Goal: Task Accomplishment & Management: Complete application form

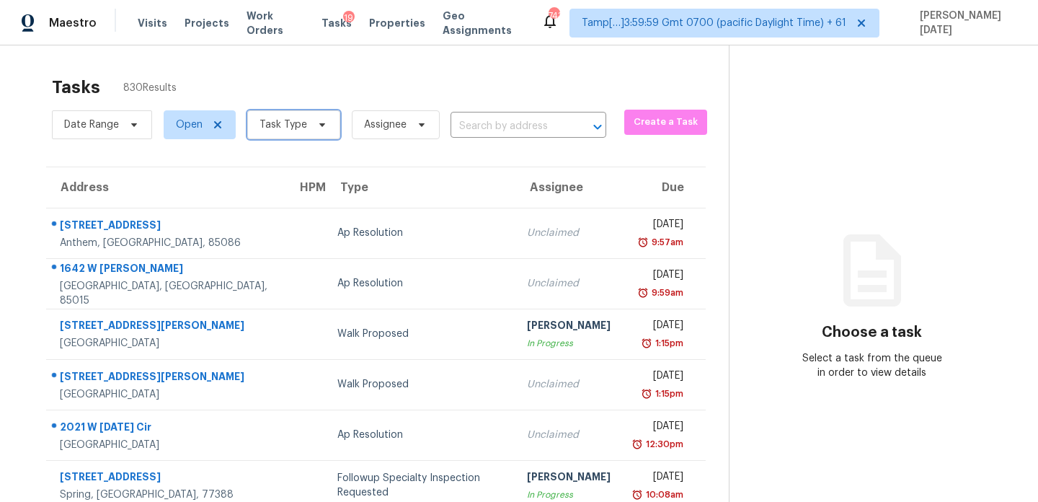
click at [318, 120] on icon at bounding box center [323, 125] width 12 height 12
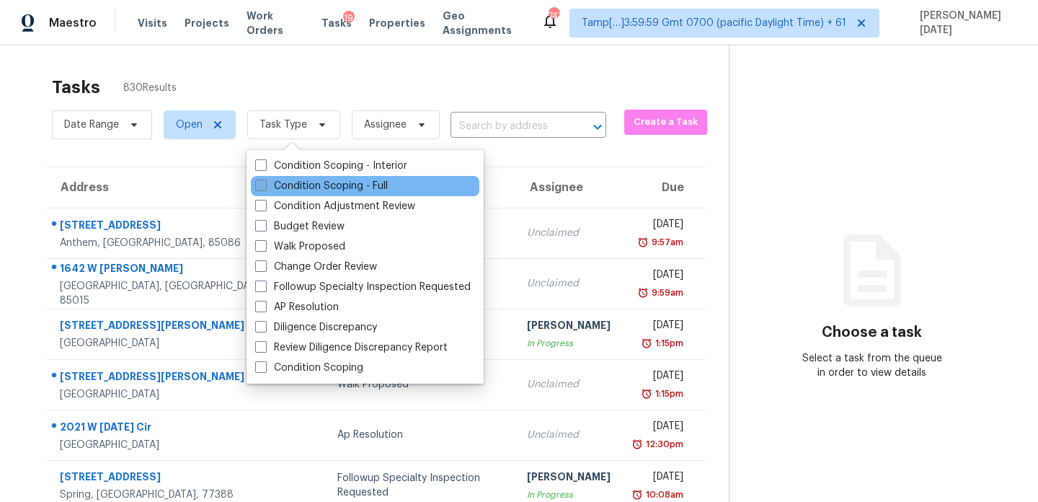
click at [278, 187] on label "Condition Scoping - Full" at bounding box center [321, 186] width 133 height 14
click at [265, 187] on input "Condition Scoping - Full" at bounding box center [259, 183] width 9 height 9
checkbox input "true"
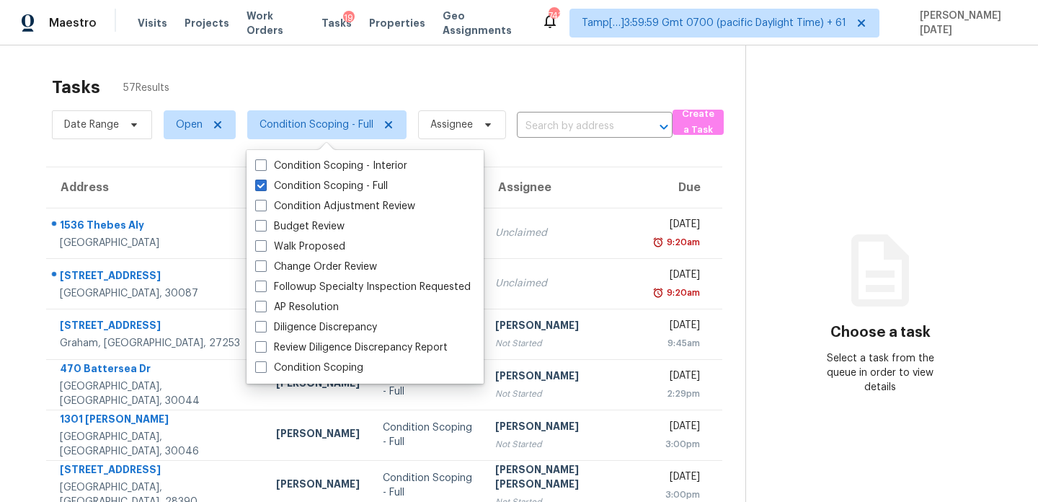
click at [493, 89] on div "Tasks 57 Results" at bounding box center [399, 87] width 694 height 37
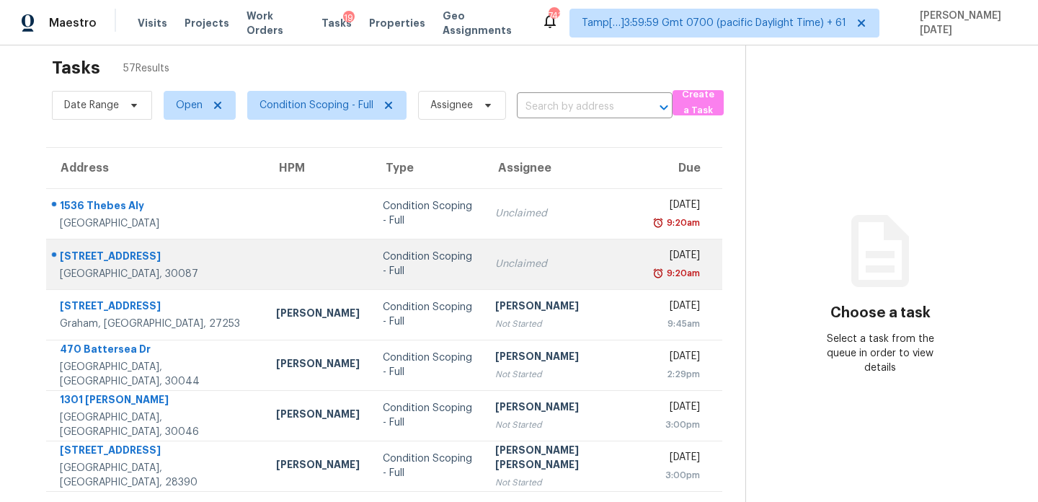
scroll to position [18, 0]
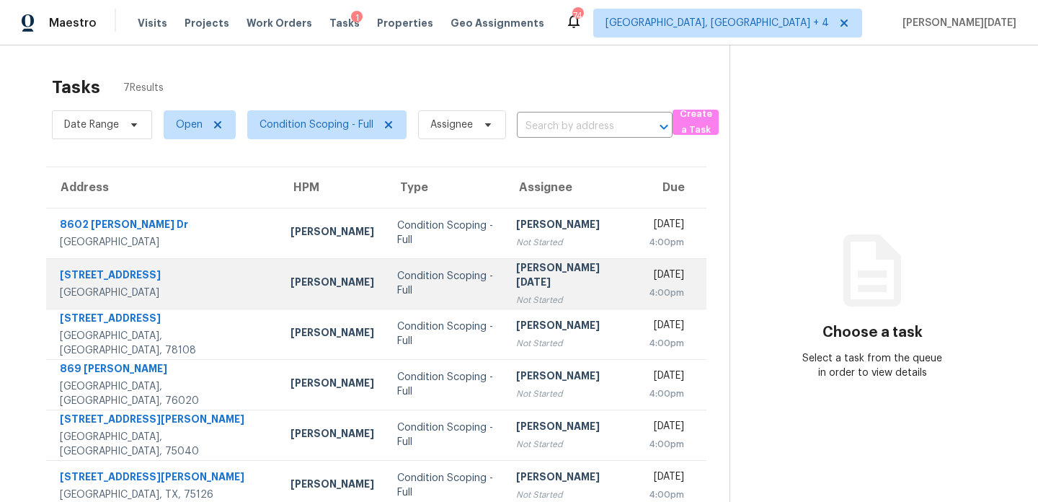
click at [516, 297] on div "Not Started" at bounding box center [570, 300] width 109 height 14
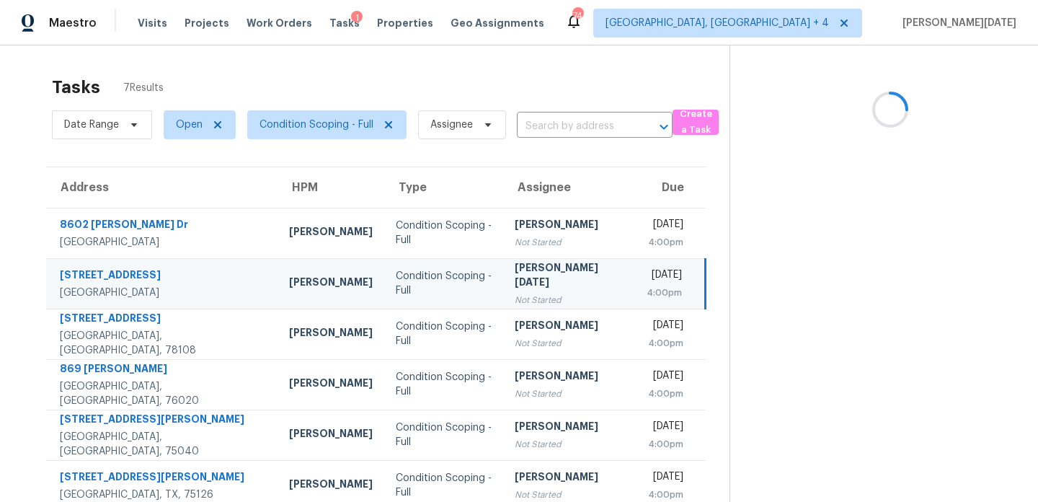
click at [515, 297] on div "Not Started" at bounding box center [569, 300] width 109 height 14
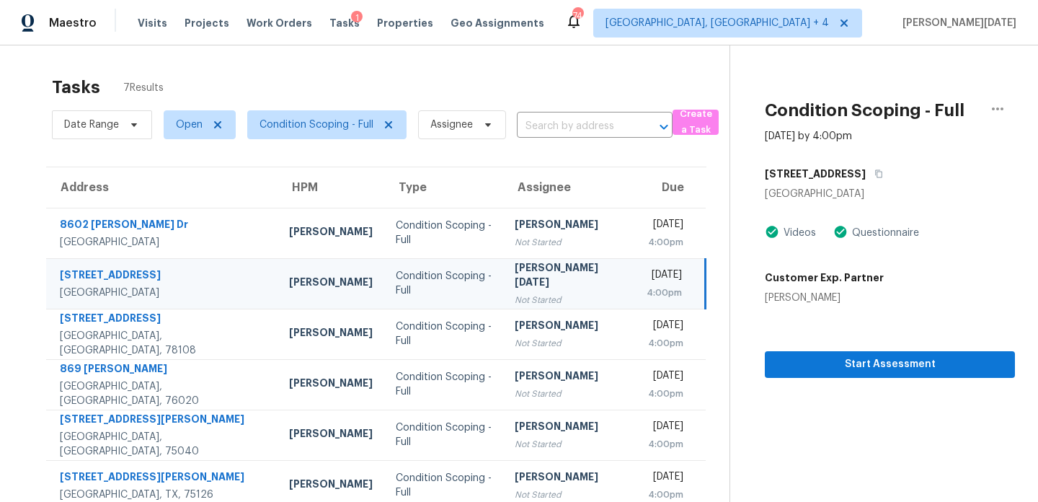
click at [647, 286] on div "4:00pm" at bounding box center [664, 293] width 35 height 14
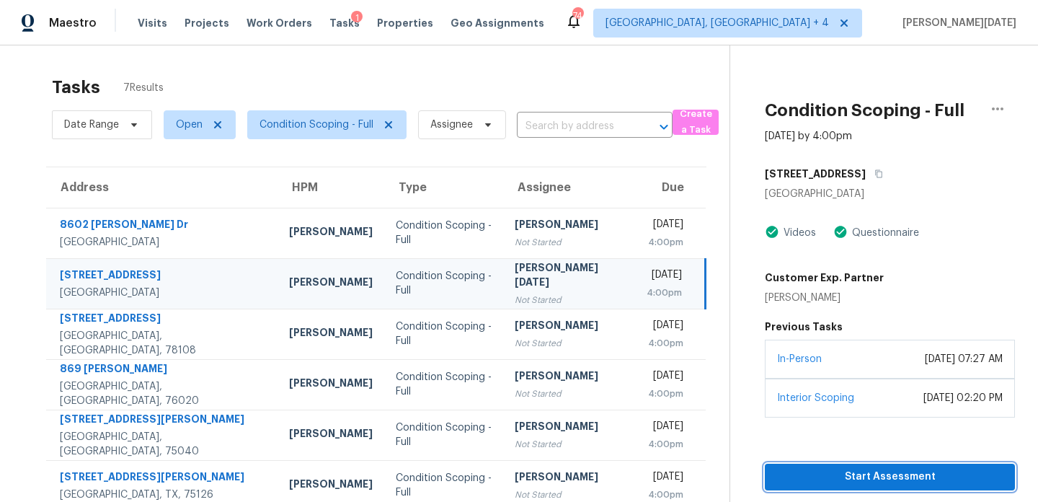
click at [782, 472] on span "Start Assessment" at bounding box center [890, 477] width 227 height 18
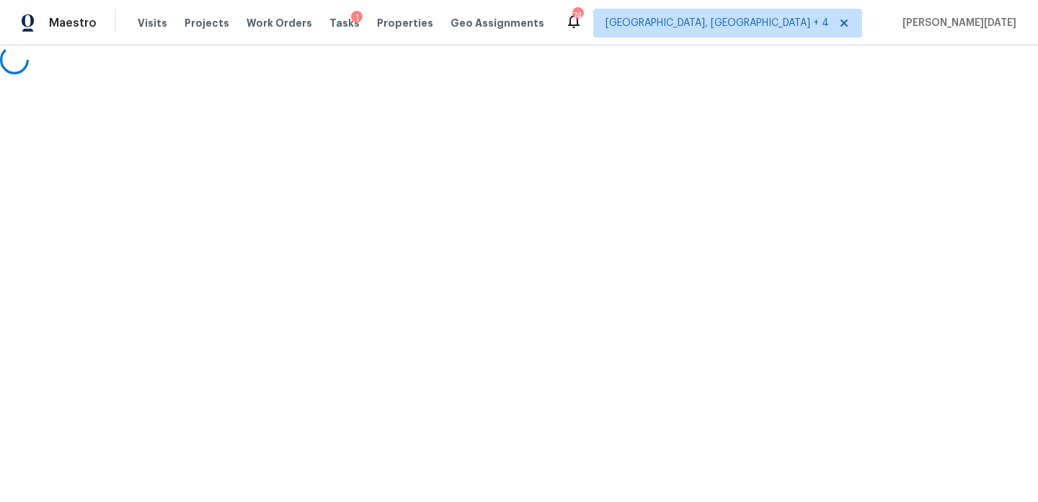
click at [180, 74] on html "Maestro Visits Projects Work Orders Tasks 1 Properties Geo Assignments 74 Kille…" at bounding box center [519, 37] width 1038 height 74
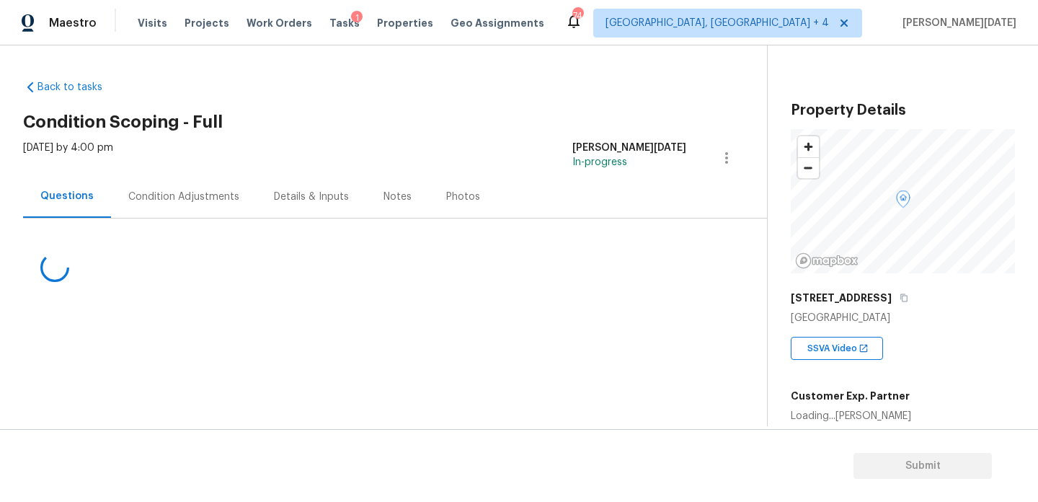
click at [180, 188] on div "Condition Adjustments" at bounding box center [184, 196] width 146 height 43
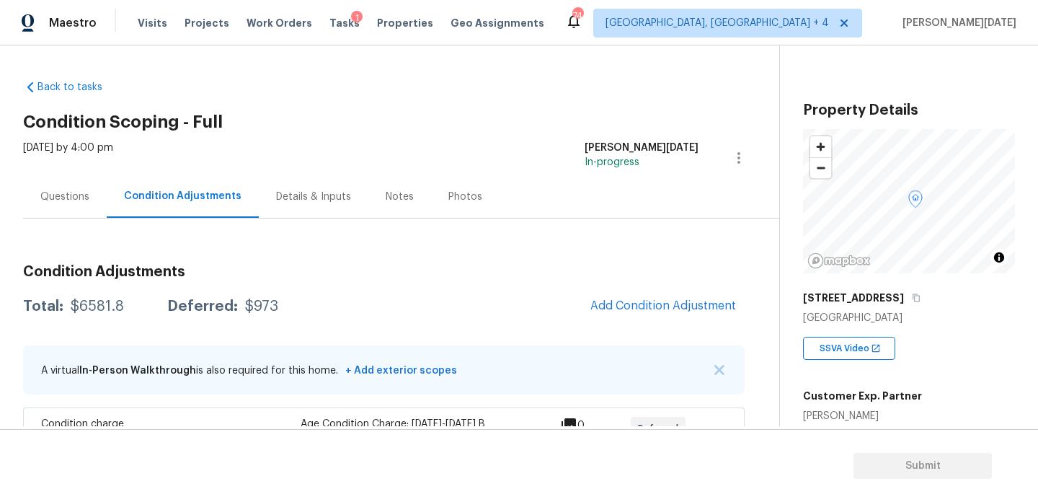
scroll to position [244, 0]
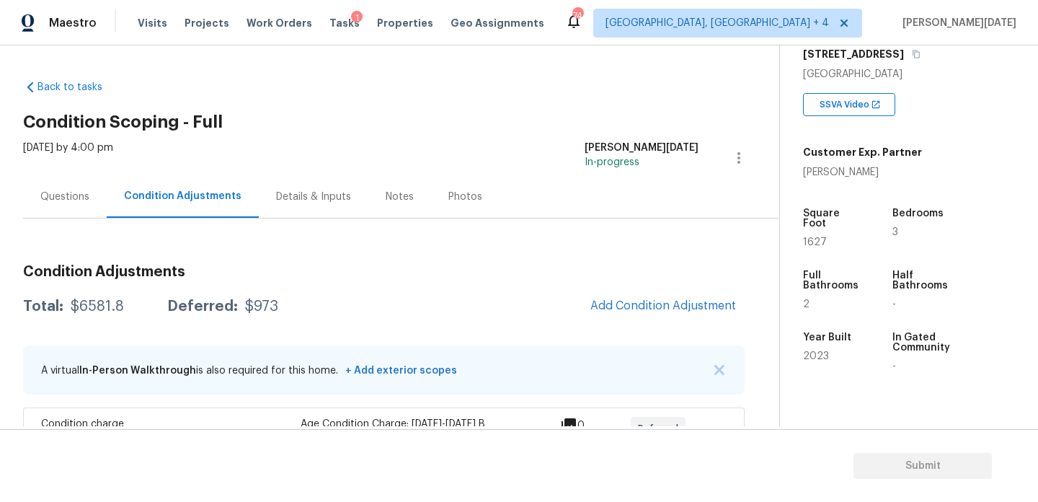
click at [810, 237] on span "1627" at bounding box center [815, 242] width 24 height 10
copy span "1627"
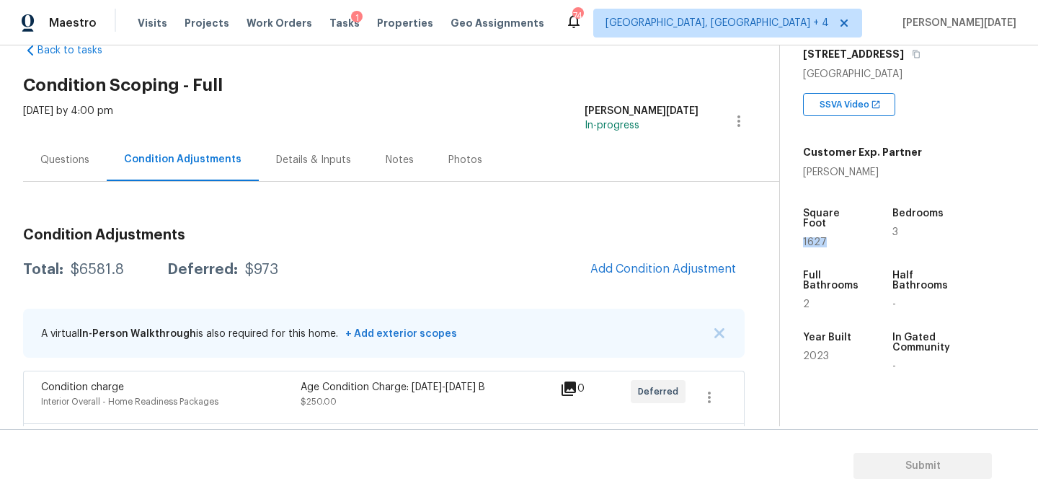
scroll to position [70, 0]
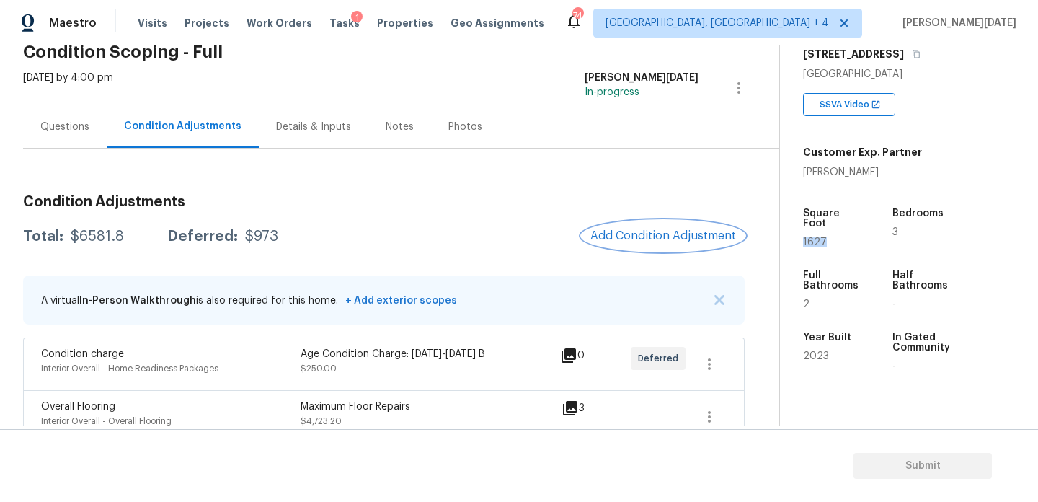
click at [656, 244] on button "Add Condition Adjustment" at bounding box center [663, 236] width 163 height 30
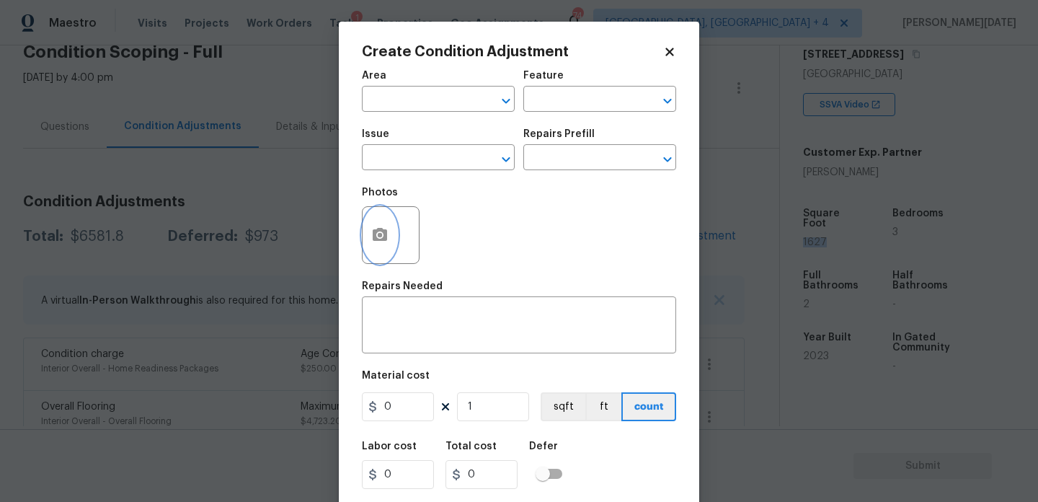
click at [376, 234] on icon "button" at bounding box center [380, 234] width 14 height 13
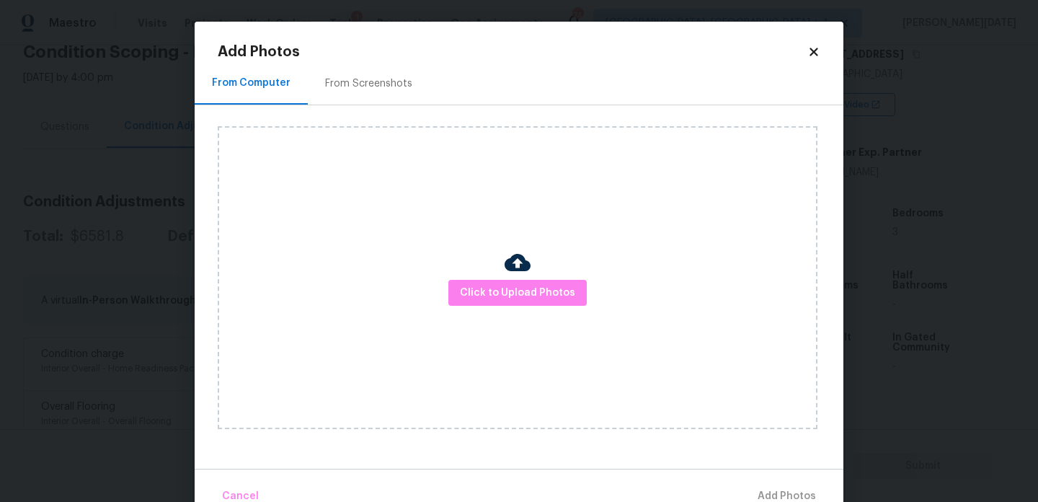
click at [366, 82] on div "From Screenshots" at bounding box center [368, 83] width 87 height 14
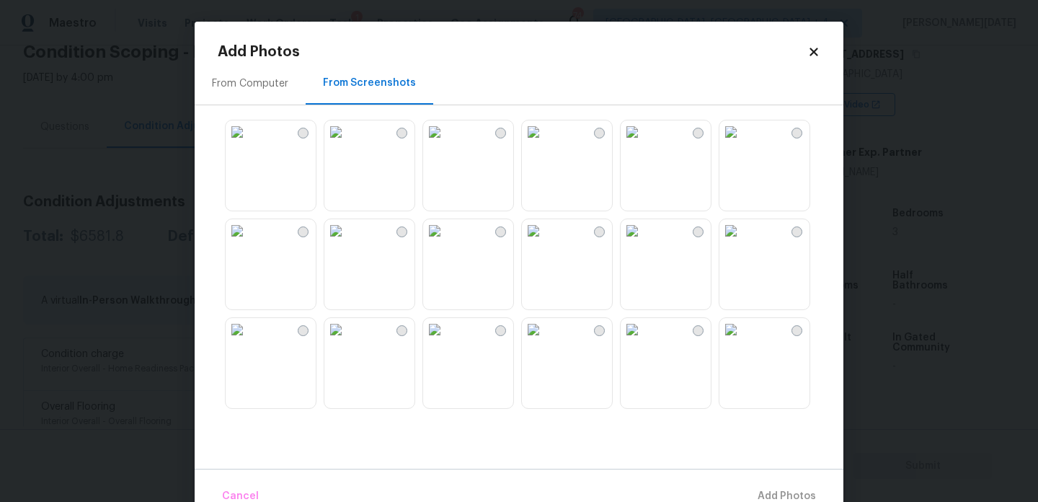
click at [348, 242] on img at bounding box center [335, 230] width 23 height 23
click at [348, 341] on img at bounding box center [335, 329] width 23 height 23
click at [545, 341] on img at bounding box center [533, 329] width 23 height 23
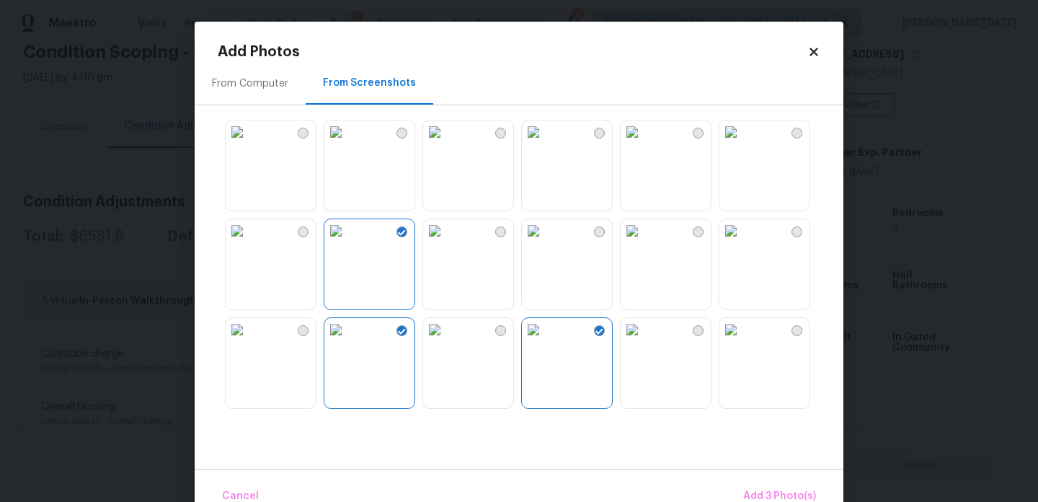
click at [545, 242] on img at bounding box center [533, 230] width 23 height 23
click at [783, 485] on button "Add 4 Photo(s)" at bounding box center [779, 496] width 86 height 31
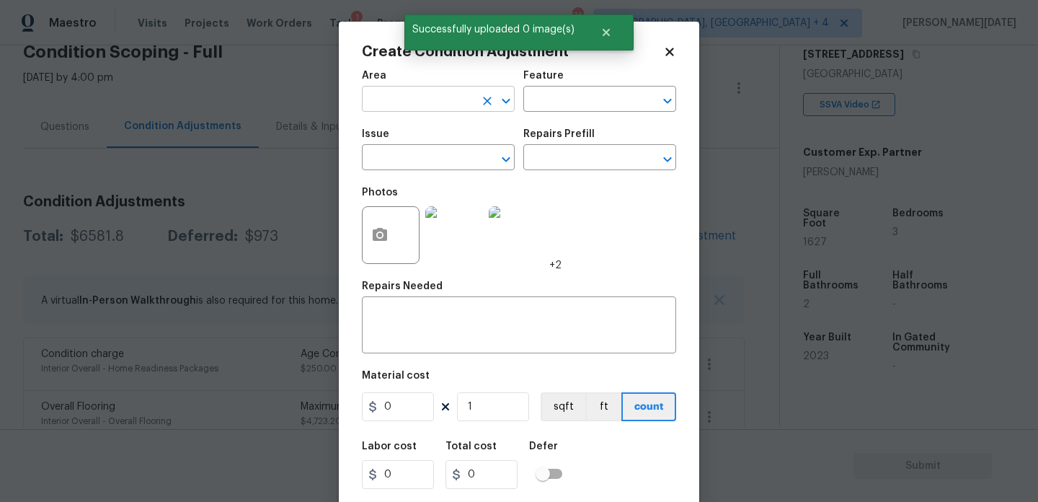
click at [386, 102] on input "text" at bounding box center [418, 100] width 112 height 22
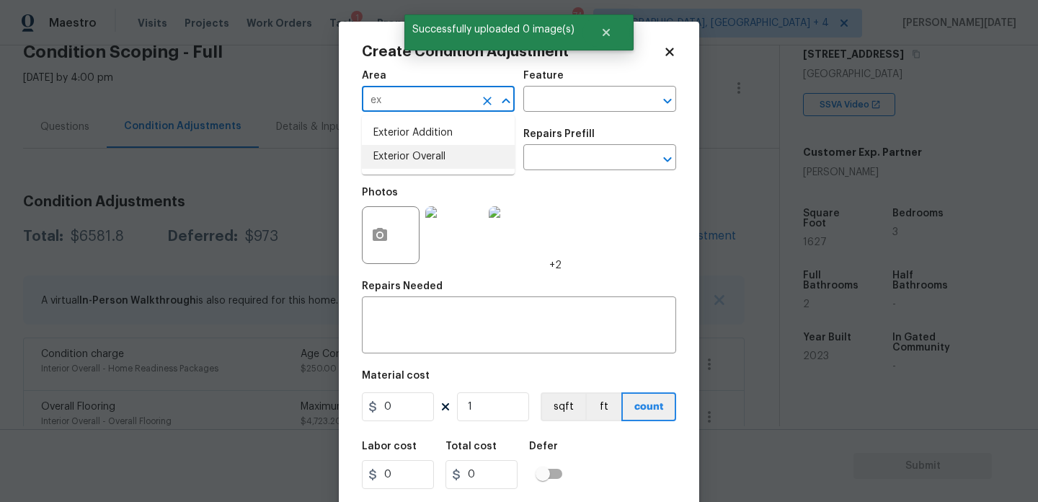
click at [412, 158] on li "Exterior Overall" at bounding box center [438, 157] width 153 height 24
type input "Exterior Overall"
click at [412, 158] on input "text" at bounding box center [418, 159] width 112 height 22
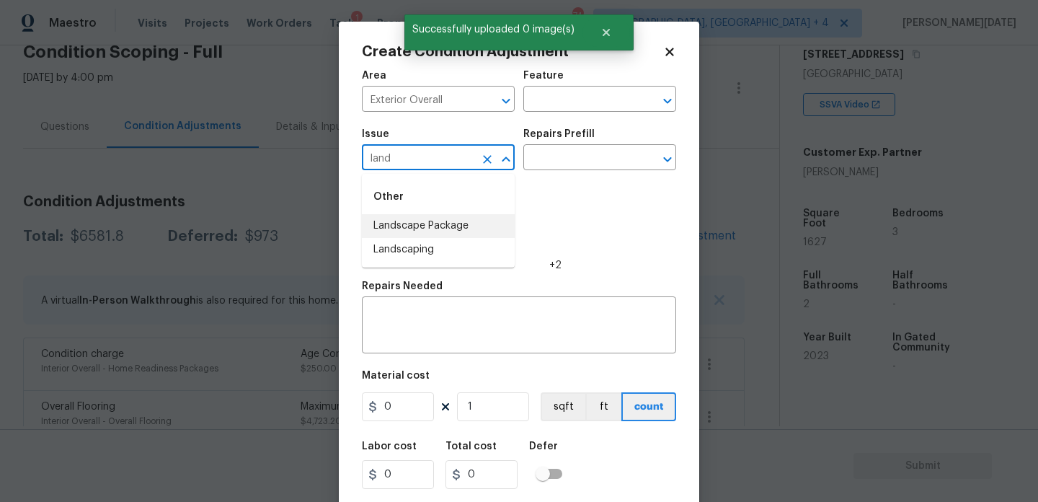
click at [426, 219] on li "Landscape Package" at bounding box center [438, 226] width 153 height 24
type input "Landscape Package"
click at [552, 166] on input "text" at bounding box center [580, 159] width 112 height 22
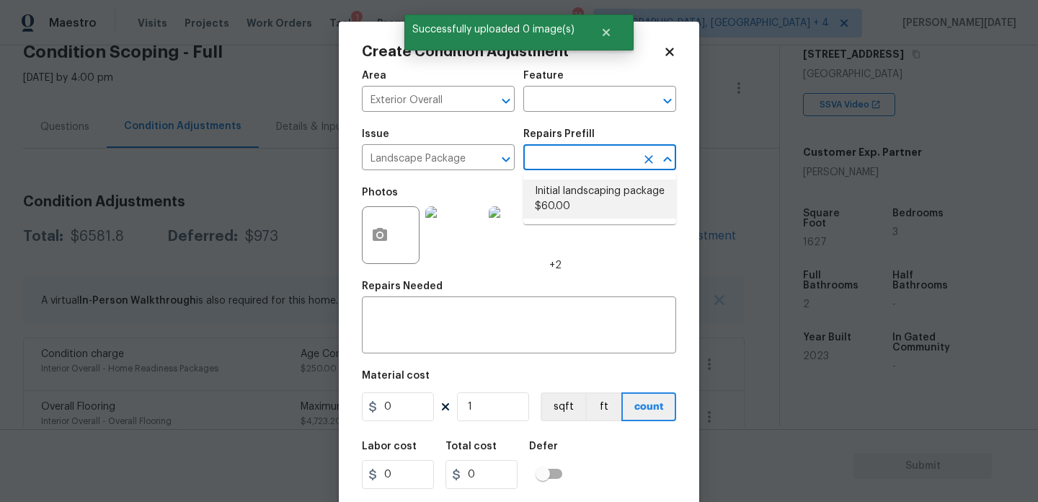
click at [567, 200] on li "Initial landscaping package $60.00" at bounding box center [600, 199] width 153 height 39
type input "Home Readiness Packages"
type textarea "Mowing of grass up to 6" in height. Mow, edge along driveways & sidewalks, trim…"
type input "60"
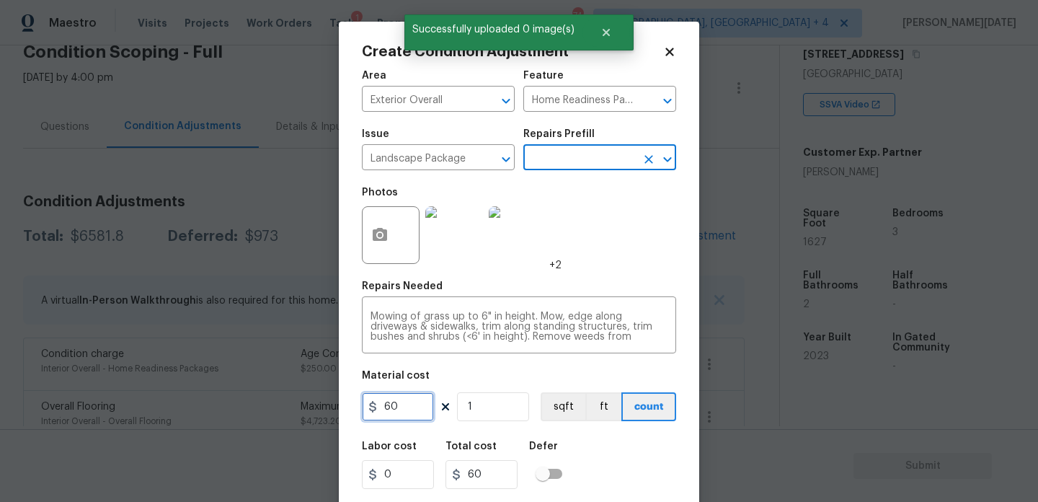
drag, startPoint x: 407, startPoint y: 412, endPoint x: 311, endPoint y: 412, distance: 96.6
click at [311, 412] on div "Create Condition Adjustment Area Exterior Overall ​ Feature Home Readiness Pack…" at bounding box center [519, 251] width 1038 height 502
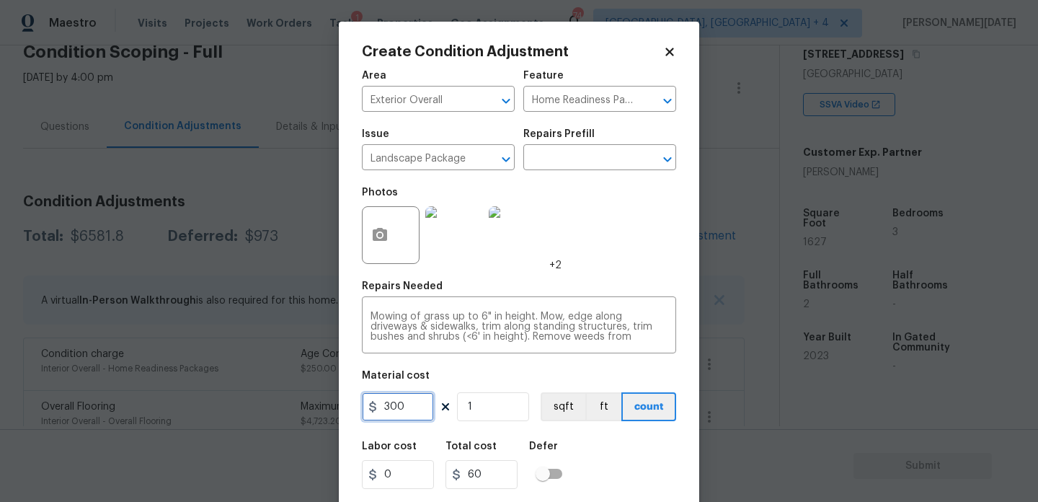
type input "300"
click at [619, 269] on div "Photos +2" at bounding box center [519, 226] width 314 height 94
type input "300"
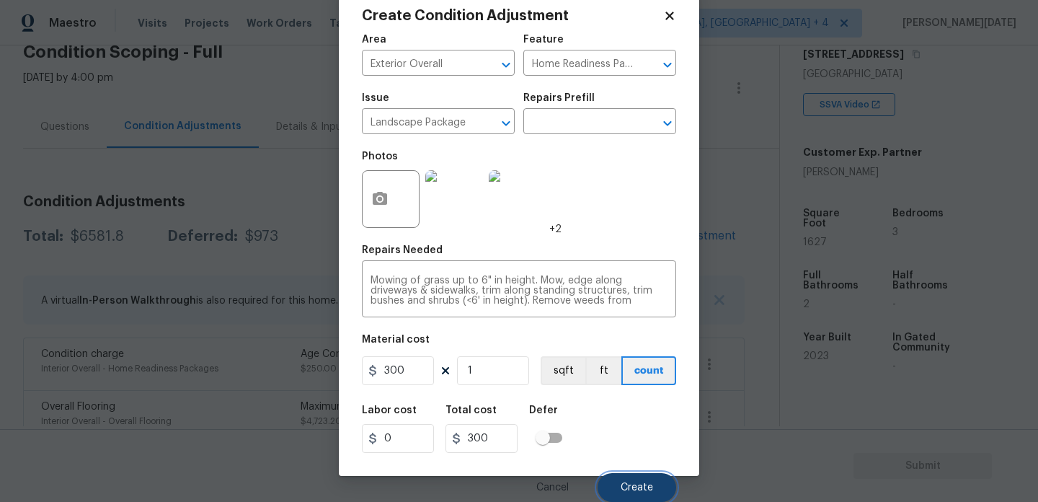
click at [630, 487] on span "Create" at bounding box center [637, 487] width 32 height 11
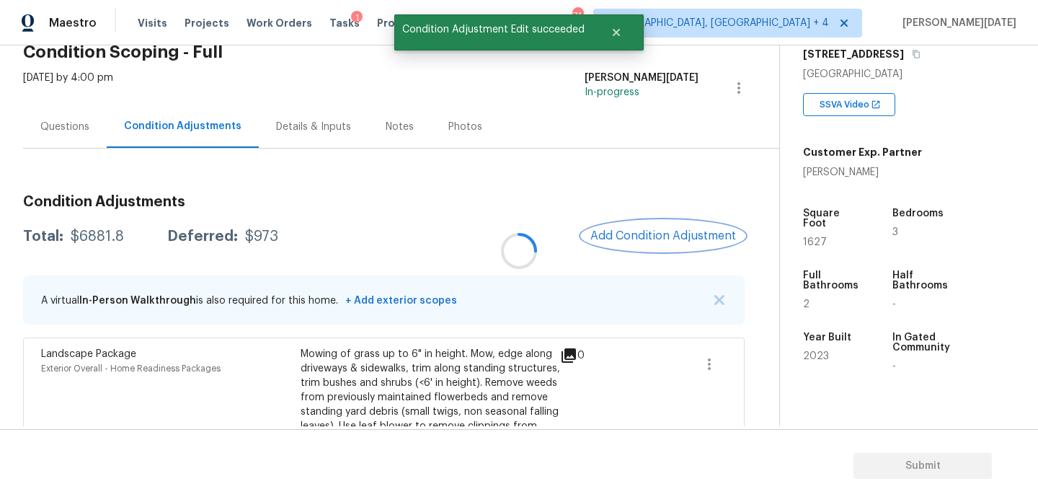
scroll to position [0, 0]
click at [671, 234] on span "Add Condition Adjustment" at bounding box center [664, 235] width 146 height 13
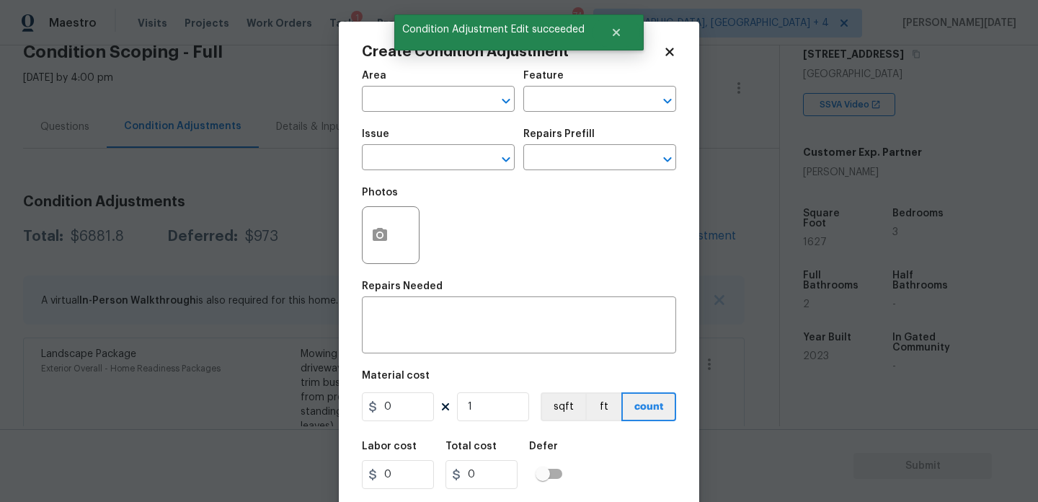
click at [397, 114] on span "Area ​" at bounding box center [438, 91] width 153 height 58
click at [385, 105] on input "text" at bounding box center [418, 100] width 112 height 22
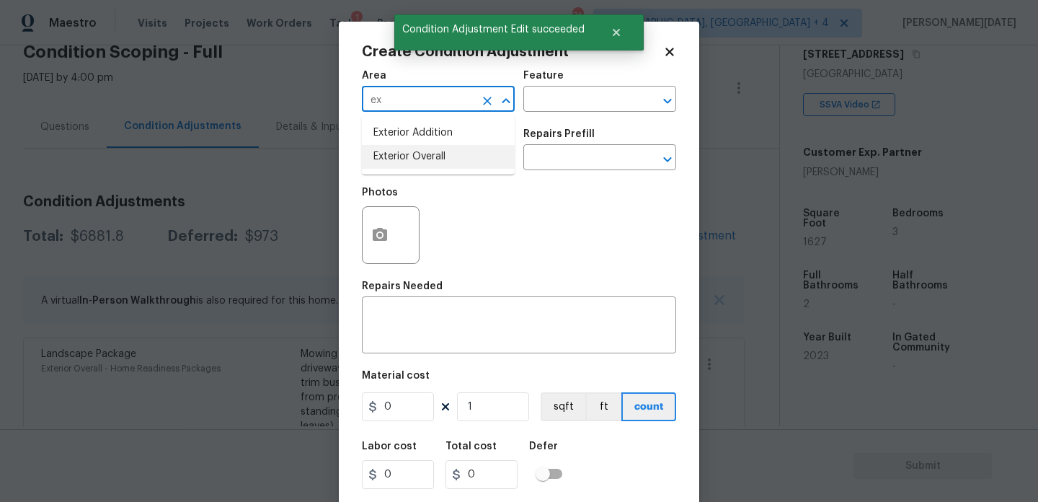
click at [405, 151] on li "Exterior Overall" at bounding box center [438, 157] width 153 height 24
type input "Exterior Overall"
click at [405, 151] on input "text" at bounding box center [418, 159] width 112 height 22
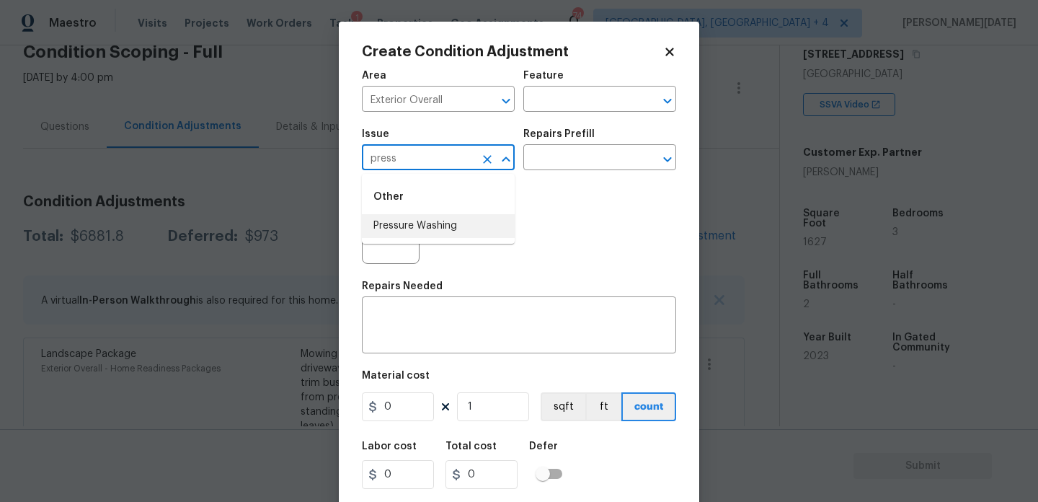
click at [420, 229] on li "Pressure Washing" at bounding box center [438, 226] width 153 height 24
type input "Pressure Washing"
click at [597, 148] on input "text" at bounding box center [580, 159] width 112 height 22
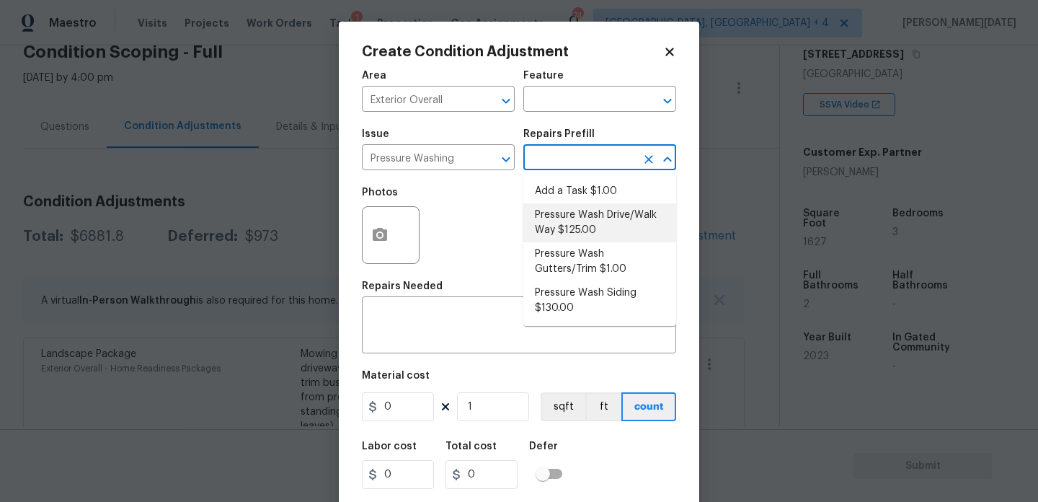
click at [588, 221] on li "Pressure Wash Drive/Walk Way $125.00" at bounding box center [600, 222] width 153 height 39
type input "Siding"
type textarea "Pressure wash the driveways/walkways as directed by the PM. Ensure that all deb…"
type input "125"
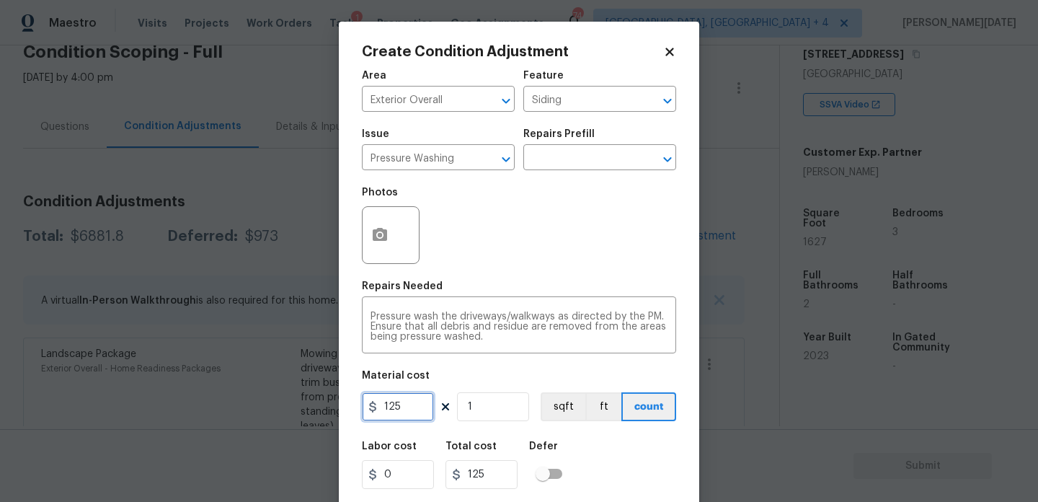
drag, startPoint x: 402, startPoint y: 408, endPoint x: 325, endPoint y: 407, distance: 77.2
click at [325, 407] on div "Create Condition Adjustment Area Exterior Overall ​ Feature Siding ​ Issue Pres…" at bounding box center [519, 251] width 1038 height 502
type input "200"
click at [542, 253] on div "Photos" at bounding box center [519, 226] width 314 height 94
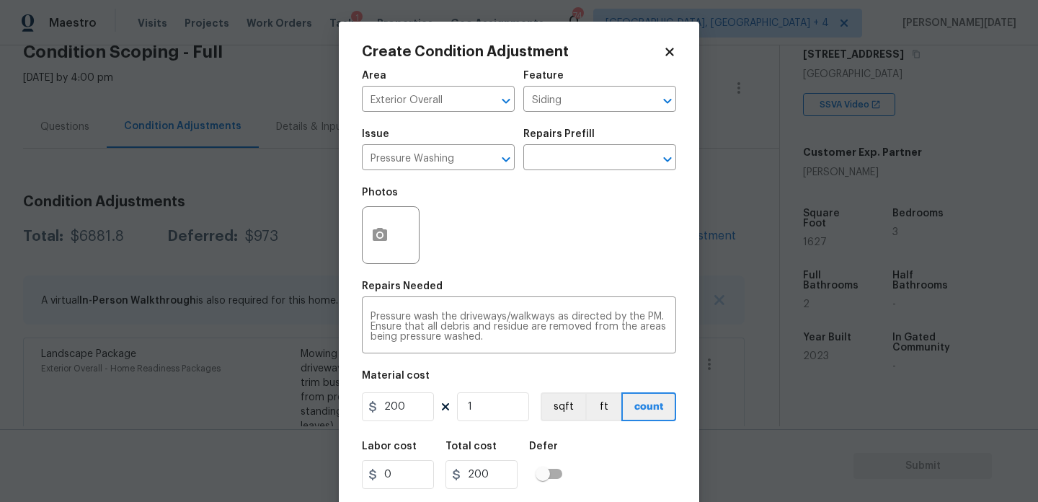
scroll to position [37, 0]
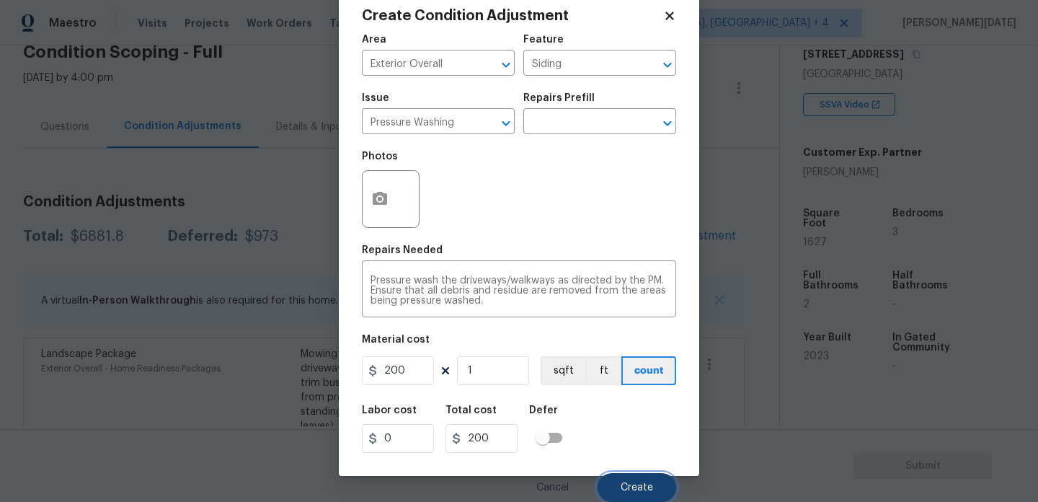
click at [621, 490] on button "Create" at bounding box center [637, 487] width 79 height 29
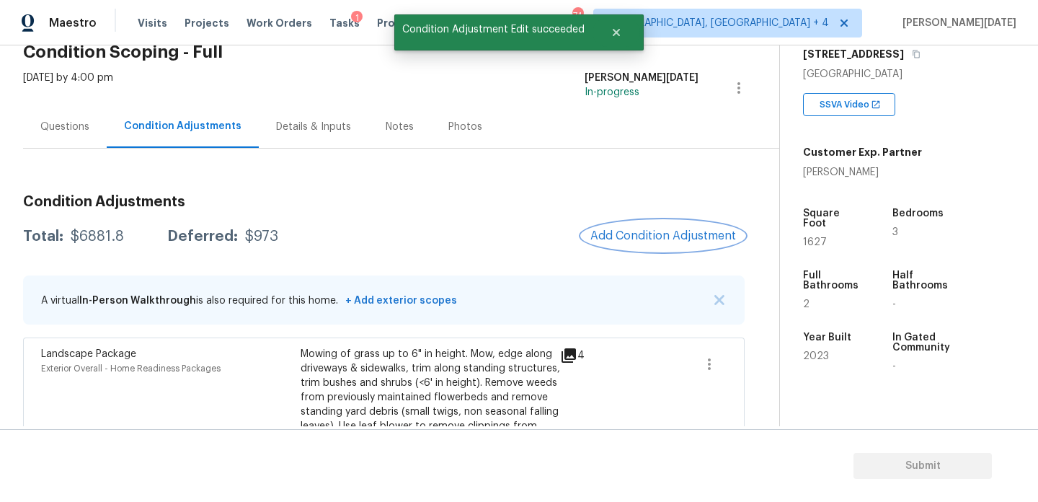
scroll to position [0, 0]
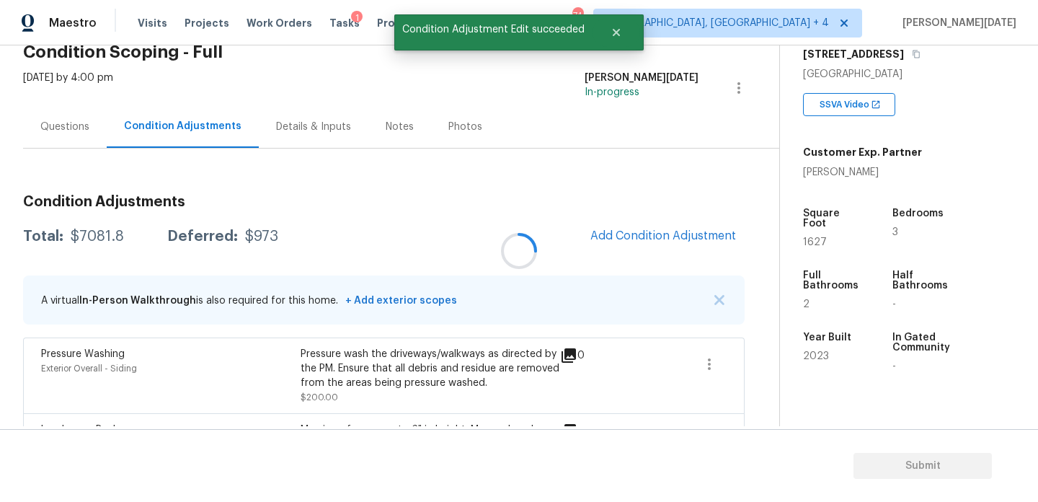
click at [633, 235] on div at bounding box center [519, 251] width 1038 height 502
click at [633, 235] on span "Add Condition Adjustment" at bounding box center [664, 235] width 146 height 13
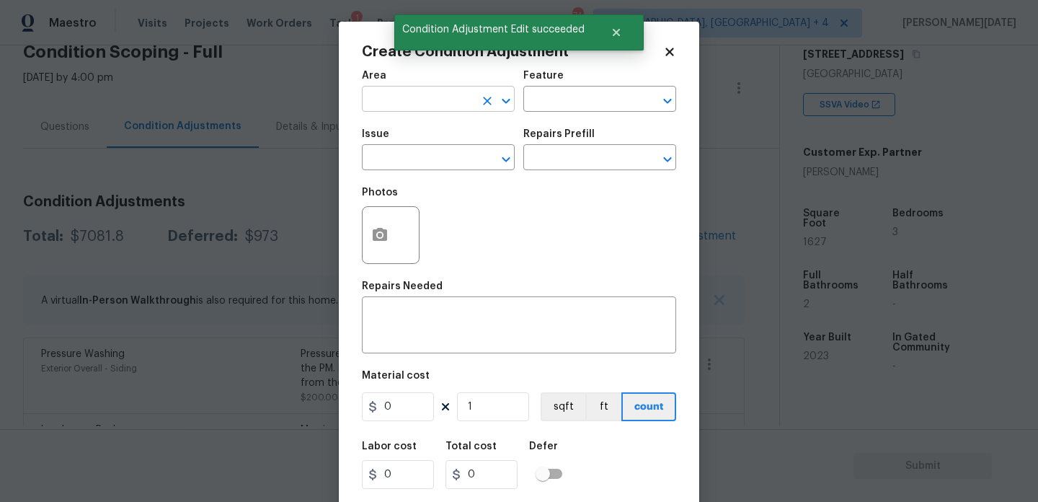
click at [366, 96] on input "text" at bounding box center [418, 100] width 112 height 22
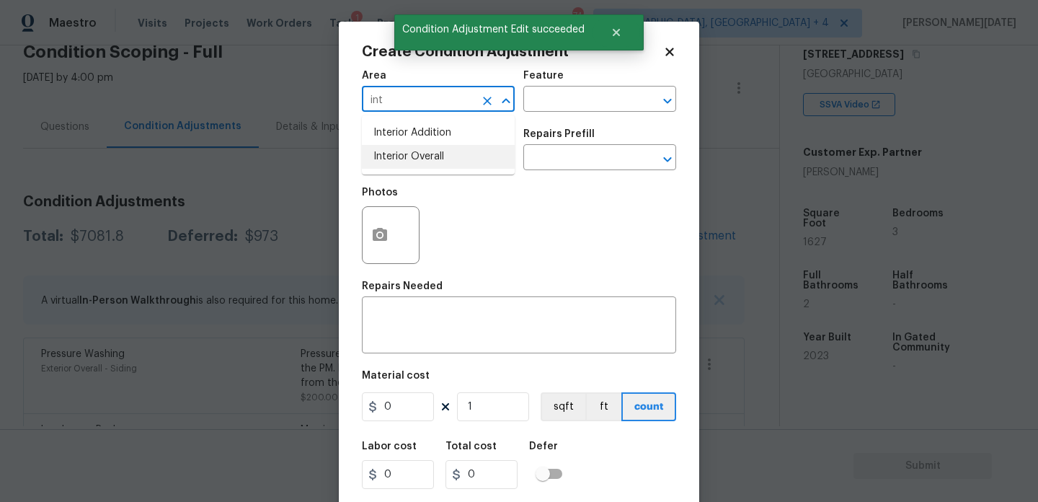
click at [407, 156] on li "Interior Overall" at bounding box center [438, 157] width 153 height 24
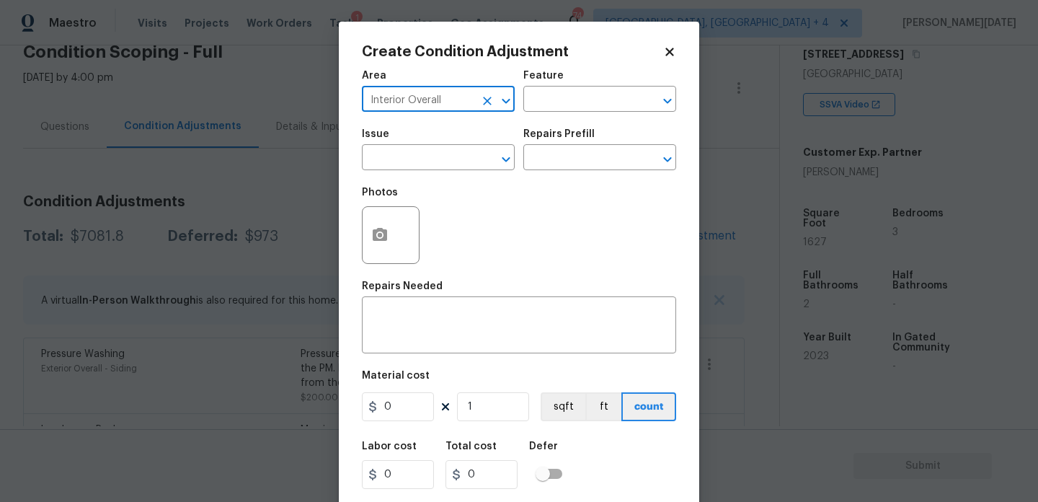
type input "Interior Overall"
click at [407, 156] on input "text" at bounding box center [418, 159] width 112 height 22
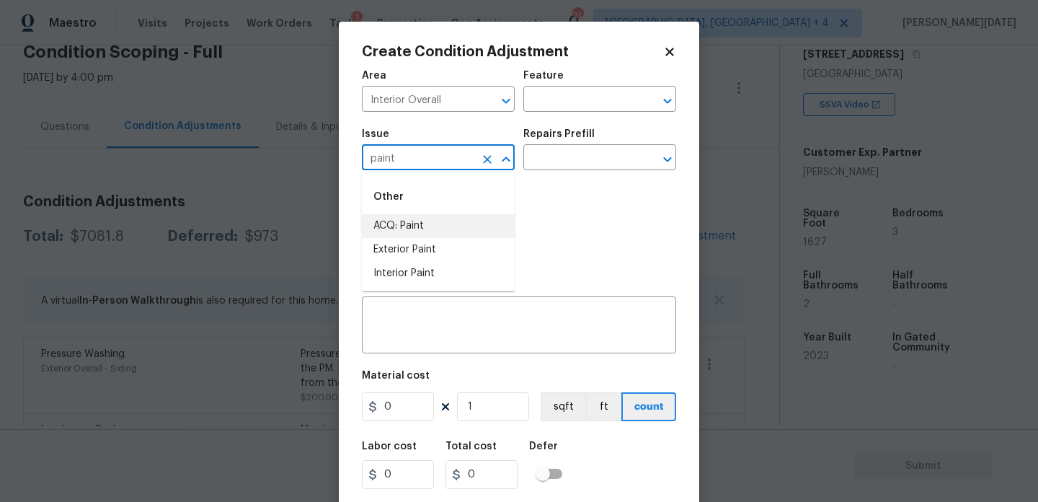
click at [427, 220] on li "ACQ: Paint" at bounding box center [438, 226] width 153 height 24
type input "ACQ: Paint"
click at [544, 180] on div "Photos" at bounding box center [519, 226] width 314 height 94
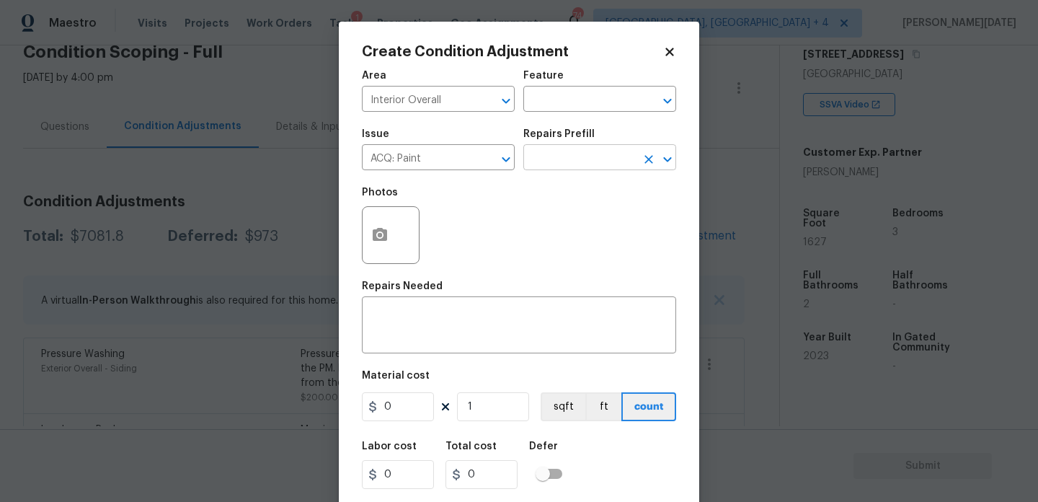
click at [567, 169] on input "text" at bounding box center [580, 159] width 112 height 22
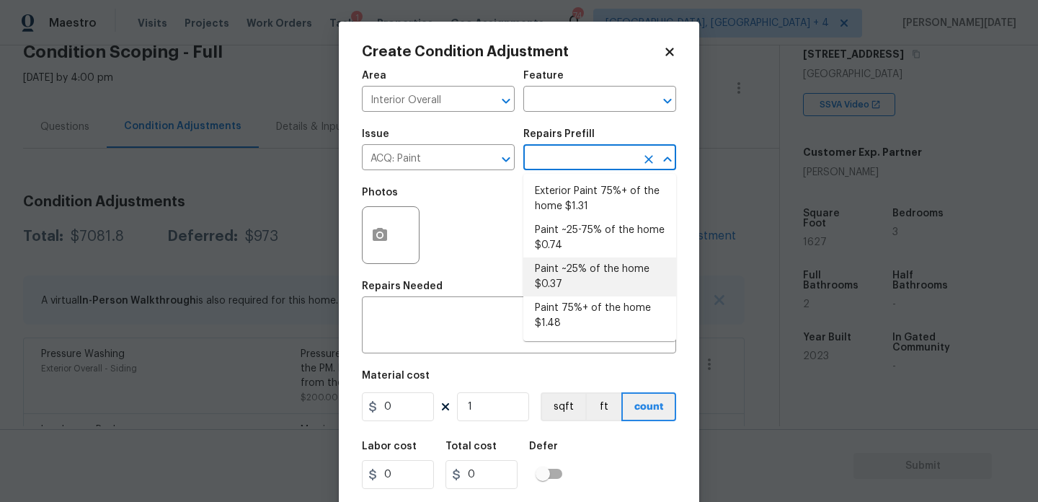
click at [578, 282] on li "Paint ~25% of the home $0.37" at bounding box center [600, 276] width 153 height 39
type input "Acquisition"
type textarea "Acquisition Scope: ~25% of the home needs interior paint"
type input "0.37"
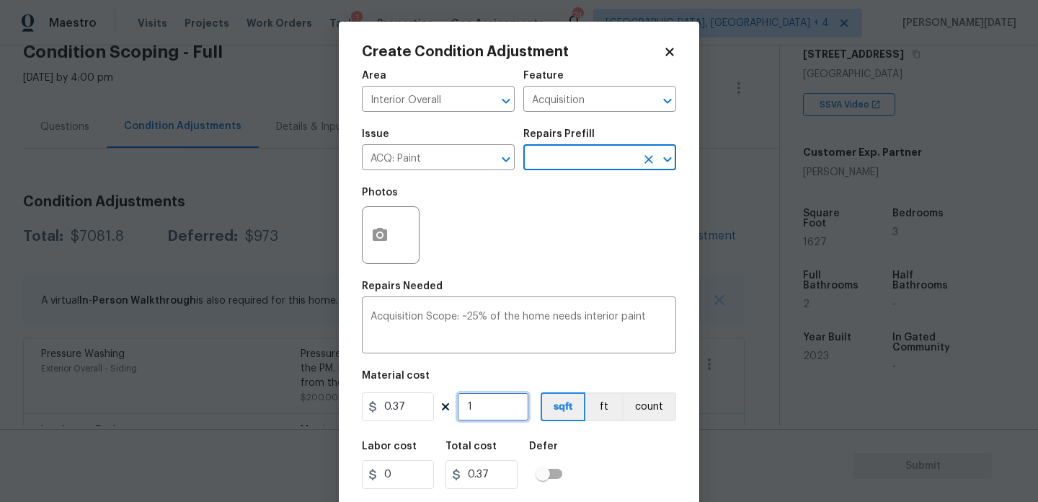
click at [507, 401] on input "1" at bounding box center [493, 406] width 72 height 29
type input "0"
paste input "1627"
type input "1627"
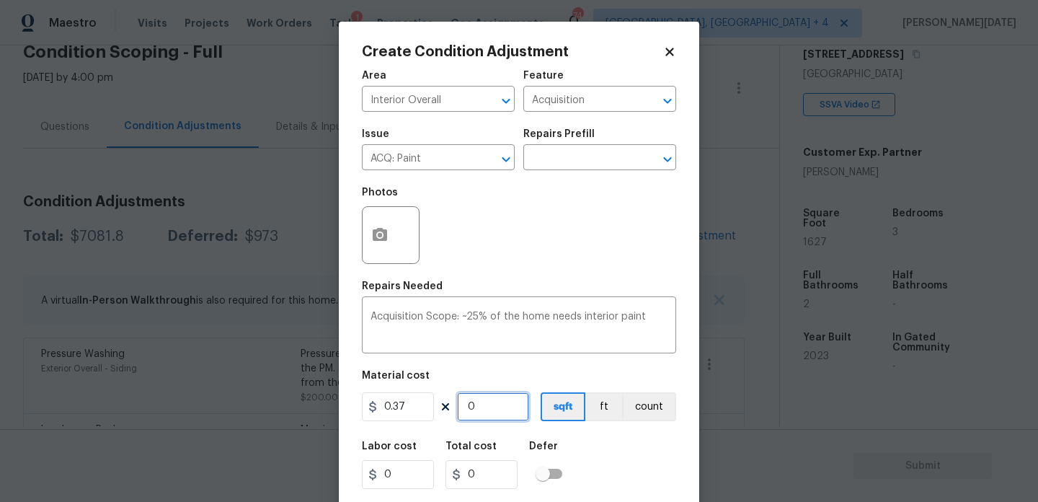
type input "601.99"
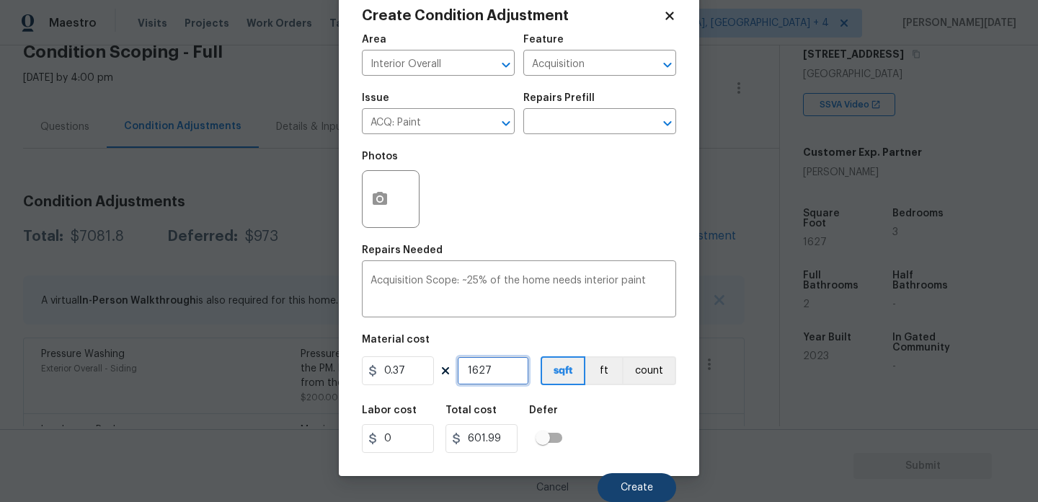
type input "1627"
click at [636, 480] on button "Create" at bounding box center [637, 487] width 79 height 29
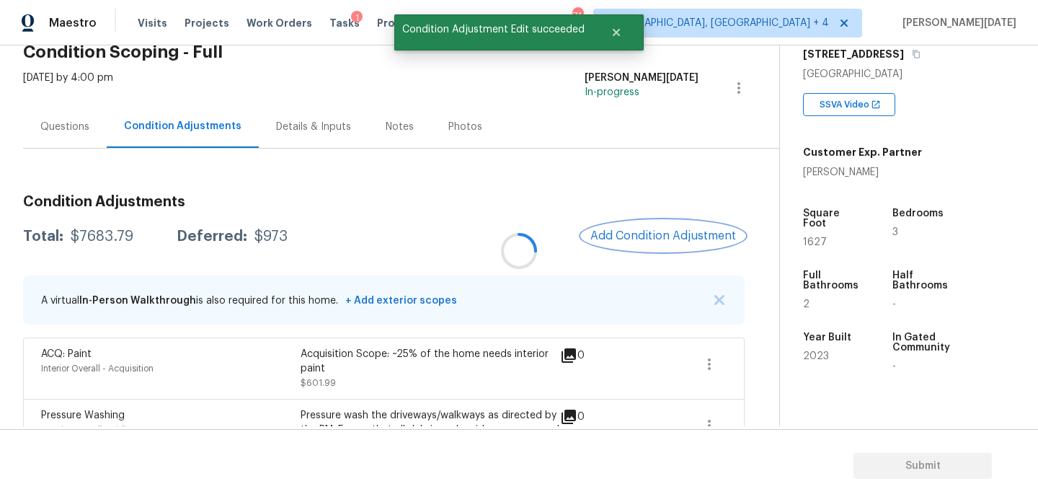
scroll to position [0, 0]
click at [650, 231] on div at bounding box center [519, 251] width 1038 height 502
click at [650, 231] on span "Add Condition Adjustment" at bounding box center [664, 235] width 146 height 13
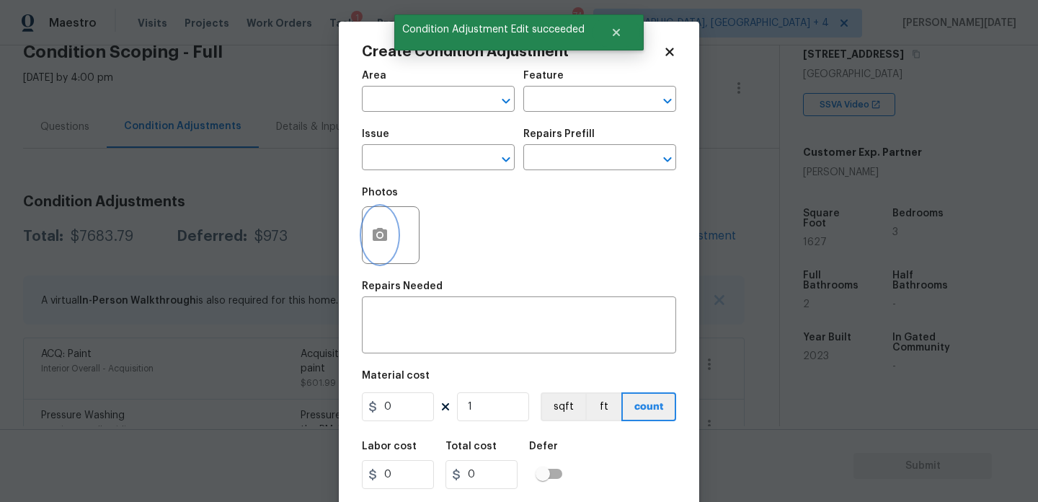
click at [379, 239] on icon "button" at bounding box center [380, 234] width 14 height 13
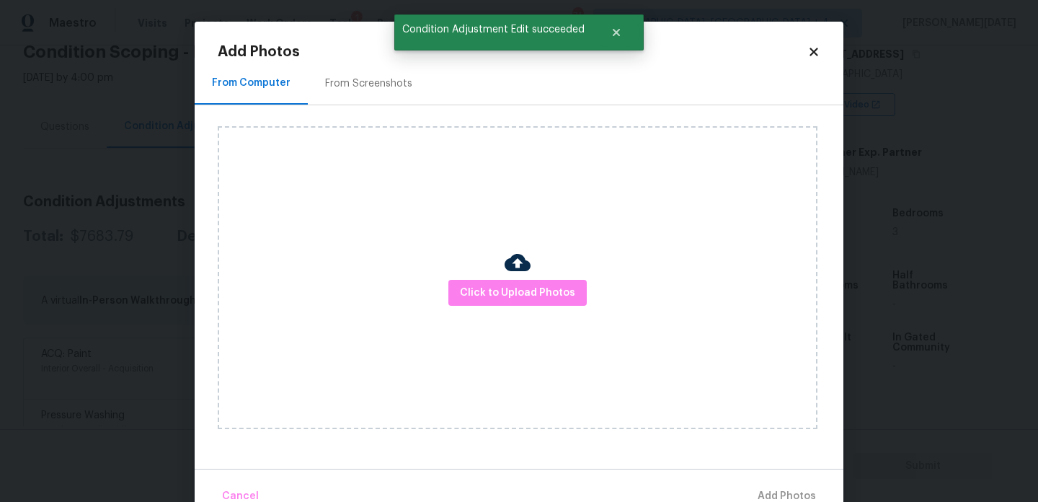
click at [371, 80] on div "From Screenshots" at bounding box center [368, 83] width 87 height 14
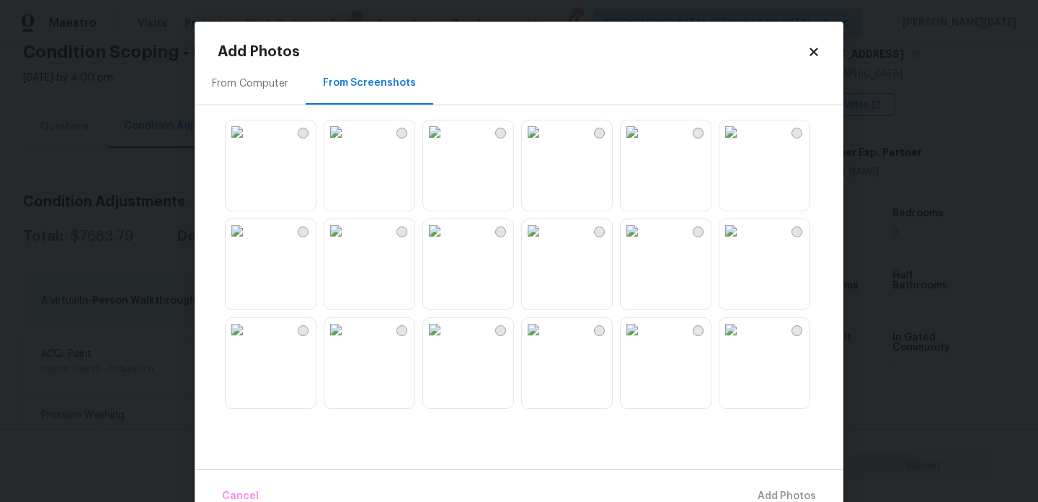
click at [810, 50] on icon at bounding box center [814, 51] width 13 height 13
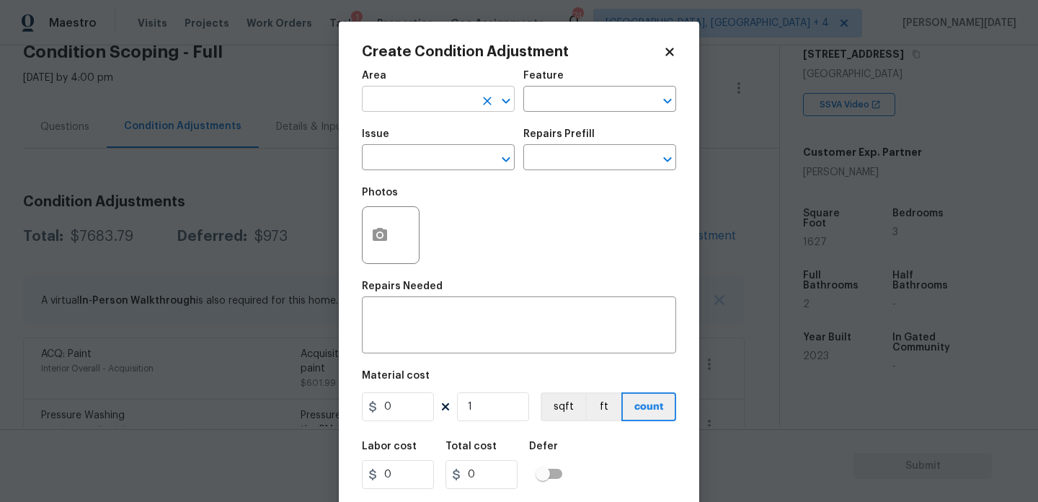
click at [404, 96] on input "text" at bounding box center [418, 100] width 112 height 22
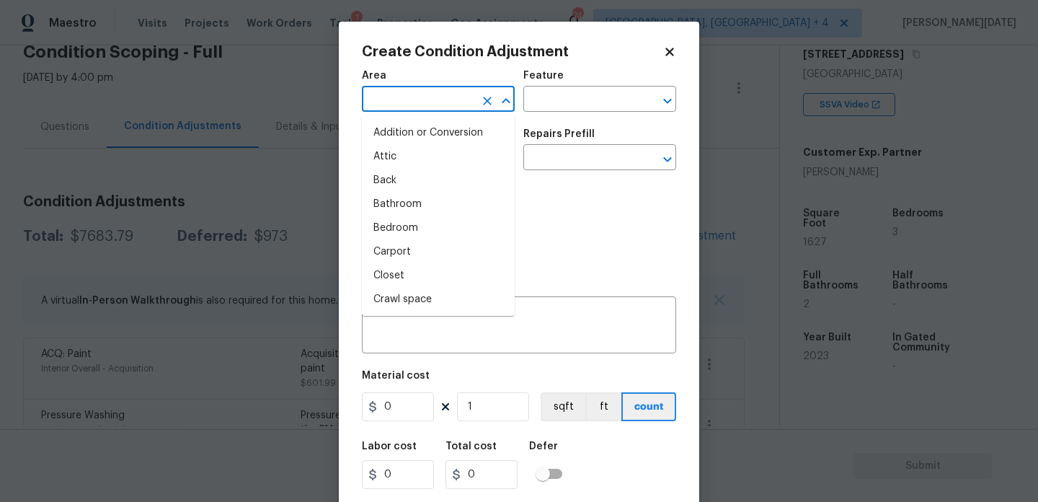
type input "n"
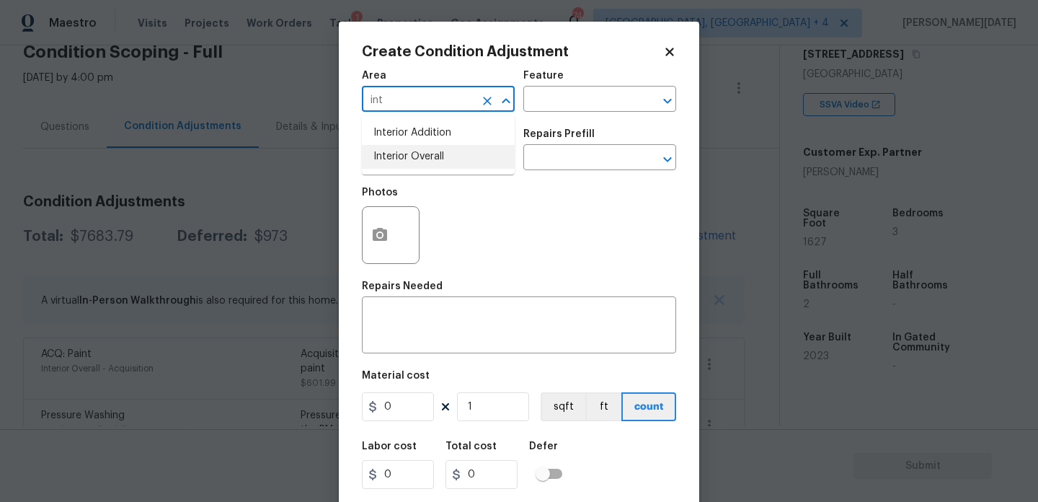
click at [410, 164] on li "Interior Overall" at bounding box center [438, 157] width 153 height 24
type input "Interior Overall"
click at [410, 164] on input "text" at bounding box center [418, 159] width 112 height 22
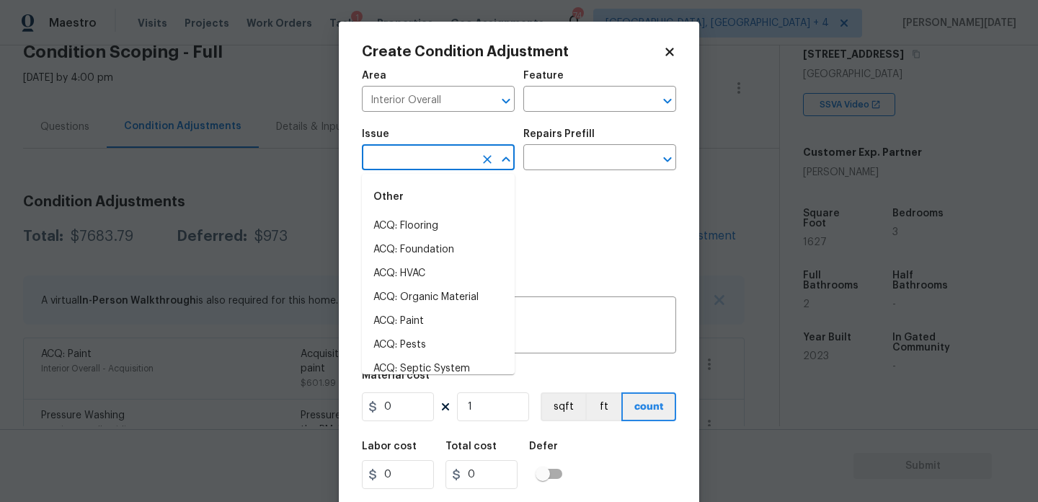
click at [410, 164] on input "text" at bounding box center [418, 159] width 112 height 22
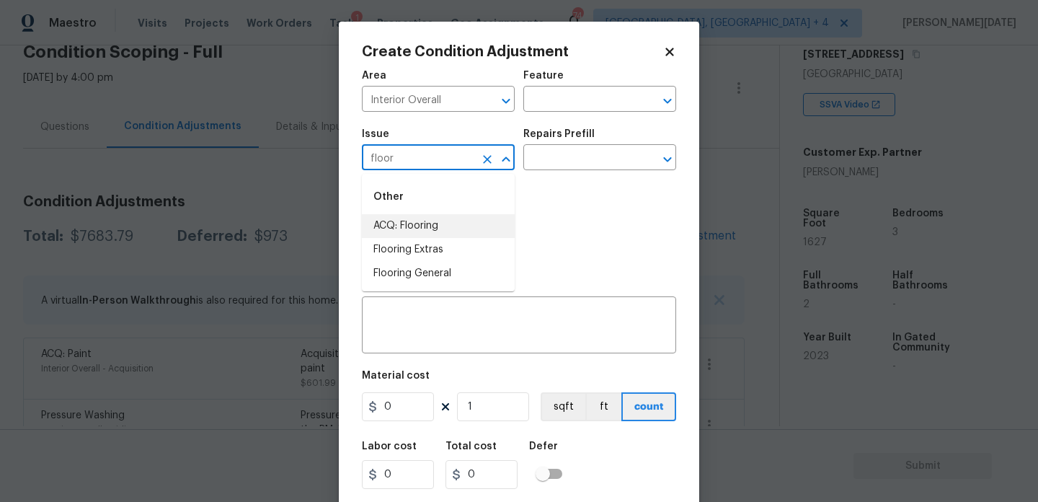
click at [422, 232] on li "ACQ: Flooring" at bounding box center [438, 226] width 153 height 24
type input "ACQ: Flooring"
click at [551, 176] on div "Issue ACQ: Flooring ​ Repairs Prefill ​" at bounding box center [519, 149] width 314 height 58
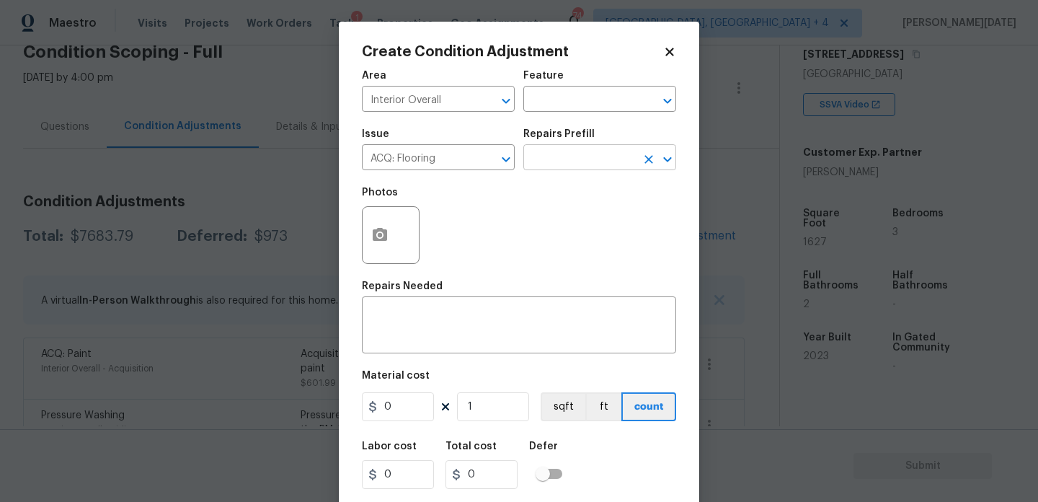
click at [573, 164] on input "text" at bounding box center [580, 159] width 112 height 22
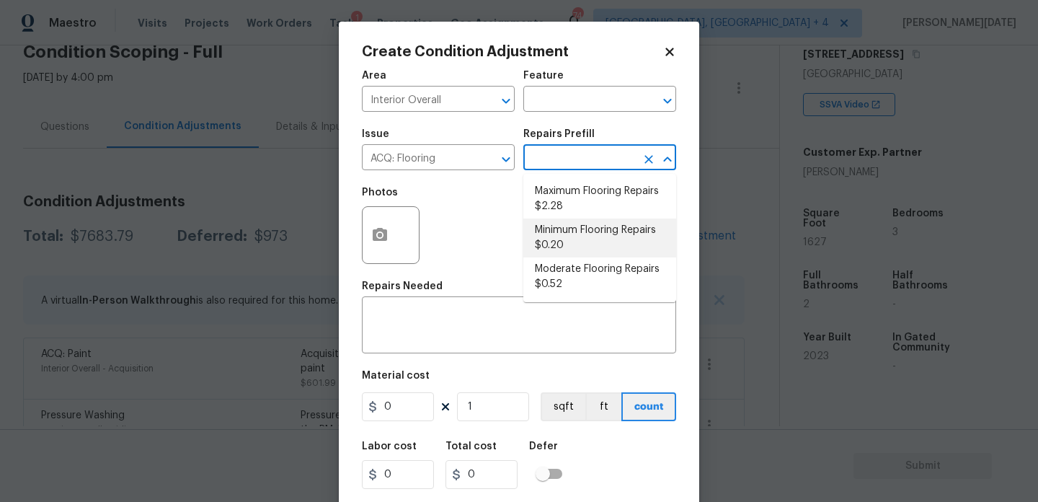
click at [577, 247] on li "Minimum Flooring Repairs $0.20" at bounding box center [600, 237] width 153 height 39
type input "Acquisition"
type textarea "Acquisition Scope: Minimum flooring repairs"
type input "0.2"
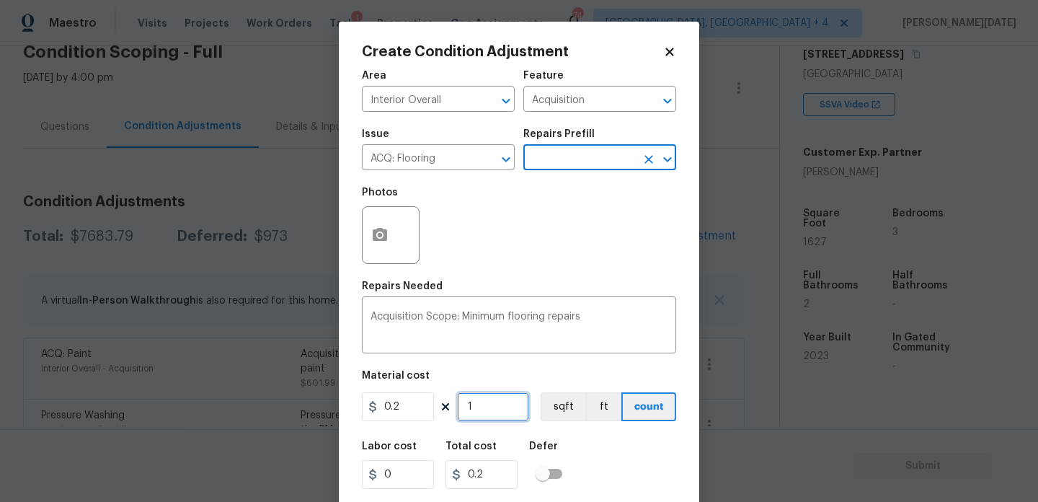
click at [482, 414] on input "1" at bounding box center [493, 406] width 72 height 29
type input "0"
paste input "1627"
type input "1627"
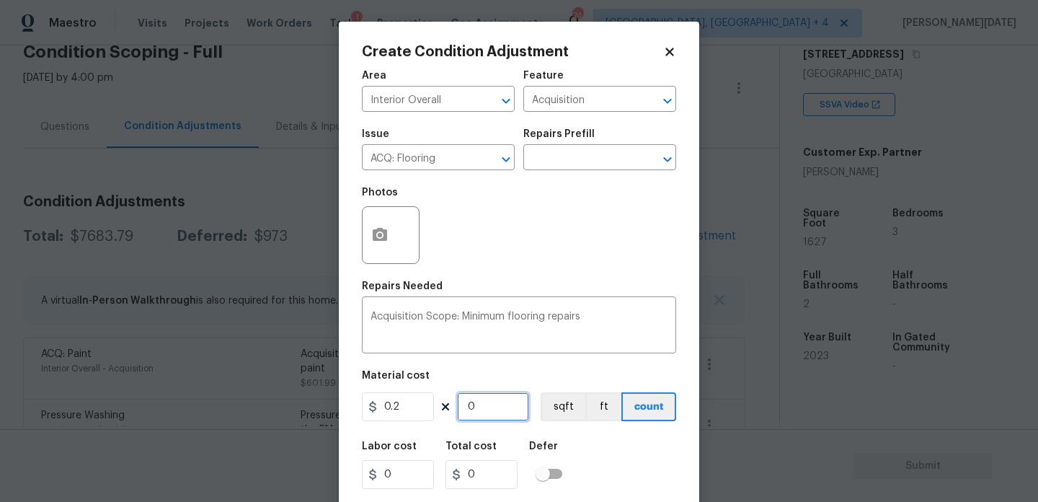
type input "325.4"
type input "1627"
click at [565, 230] on div "Photos" at bounding box center [519, 226] width 314 height 94
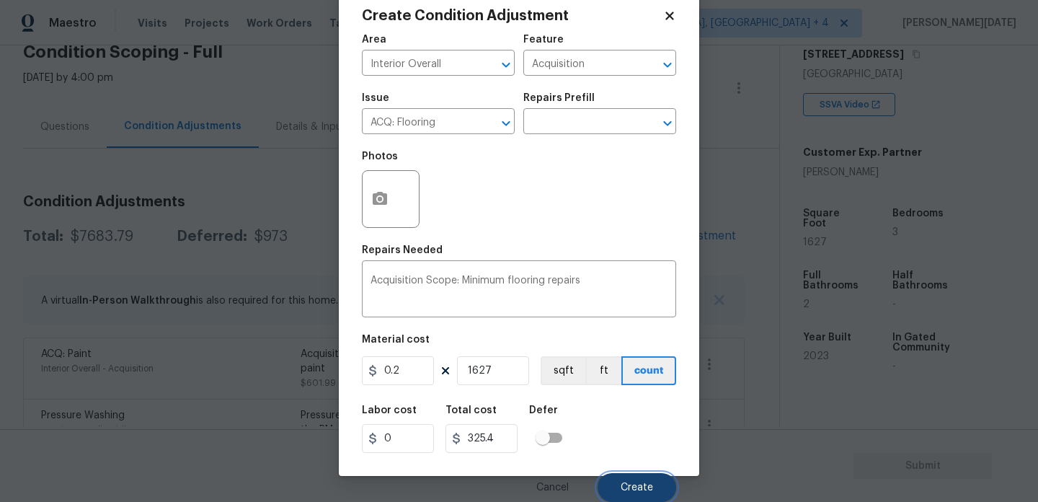
click at [645, 486] on span "Create" at bounding box center [637, 487] width 32 height 11
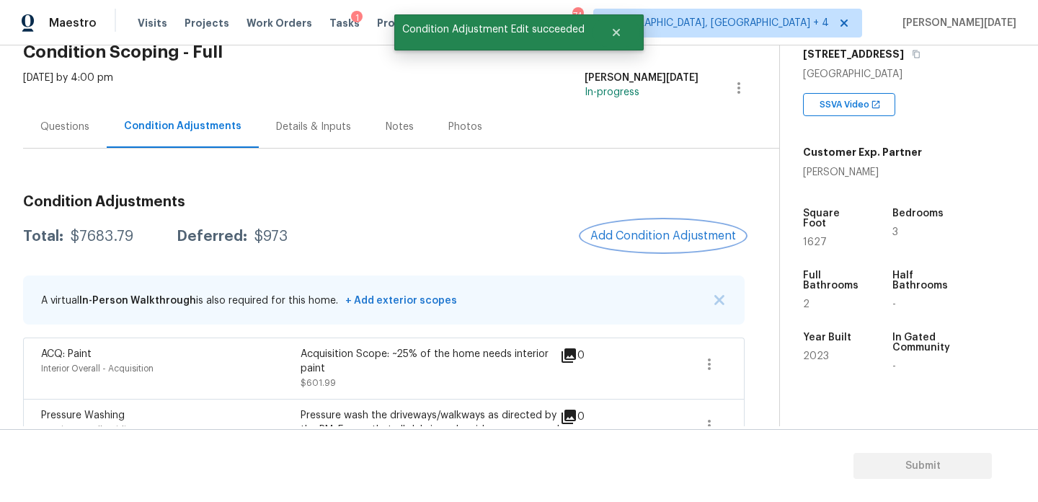
scroll to position [0, 0]
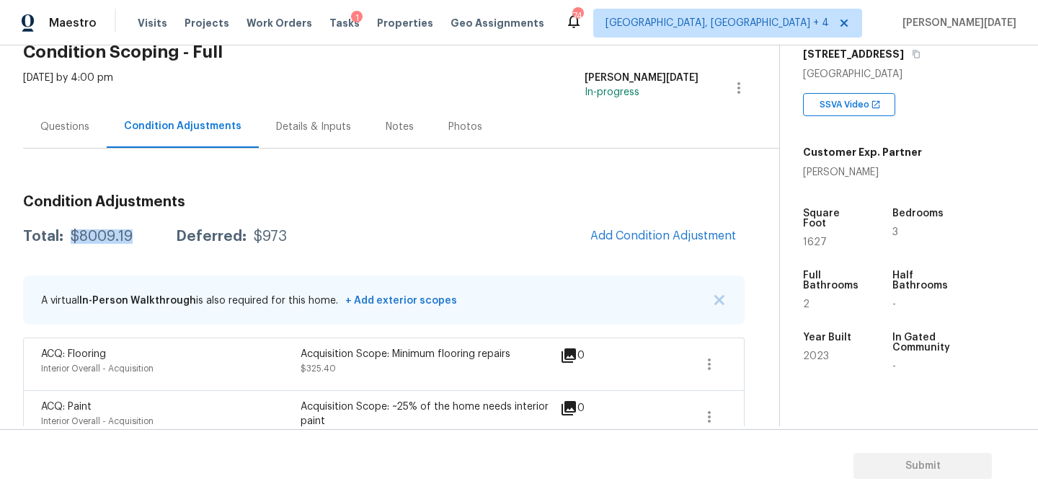
drag, startPoint x: 69, startPoint y: 238, endPoint x: 136, endPoint y: 238, distance: 66.3
click at [136, 238] on div "Total: $8009.19 Deferred: $973" at bounding box center [155, 236] width 264 height 14
copy div "$8009.19"
click at [87, 130] on div "Questions" at bounding box center [64, 127] width 49 height 14
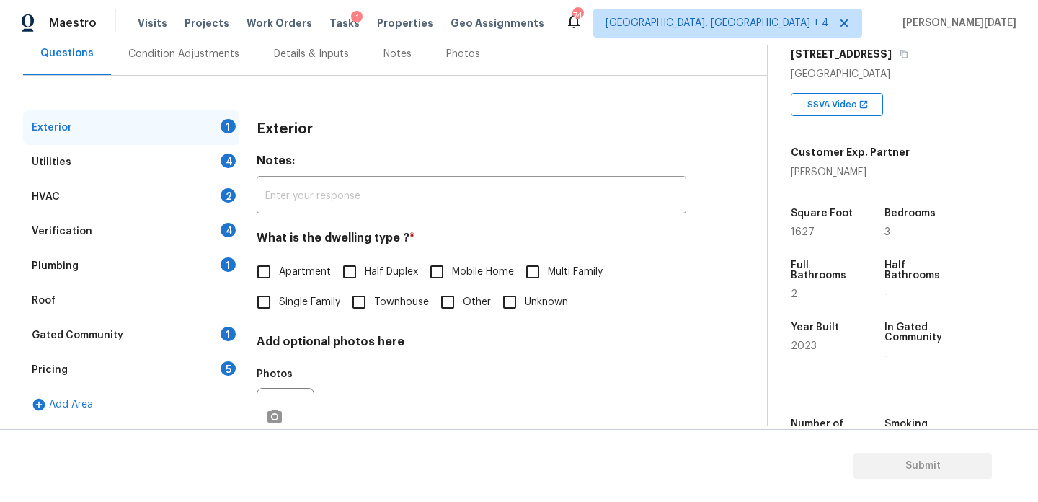
scroll to position [193, 0]
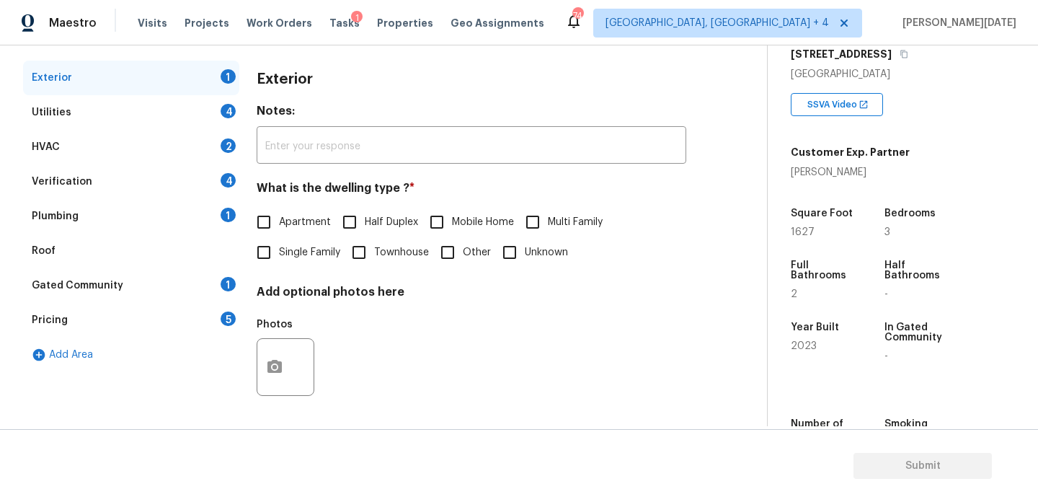
click at [276, 256] on input "Single Family" at bounding box center [264, 252] width 30 height 30
checkbox input "true"
click at [219, 119] on div "Utilities 4" at bounding box center [131, 112] width 216 height 35
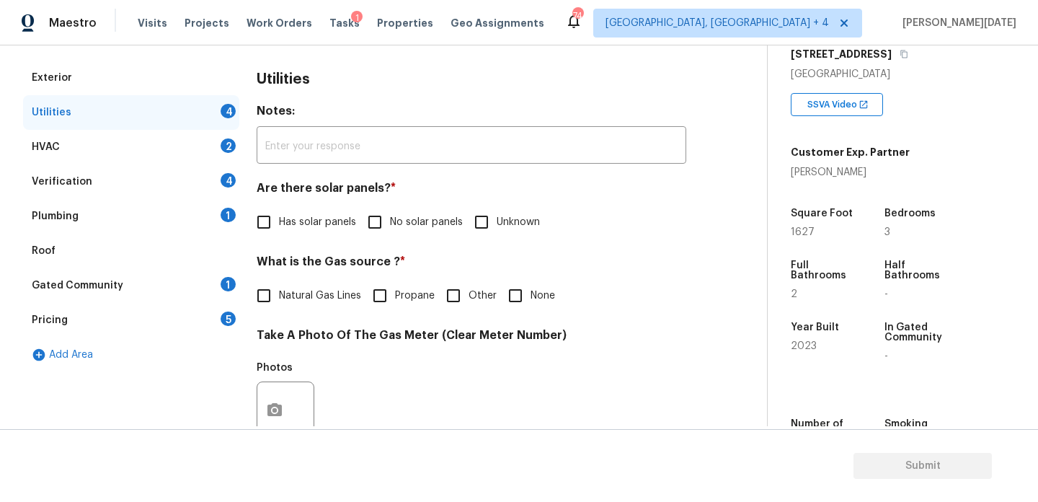
scroll to position [108, 0]
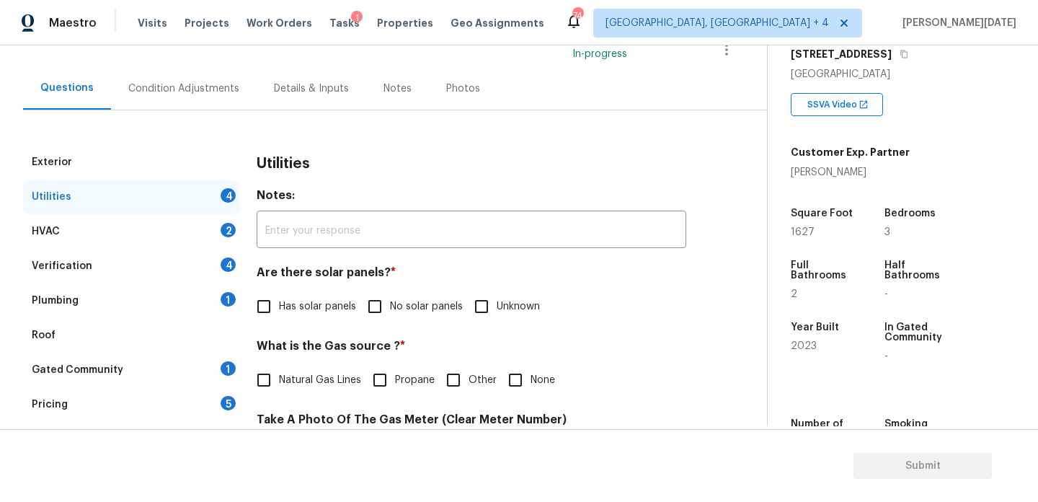
click at [172, 91] on div "Condition Adjustments" at bounding box center [183, 88] width 111 height 14
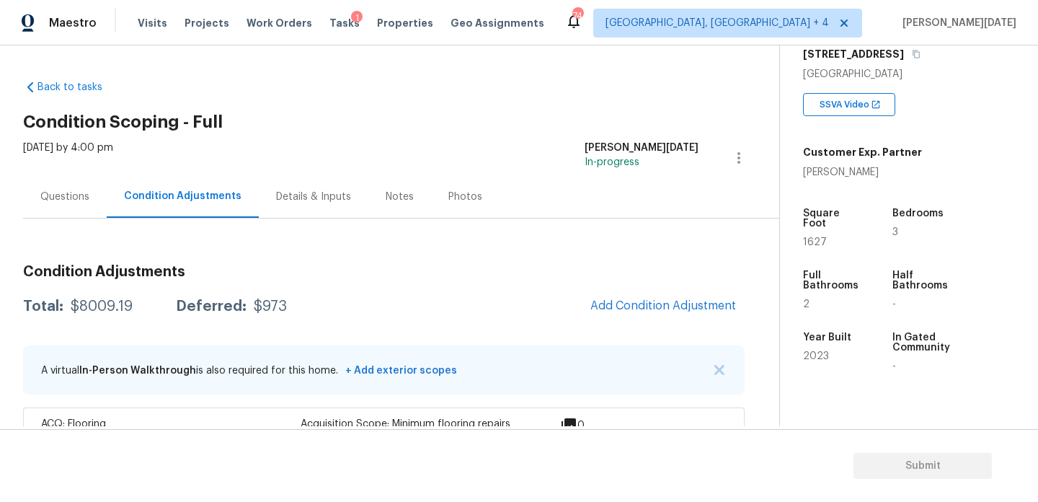
click at [74, 199] on div "Questions" at bounding box center [64, 197] width 49 height 14
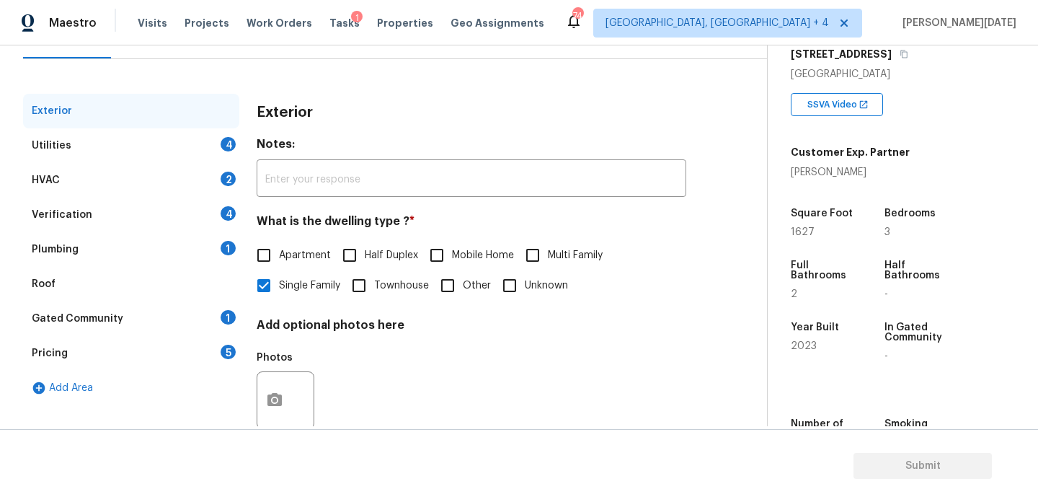
scroll to position [193, 0]
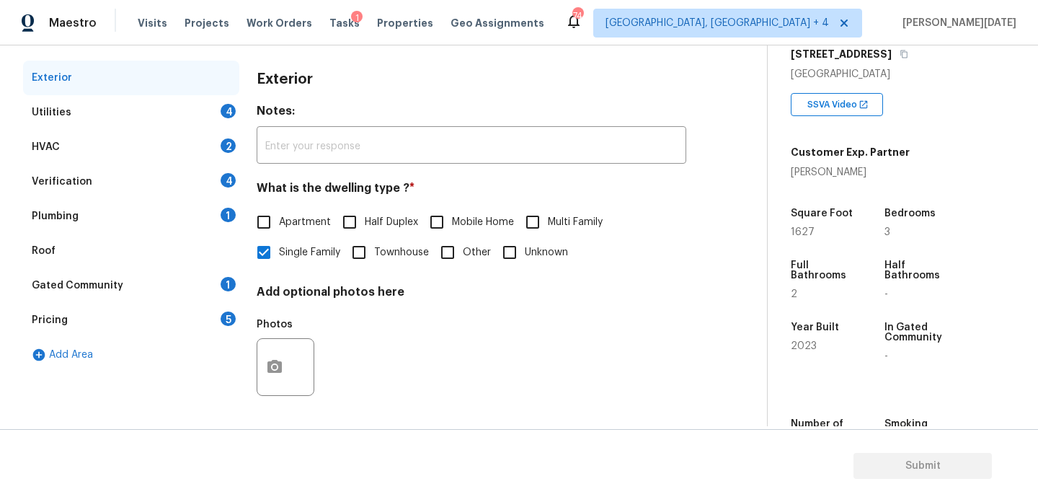
click at [236, 111] on div "Utilities 4" at bounding box center [131, 112] width 216 height 35
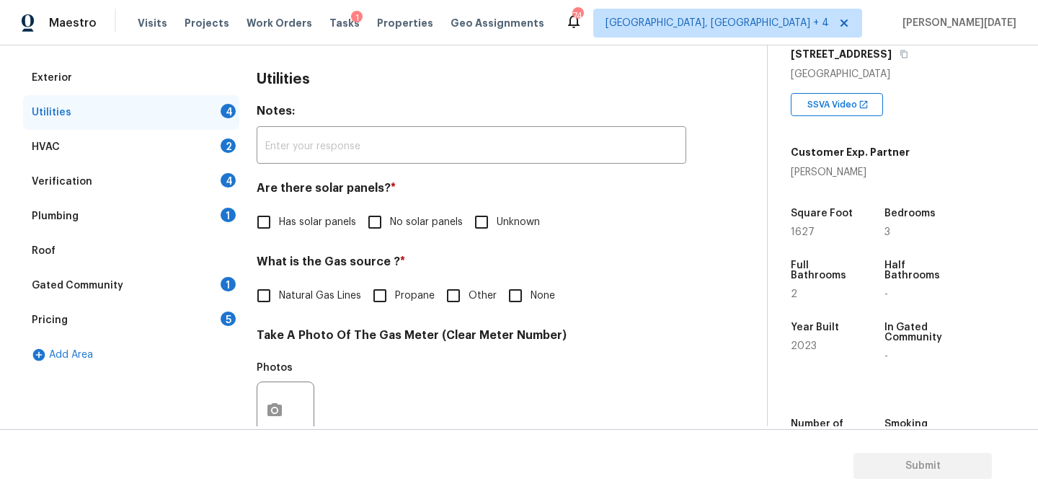
click at [398, 222] on span "No solar panels" at bounding box center [426, 222] width 73 height 15
click at [390, 222] on input "No solar panels" at bounding box center [375, 222] width 30 height 30
checkbox input "true"
click at [306, 303] on span "Natural Gas Lines" at bounding box center [320, 295] width 82 height 15
click at [279, 303] on input "Natural Gas Lines" at bounding box center [264, 296] width 30 height 30
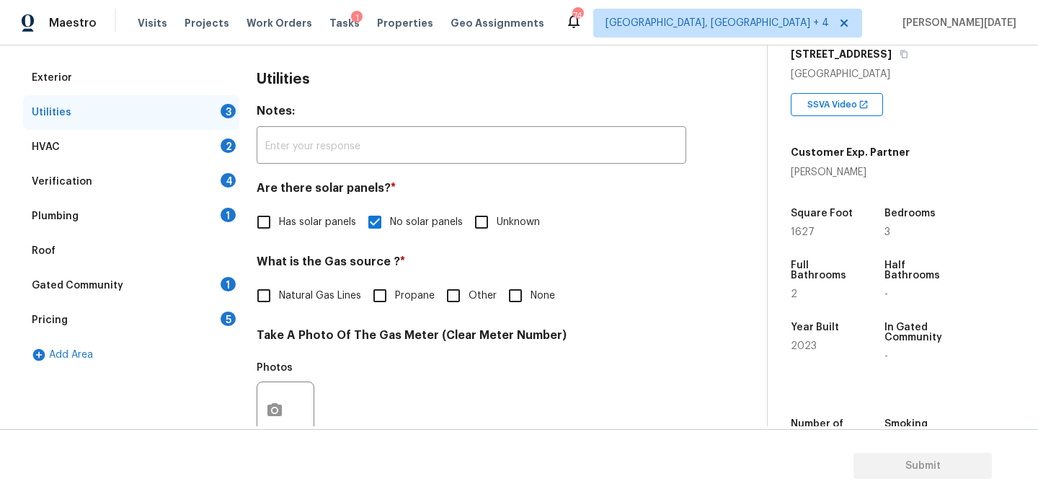
checkbox input "true"
click at [500, 304] on input "None" at bounding box center [515, 296] width 30 height 30
checkbox input "true"
checkbox input "false"
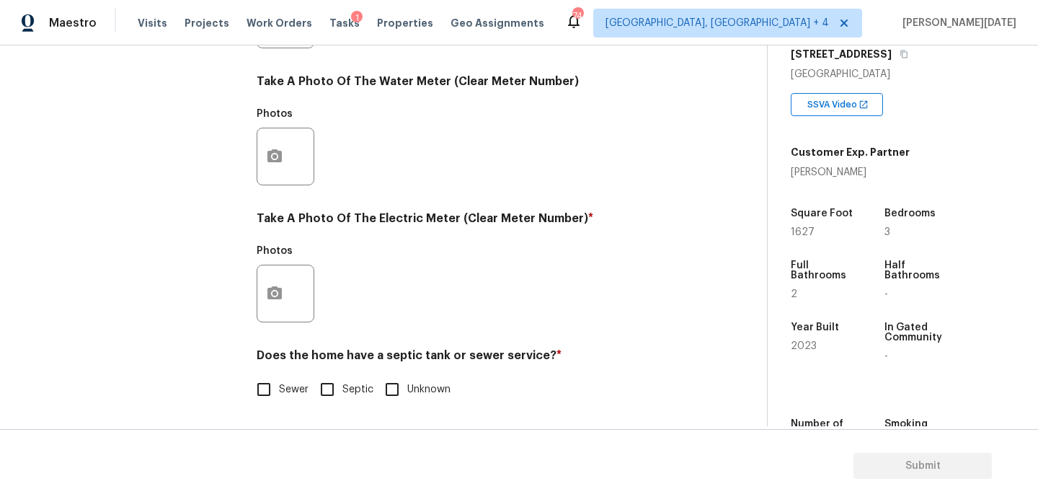
scroll to position [583, 0]
click at [265, 304] on button "button" at bounding box center [274, 293] width 35 height 56
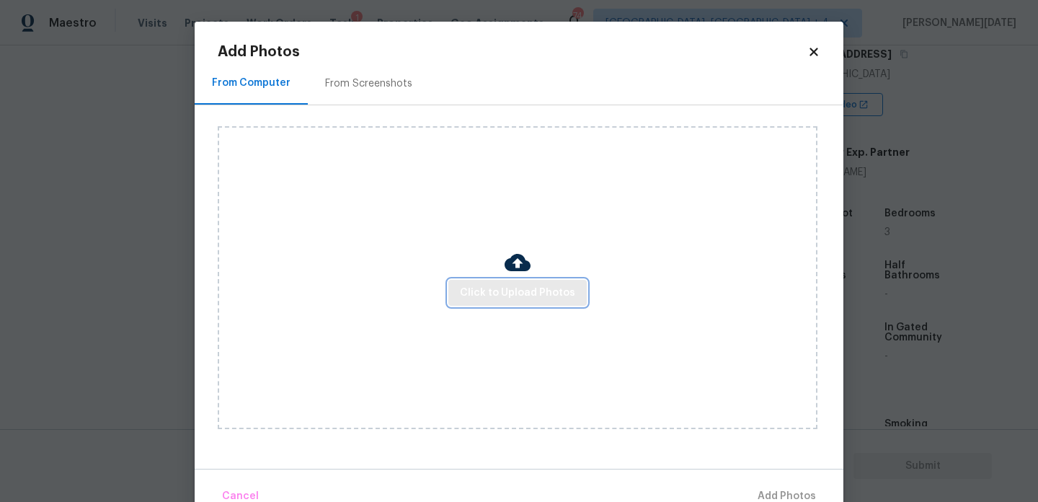
click at [508, 288] on span "Click to Upload Photos" at bounding box center [517, 293] width 115 height 18
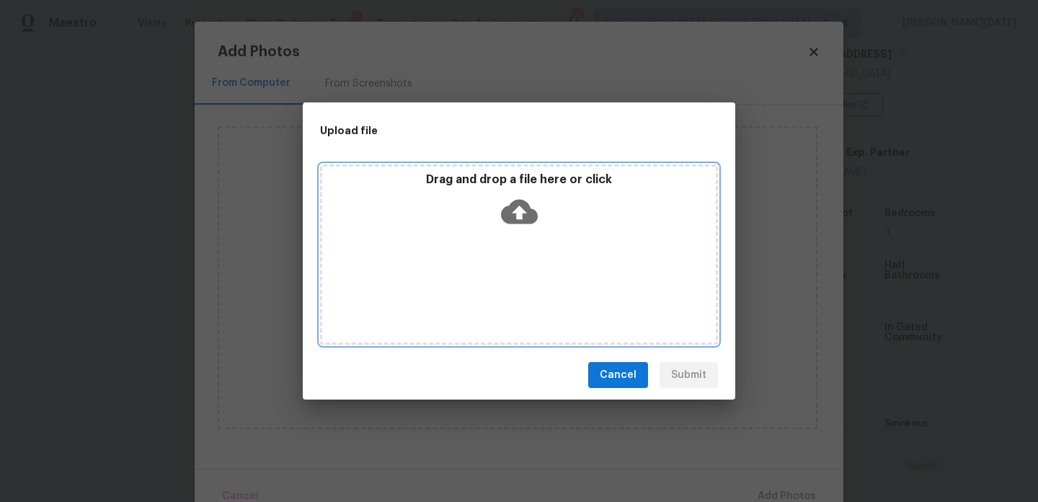
click at [508, 288] on div "Drag and drop a file here or click" at bounding box center [519, 254] width 398 height 180
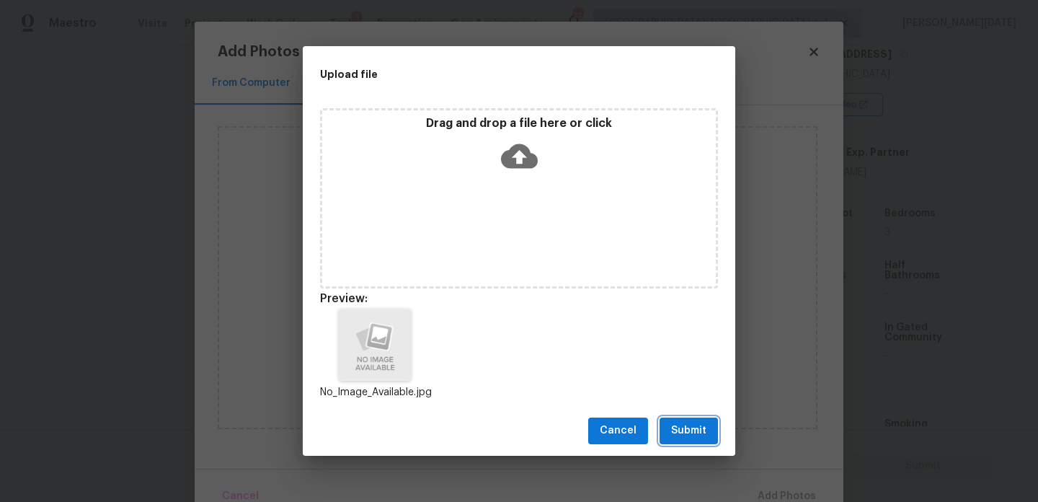
click at [682, 432] on span "Submit" at bounding box center [688, 431] width 35 height 18
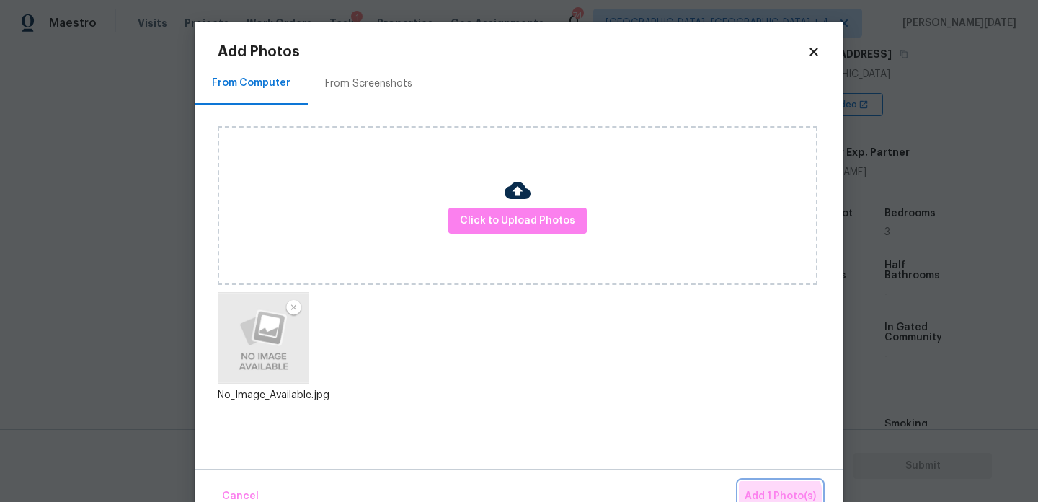
click at [778, 496] on span "Add 1 Photo(s)" at bounding box center [780, 496] width 71 height 18
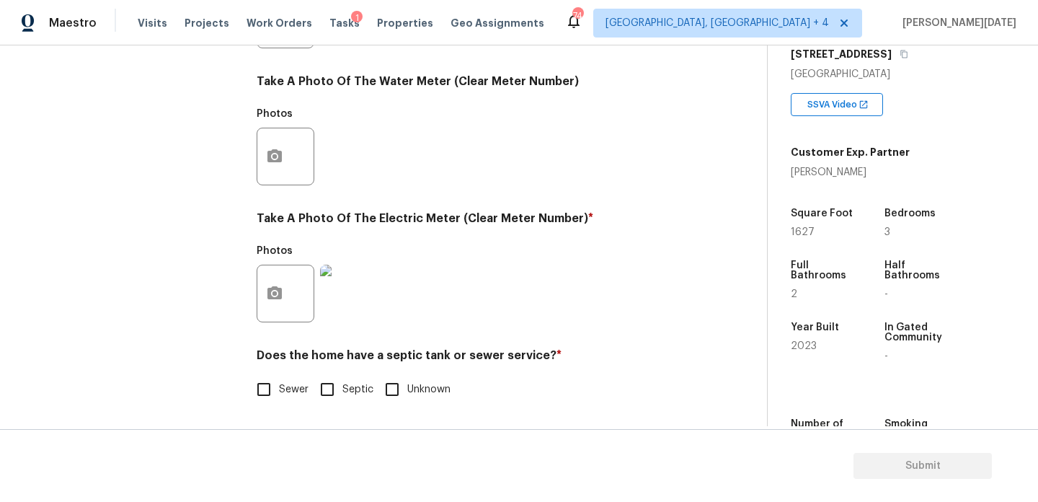
click at [261, 386] on input "Sewer" at bounding box center [264, 389] width 30 height 30
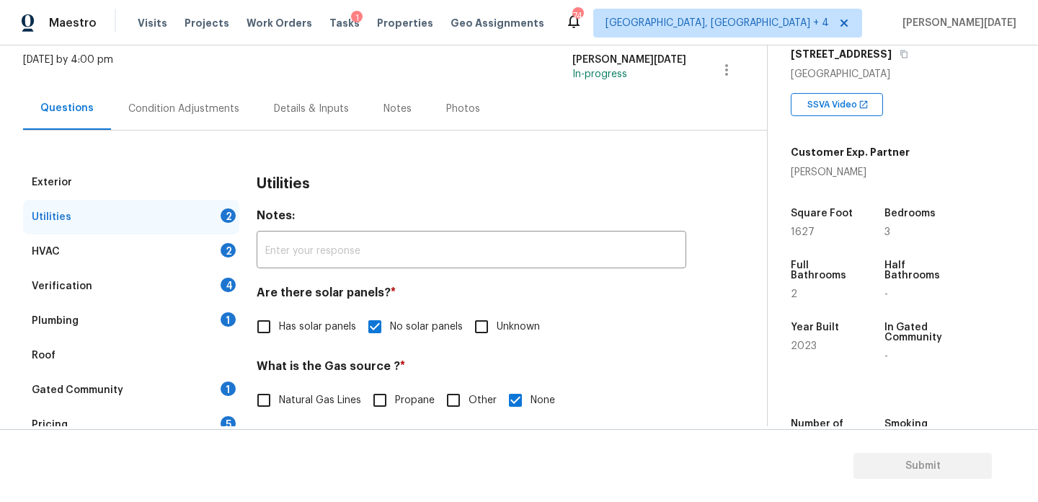
scroll to position [48, 0]
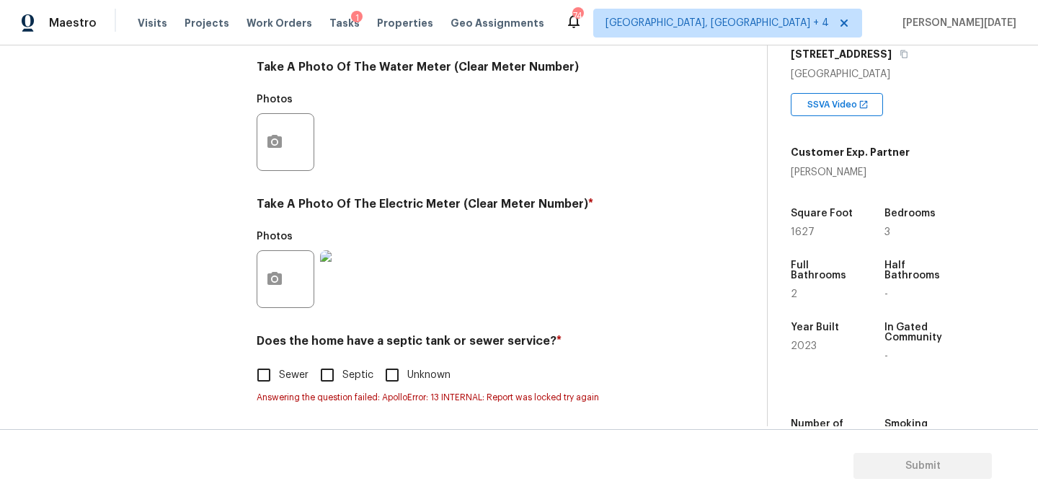
click at [277, 371] on input "Sewer" at bounding box center [264, 375] width 30 height 30
checkbox input "true"
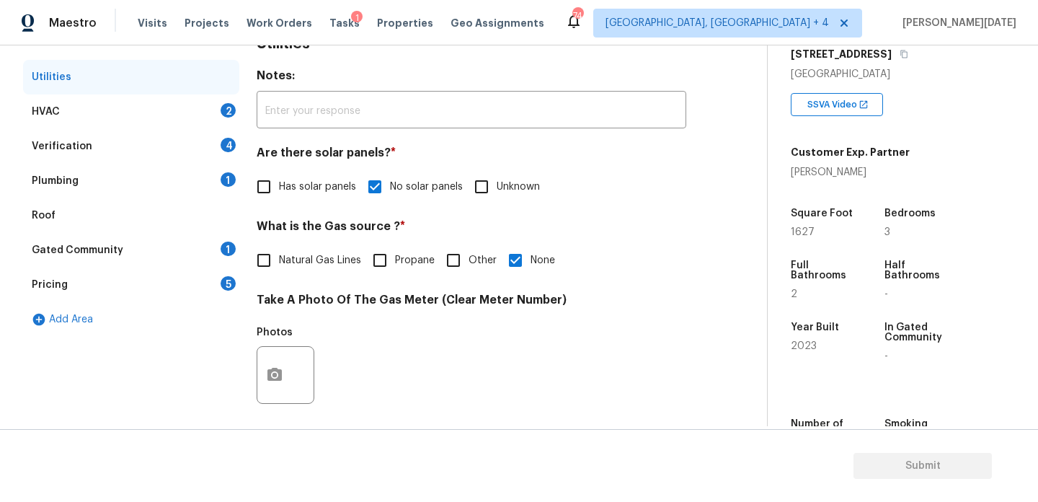
click at [216, 114] on div "HVAC 2" at bounding box center [131, 111] width 216 height 35
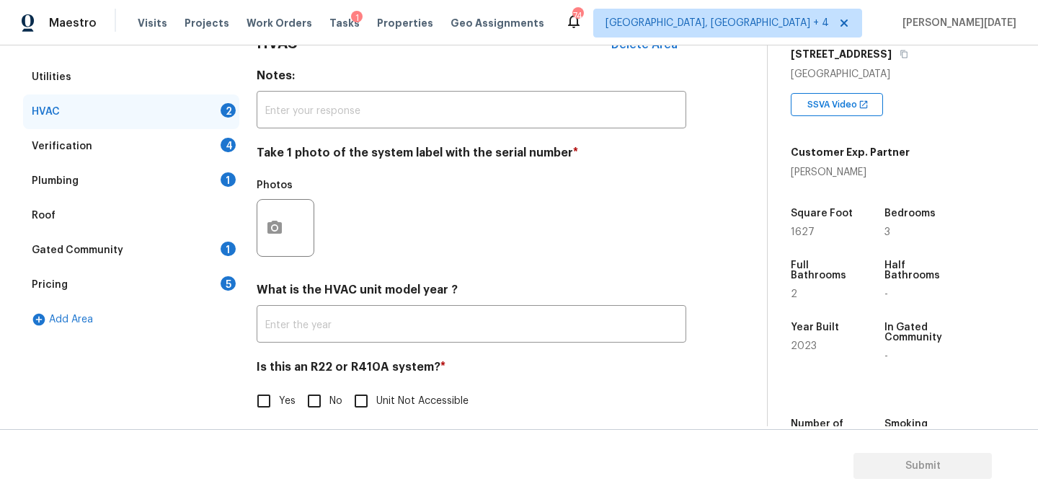
scroll to position [240, 0]
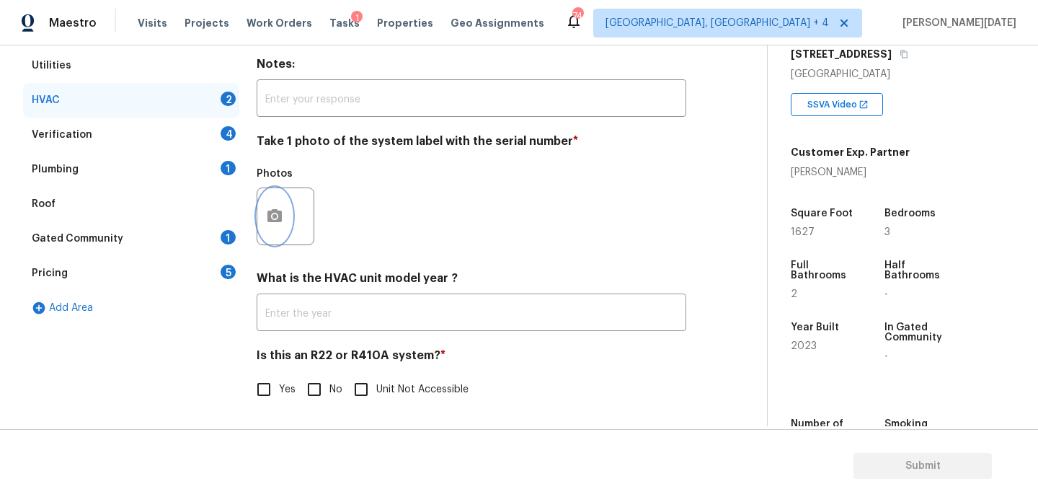
click at [284, 219] on button "button" at bounding box center [274, 216] width 35 height 56
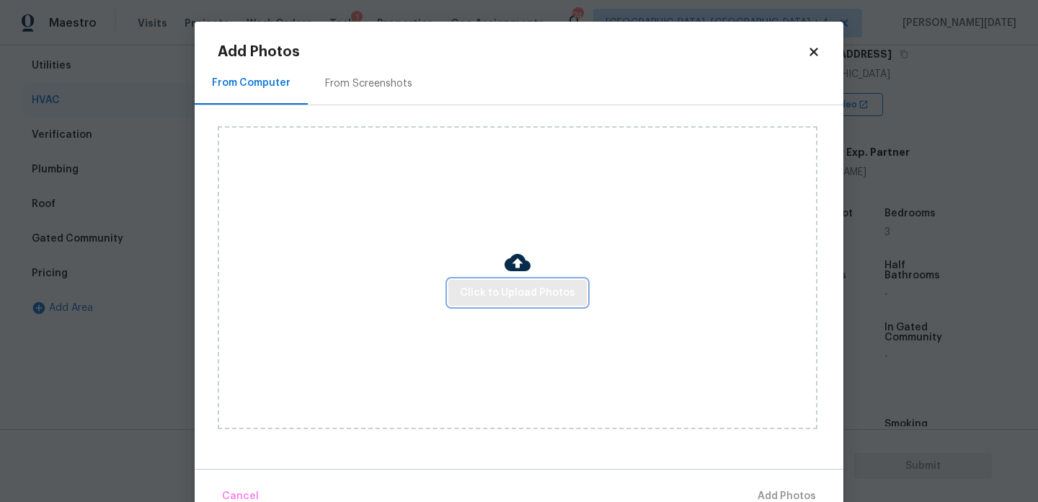
click at [474, 295] on span "Click to Upload Photos" at bounding box center [517, 293] width 115 height 18
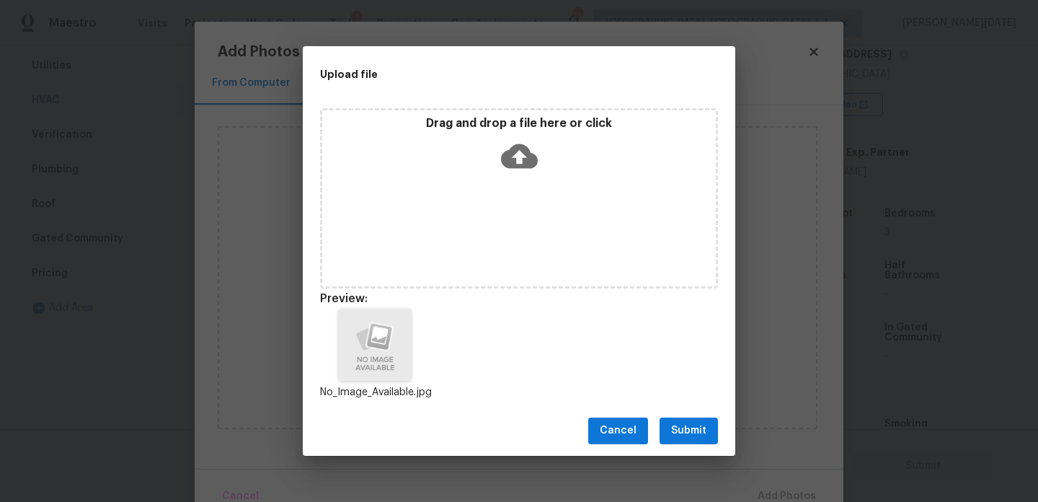
click at [712, 420] on button "Submit" at bounding box center [689, 431] width 58 height 27
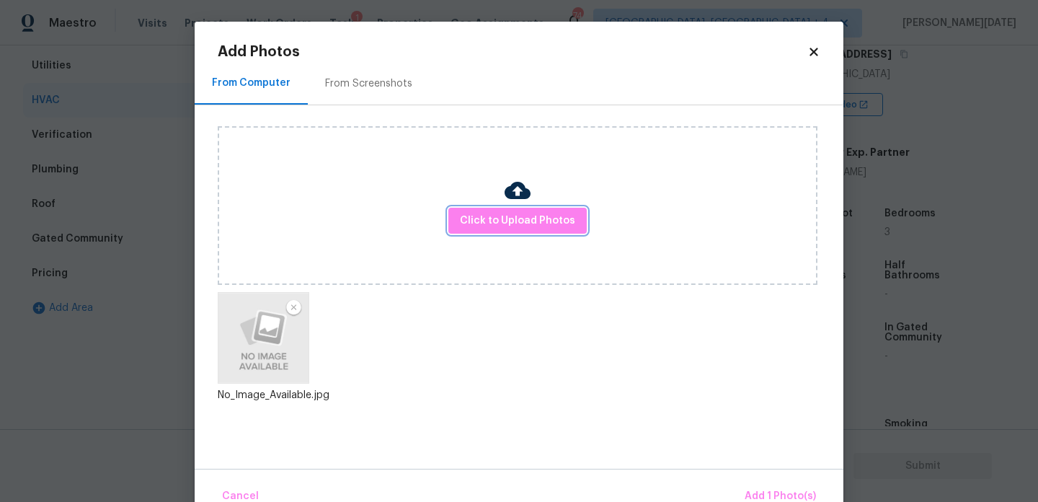
scroll to position [32, 0]
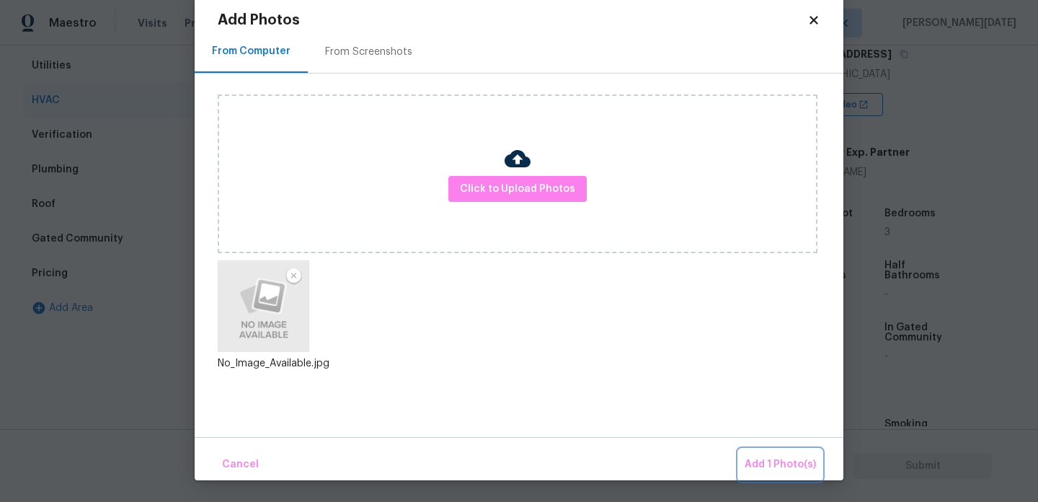
click at [756, 464] on span "Add 1 Photo(s)" at bounding box center [780, 465] width 71 height 18
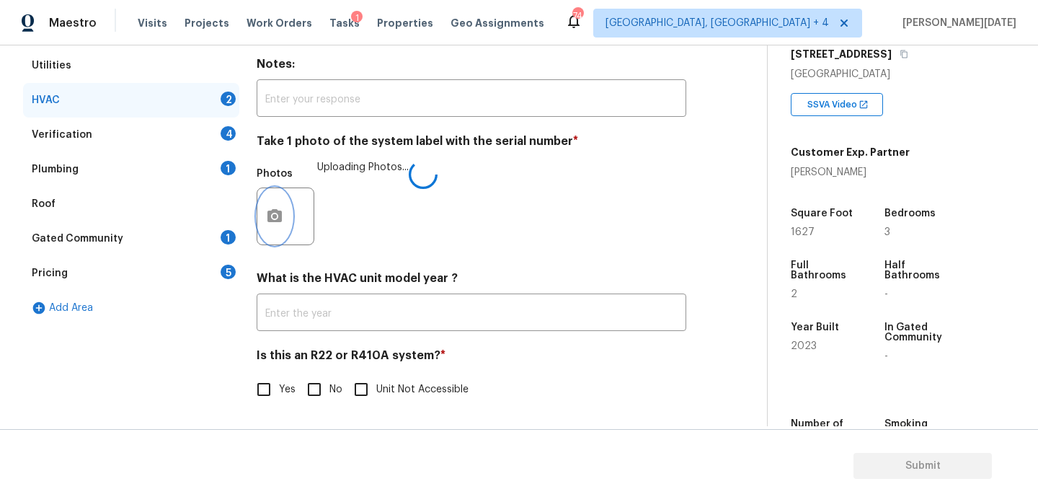
scroll to position [0, 0]
click at [311, 392] on input "No" at bounding box center [314, 389] width 30 height 30
checkbox input "true"
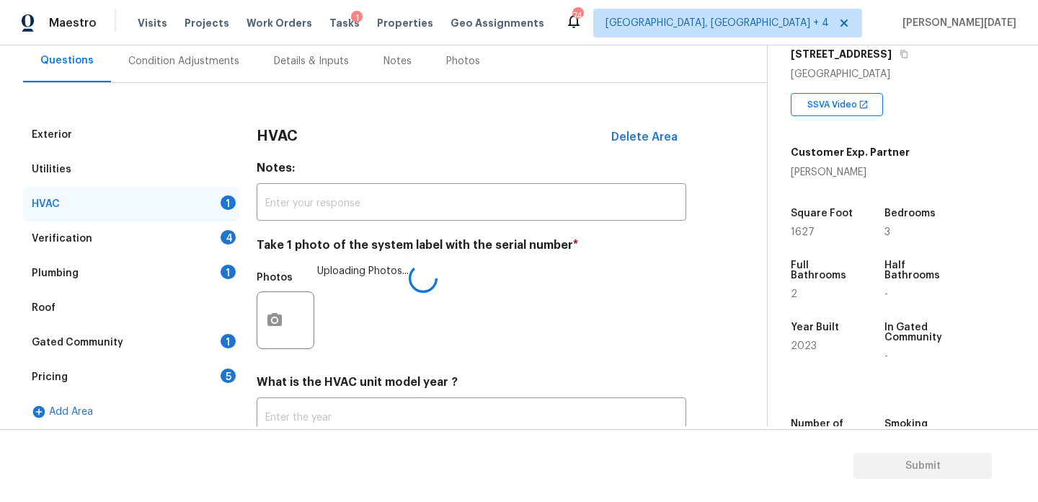
scroll to position [129, 0]
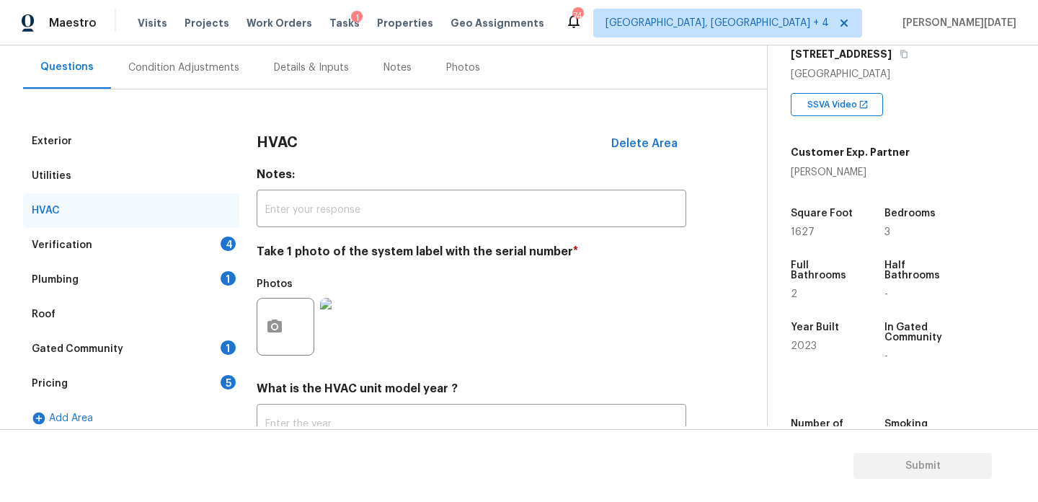
click at [202, 237] on div "Verification 4" at bounding box center [131, 245] width 216 height 35
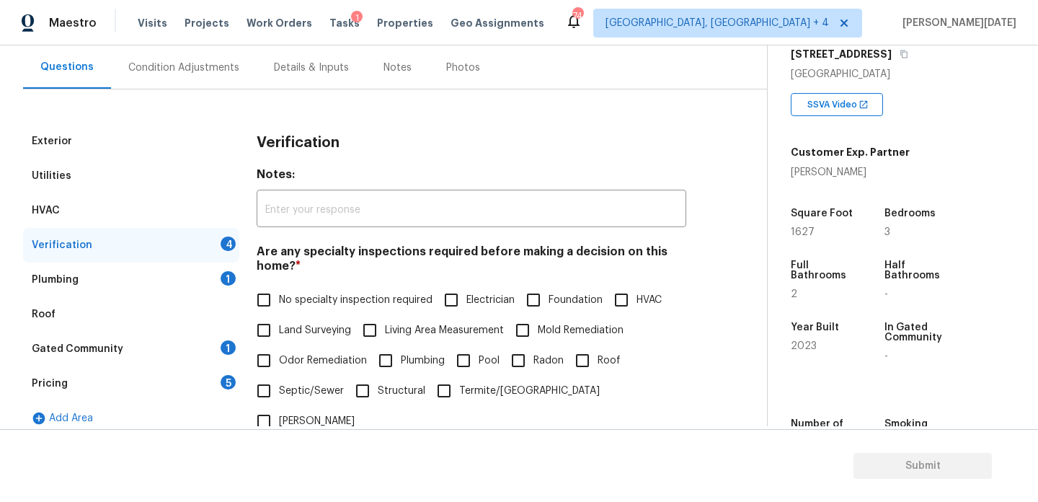
click at [279, 295] on span "No specialty inspection required" at bounding box center [356, 300] width 154 height 15
click at [279, 295] on input "No specialty inspection required" at bounding box center [264, 300] width 30 height 30
checkbox input "true"
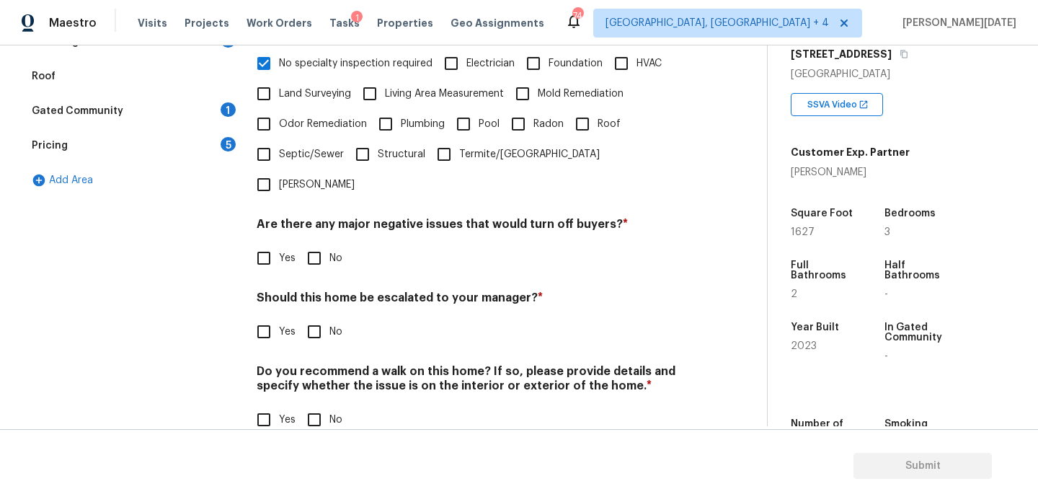
scroll to position [366, 0]
click at [327, 243] on input "No" at bounding box center [314, 258] width 30 height 30
checkbox input "true"
click at [324, 318] on input "No" at bounding box center [314, 333] width 30 height 30
checkbox input "true"
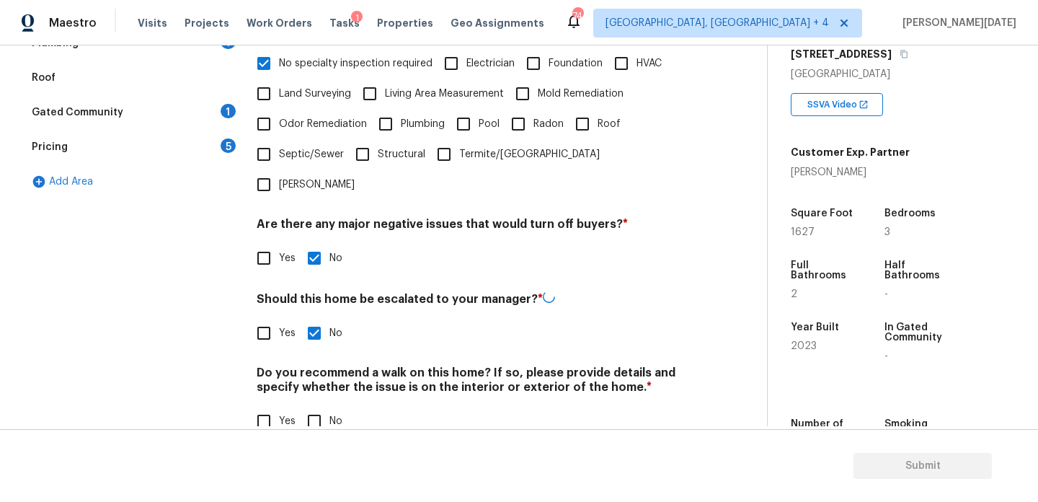
click at [312, 406] on input "No" at bounding box center [314, 421] width 30 height 30
checkbox input "true"
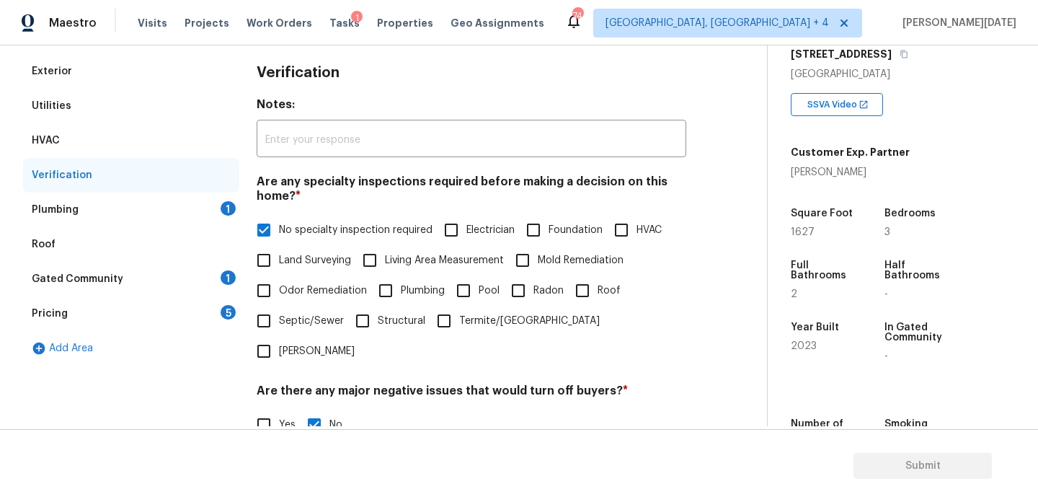
click at [209, 203] on div "Plumbing 1" at bounding box center [131, 210] width 216 height 35
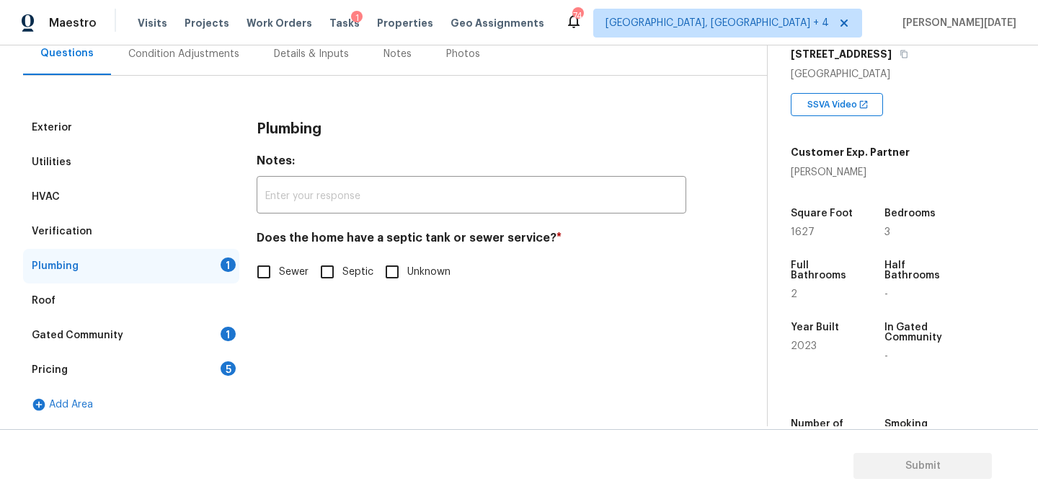
scroll to position [143, 0]
click at [272, 278] on input "Sewer" at bounding box center [264, 272] width 30 height 30
checkbox input "true"
click at [213, 322] on div "Gated Community 1" at bounding box center [131, 335] width 216 height 35
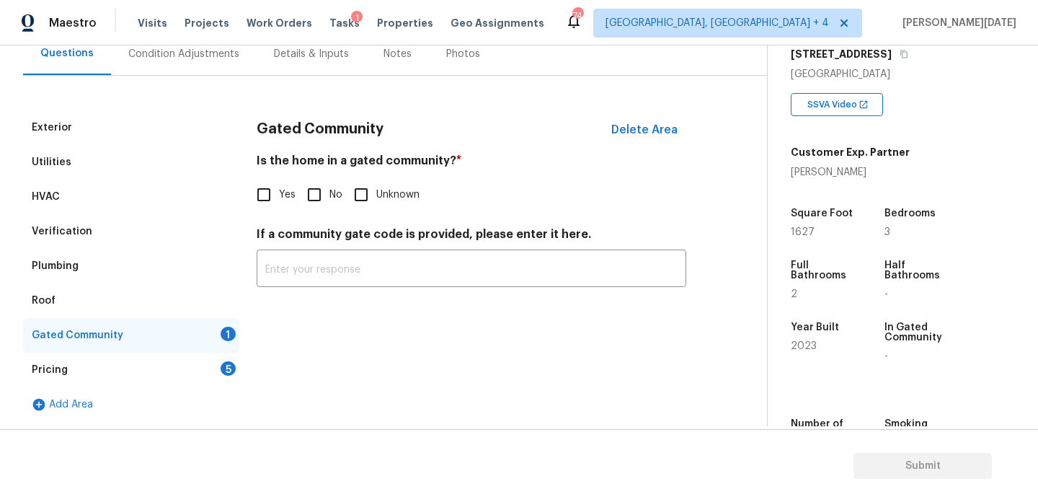
click at [314, 188] on input "No" at bounding box center [314, 195] width 30 height 30
checkbox input "true"
click at [221, 359] on div "Pricing 5" at bounding box center [131, 370] width 216 height 35
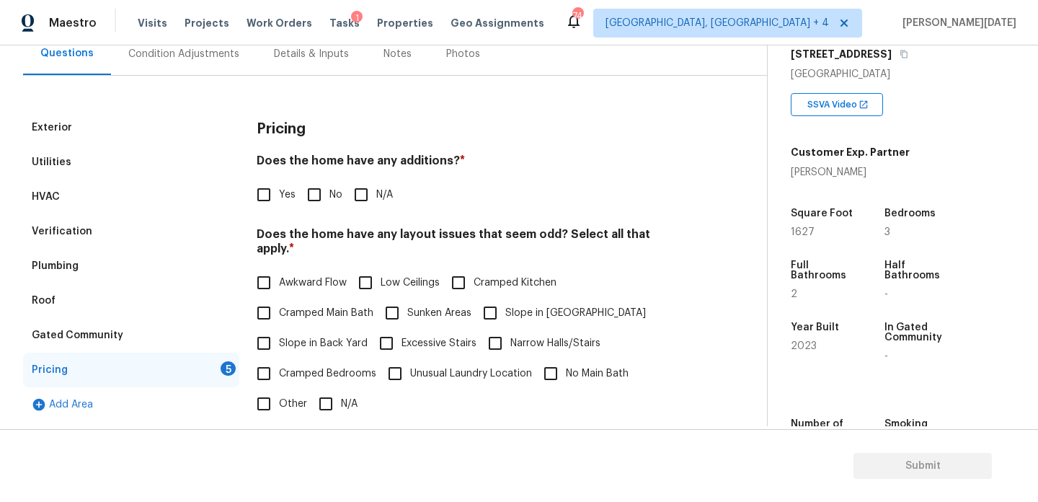
click at [309, 202] on input "No" at bounding box center [314, 195] width 30 height 30
checkbox input "true"
click at [337, 389] on input "N/A" at bounding box center [326, 404] width 30 height 30
checkbox input "true"
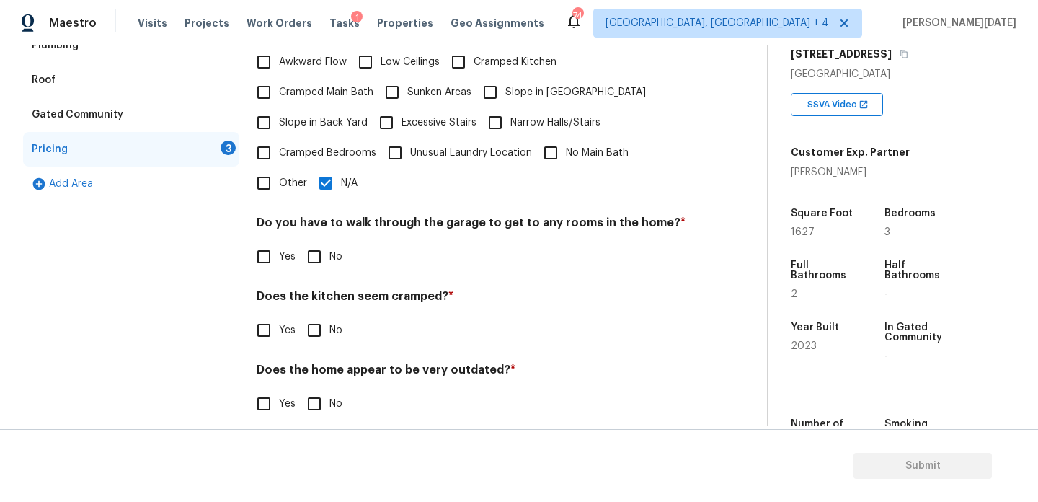
click at [331, 249] on span "No" at bounding box center [336, 256] width 13 height 15
click at [330, 245] on input "No" at bounding box center [314, 257] width 30 height 30
checkbox input "true"
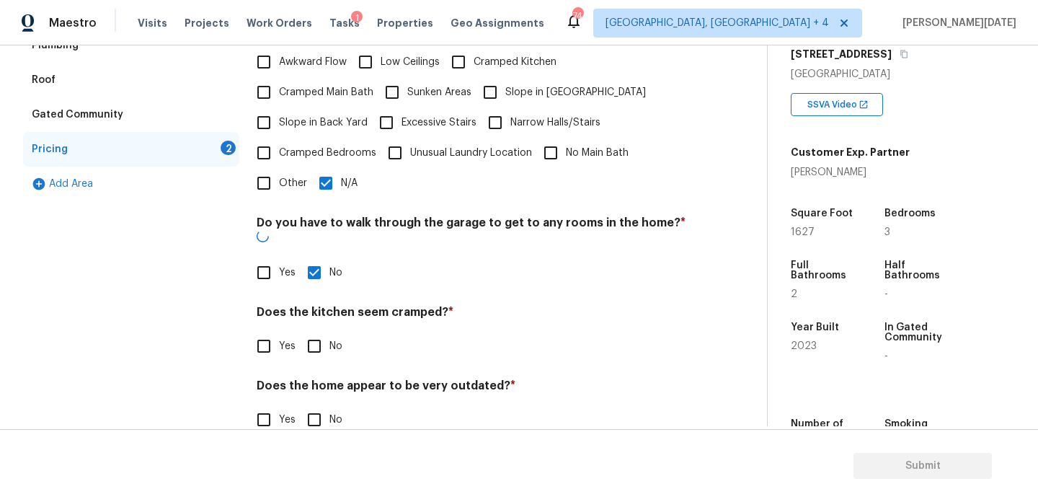
click at [315, 331] on input "No" at bounding box center [314, 346] width 30 height 30
checkbox input "true"
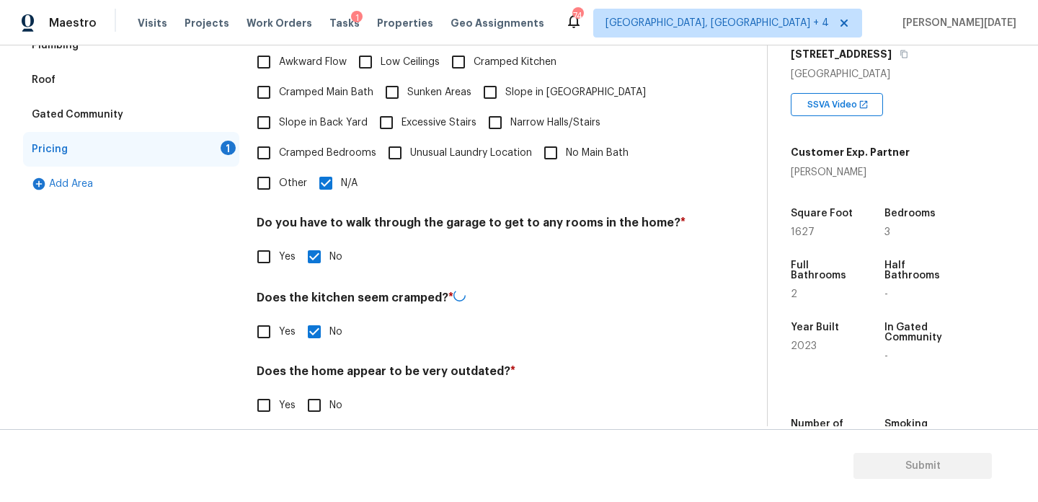
click at [315, 390] on input "No" at bounding box center [314, 405] width 30 height 30
checkbox input "true"
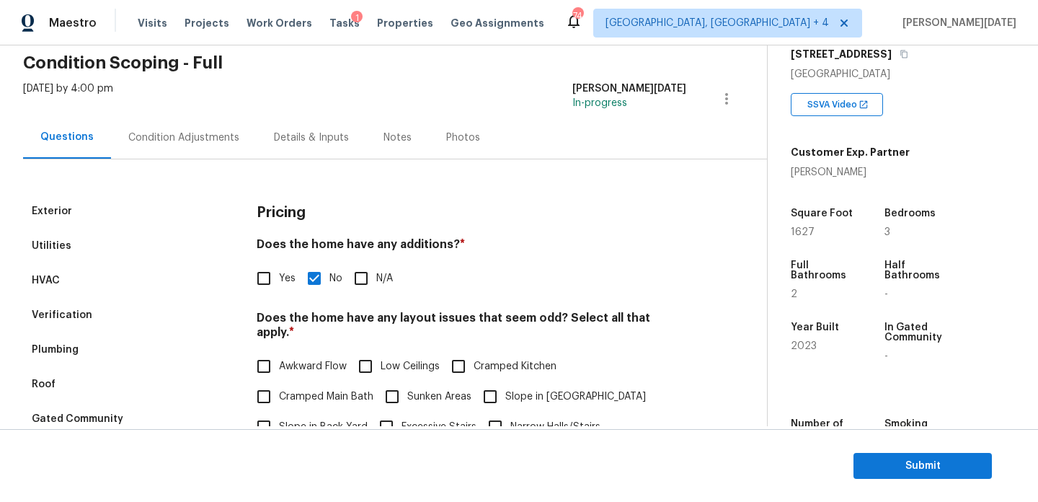
scroll to position [42, 0]
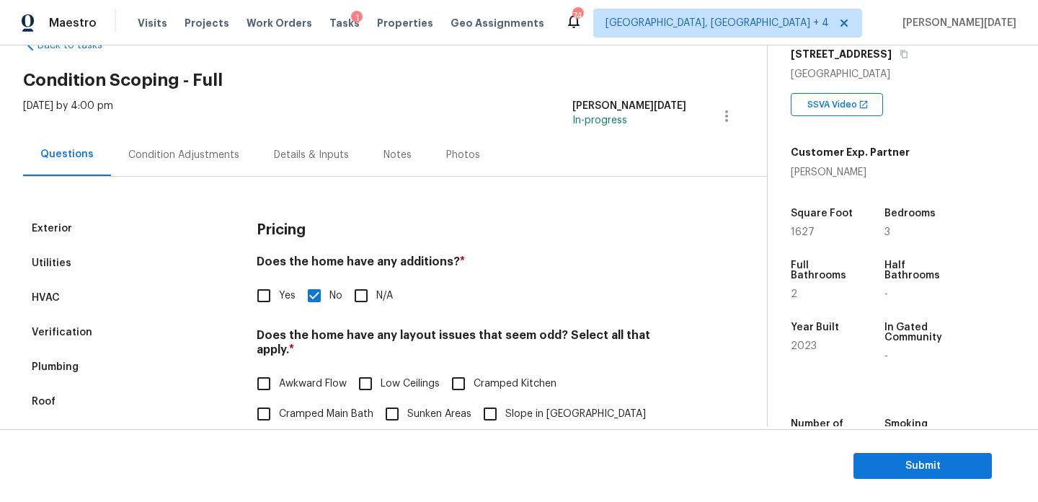
click at [166, 149] on div "Condition Adjustments" at bounding box center [183, 155] width 111 height 14
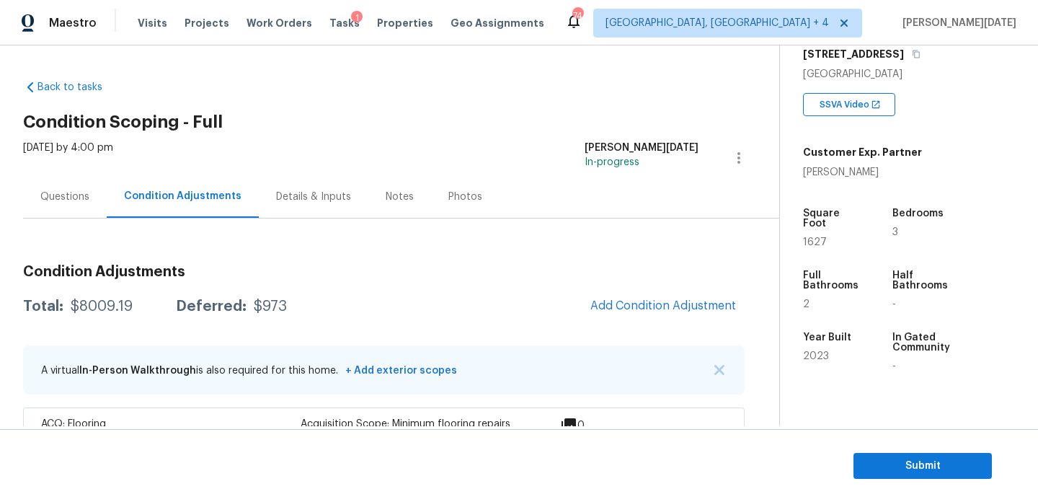
click at [52, 198] on div "Questions" at bounding box center [64, 197] width 49 height 14
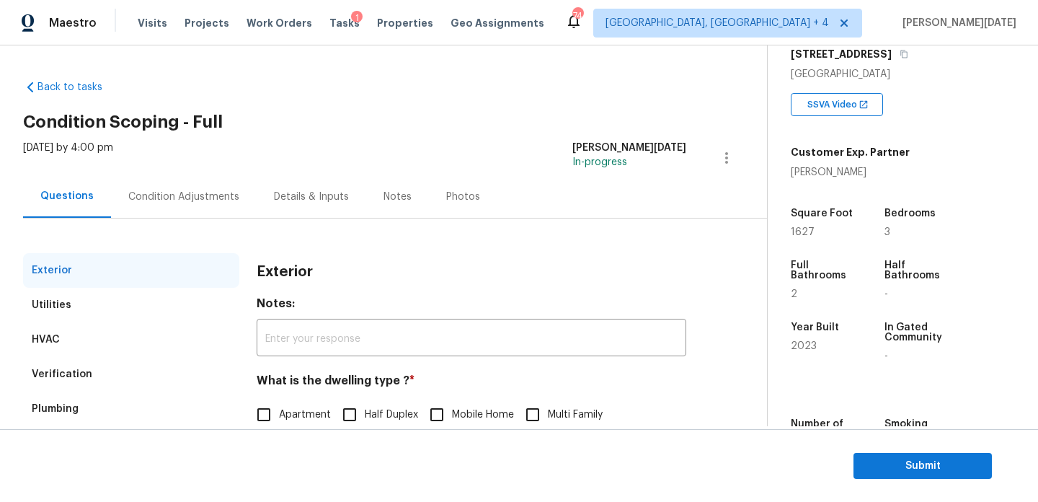
scroll to position [193, 0]
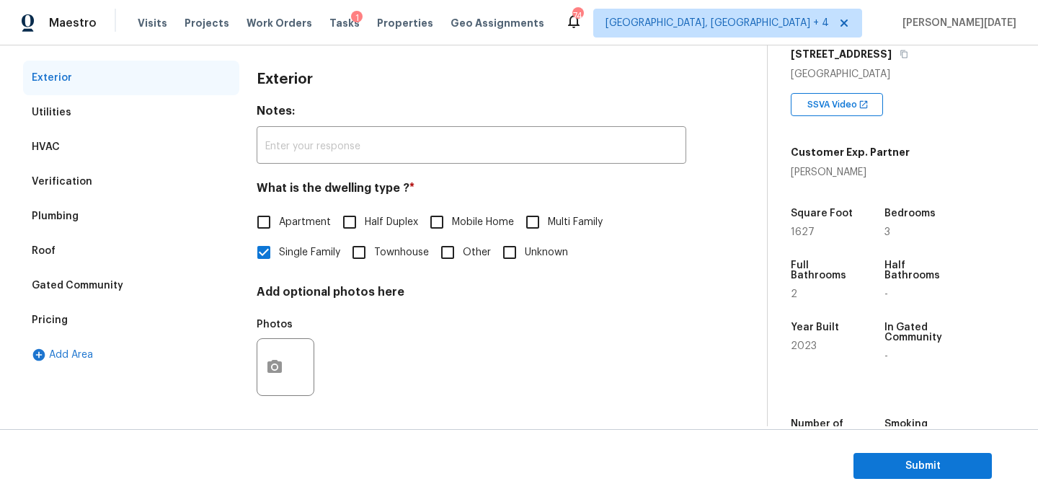
click at [136, 328] on div "Pricing" at bounding box center [131, 320] width 216 height 35
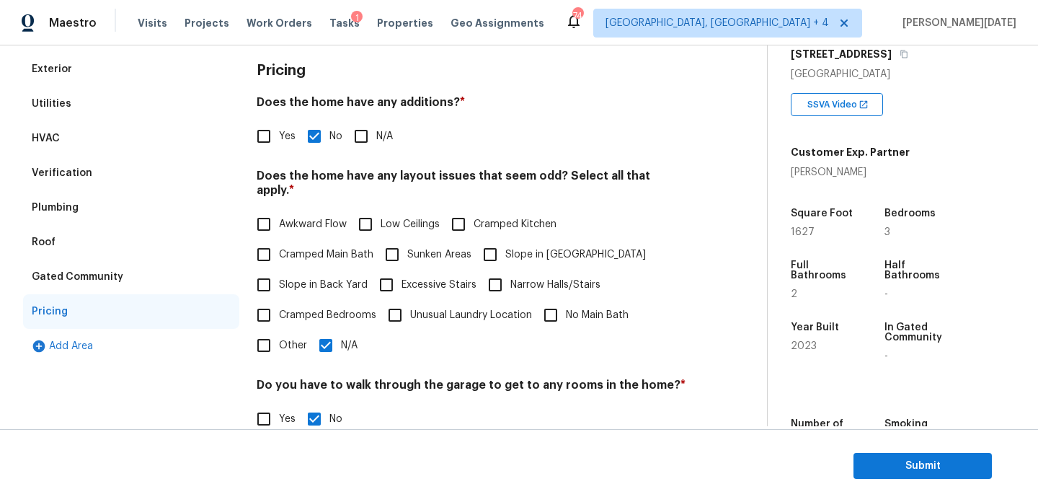
scroll to position [192, 0]
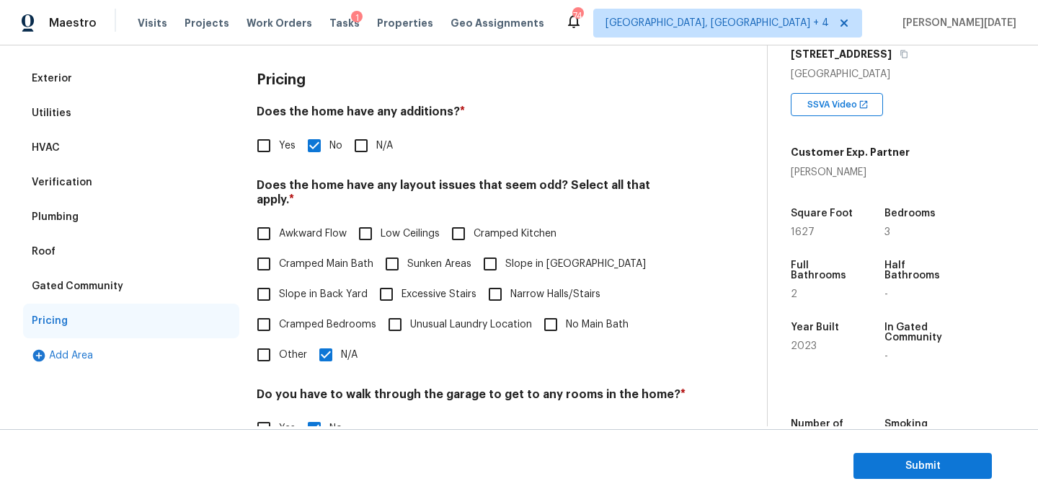
click at [510, 257] on span "Slope in Front Yard" at bounding box center [575, 264] width 141 height 15
click at [505, 249] on input "Slope in Front Yard" at bounding box center [490, 264] width 30 height 30
checkbox input "true"
click at [327, 364] on input "N/A" at bounding box center [326, 356] width 30 height 30
checkbox input "false"
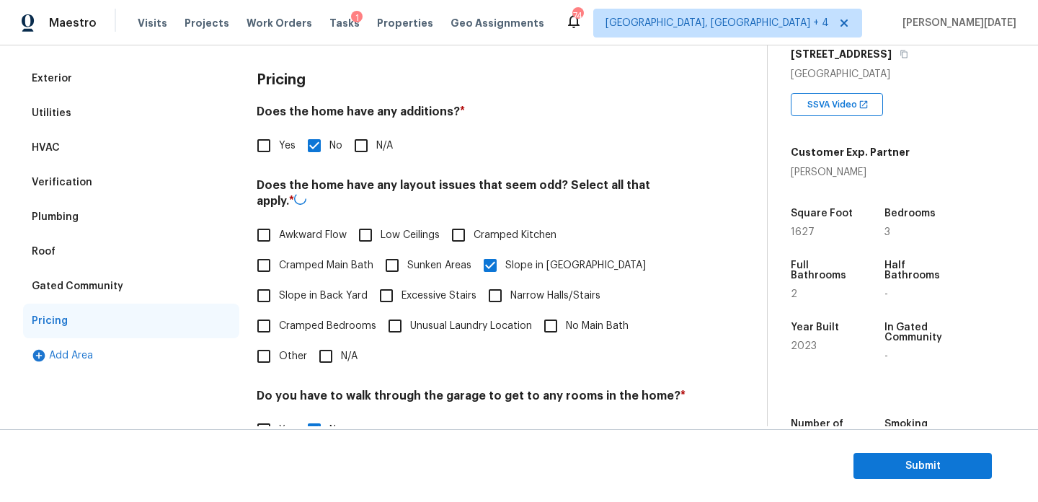
scroll to position [0, 0]
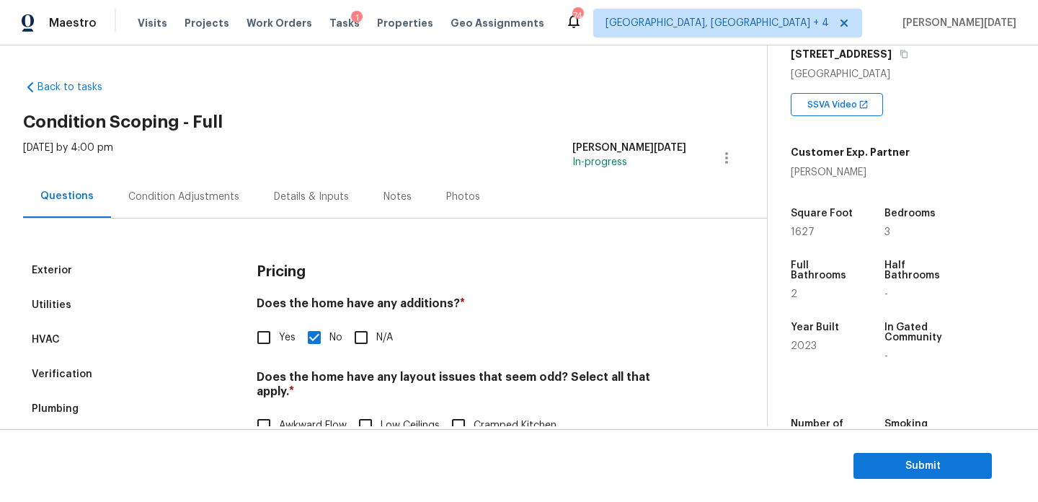
click at [172, 208] on div "Condition Adjustments" at bounding box center [184, 196] width 146 height 43
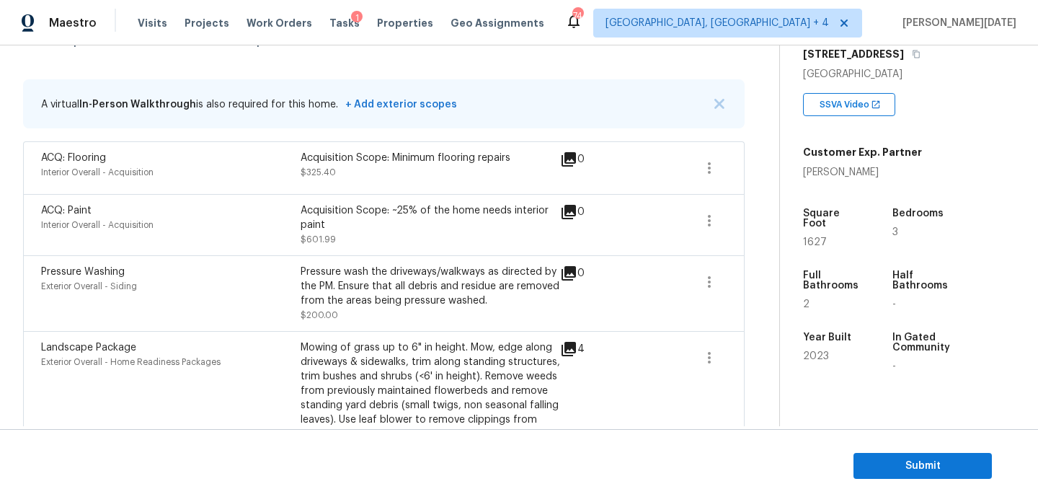
scroll to position [368, 0]
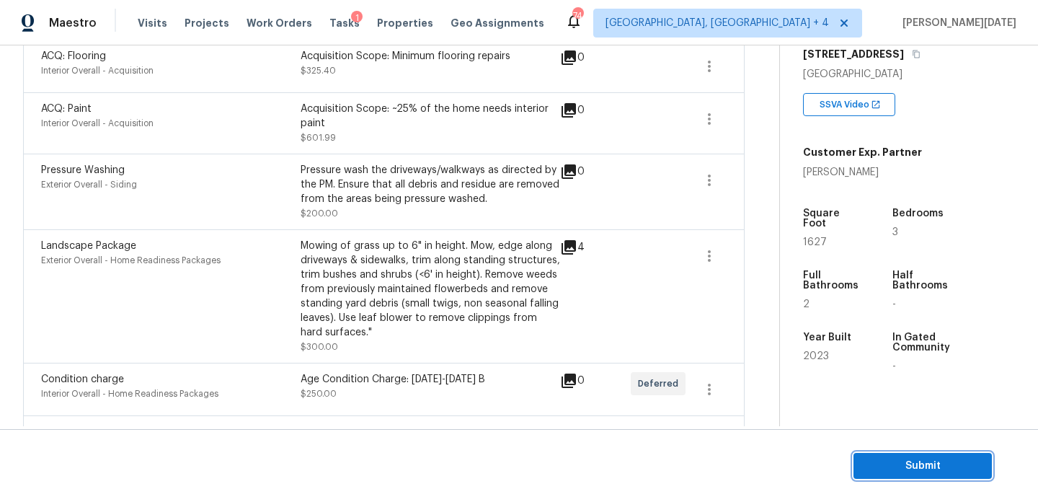
click at [870, 459] on span "Submit" at bounding box center [922, 466] width 115 height 18
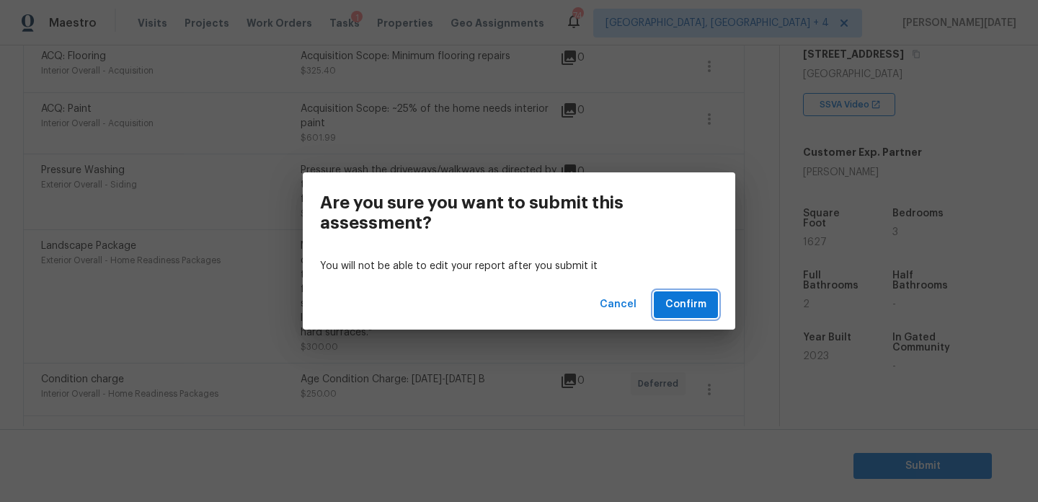
click at [693, 306] on span "Confirm" at bounding box center [686, 305] width 41 height 18
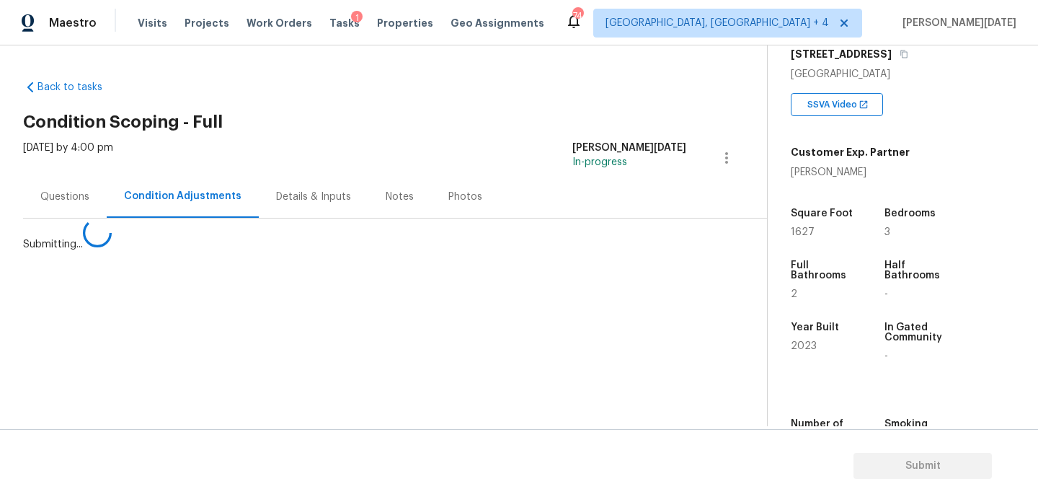
scroll to position [0, 0]
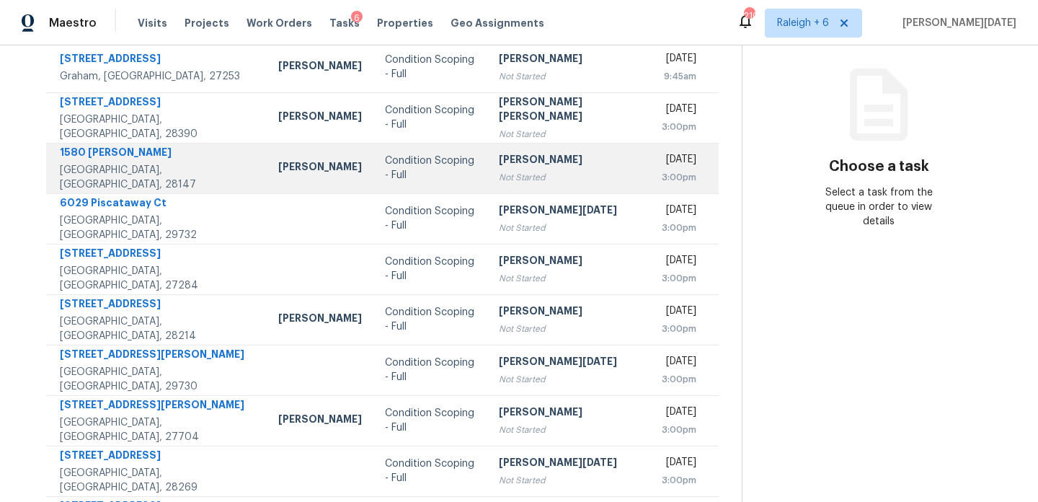
scroll to position [182, 0]
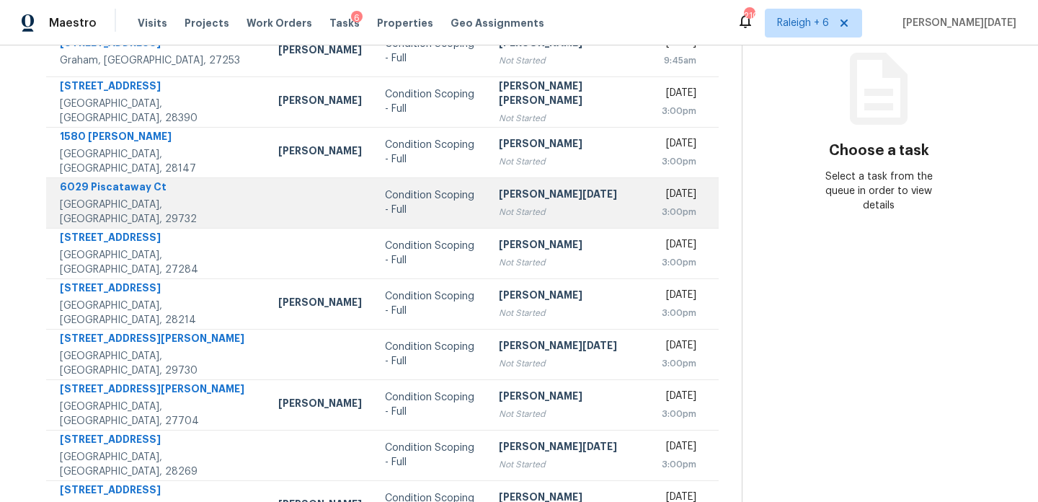
click at [487, 185] on td "[PERSON_NAME][DATE] Not Started" at bounding box center [568, 202] width 163 height 50
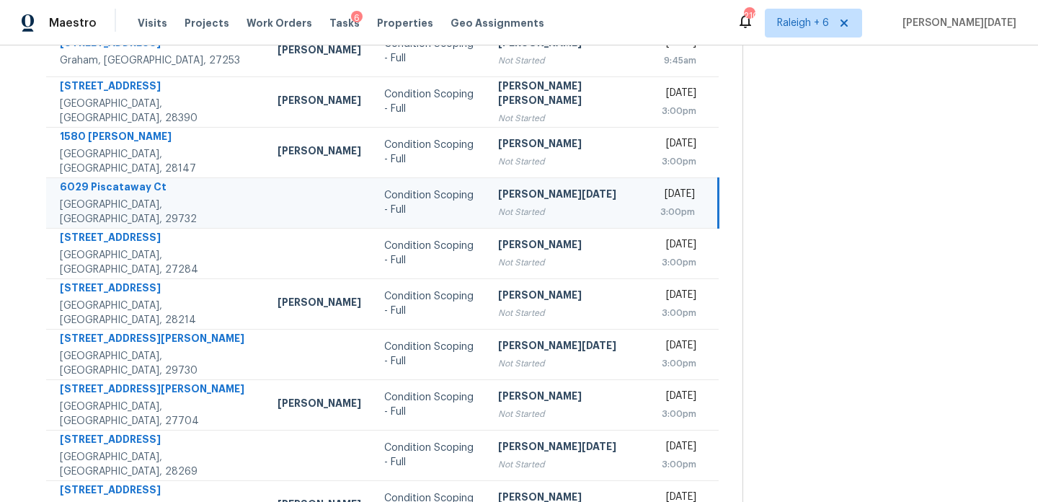
click at [487, 185] on td "[PERSON_NAME][DATE] Not Started" at bounding box center [568, 202] width 162 height 50
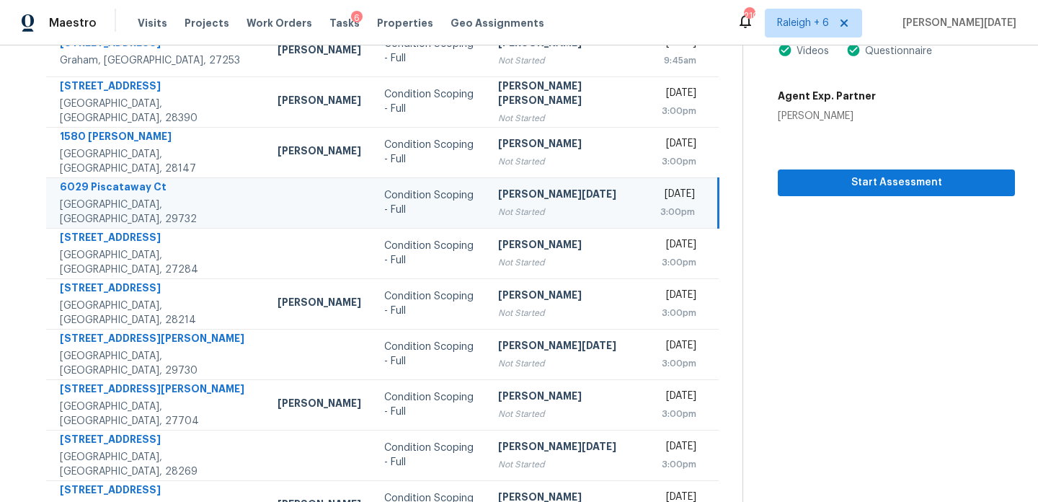
click at [498, 192] on div "[PERSON_NAME][DATE]" at bounding box center [567, 196] width 139 height 18
click at [805, 189] on span "Start Assessment" at bounding box center [897, 183] width 214 height 18
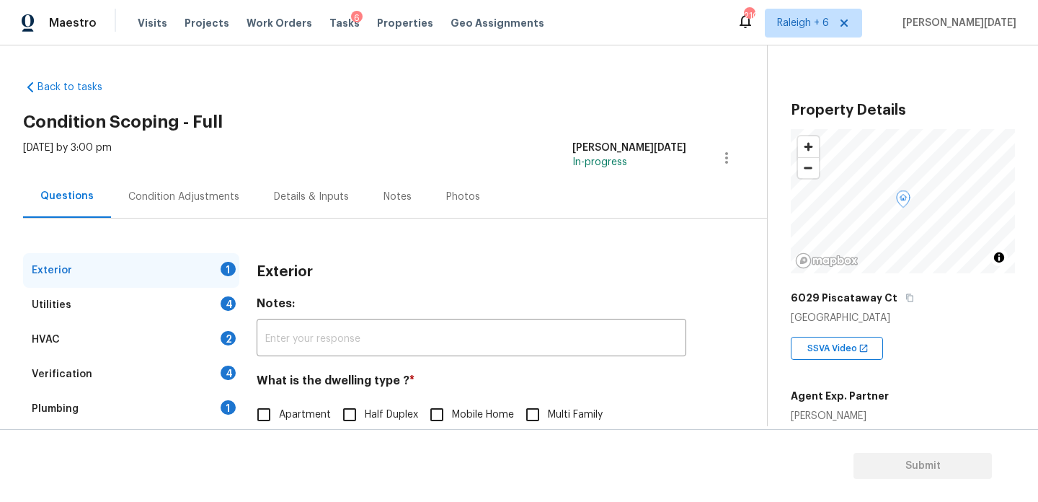
click at [209, 214] on div "Condition Adjustments" at bounding box center [184, 196] width 146 height 43
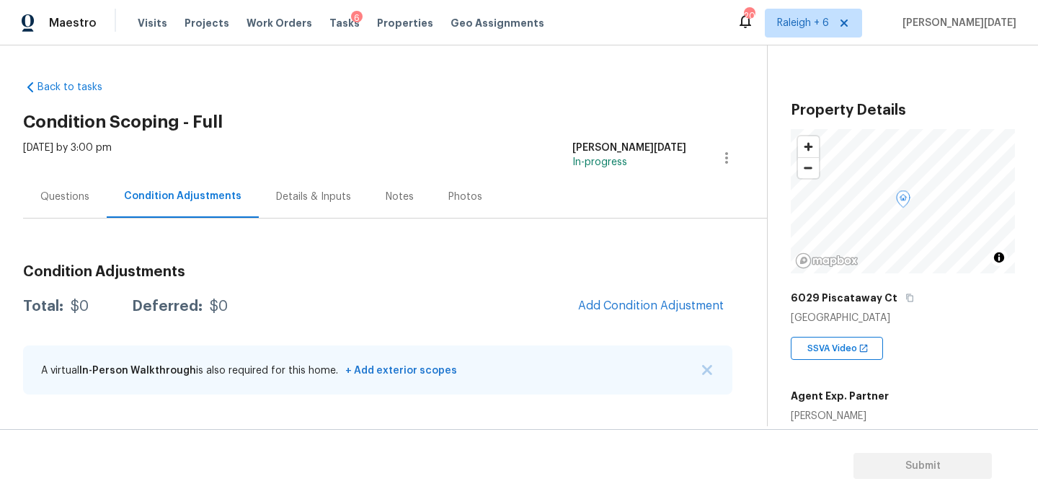
click at [524, 138] on div "Back to tasks Condition Scoping - Full Fri, Aug 29 2025 by 3:00 pm Prabhu Raja …" at bounding box center [395, 240] width 744 height 343
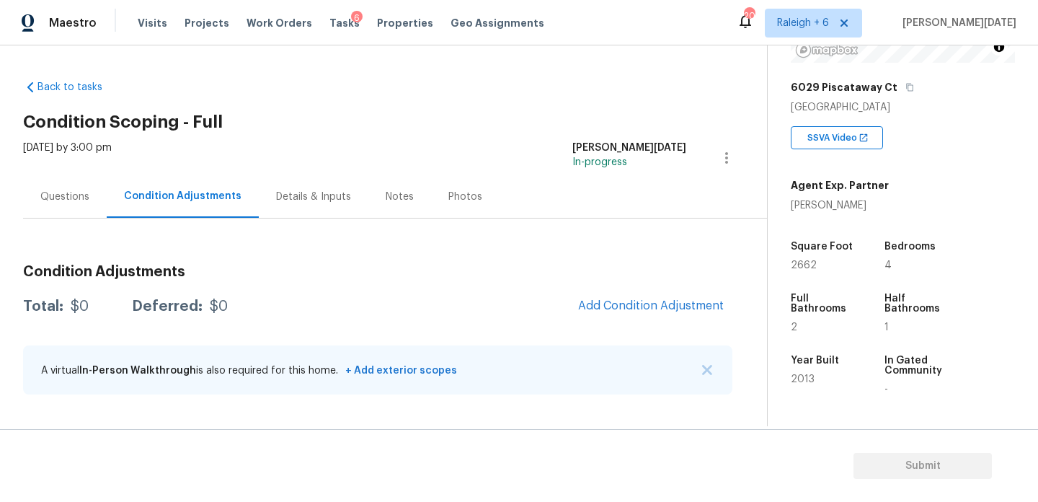
click at [800, 267] on span "2662" at bounding box center [804, 265] width 26 height 10
copy span "2662"
click at [627, 301] on span "Add Condition Adjustment" at bounding box center [651, 305] width 146 height 13
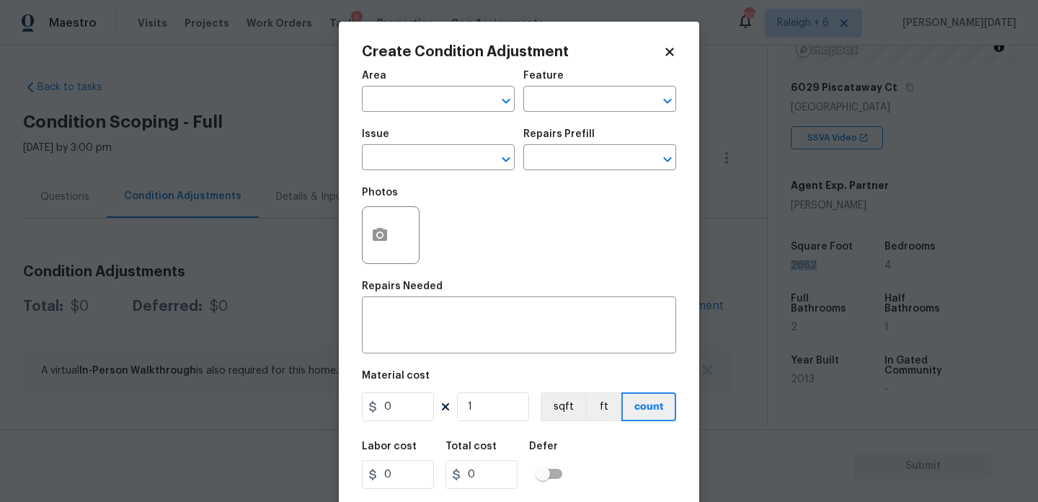
click at [627, 301] on div "x ​" at bounding box center [519, 326] width 314 height 53
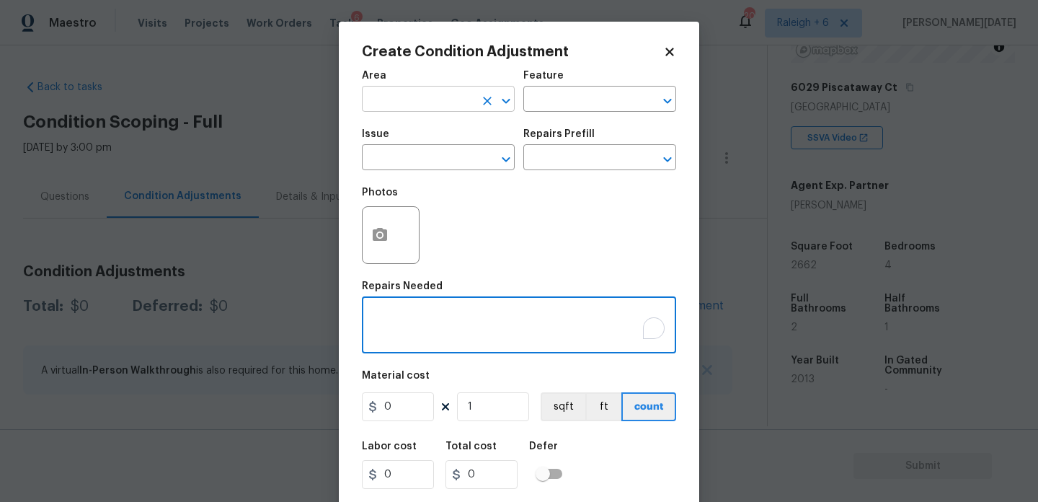
click at [379, 103] on input "text" at bounding box center [418, 100] width 112 height 22
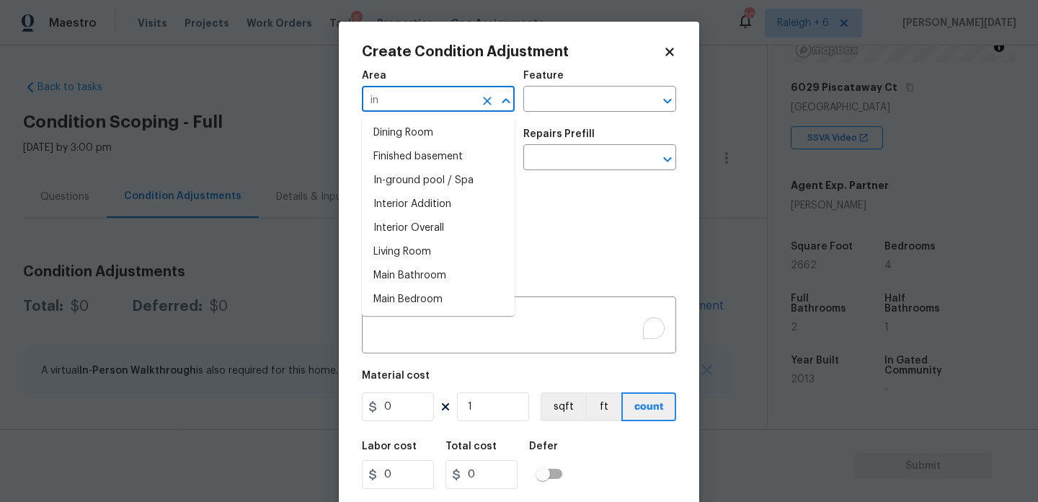
type input "int"
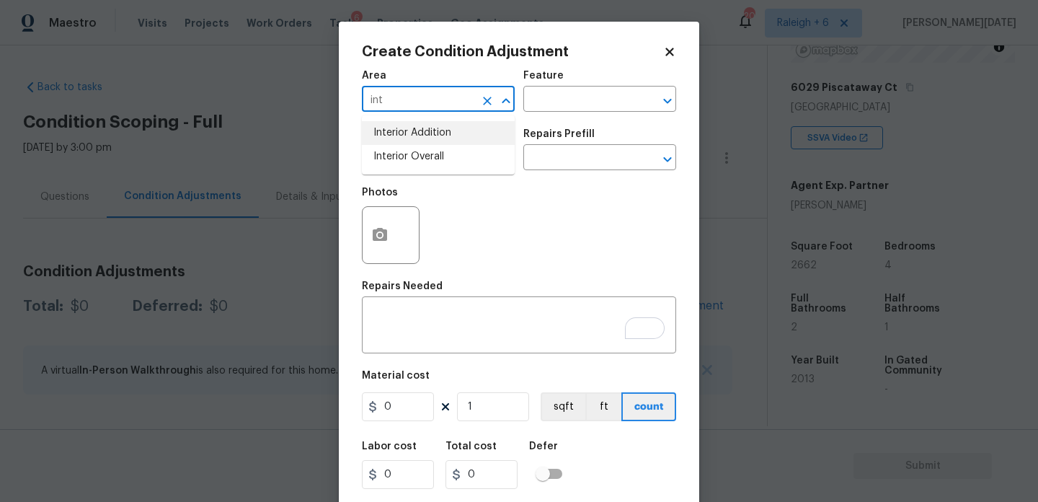
click at [398, 149] on li "Interior Overall" at bounding box center [438, 157] width 153 height 24
type input "Interior Overall"
click at [398, 149] on input "text" at bounding box center [418, 159] width 112 height 22
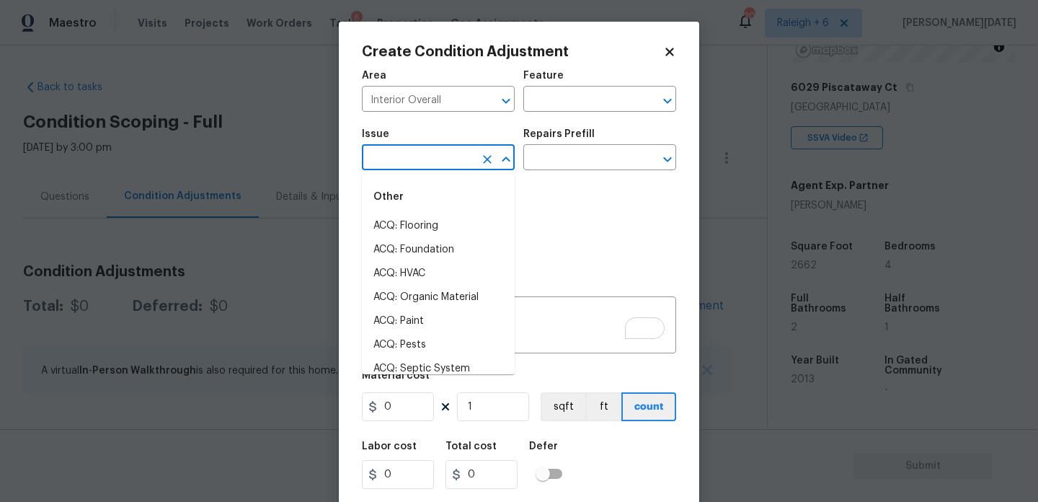
type input "f"
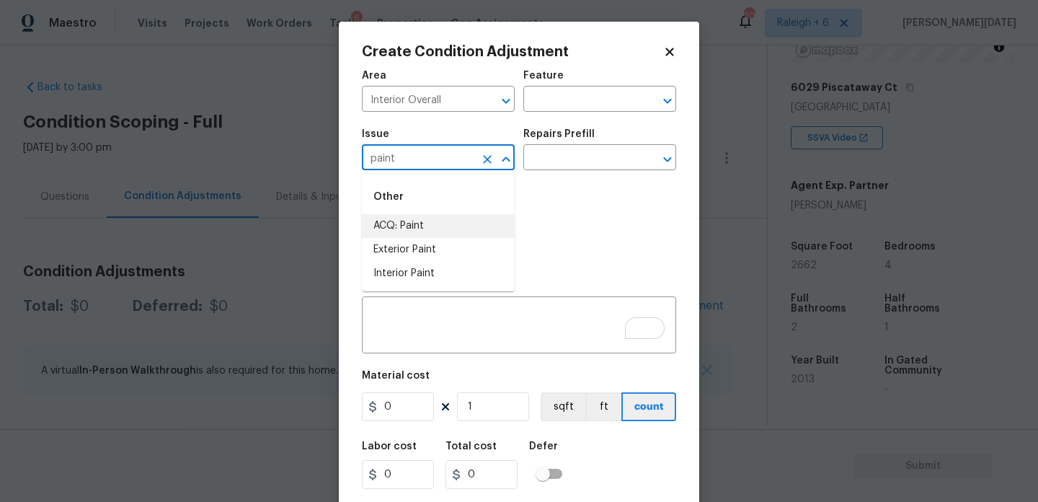
click at [412, 217] on li "ACQ: Paint" at bounding box center [438, 226] width 153 height 24
type input "ACQ: Paint"
click at [530, 172] on div "Issue ACQ: Paint ​ Repairs Prefill ​" at bounding box center [519, 149] width 314 height 58
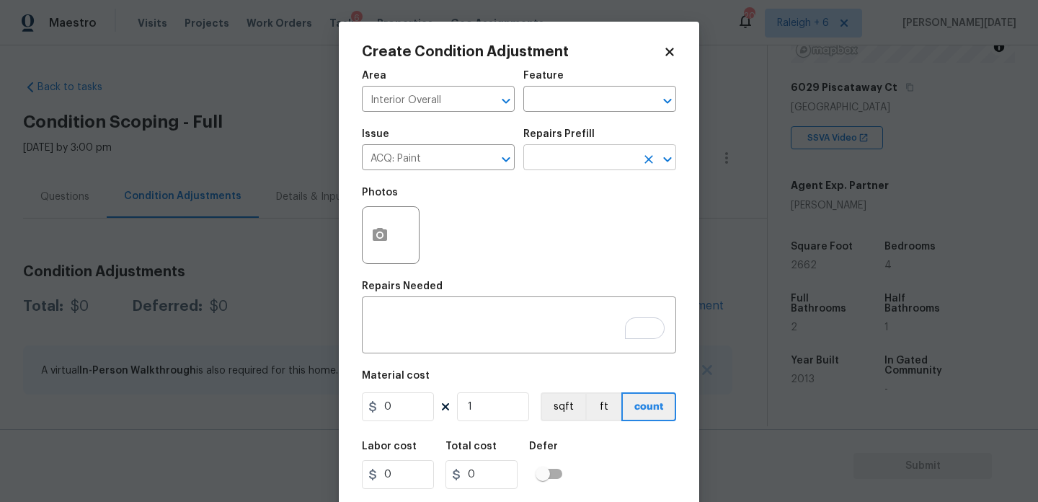
click at [552, 164] on input "text" at bounding box center [580, 159] width 112 height 22
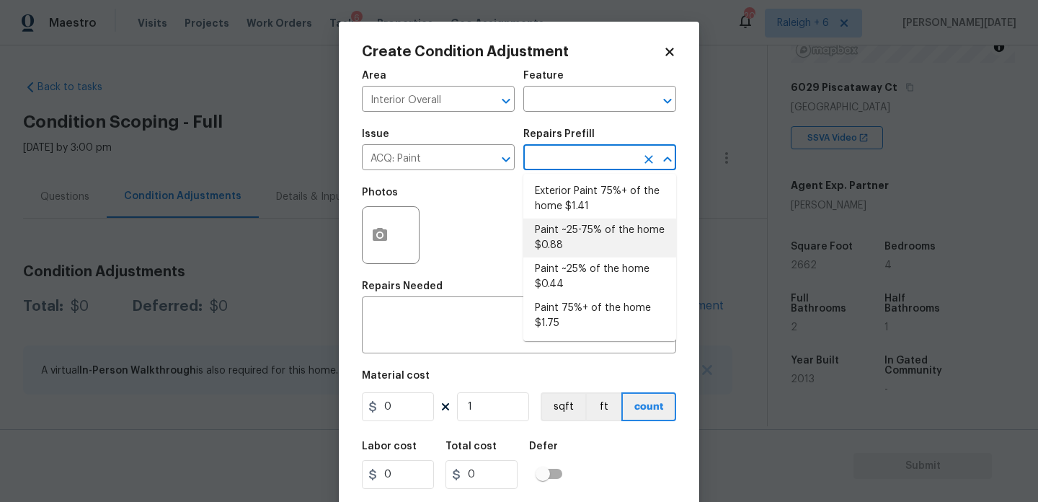
click at [575, 238] on li "Paint ~25-75% of the home $0.88" at bounding box center [600, 237] width 153 height 39
type input "Acquisition"
type textarea "Acquisition Scope: ~25 - 75% of the home needs interior paint"
type input "0.88"
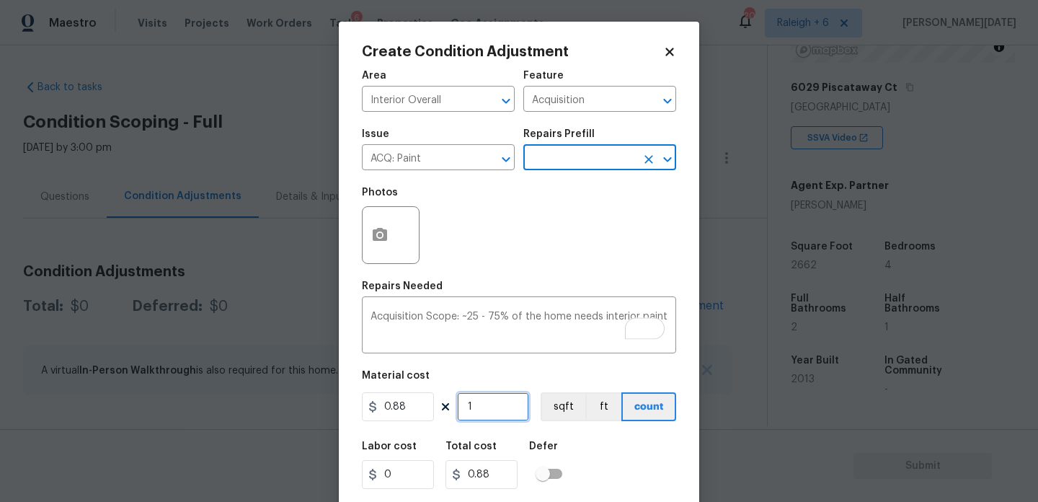
click at [502, 395] on input "1" at bounding box center [493, 406] width 72 height 29
type input "0"
paste input "2662"
type input "2662"
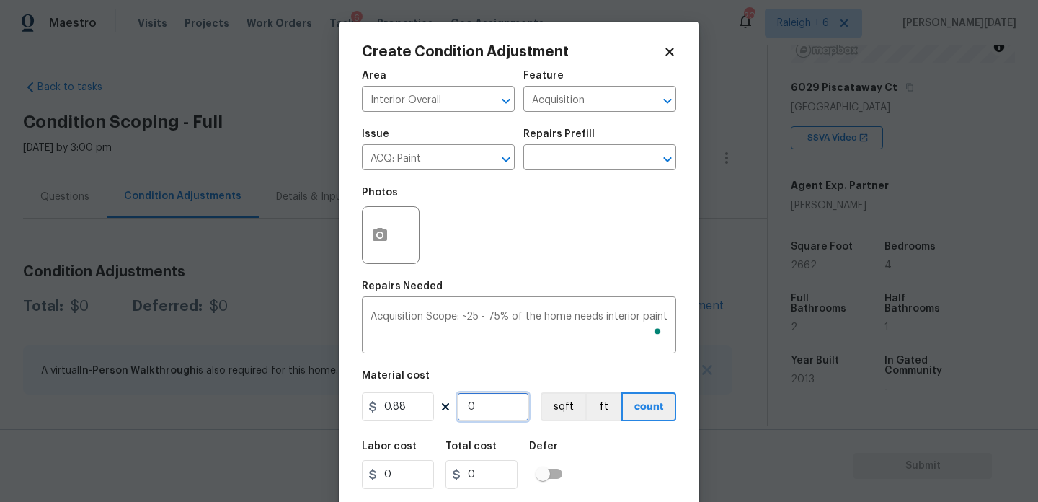
type input "2342.56"
type input "2662"
click at [372, 243] on icon "button" at bounding box center [379, 234] width 17 height 17
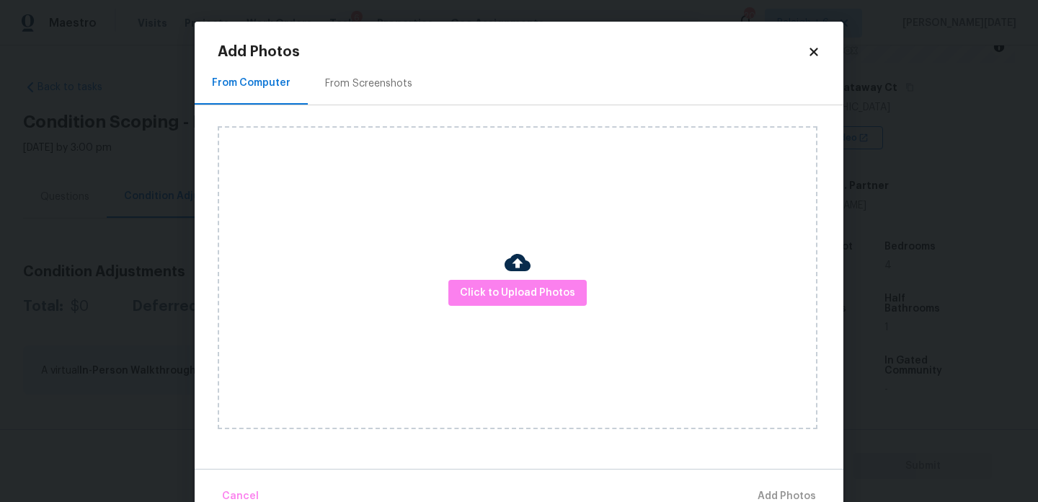
click at [374, 82] on div "From Screenshots" at bounding box center [368, 83] width 87 height 14
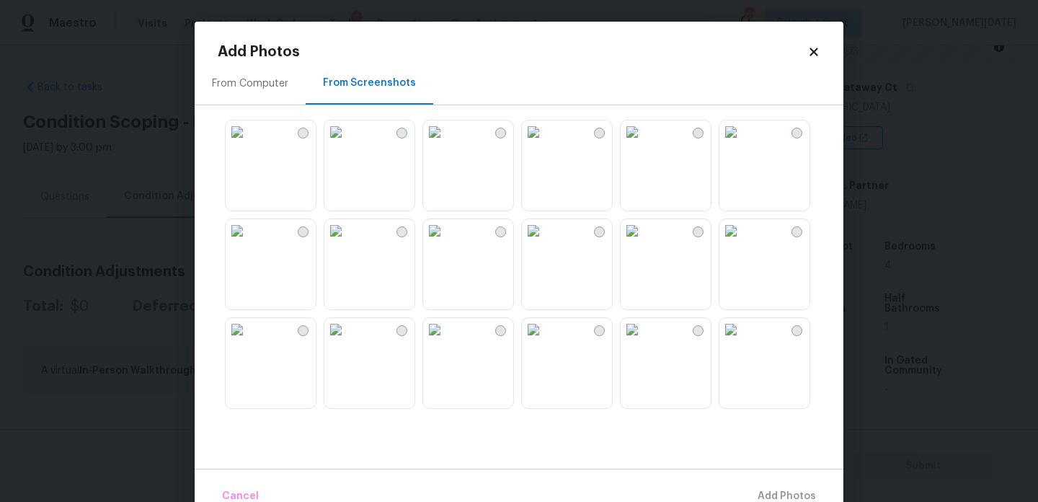
click at [446, 143] on img at bounding box center [434, 131] width 23 height 23
click at [348, 143] on img at bounding box center [335, 131] width 23 height 23
click at [249, 143] on img at bounding box center [237, 131] width 23 height 23
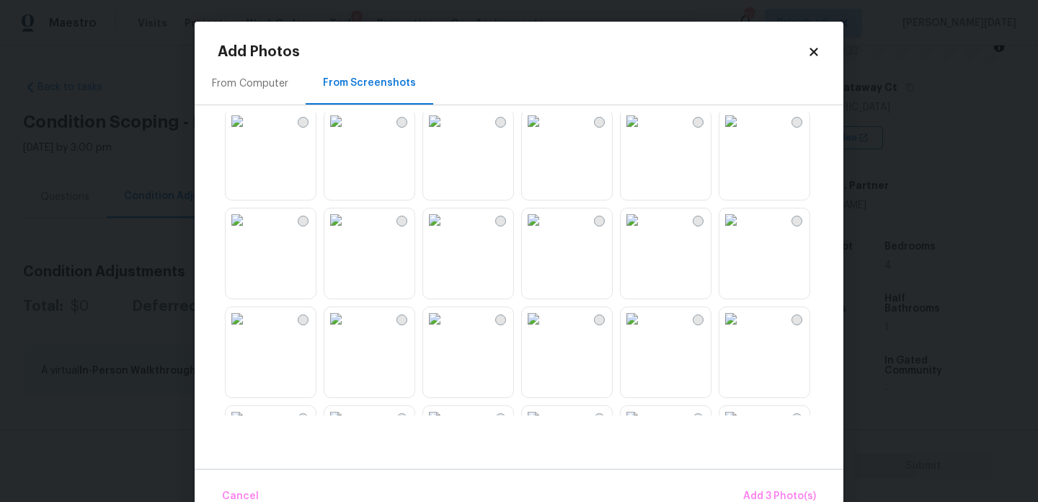
scroll to position [319, 0]
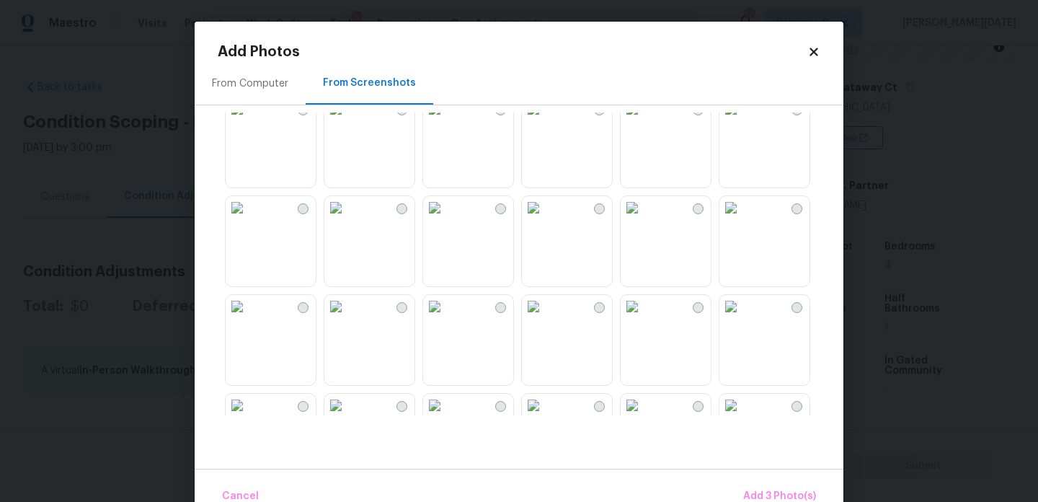
click at [446, 219] on img at bounding box center [434, 207] width 23 height 23
click at [446, 318] on img at bounding box center [434, 306] width 23 height 23
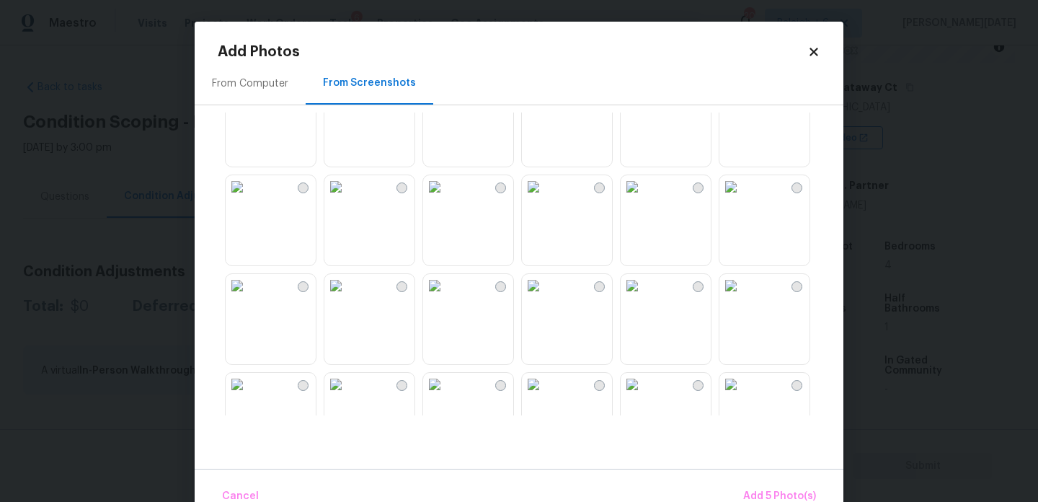
scroll to position [737, 0]
click at [446, 197] on img at bounding box center [434, 185] width 23 height 23
click at [348, 197] on img at bounding box center [335, 185] width 23 height 23
click at [249, 197] on img at bounding box center [237, 185] width 23 height 23
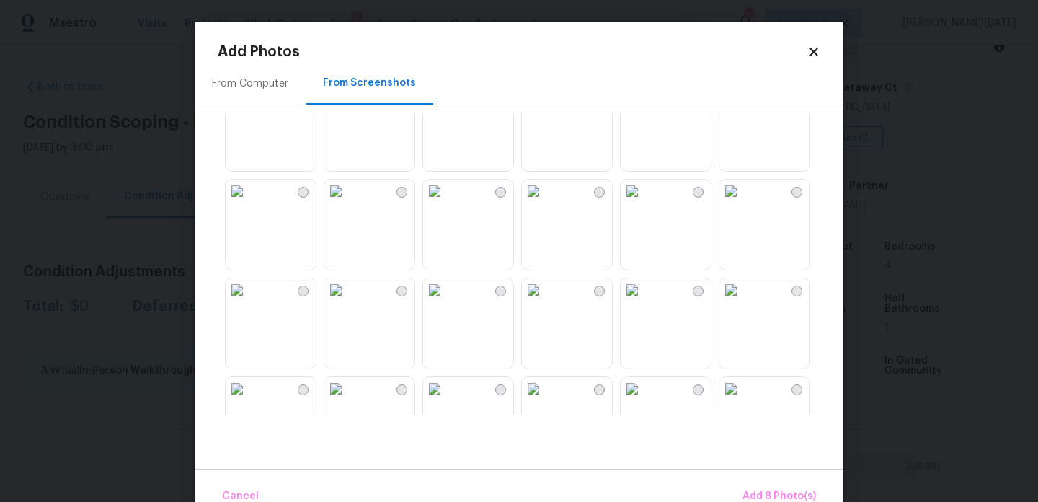
click at [446, 203] on img at bounding box center [434, 191] width 23 height 23
click at [249, 301] on img at bounding box center [237, 289] width 23 height 23
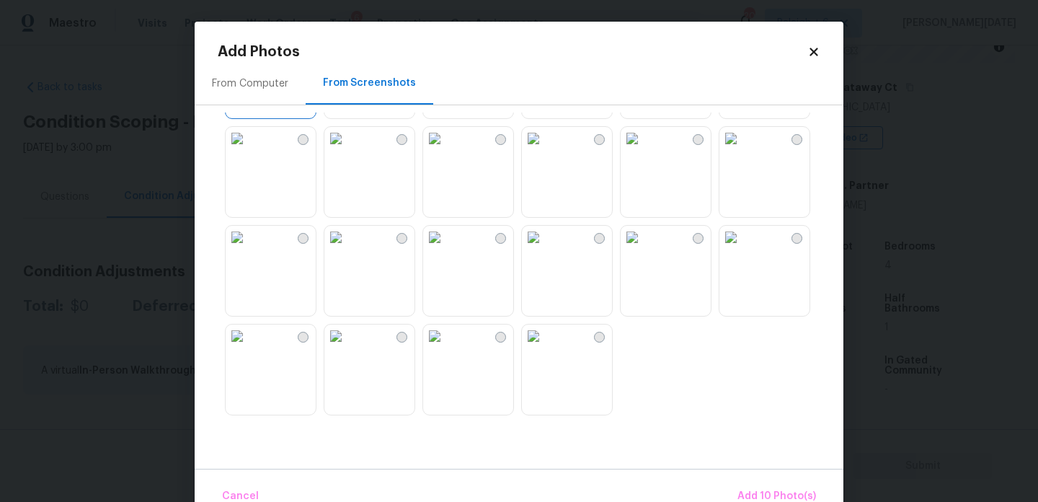
click at [446, 249] on img at bounding box center [434, 237] width 23 height 23
click at [348, 249] on img at bounding box center [335, 237] width 23 height 23
click at [249, 249] on img at bounding box center [237, 237] width 23 height 23
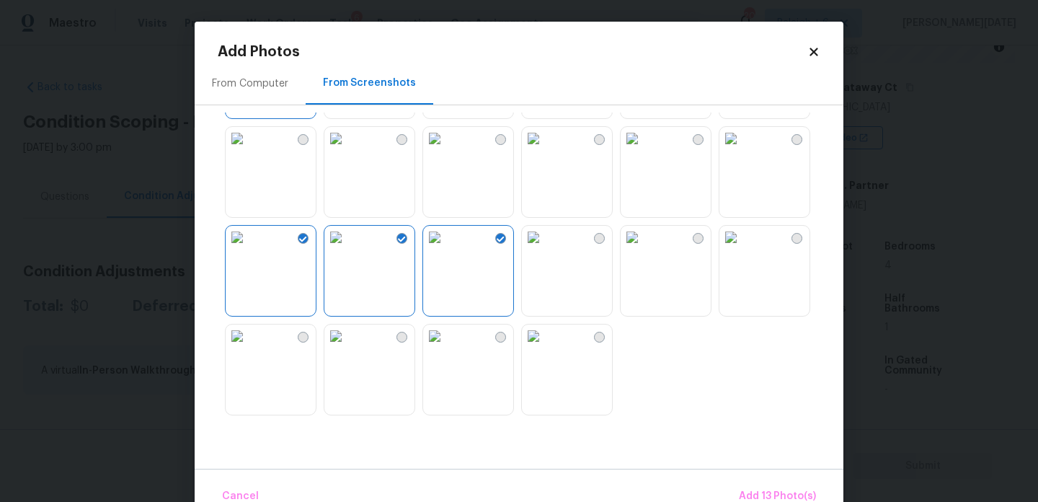
click at [446, 348] on img at bounding box center [434, 335] width 23 height 23
click at [545, 348] on img at bounding box center [533, 335] width 23 height 23
click at [743, 249] on img at bounding box center [731, 237] width 23 height 23
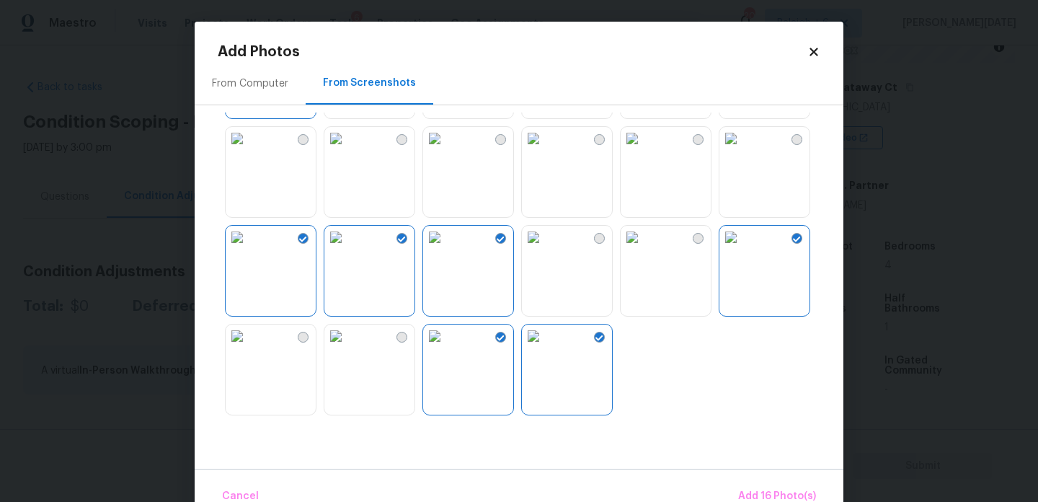
click at [743, 150] on img at bounding box center [731, 138] width 23 height 23
click at [787, 491] on span "Add 17 Photo(s)" at bounding box center [777, 496] width 78 height 18
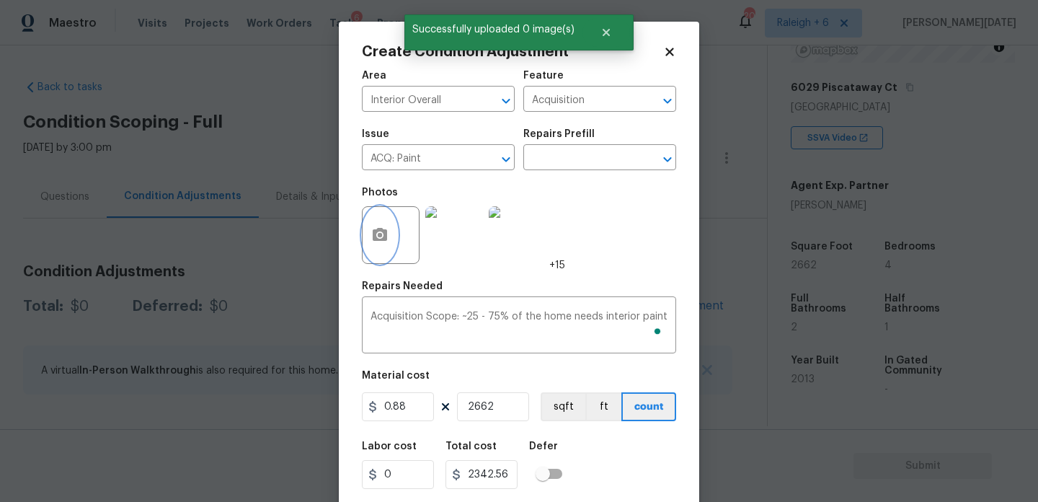
scroll to position [37, 0]
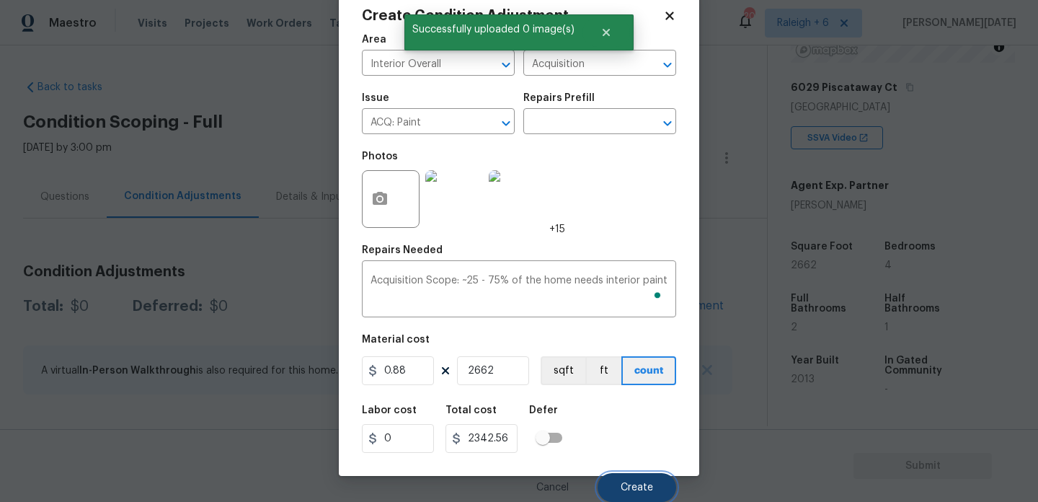
click at [617, 485] on button "Create" at bounding box center [637, 487] width 79 height 29
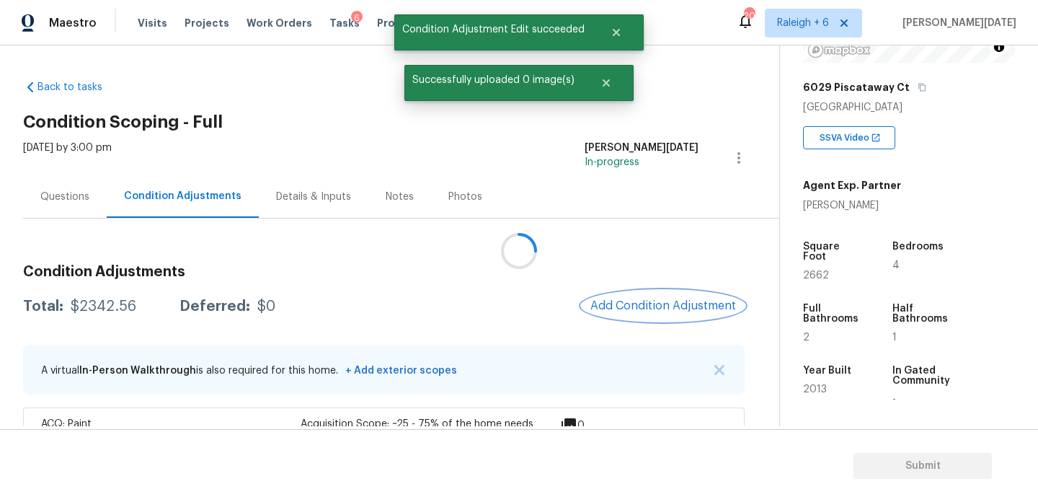
scroll to position [0, 0]
click at [652, 287] on div "Condition Adjustments Total: $2342.56 Deferred: $0 Add Condition Adjustment A v…" at bounding box center [384, 361] width 722 height 216
click at [652, 301] on span "Add Condition Adjustment" at bounding box center [667, 305] width 146 height 13
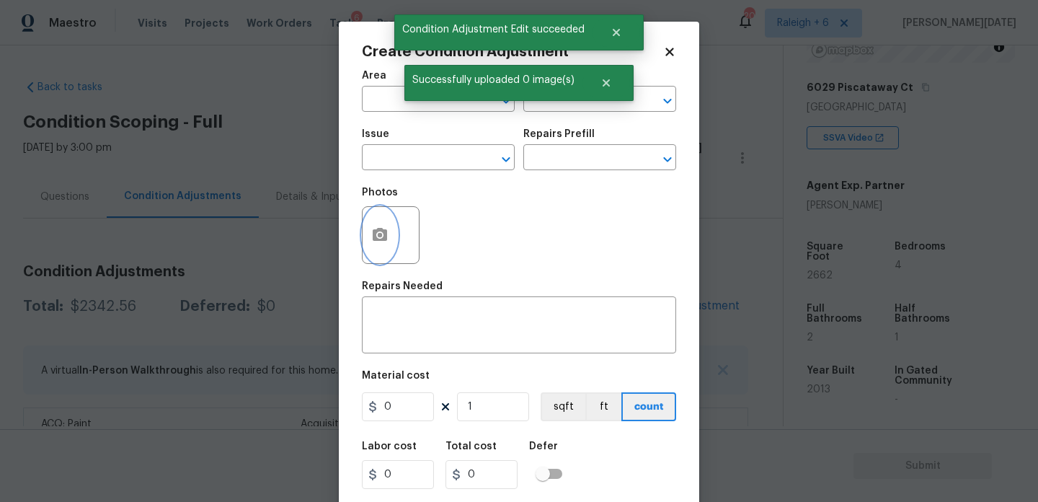
click at [368, 240] on button "button" at bounding box center [380, 235] width 35 height 56
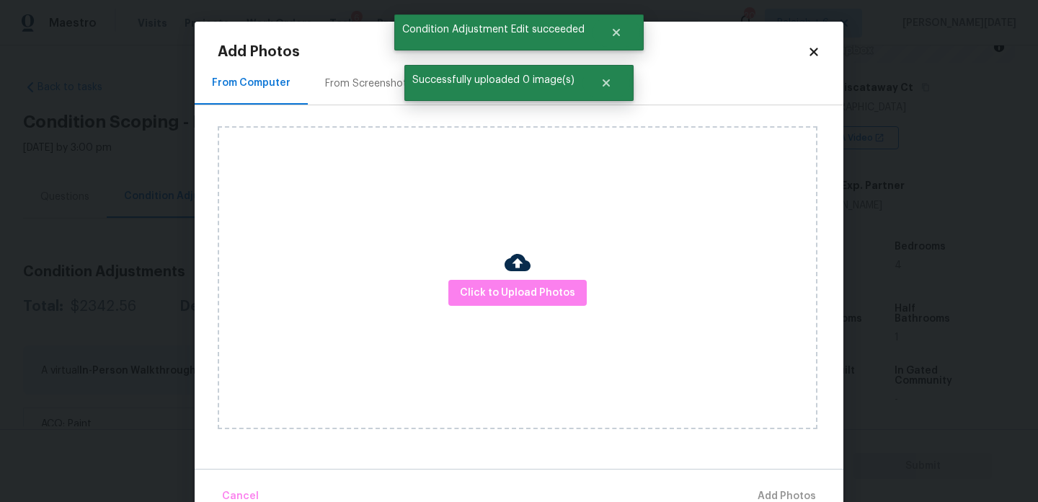
click at [345, 97] on div "From Screenshots" at bounding box center [369, 83] width 122 height 43
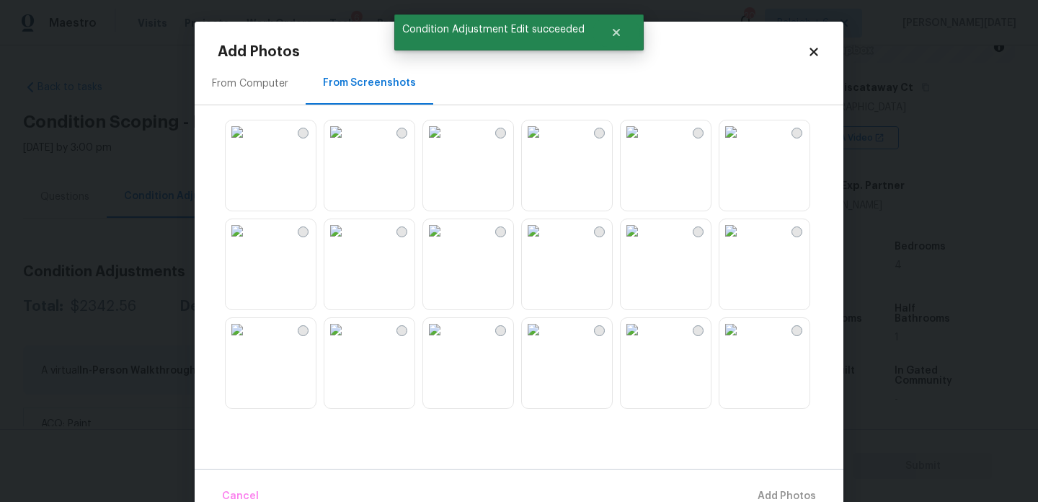
click at [545, 242] on img at bounding box center [533, 230] width 23 height 23
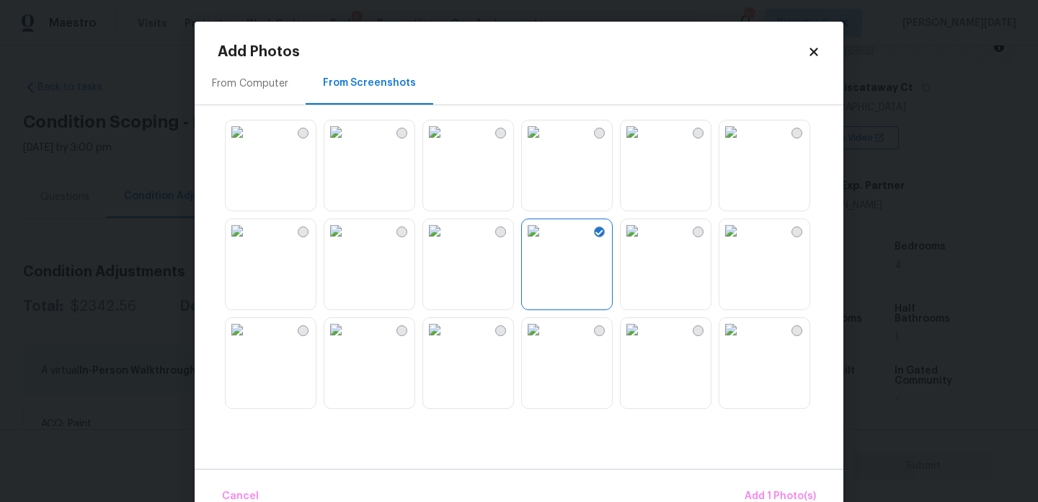
click at [445, 143] on img at bounding box center [434, 131] width 23 height 23
click at [644, 143] on img at bounding box center [632, 131] width 23 height 23
click at [446, 143] on img at bounding box center [434, 131] width 23 height 23
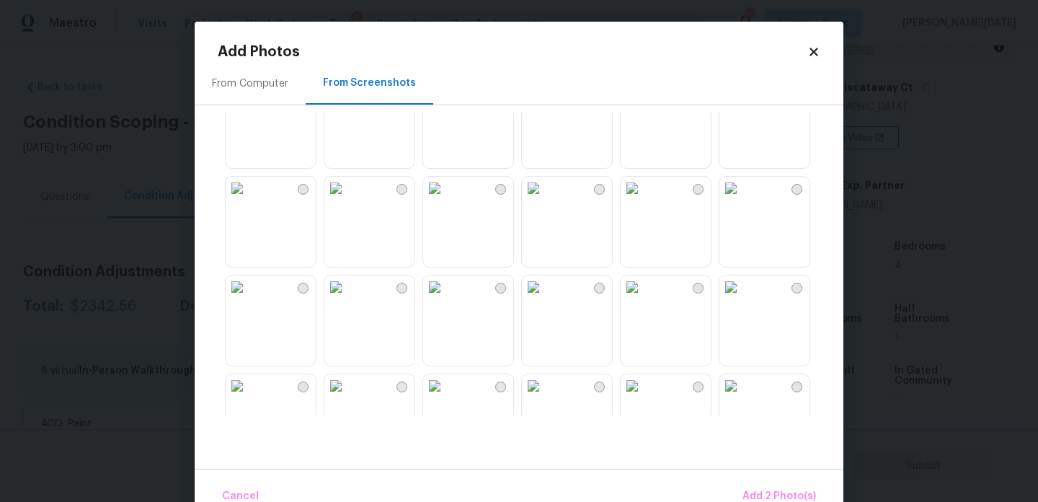
scroll to position [537, 0]
click at [248, 100] on img at bounding box center [237, 88] width 23 height 23
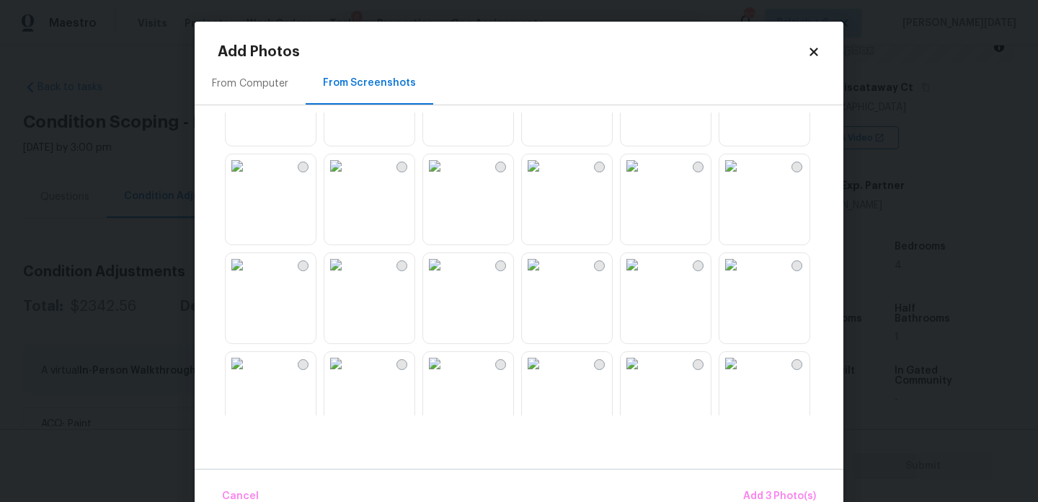
scroll to position [656, 0]
click at [249, 179] on img at bounding box center [237, 167] width 23 height 23
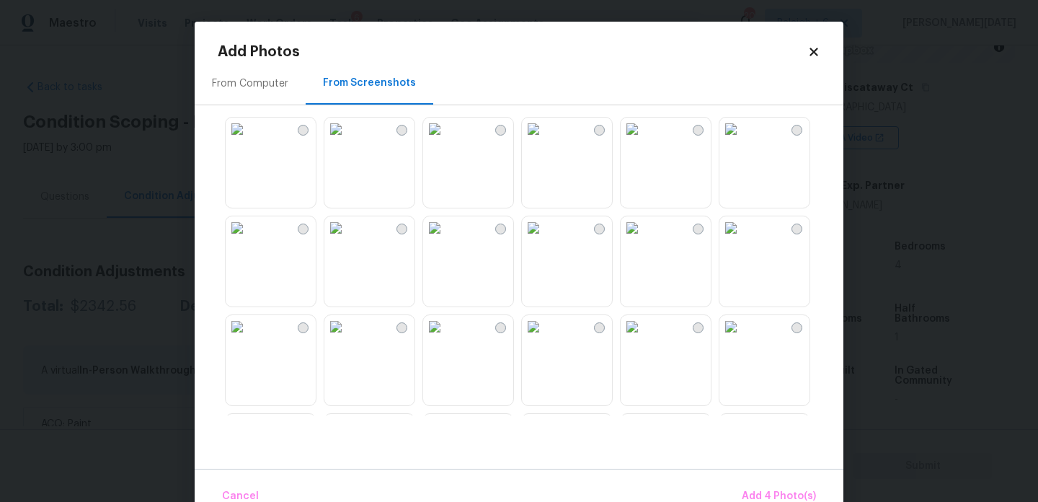
scroll to position [1090, 0]
click at [644, 239] on img at bounding box center [632, 227] width 23 height 23
click at [446, 239] on img at bounding box center [434, 227] width 23 height 23
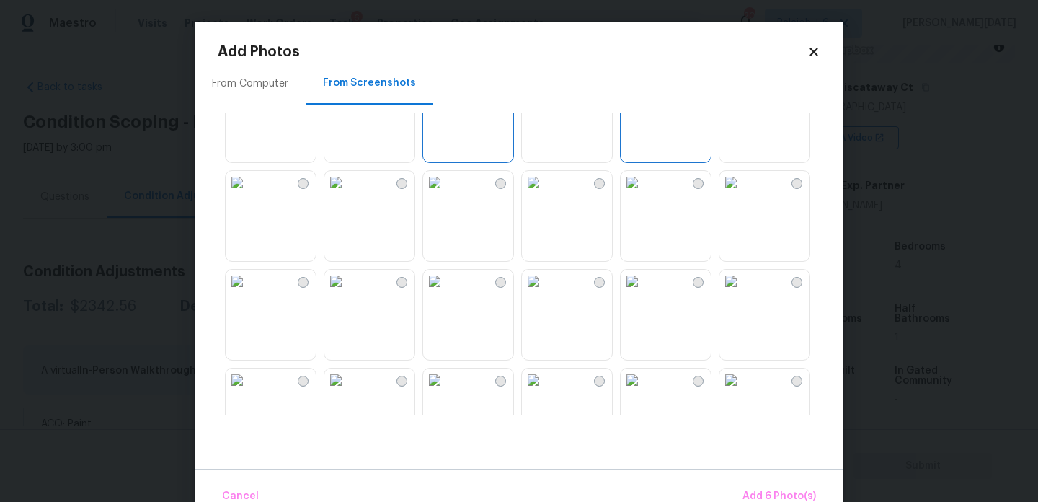
click at [249, 194] on img at bounding box center [237, 182] width 23 height 23
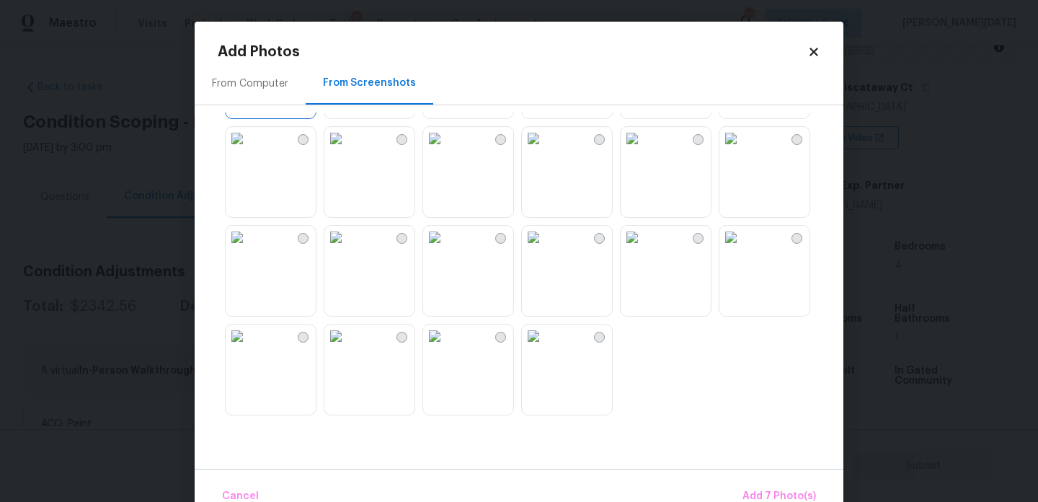
click at [446, 150] on img at bounding box center [434, 138] width 23 height 23
click at [644, 150] on img at bounding box center [632, 138] width 23 height 23
click at [743, 150] on img at bounding box center [731, 138] width 23 height 23
click at [348, 249] on img at bounding box center [335, 237] width 23 height 23
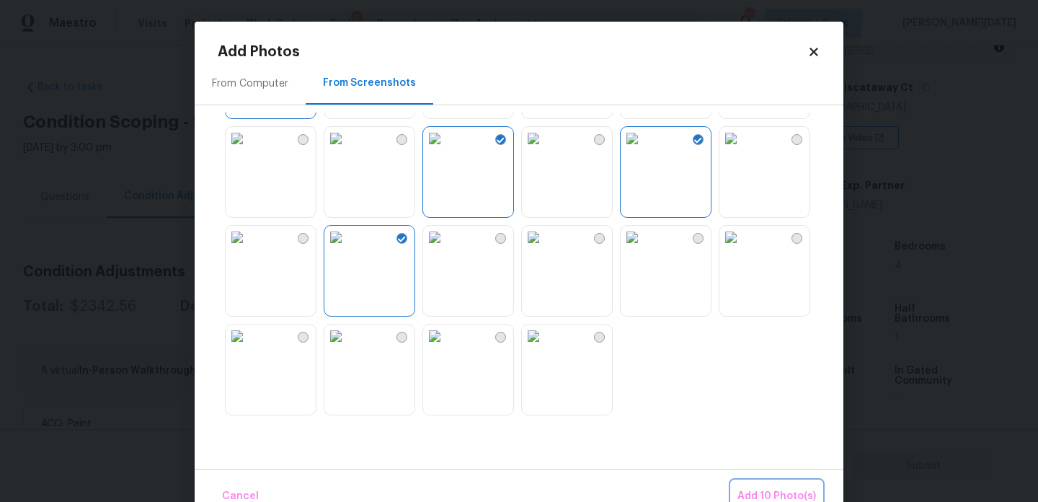
click at [754, 490] on span "Add 10 Photo(s)" at bounding box center [777, 496] width 79 height 18
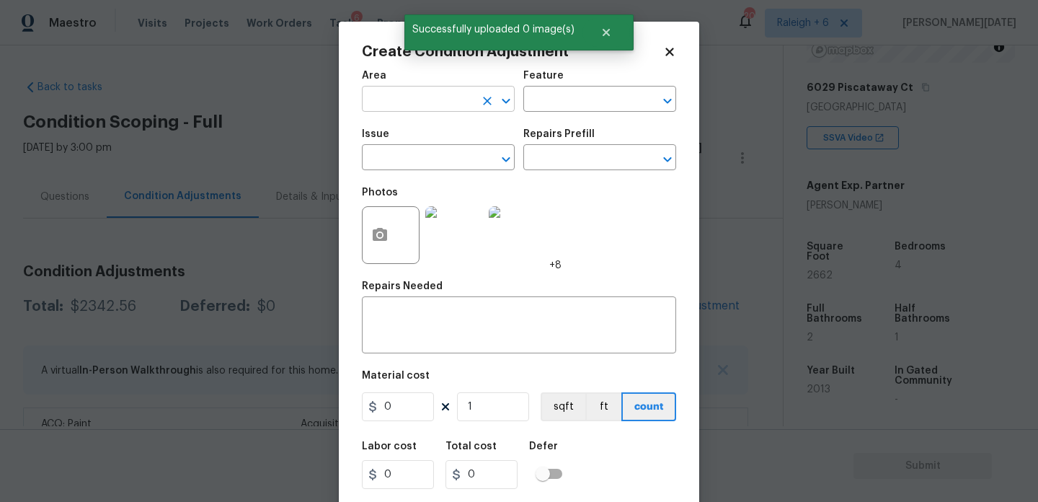
click at [374, 100] on input "text" at bounding box center [418, 100] width 112 height 22
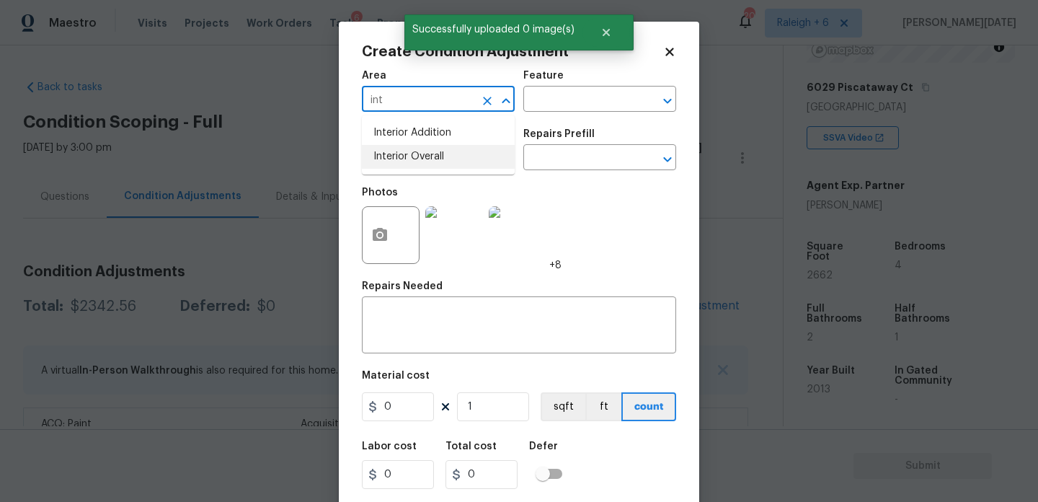
click at [405, 158] on li "Interior Overall" at bounding box center [438, 157] width 153 height 24
type input "Interior Overall"
click at [405, 158] on input "text" at bounding box center [418, 159] width 112 height 22
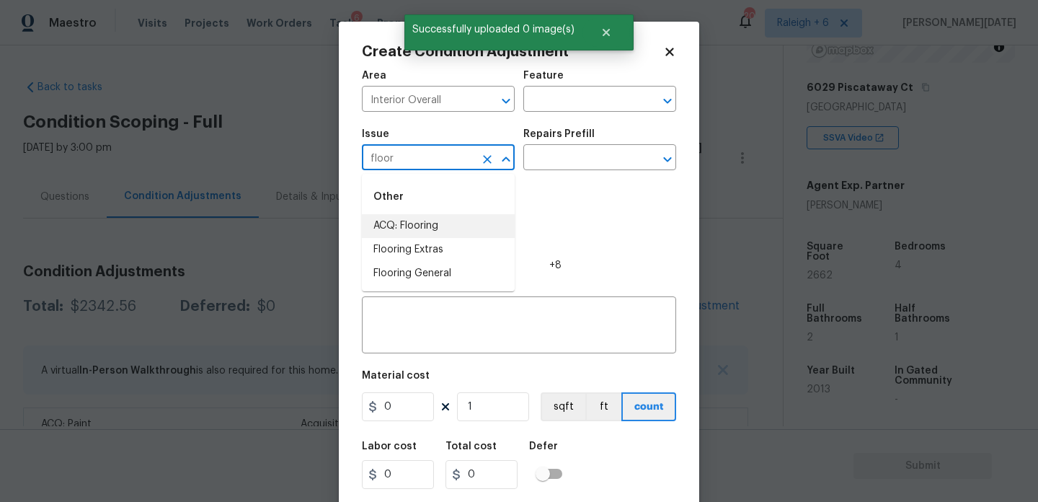
click at [415, 221] on li "ACQ: Flooring" at bounding box center [438, 226] width 153 height 24
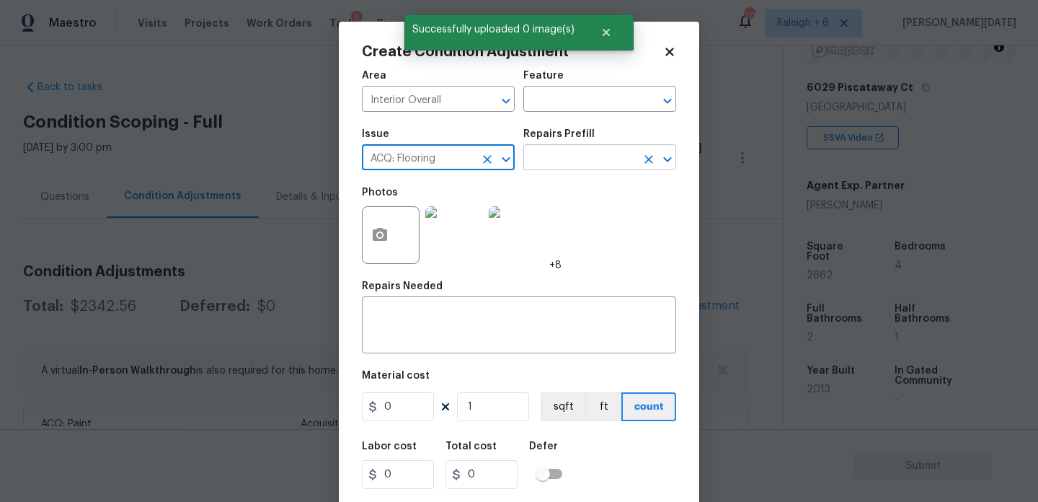
type input "ACQ: Flooring"
click at [580, 165] on input "text" at bounding box center [580, 159] width 112 height 22
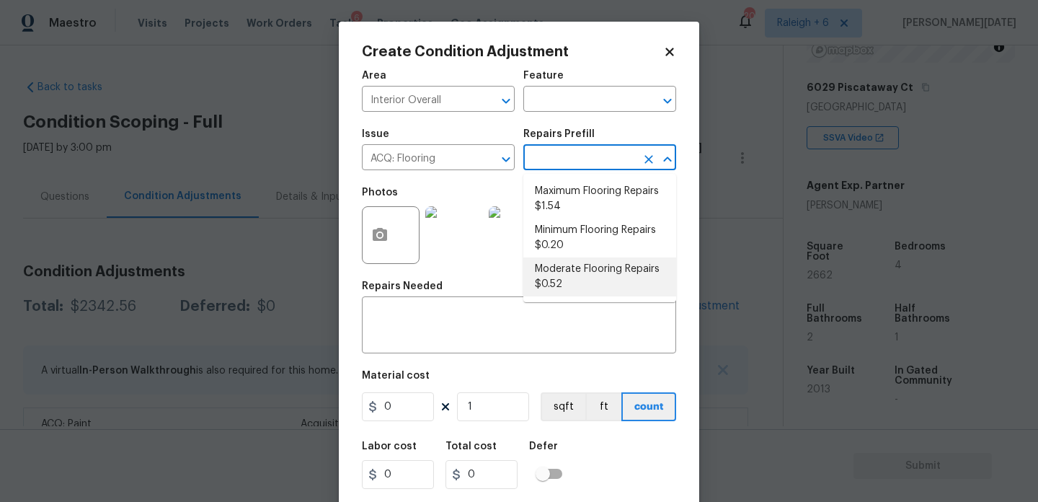
click at [573, 277] on li "Moderate Flooring Repairs $0.52" at bounding box center [600, 276] width 153 height 39
type input "Acquisition"
type textarea "Acquisition Scope: Moderate flooring repairs"
type input "0.52"
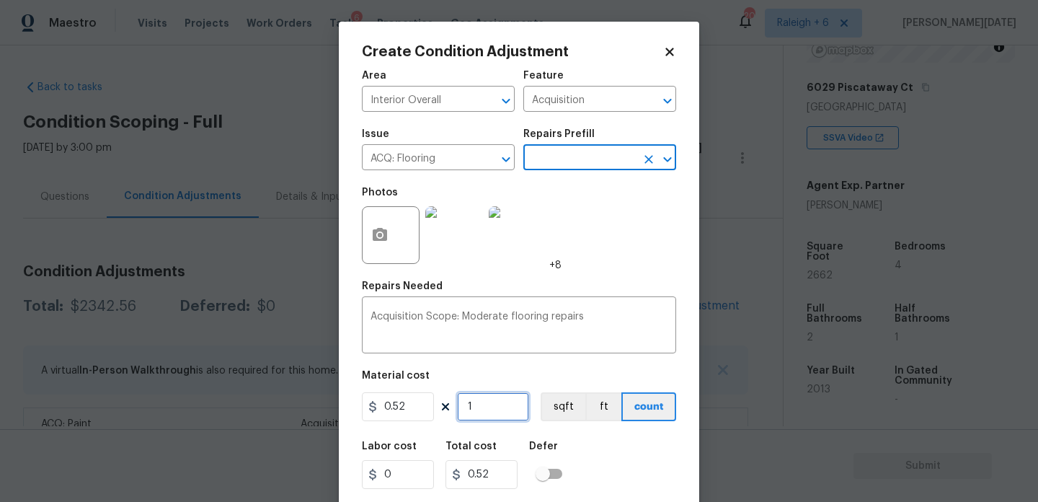
click at [495, 416] on input "1" at bounding box center [493, 406] width 72 height 29
type input "0"
paste input "2662"
type input "2662"
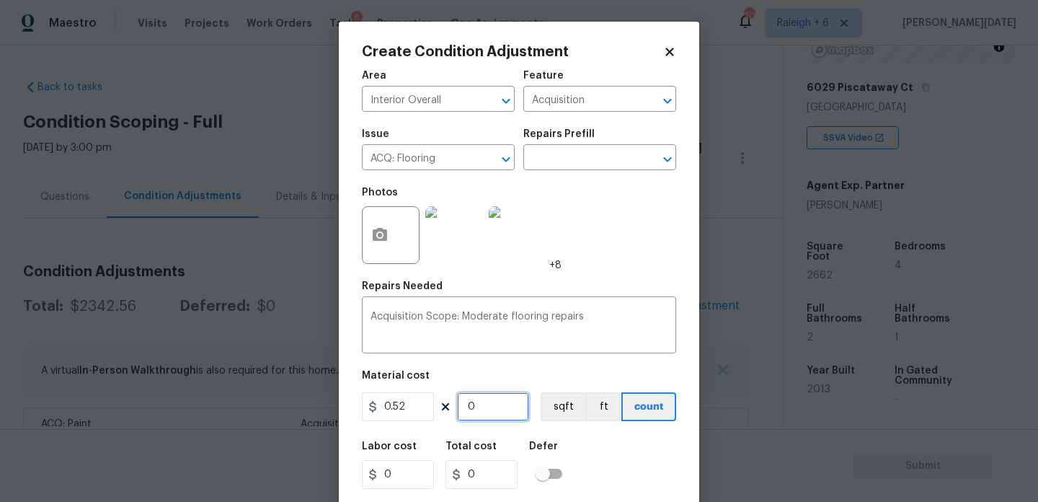
type input "1384.24"
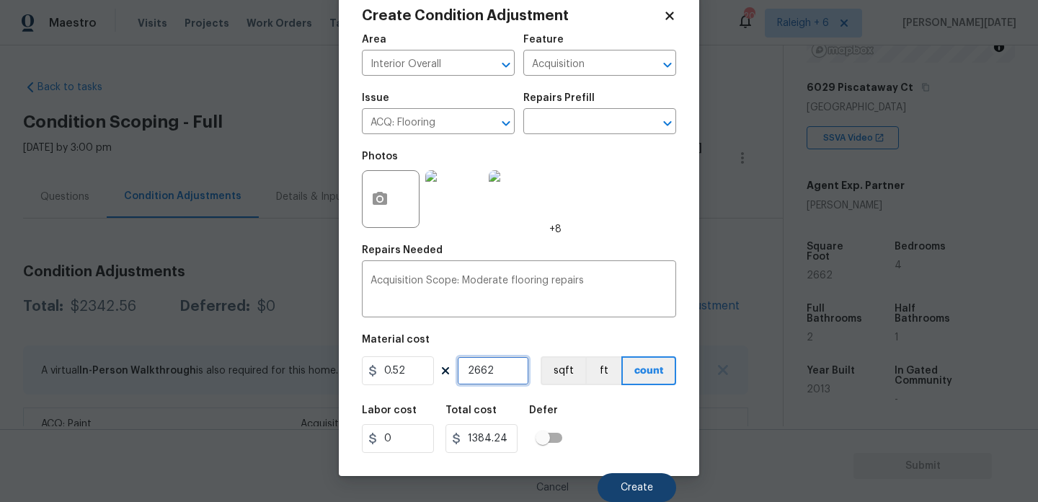
type input "2662"
click at [632, 491] on span "Create" at bounding box center [637, 487] width 32 height 11
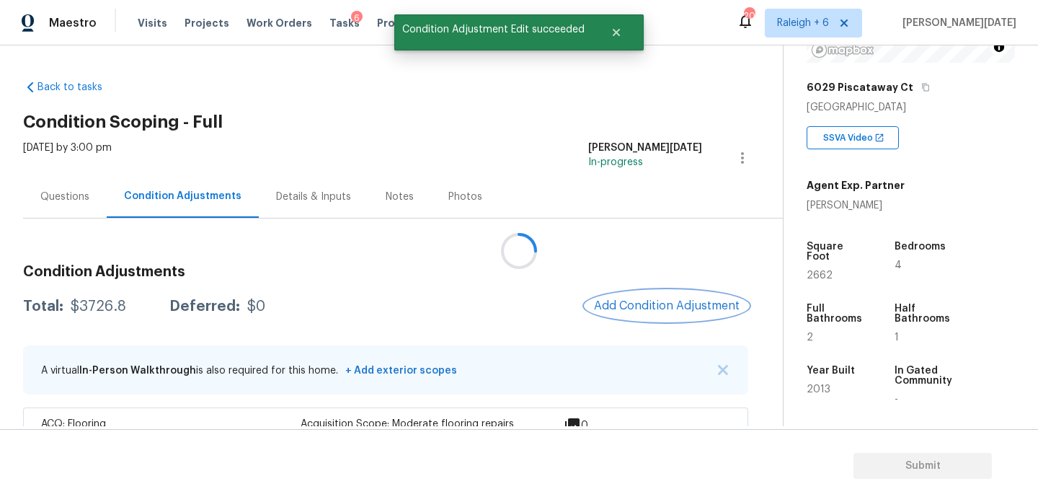
scroll to position [0, 0]
click at [637, 304] on span "Add Condition Adjustment" at bounding box center [667, 305] width 146 height 13
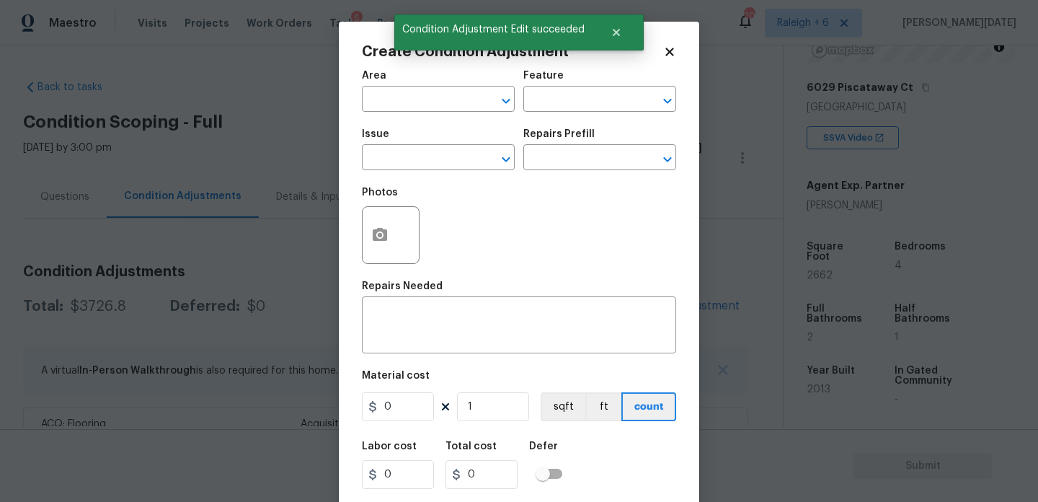
click at [637, 312] on textarea at bounding box center [519, 327] width 297 height 30
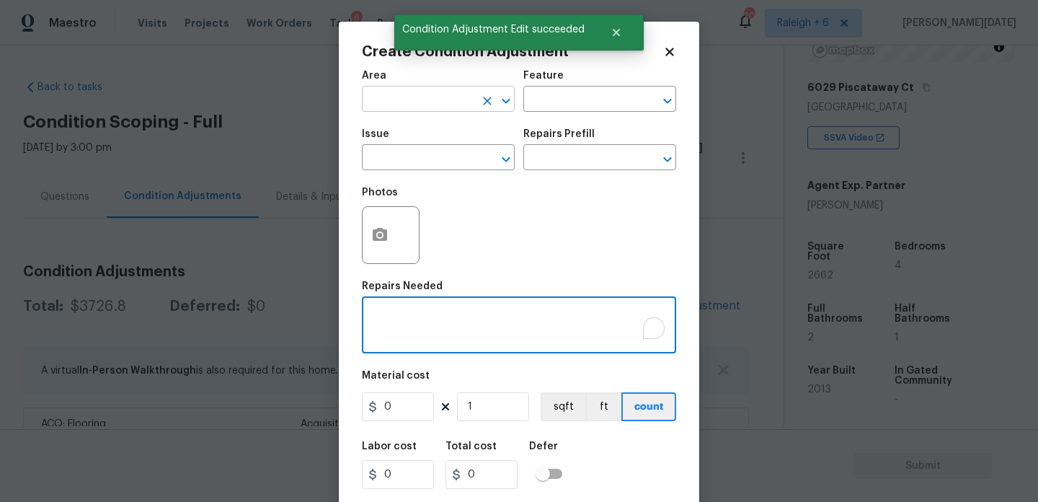
click at [381, 108] on input "text" at bounding box center [418, 100] width 112 height 22
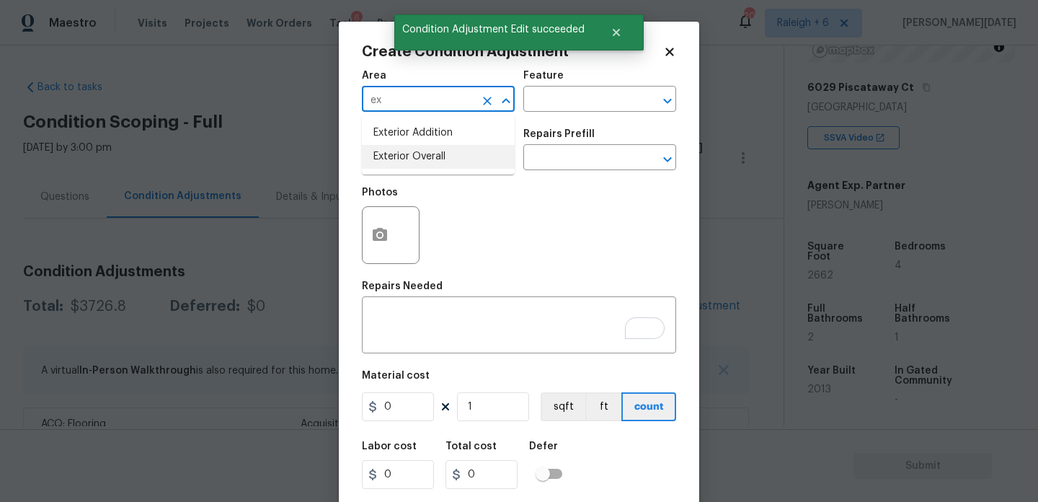
click at [410, 158] on li "Exterior Overall" at bounding box center [438, 157] width 153 height 24
type input "Exterior Overall"
click at [410, 158] on input "text" at bounding box center [418, 159] width 112 height 22
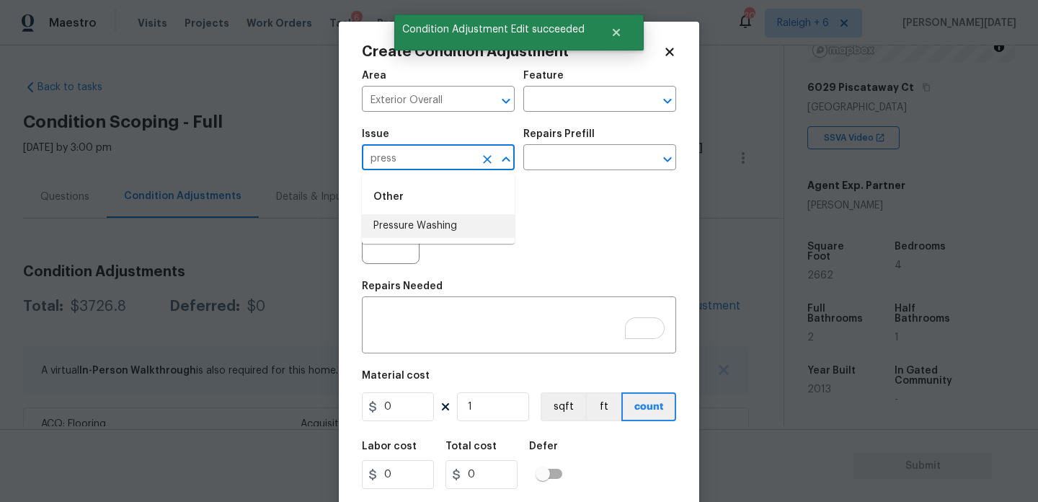
click at [437, 222] on li "Pressure Washing" at bounding box center [438, 226] width 153 height 24
type input "Pressure Washing"
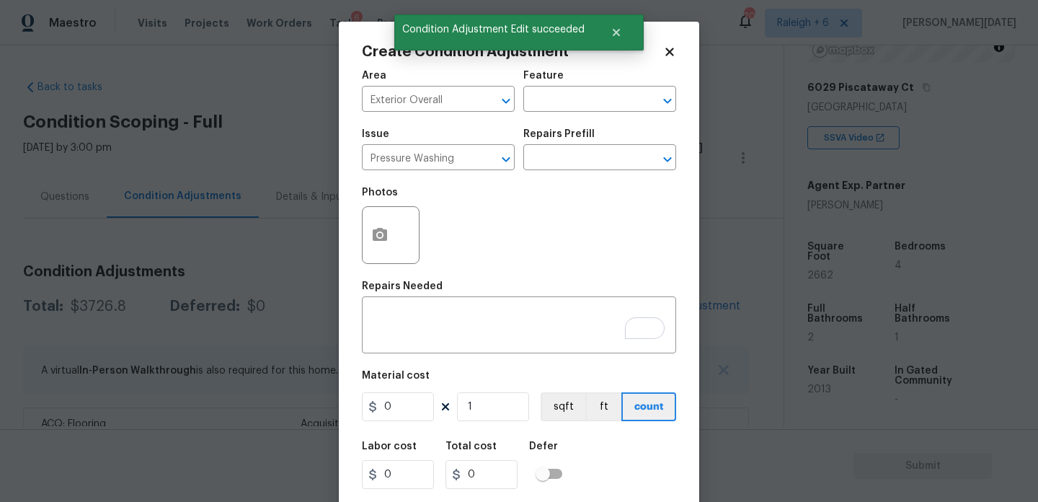
click at [580, 145] on div "Repairs Prefill" at bounding box center [600, 138] width 153 height 19
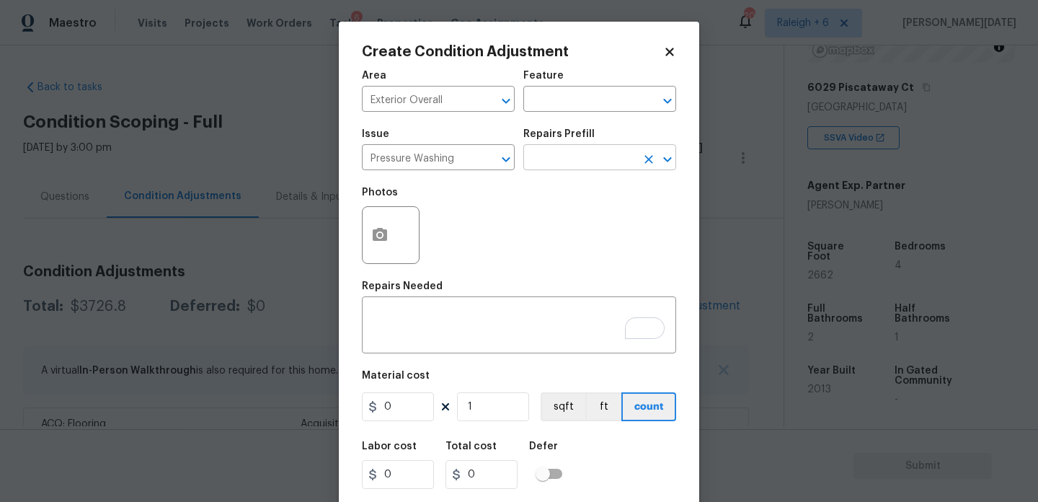
click at [578, 155] on input "text" at bounding box center [580, 159] width 112 height 22
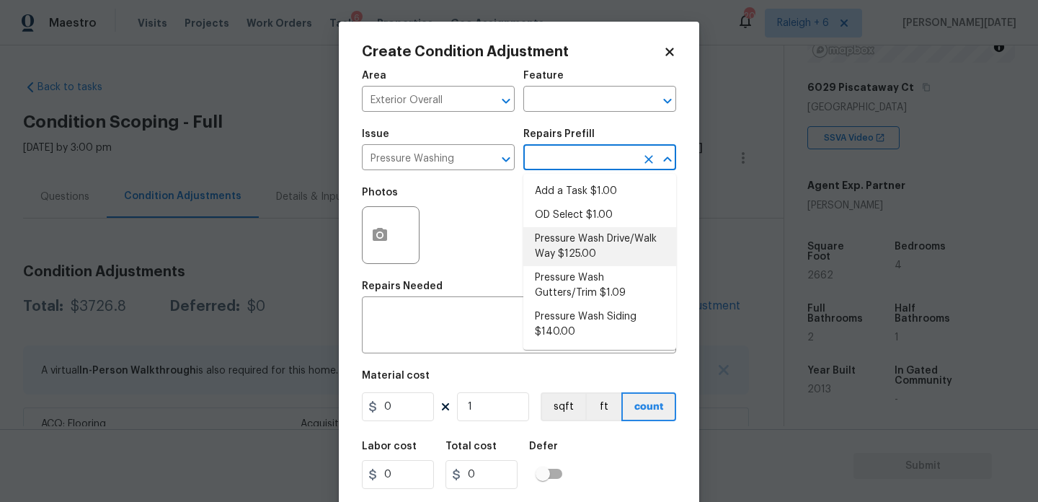
click at [584, 249] on li "Pressure Wash Drive/Walk Way $125.00" at bounding box center [600, 246] width 153 height 39
type input "Siding"
type textarea "Pressure wash the driveways/walkways as directed by the PM. Ensure that all deb…"
type input "125"
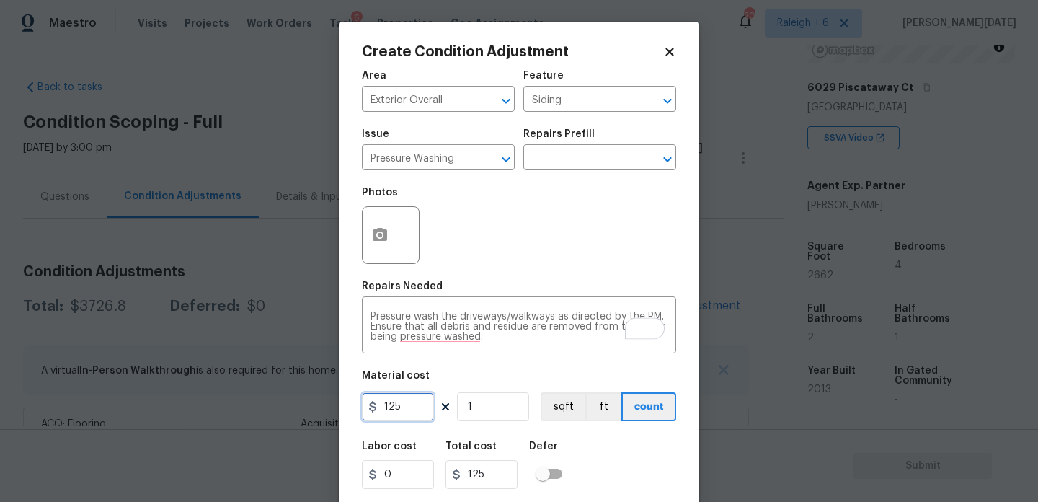
drag, startPoint x: 425, startPoint y: 410, endPoint x: 237, endPoint y: 407, distance: 188.2
click at [237, 407] on div "Create Condition Adjustment Area Exterior Overall ​ Feature Siding ​ Issue Pres…" at bounding box center [519, 251] width 1038 height 502
type input "200"
click at [480, 249] on div "Photos" at bounding box center [519, 226] width 314 height 94
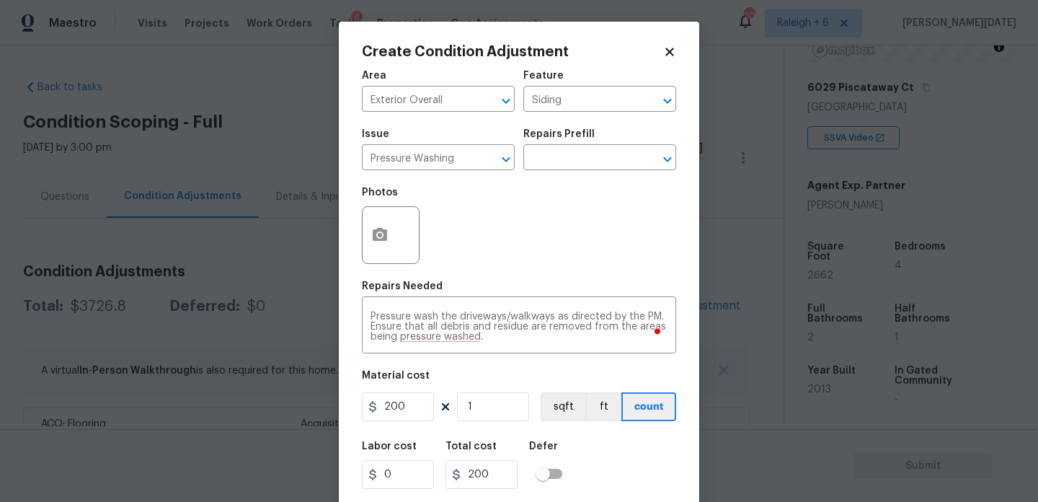
scroll to position [37, 0]
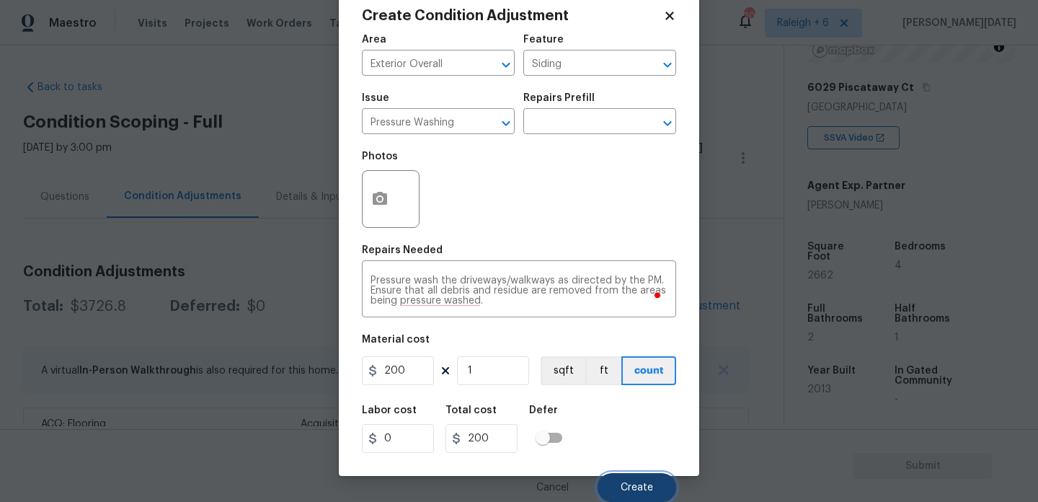
click at [624, 488] on span "Create" at bounding box center [637, 487] width 32 height 11
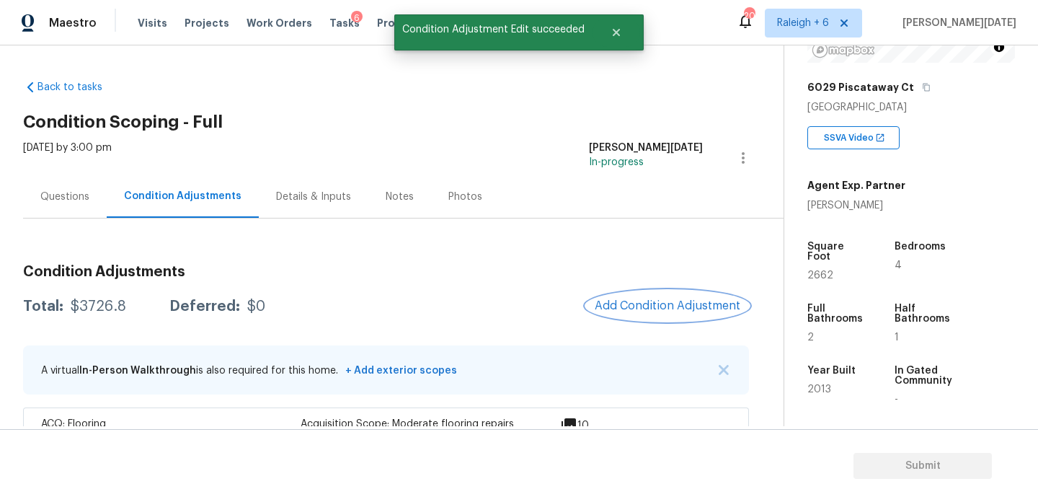
scroll to position [0, 0]
click at [632, 312] on div at bounding box center [519, 251] width 1038 height 502
click at [646, 308] on span "Add Condition Adjustment" at bounding box center [668, 305] width 146 height 13
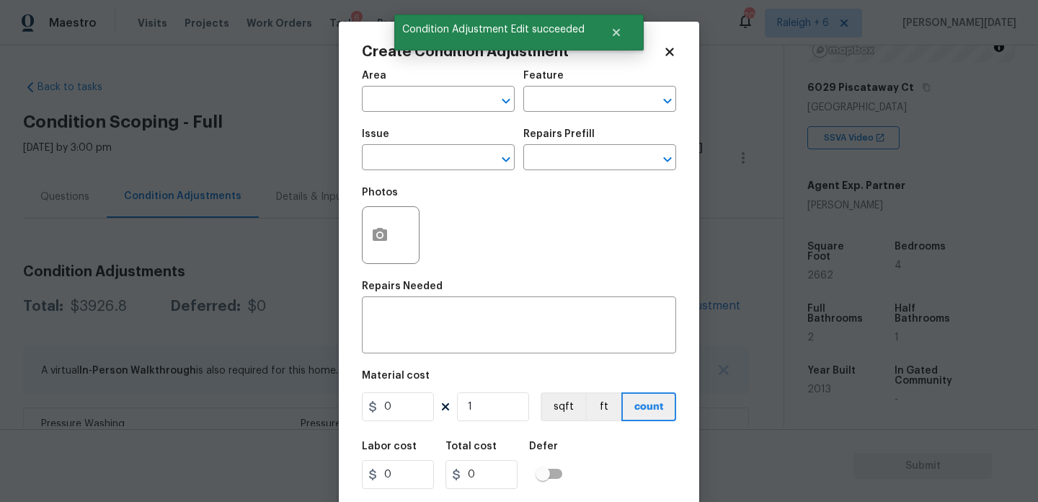
click at [359, 234] on div "Create Condition Adjustment Area ​ Feature ​ Issue ​ Repairs Prefill ​ Photos R…" at bounding box center [519, 267] width 361 height 490
click at [374, 239] on icon "button" at bounding box center [380, 234] width 14 height 13
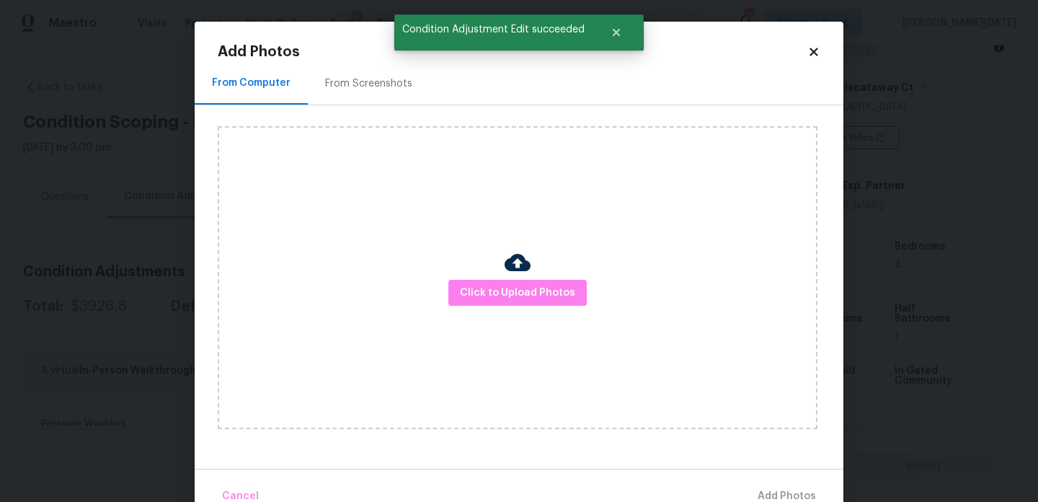
click at [384, 71] on div "From Screenshots" at bounding box center [369, 83] width 122 height 43
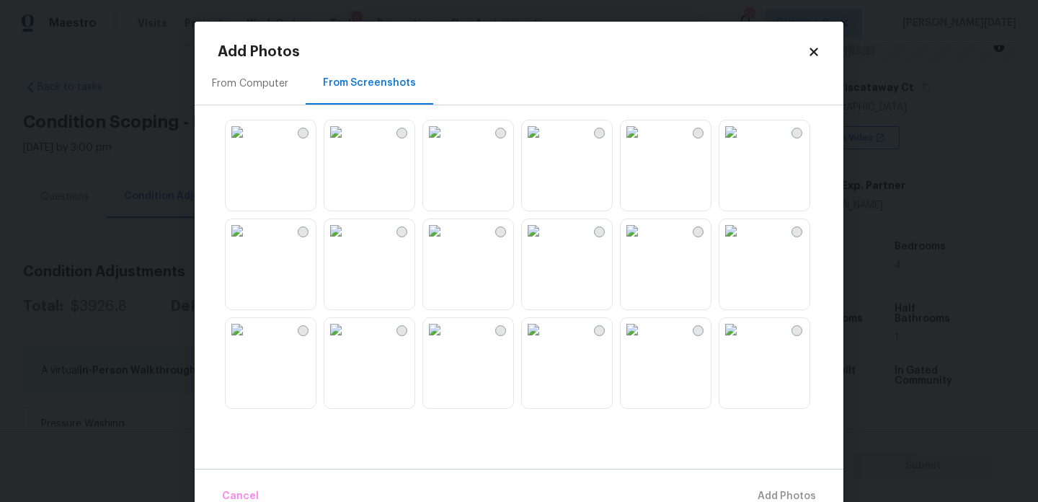
click at [743, 141] on img at bounding box center [731, 131] width 23 height 23
click at [348, 242] on img at bounding box center [335, 230] width 23 height 23
click at [249, 341] on img at bounding box center [237, 329] width 23 height 23
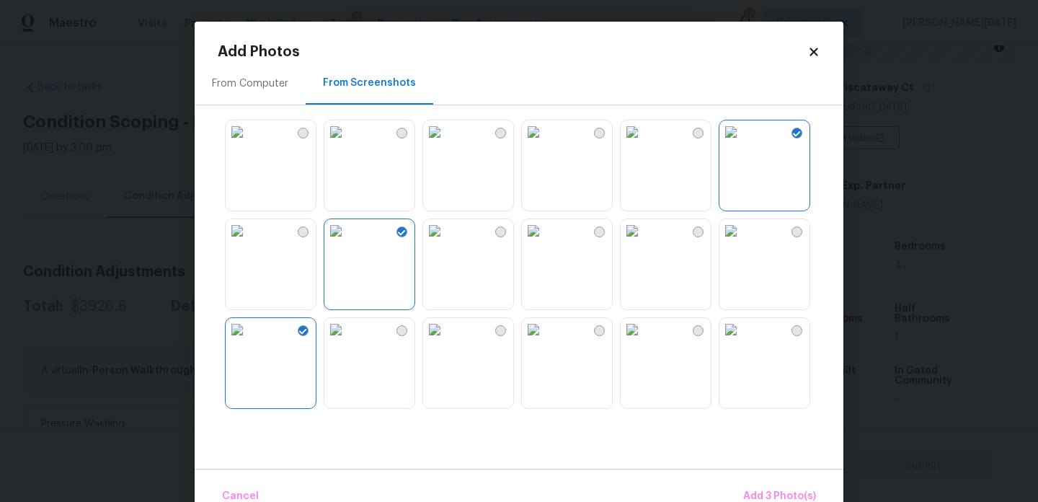
click at [249, 242] on img at bounding box center [237, 230] width 23 height 23
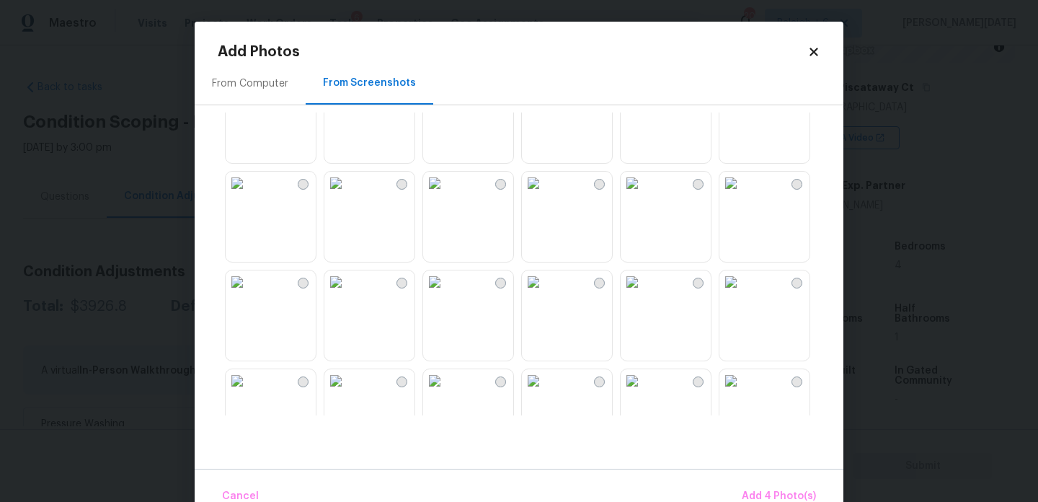
click at [545, 195] on img at bounding box center [533, 183] width 23 height 23
click at [446, 195] on img at bounding box center [434, 183] width 23 height 23
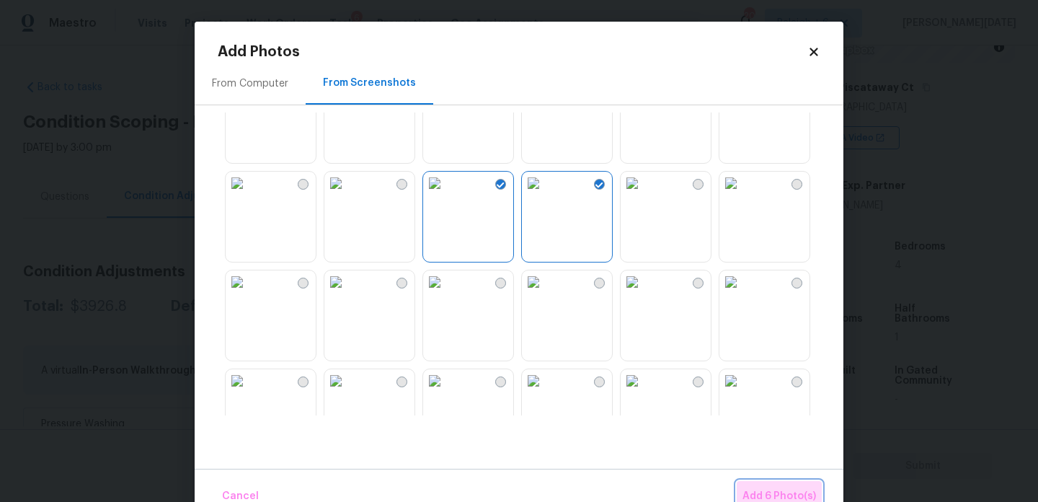
click at [776, 482] on button "Add 6 Photo(s)" at bounding box center [779, 496] width 85 height 31
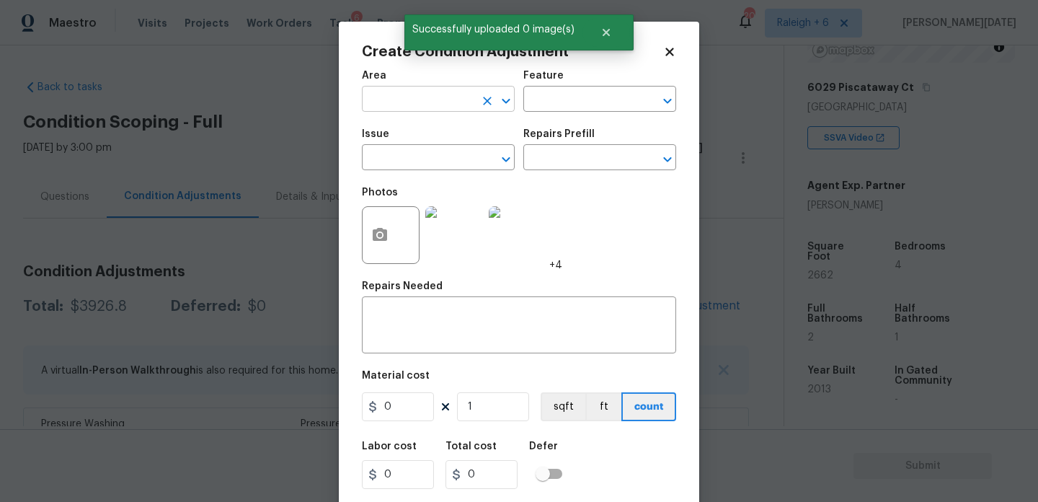
click at [371, 108] on input "text" at bounding box center [418, 100] width 112 height 22
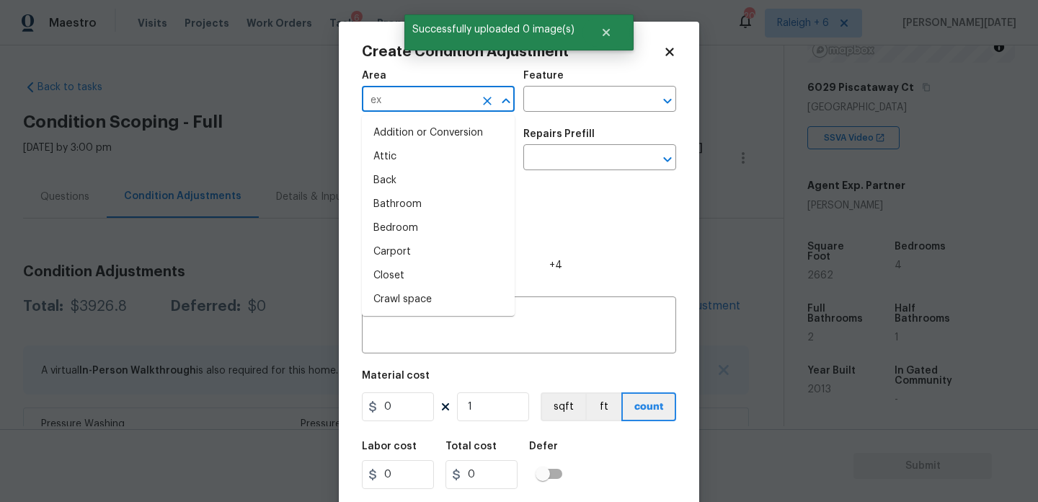
click at [371, 108] on input "ex" at bounding box center [418, 100] width 112 height 22
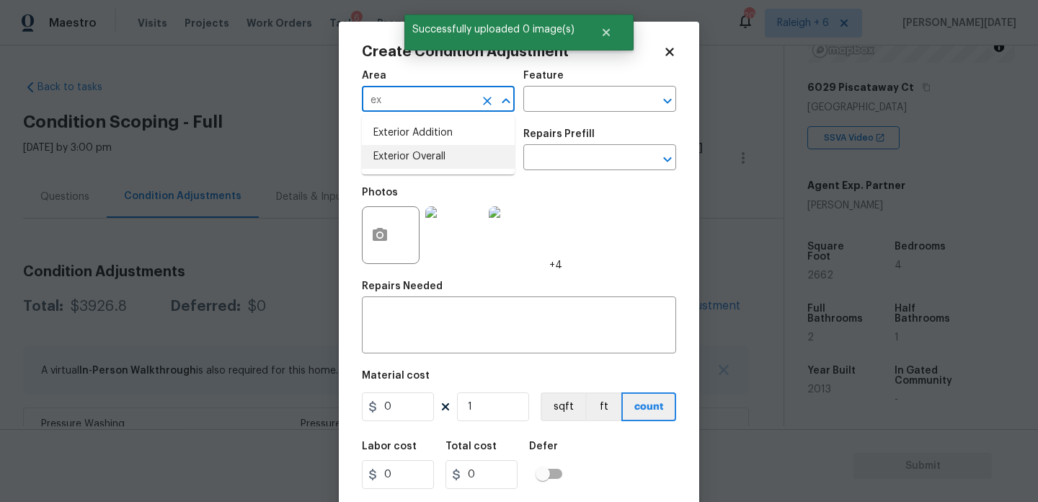
click at [394, 150] on li "Exterior Overall" at bounding box center [438, 157] width 153 height 24
type input "Exterior Overall"
click at [394, 150] on input "text" at bounding box center [418, 159] width 112 height 22
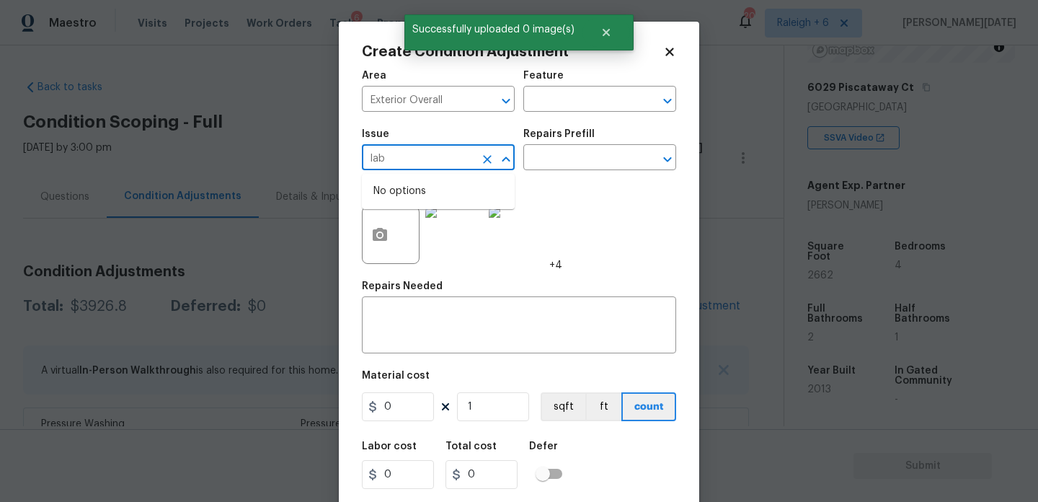
type input "labd"
click at [394, 150] on input "labd" at bounding box center [418, 159] width 112 height 22
click at [415, 154] on input "labd" at bounding box center [418, 159] width 112 height 22
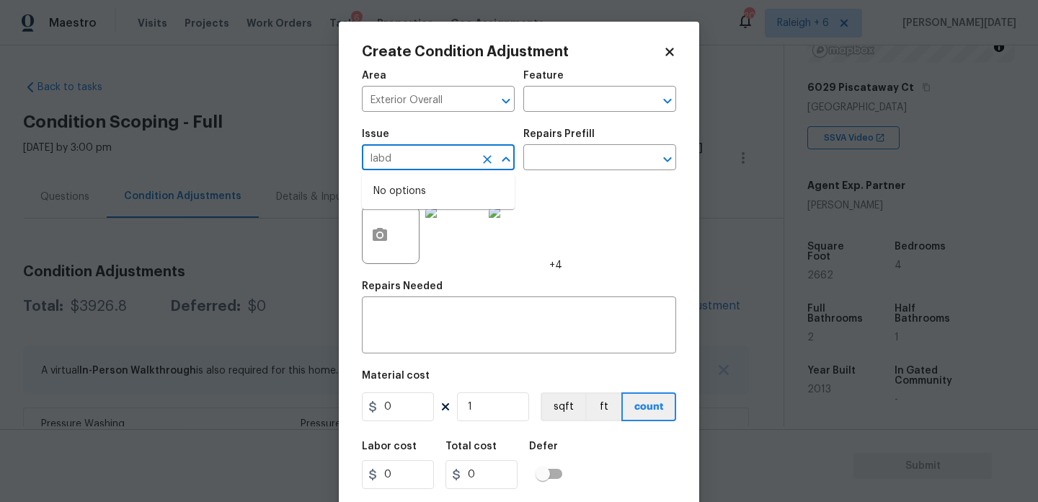
click at [473, 164] on input "labd" at bounding box center [418, 159] width 112 height 22
click at [486, 163] on icon "Clear" at bounding box center [487, 159] width 14 height 14
click at [452, 231] on li "Landscape Package" at bounding box center [438, 226] width 153 height 24
type input "Landscape Package"
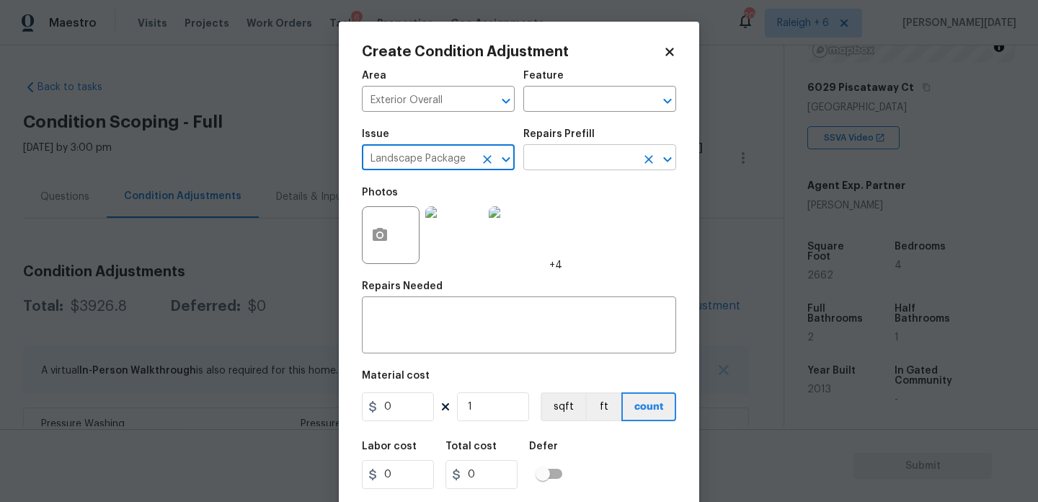
click at [600, 164] on input "text" at bounding box center [580, 159] width 112 height 22
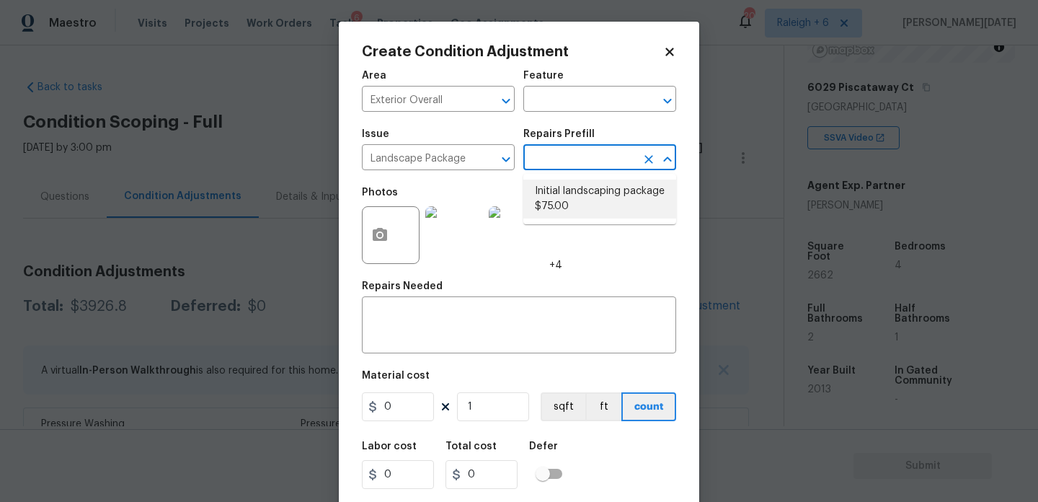
click at [594, 202] on li "Initial landscaping package $75.00" at bounding box center [600, 199] width 153 height 39
type input "Home Readiness Packages"
type textarea "Mowing of grass up to 6" in height. Mow, edge along driveways & sidewalks, trim…"
type input "75"
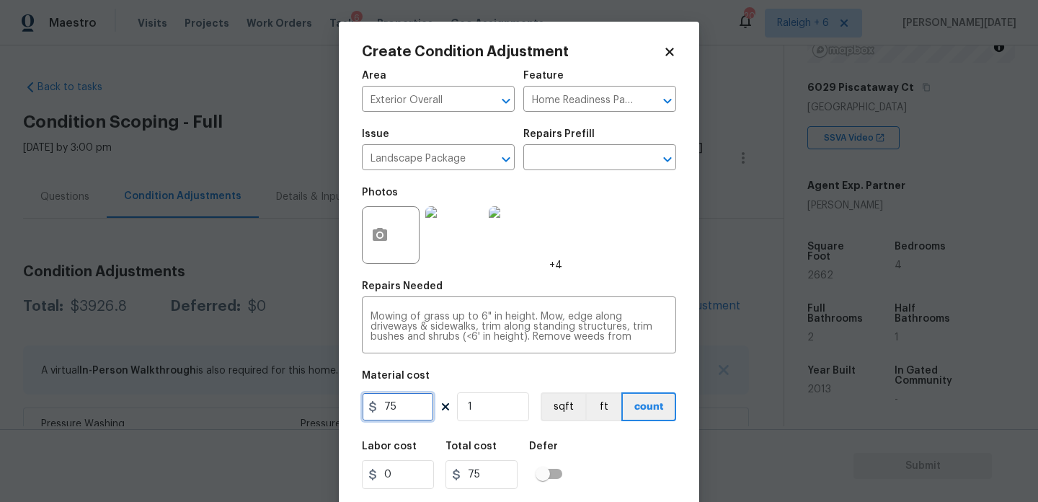
drag, startPoint x: 334, startPoint y: 404, endPoint x: 290, endPoint y: 396, distance: 44.7
click at [290, 396] on div "Create Condition Adjustment Area Exterior Overall ​ Feature Home Readiness Pack…" at bounding box center [519, 251] width 1038 height 502
type input "300"
click at [578, 270] on div "Photos +4" at bounding box center [519, 226] width 314 height 94
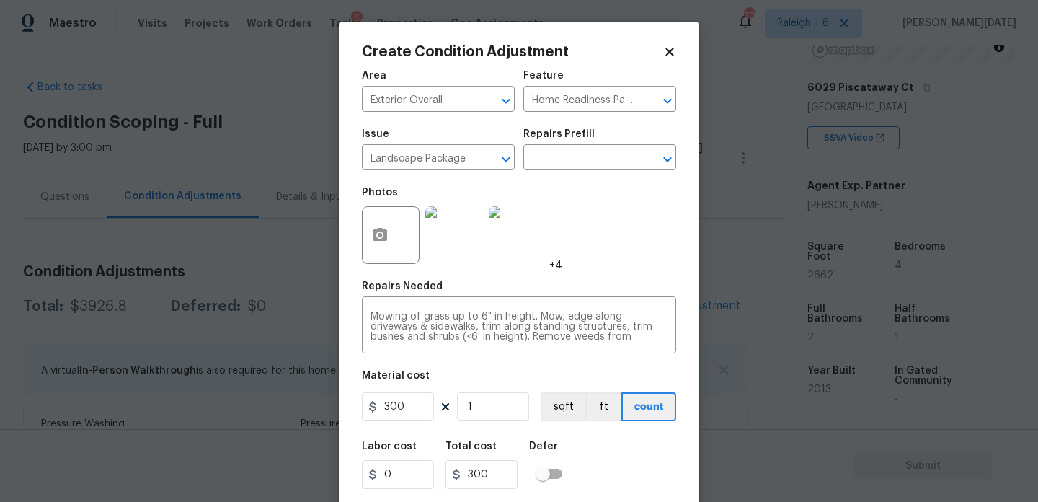
click at [581, 270] on div "Photos +4" at bounding box center [519, 226] width 314 height 94
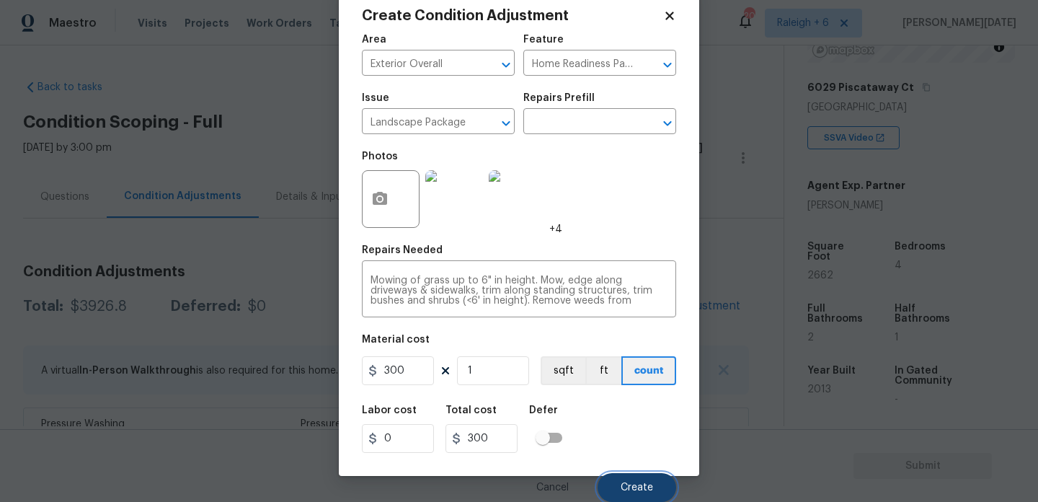
click at [635, 484] on span "Create" at bounding box center [637, 487] width 32 height 11
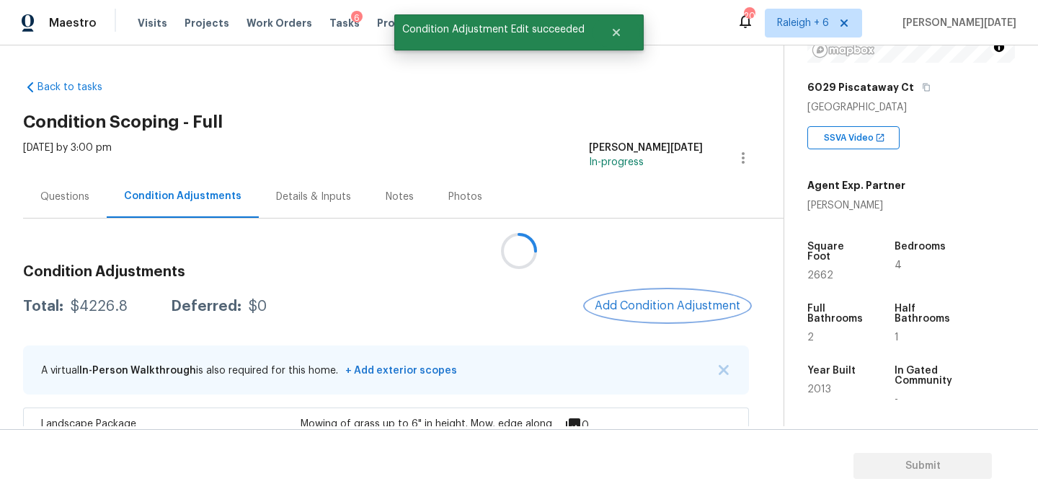
scroll to position [0, 0]
click at [84, 203] on div at bounding box center [519, 251] width 1038 height 502
click at [84, 203] on div "Questions" at bounding box center [64, 197] width 49 height 14
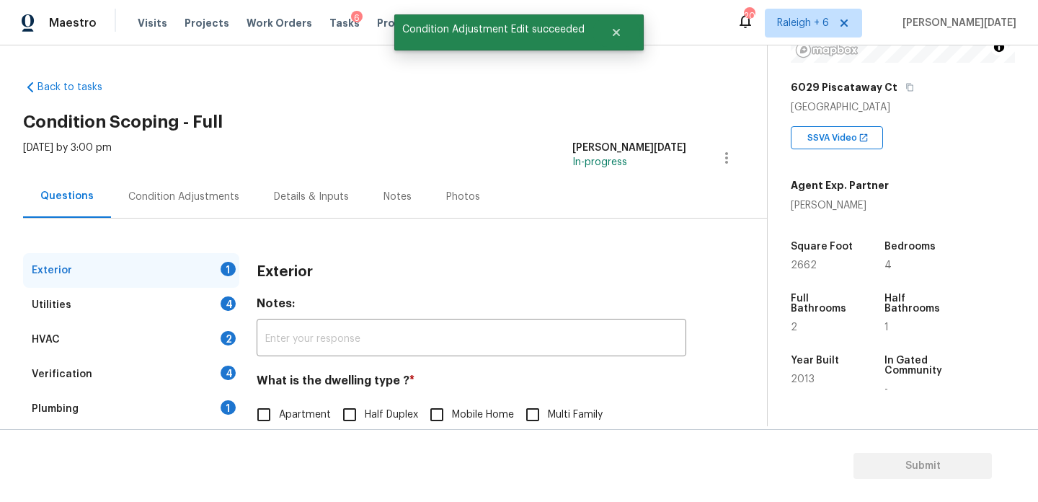
scroll to position [193, 0]
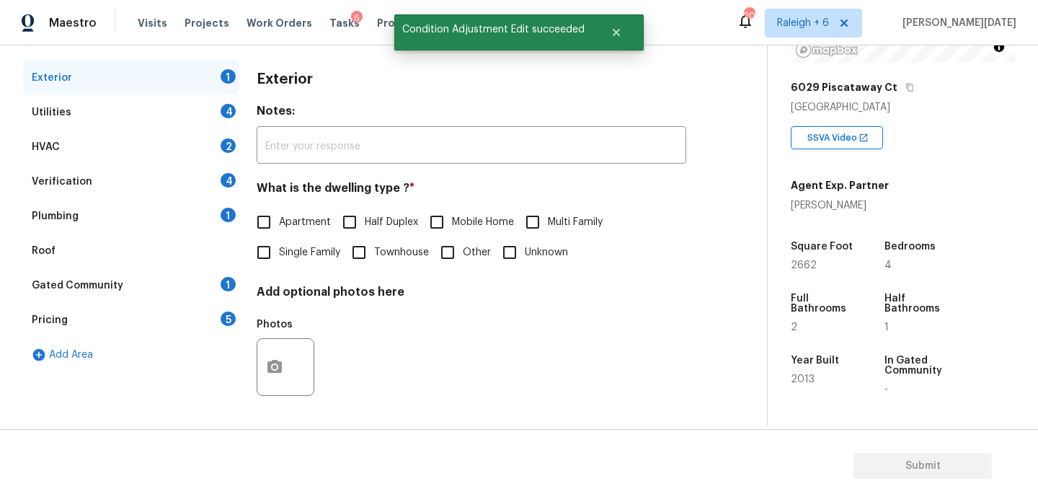
click at [232, 323] on div "5" at bounding box center [228, 319] width 15 height 14
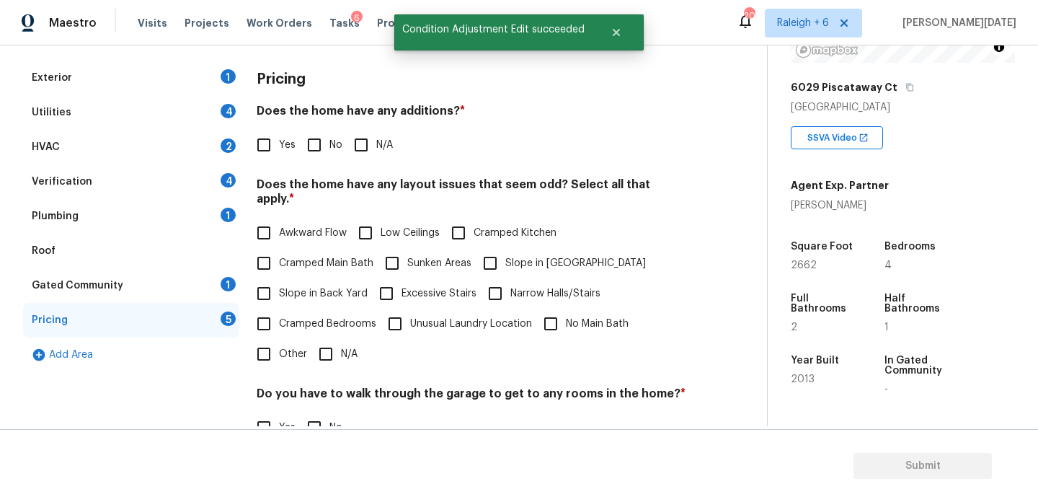
click at [301, 286] on span "Slope in Back Yard" at bounding box center [323, 293] width 89 height 15
click at [279, 283] on input "Slope in Back Yard" at bounding box center [264, 293] width 30 height 30
checkbox input "true"
click at [503, 260] on input "Slope in Front Yard" at bounding box center [490, 263] width 30 height 30
checkbox input "true"
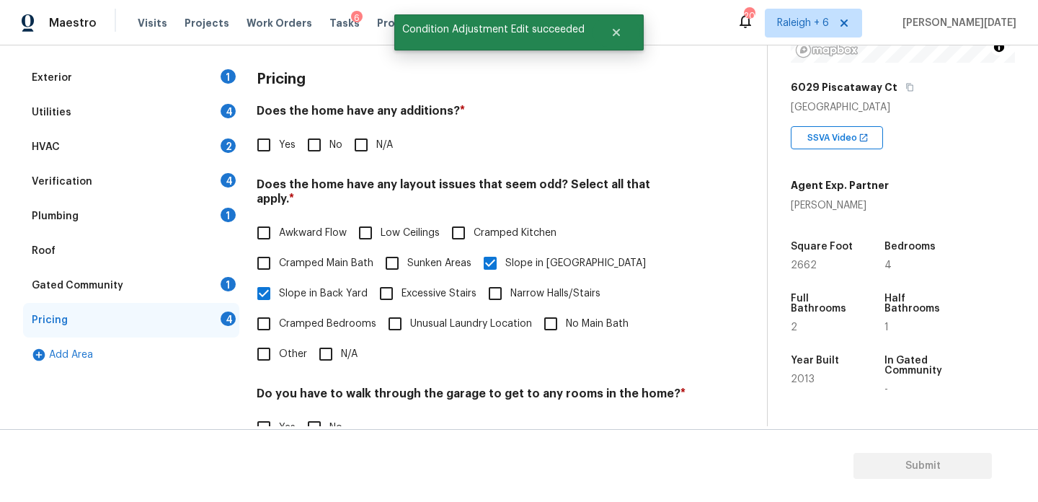
click at [304, 138] on input "No" at bounding box center [314, 145] width 30 height 30
checkbox input "true"
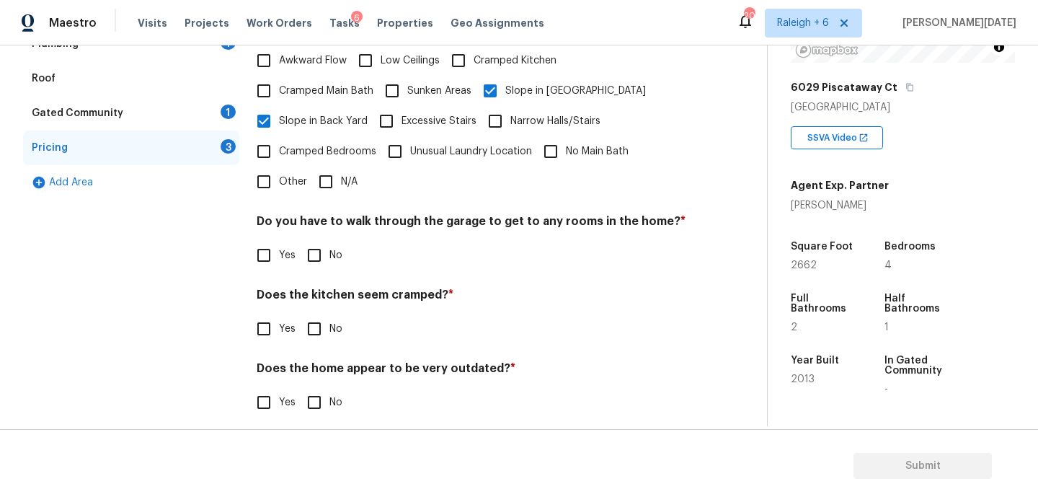
scroll to position [363, 0]
click at [322, 242] on input "No" at bounding box center [314, 257] width 30 height 30
checkbox input "true"
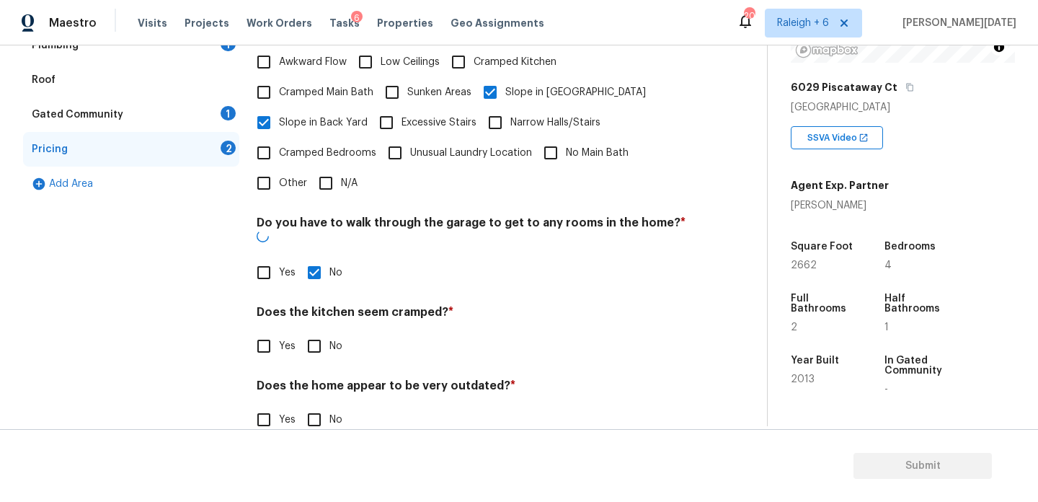
click at [327, 347] on div "Pricing Does the home have any additions? * Yes No N/A Does the home have any l…" at bounding box center [472, 171] width 430 height 562
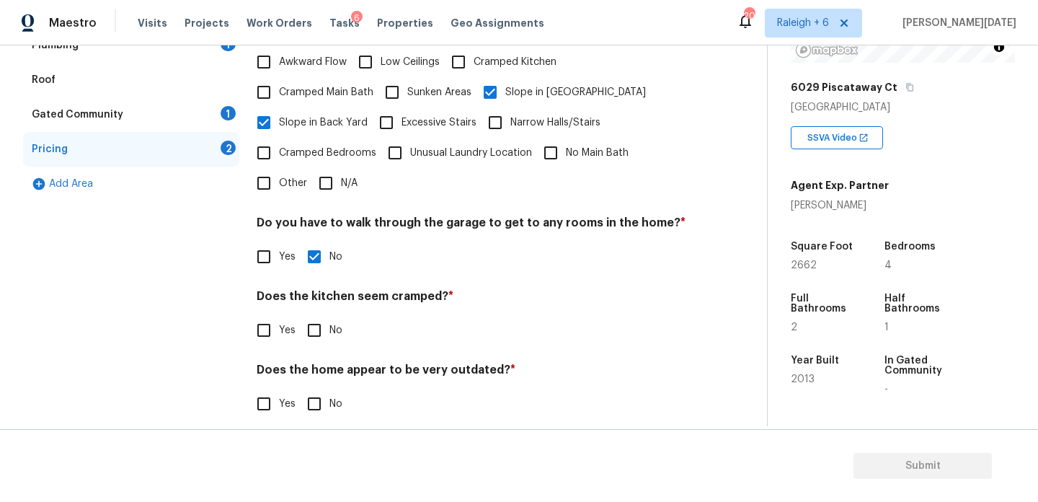
click at [322, 323] on input "No" at bounding box center [314, 330] width 30 height 30
checkbox input "true"
click at [320, 390] on input "No" at bounding box center [314, 405] width 30 height 30
checkbox input "true"
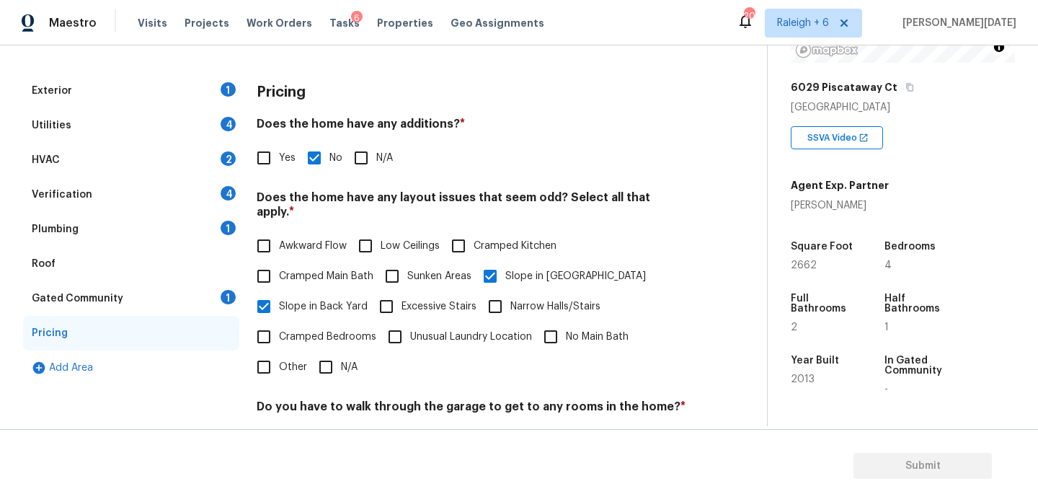
scroll to position [0, 0]
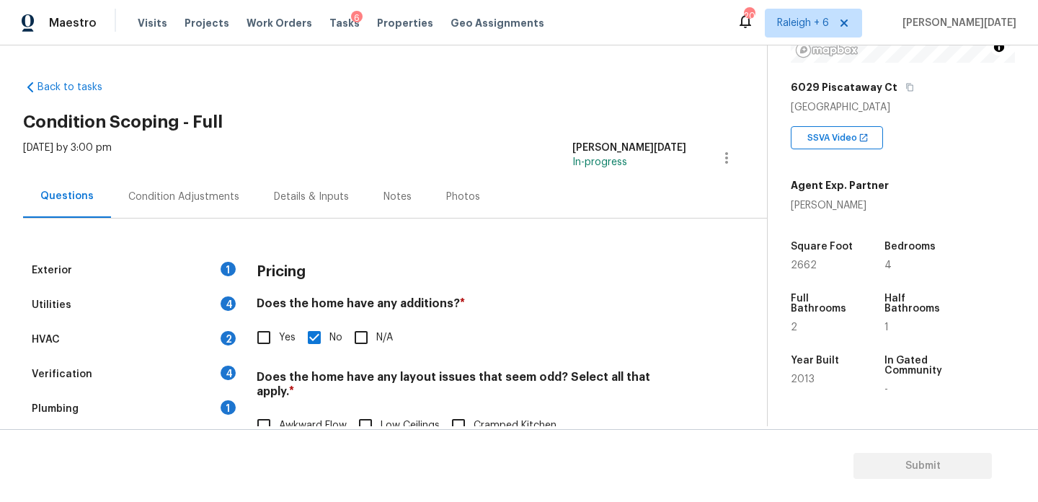
click at [185, 210] on div "Condition Adjustments" at bounding box center [184, 196] width 146 height 43
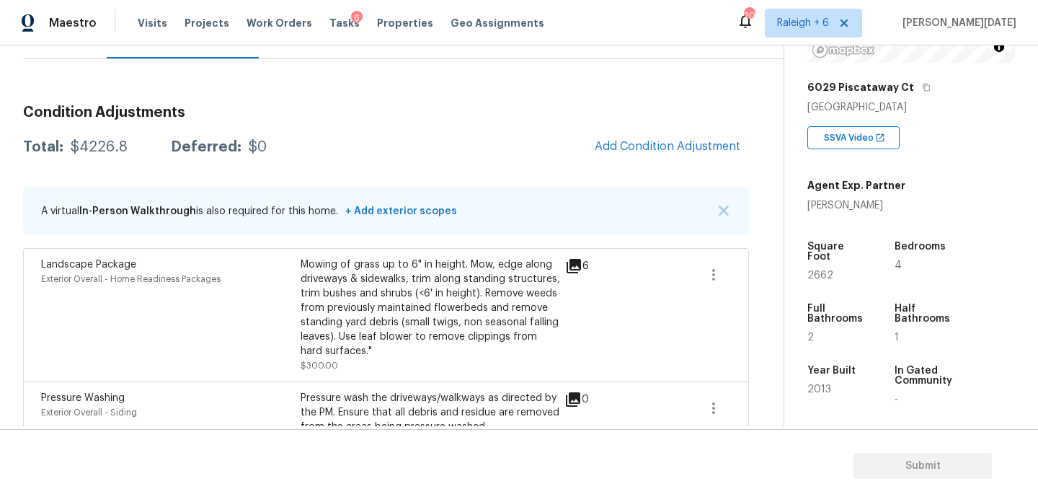
scroll to position [187, 0]
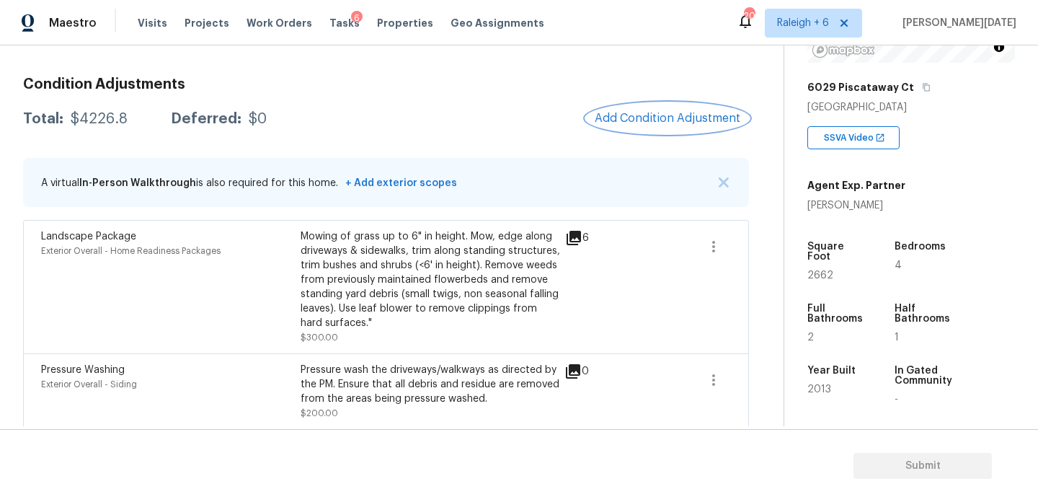
click at [685, 116] on span "Add Condition Adjustment" at bounding box center [668, 118] width 146 height 13
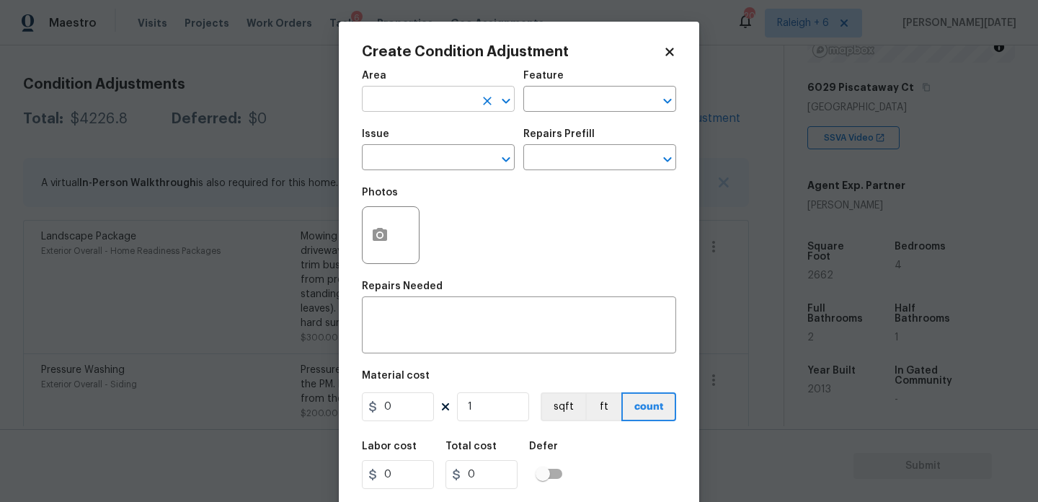
click at [410, 92] on input "text" at bounding box center [418, 100] width 112 height 22
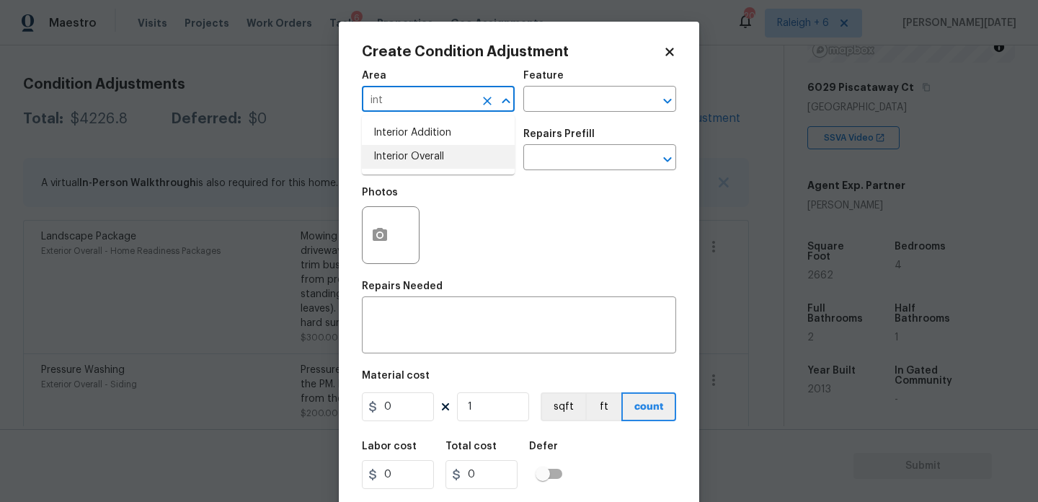
click at [423, 153] on li "Interior Overall" at bounding box center [438, 157] width 153 height 24
type input "Interior Overall"
click at [423, 153] on input "text" at bounding box center [418, 159] width 112 height 22
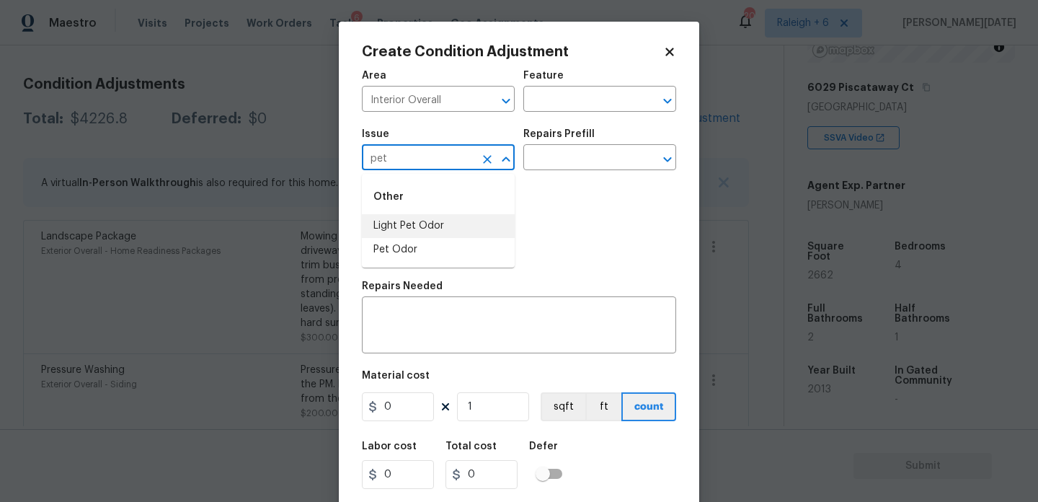
click at [431, 229] on li "Light Pet Odor" at bounding box center [438, 226] width 153 height 24
type input "Light Pet Odor"
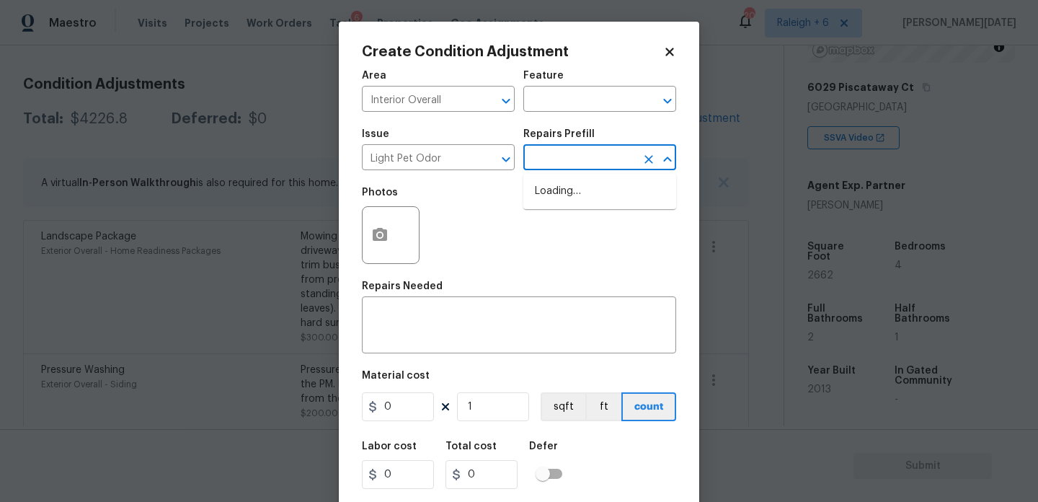
click at [566, 165] on input "text" at bounding box center [580, 159] width 112 height 22
click at [589, 220] on ul "Acquisition Scope: 1-2 pets present $575.00" at bounding box center [600, 199] width 153 height 50
click at [620, 174] on ul "Acquisition Scope: 1-2 pets present $575.00" at bounding box center [600, 199] width 153 height 50
click at [618, 187] on li "Acquisition Scope: 1-2 pets present $575.00" at bounding box center [600, 199] width 153 height 39
type textarea "Acquisition Scope: 1-2 pets present"
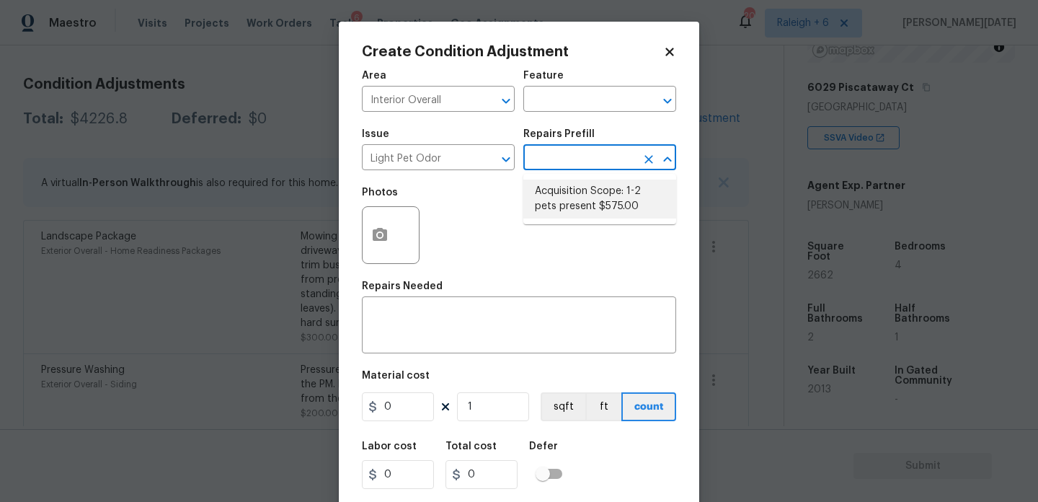
type input "575"
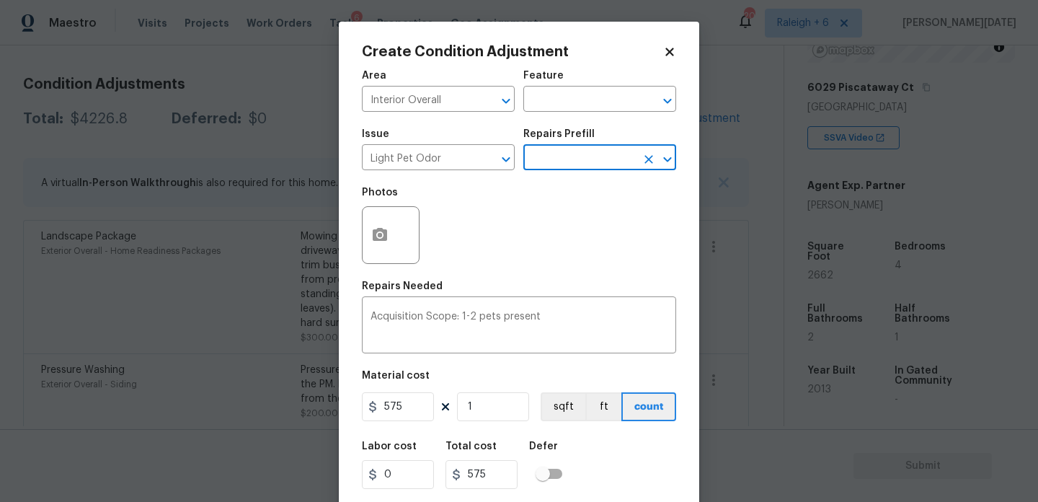
scroll to position [37, 0]
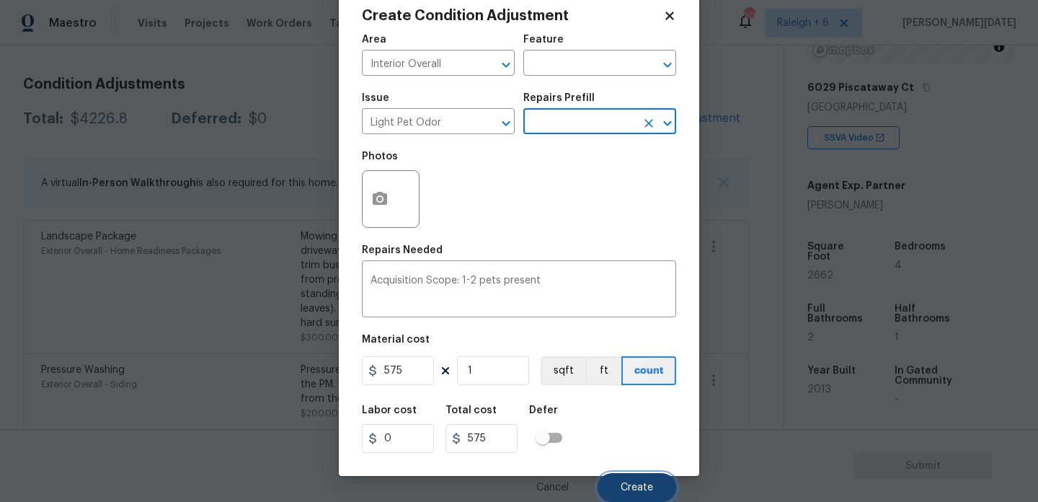
click at [622, 489] on span "Create" at bounding box center [637, 487] width 32 height 11
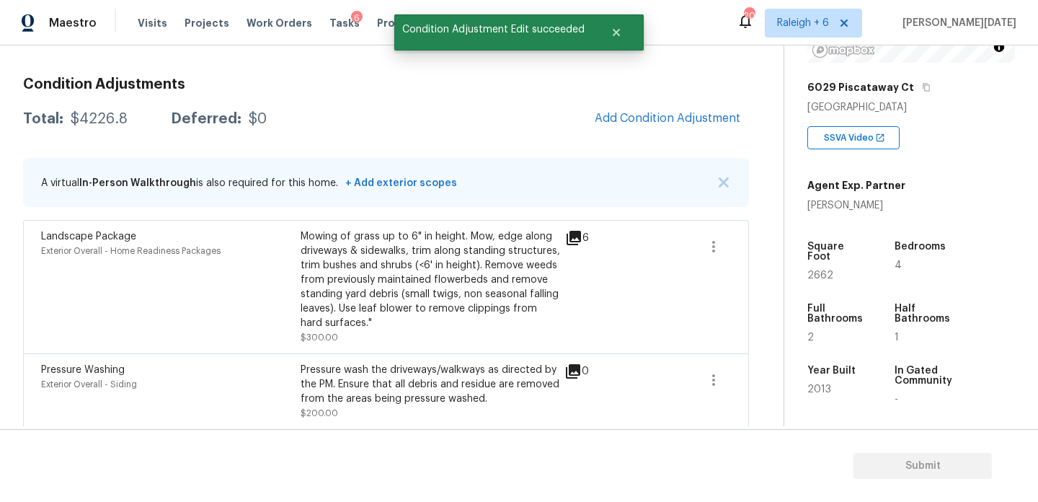
scroll to position [0, 0]
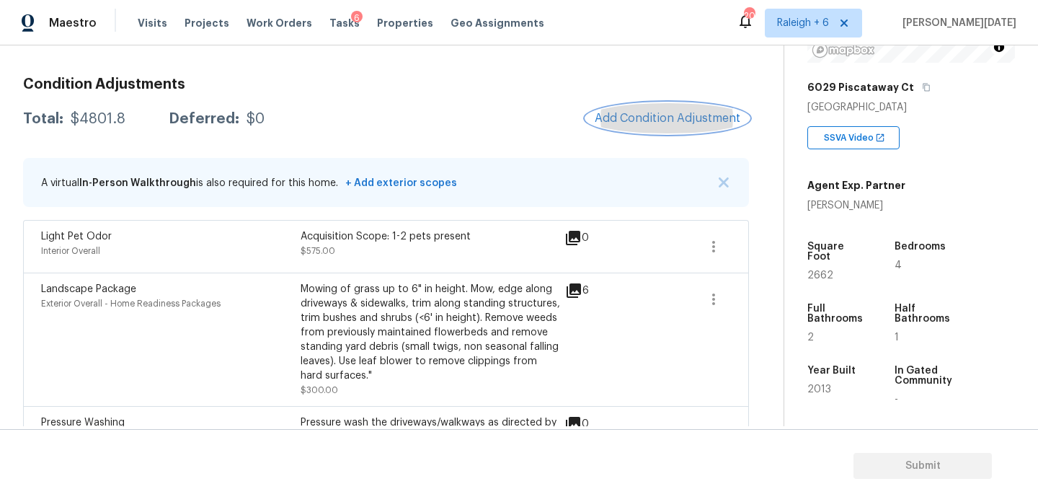
click at [643, 120] on span "Add Condition Adjustment" at bounding box center [668, 118] width 146 height 13
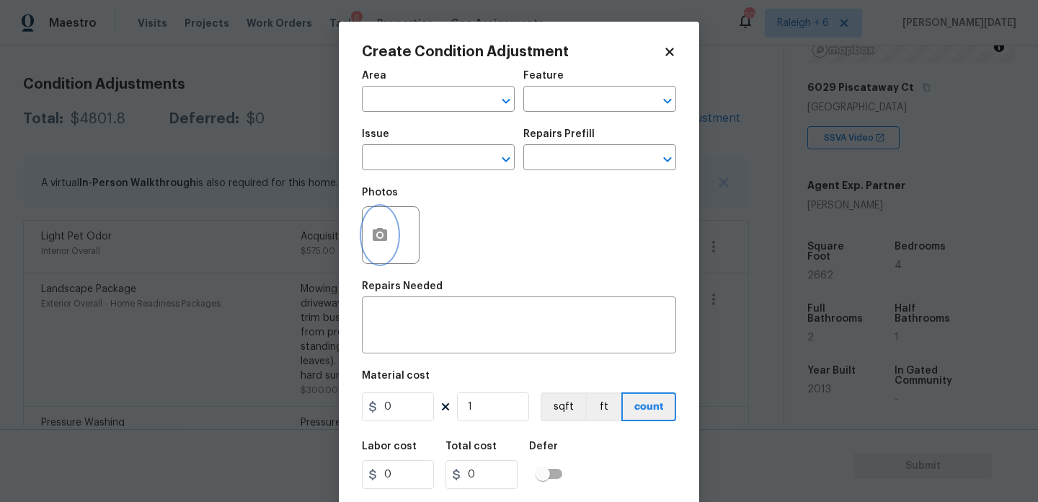
click at [379, 237] on circle "button" at bounding box center [380, 235] width 4 height 4
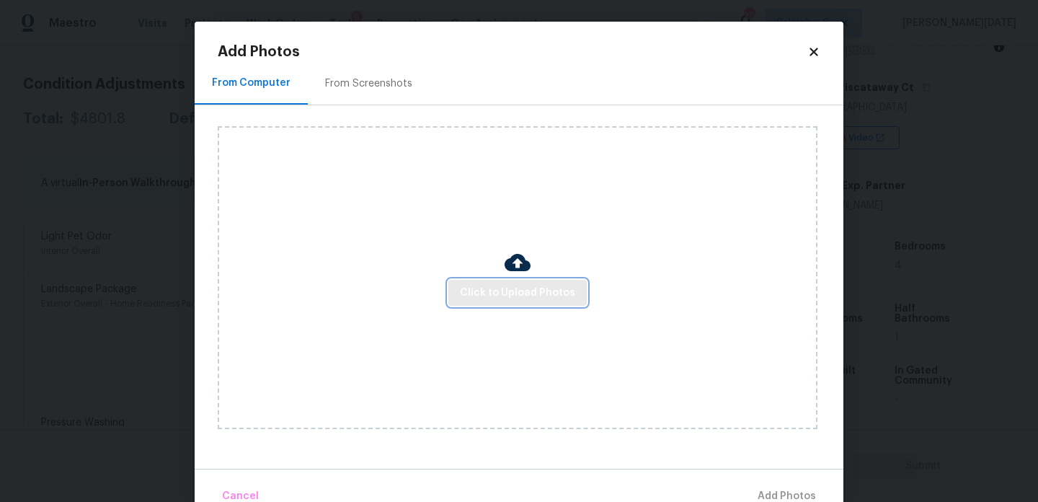
click at [549, 285] on span "Click to Upload Photos" at bounding box center [517, 293] width 115 height 18
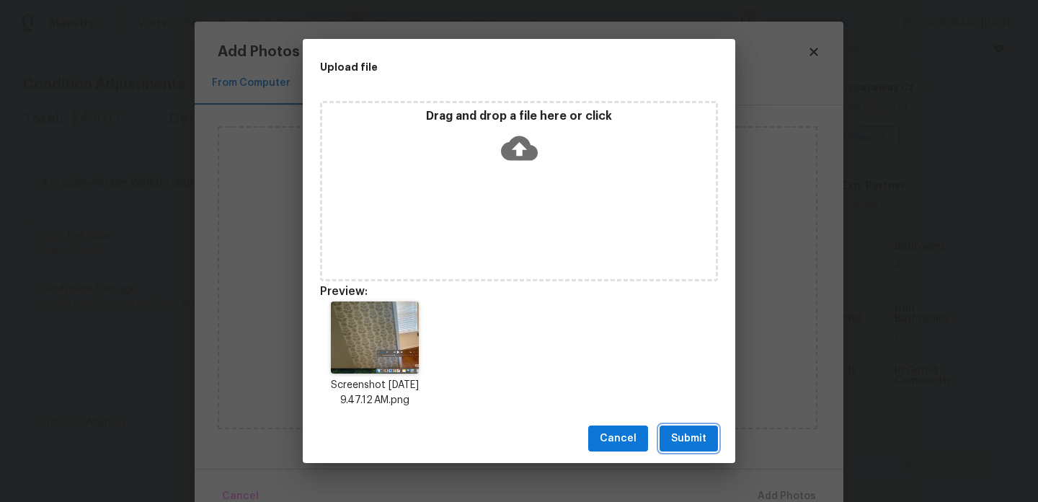
click at [717, 430] on button "Submit" at bounding box center [689, 438] width 58 height 27
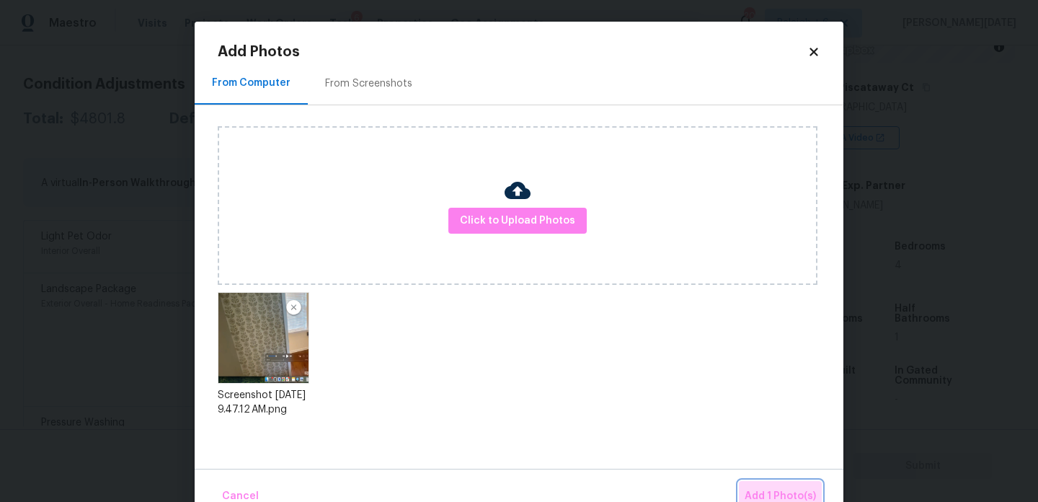
click at [769, 484] on button "Add 1 Photo(s)" at bounding box center [780, 496] width 83 height 31
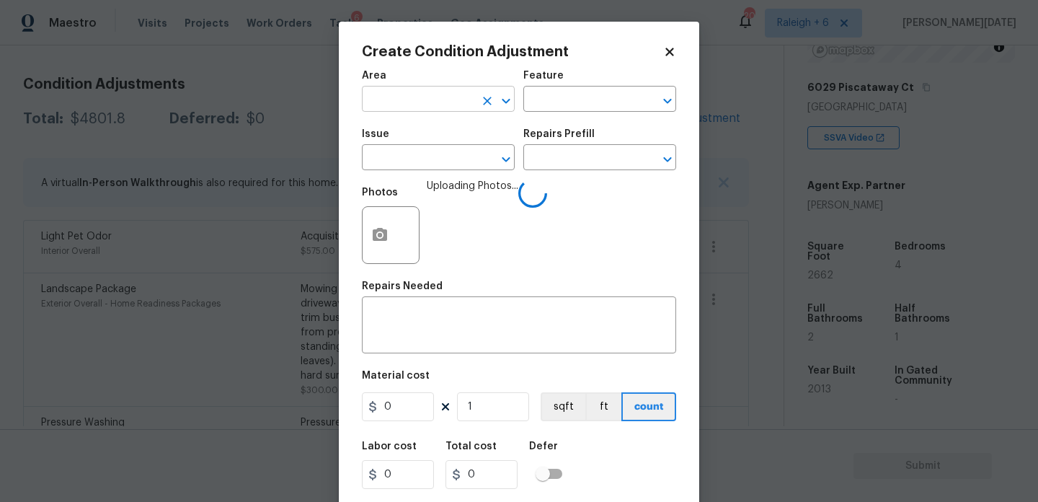
click at [396, 92] on input "text" at bounding box center [418, 100] width 112 height 22
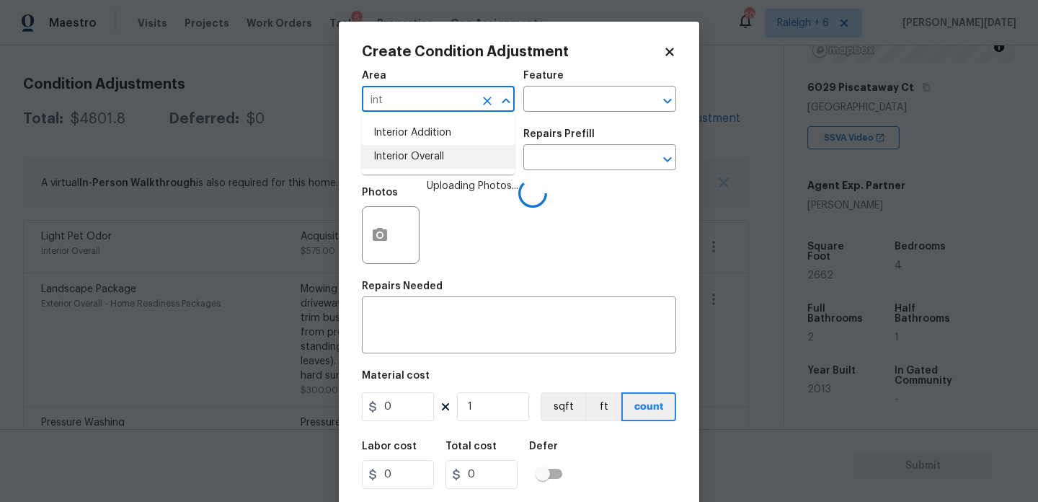
click at [418, 150] on li "Interior Overall" at bounding box center [438, 157] width 153 height 24
type input "Interior Overall"
click at [418, 150] on input "text" at bounding box center [418, 159] width 112 height 22
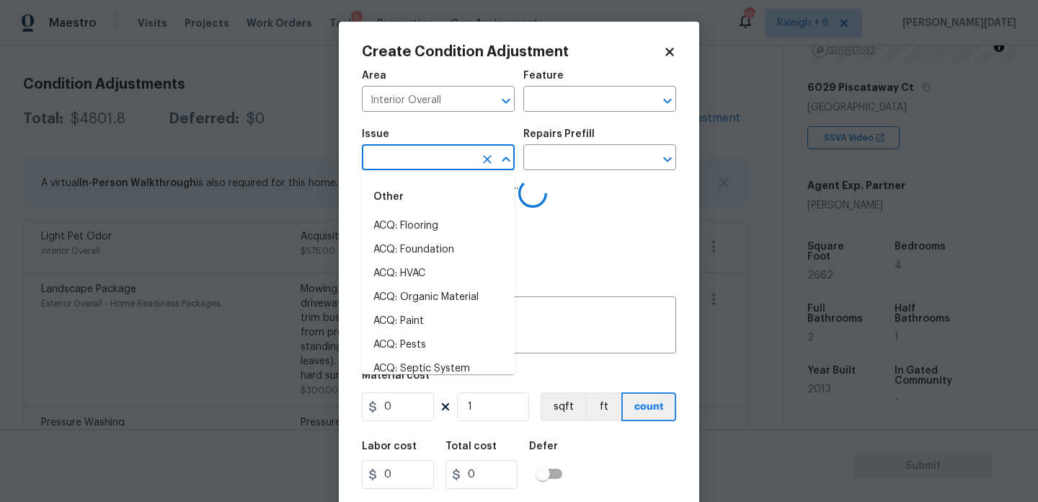
type input "d"
type input "w"
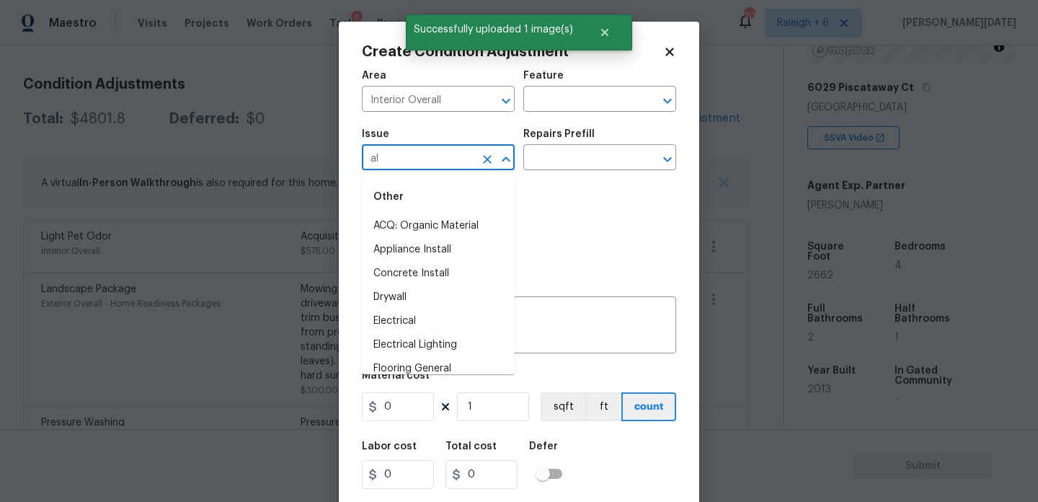
type input "a"
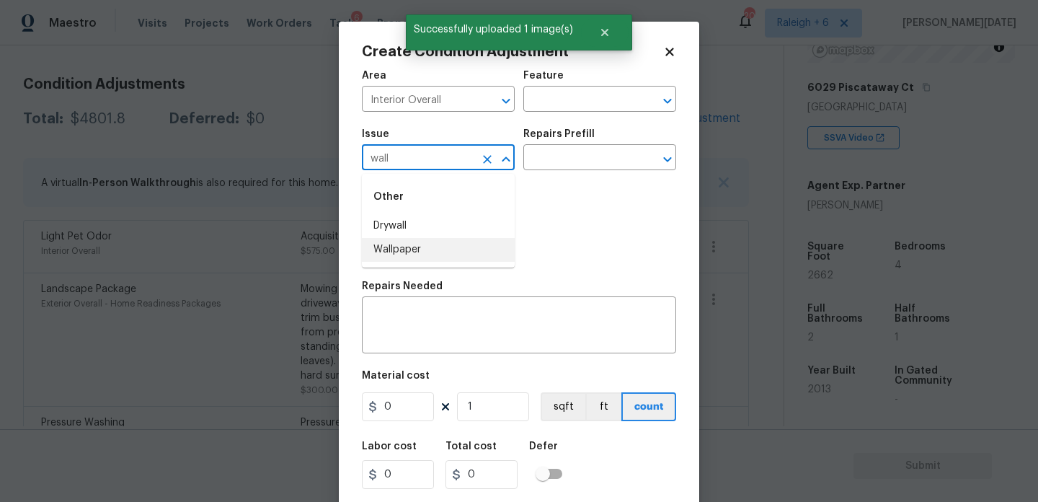
click at [417, 243] on li "Wallpaper" at bounding box center [438, 250] width 153 height 24
type input "Wallpaper"
click at [531, 173] on div "Issue Wallpaper ​ Repairs Prefill ​" at bounding box center [519, 149] width 314 height 58
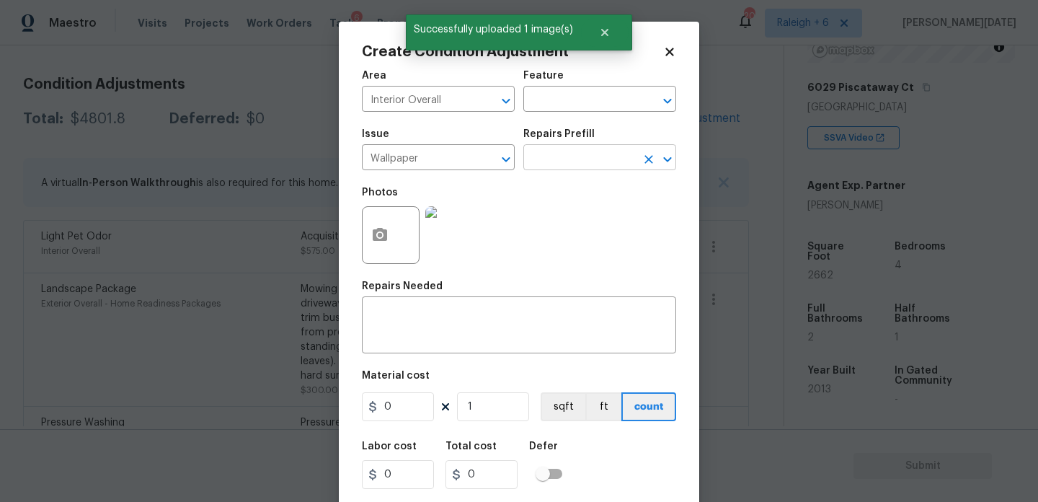
click at [571, 162] on input "text" at bounding box center [580, 159] width 112 height 22
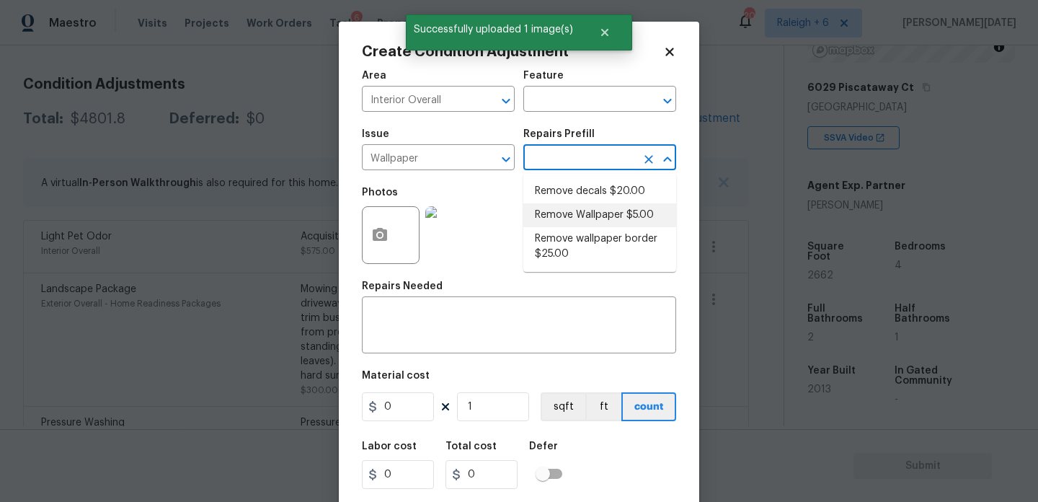
click at [593, 217] on li "Remove Wallpaper $5.00" at bounding box center [600, 215] width 153 height 24
type input "Walls and Ceiling"
type textarea "Remove wallpaper and texture walls to best match existing conditions"
type input "5"
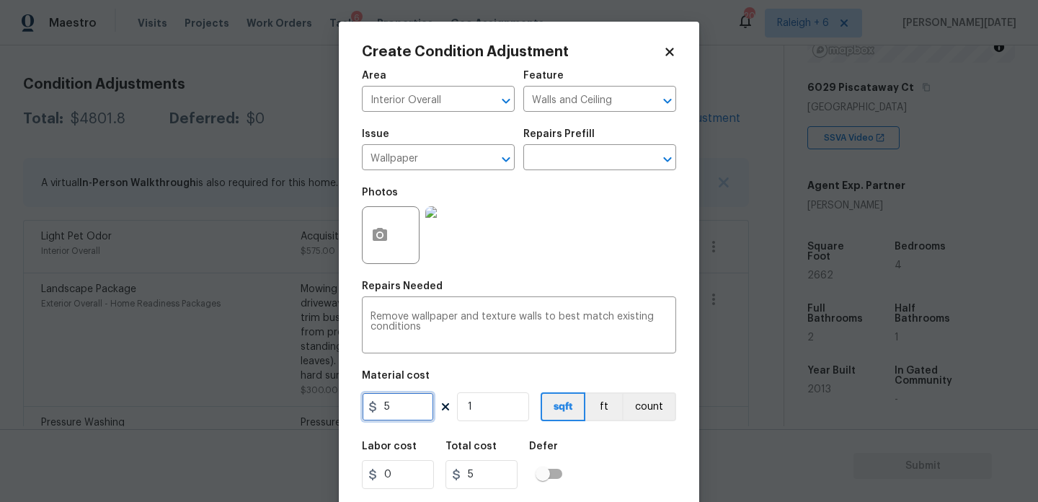
drag, startPoint x: 404, startPoint y: 417, endPoint x: 370, endPoint y: 417, distance: 33.9
click at [370, 417] on input "5" at bounding box center [398, 406] width 72 height 29
type input "100"
click at [642, 423] on figure "Material cost 100 1 sqft ft count" at bounding box center [519, 397] width 314 height 53
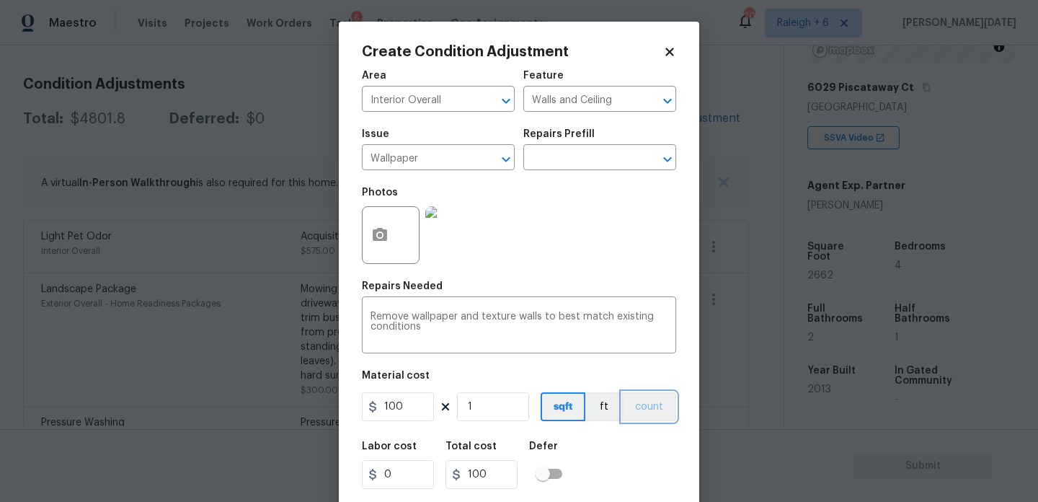
click at [648, 418] on button "count" at bounding box center [649, 406] width 54 height 29
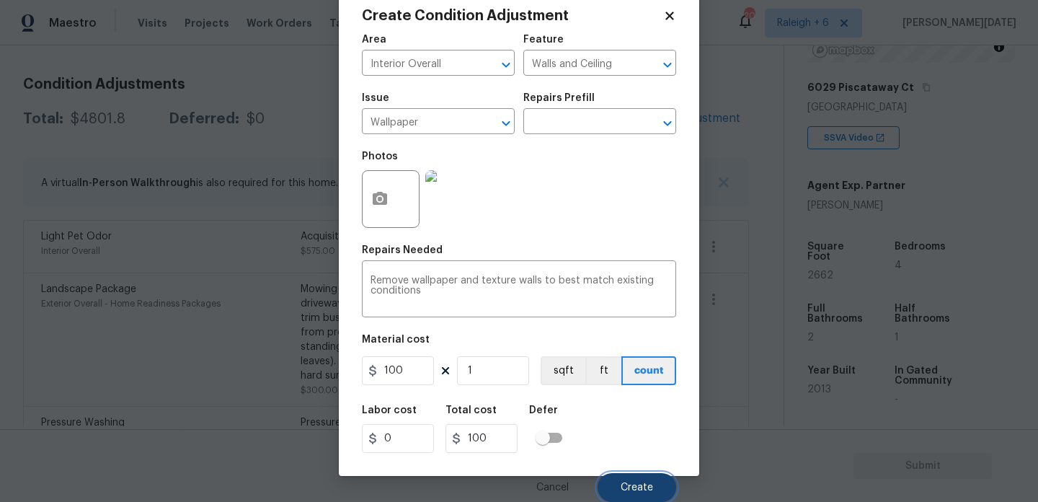
click at [636, 484] on span "Create" at bounding box center [637, 487] width 32 height 11
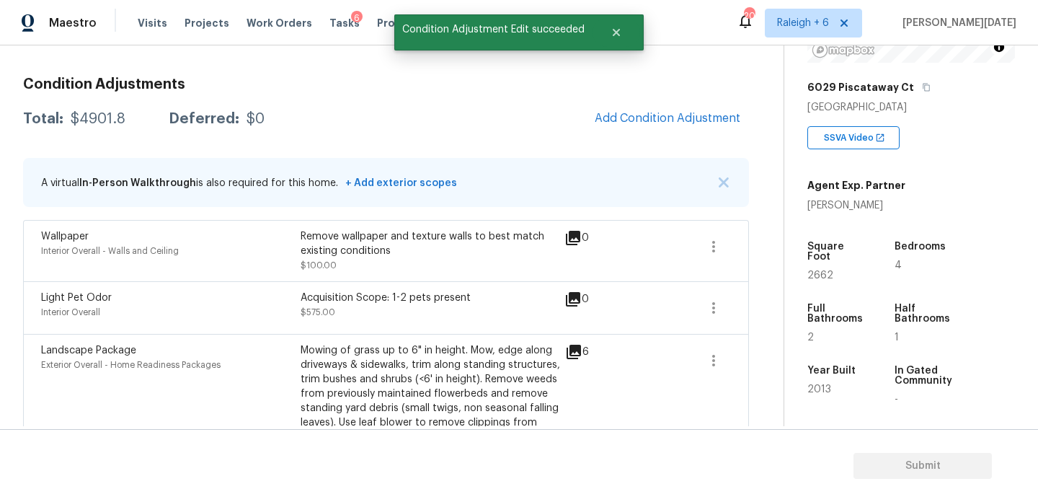
scroll to position [0, 0]
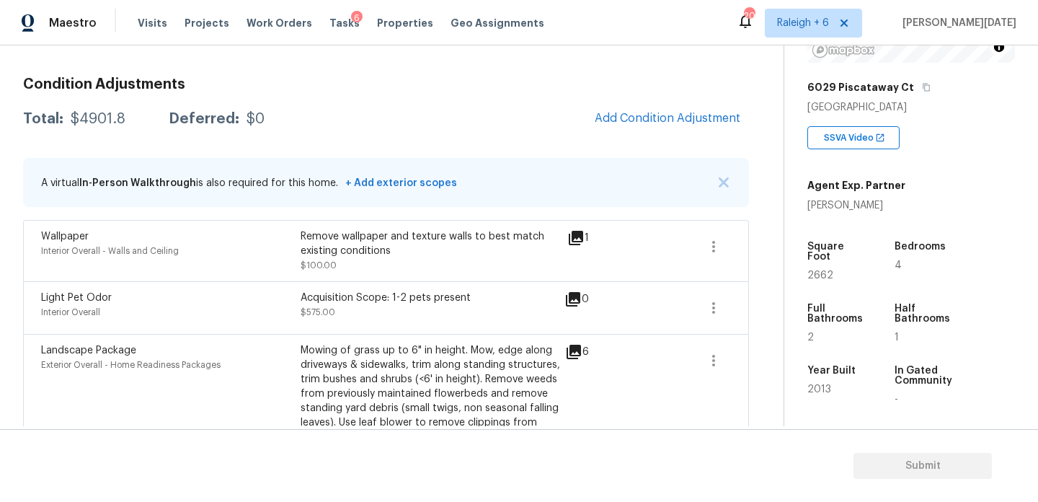
click at [619, 141] on div "Condition Adjustments Total: $4901.8 Deferred: $0 Add Condition Adjustment A vi…" at bounding box center [386, 362] width 726 height 592
click at [641, 114] on span "Add Condition Adjustment" at bounding box center [668, 118] width 146 height 13
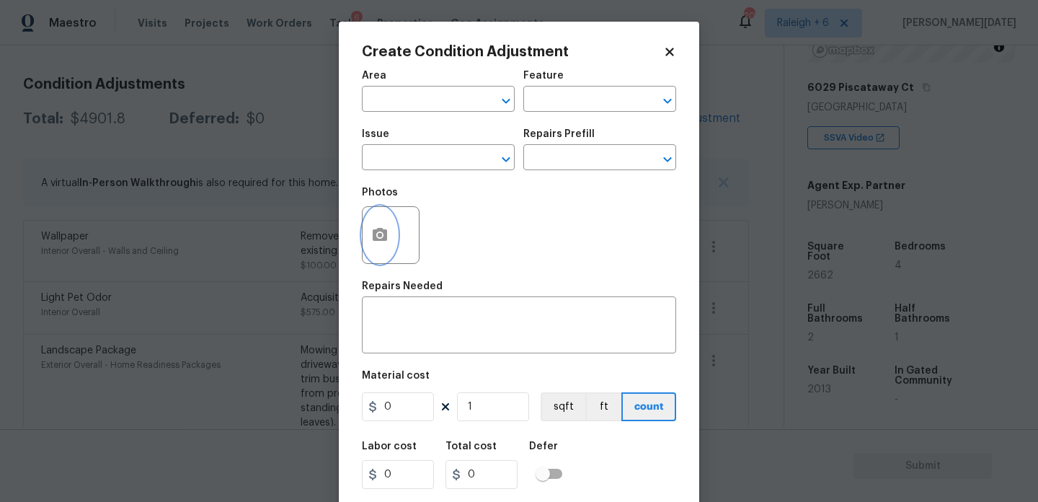
click at [384, 260] on button "button" at bounding box center [380, 235] width 35 height 56
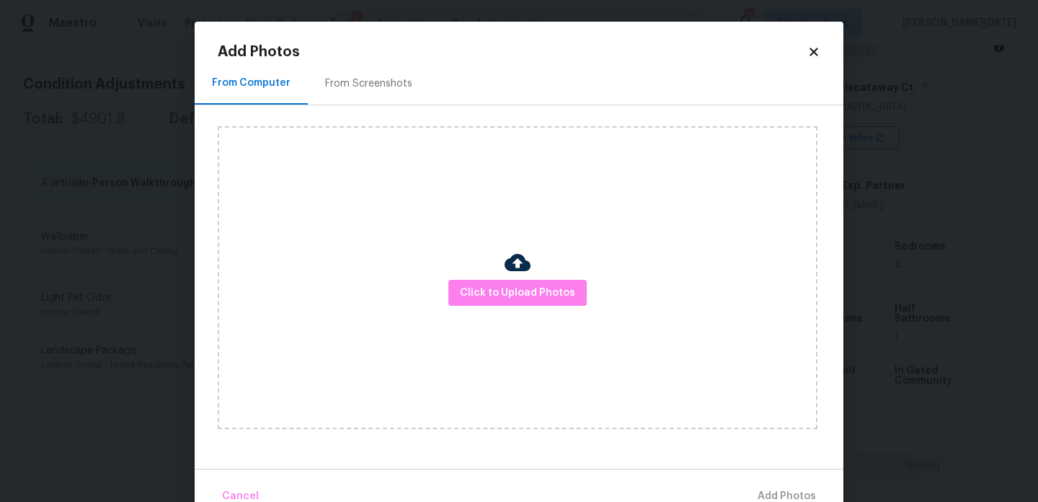
click at [384, 260] on div "Click to Upload Photos" at bounding box center [518, 277] width 600 height 303
click at [499, 293] on span "Click to Upload Photos" at bounding box center [517, 293] width 115 height 18
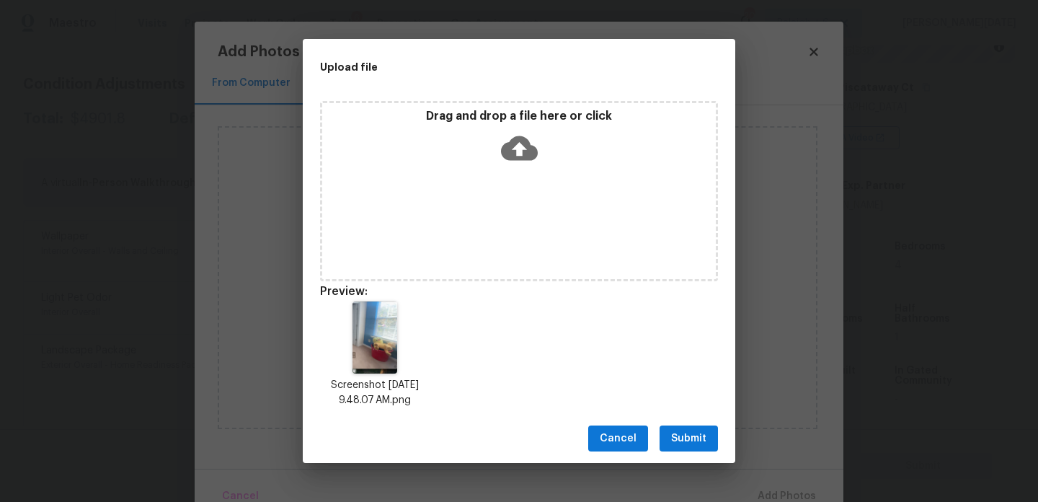
click at [681, 433] on span "Submit" at bounding box center [688, 439] width 35 height 18
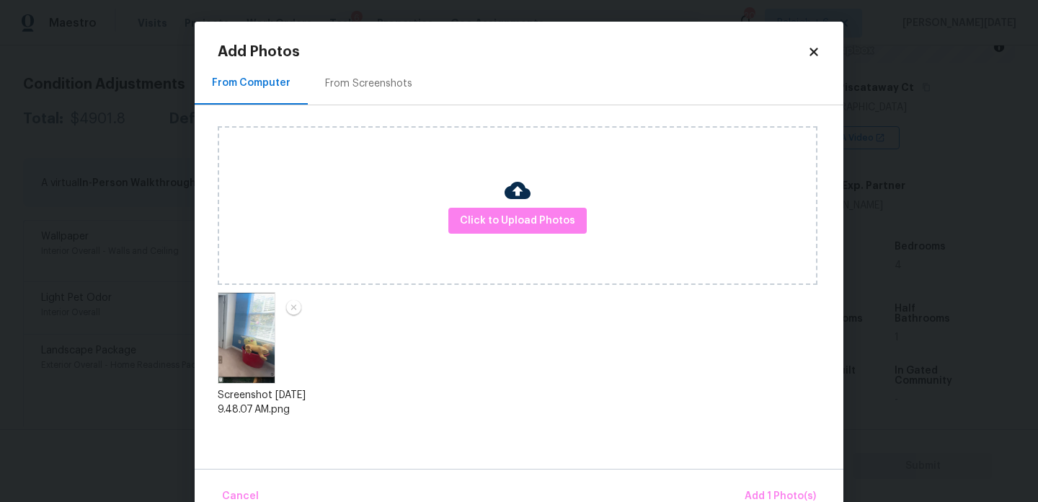
click at [761, 478] on div "Cancel Add 1 Photo(s)" at bounding box center [519, 490] width 649 height 43
click at [765, 490] on span "Add 1 Photo(s)" at bounding box center [780, 496] width 71 height 18
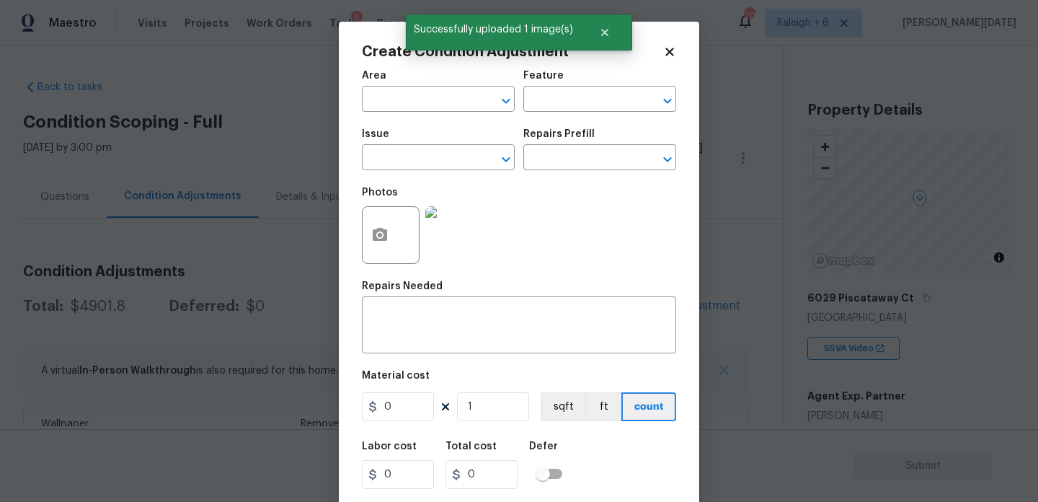
scroll to position [211, 0]
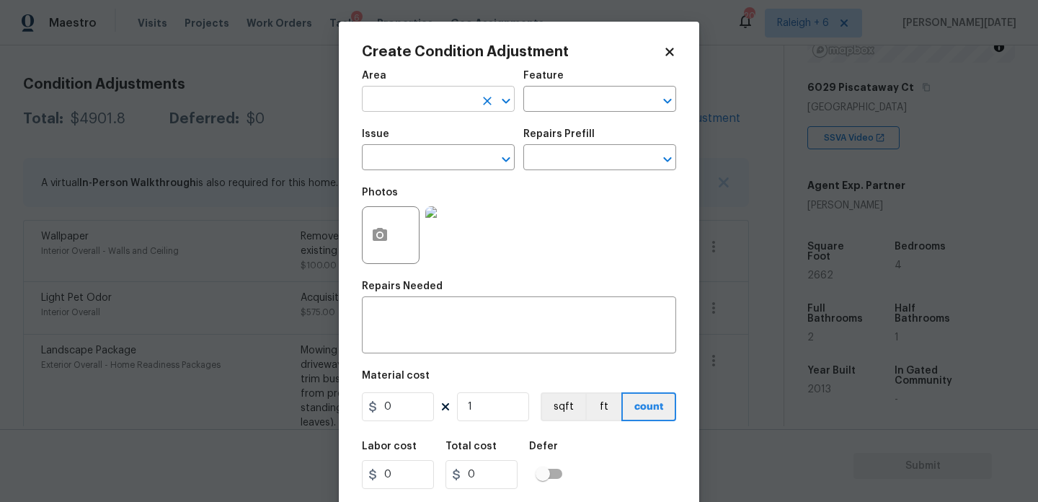
click at [394, 102] on input "text" at bounding box center [418, 100] width 112 height 22
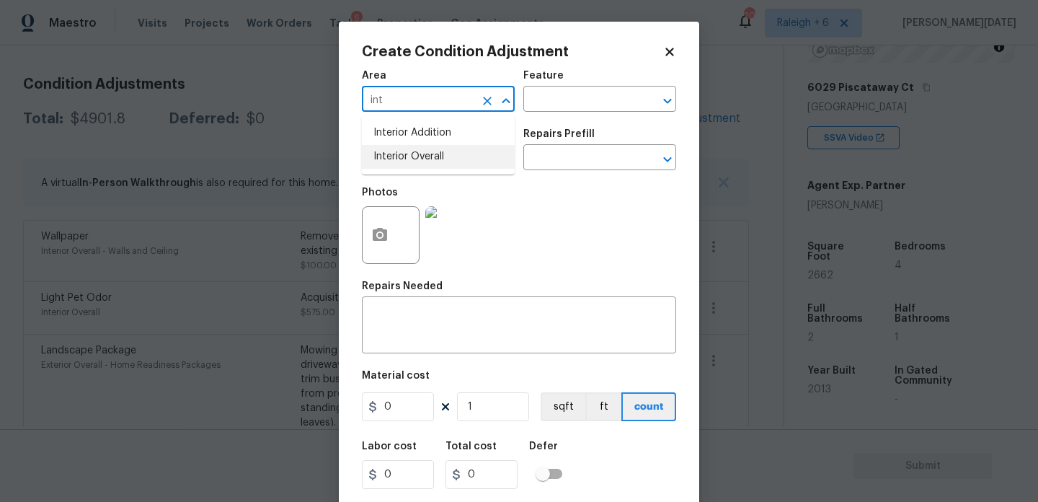
click at [438, 159] on li "Interior Overall" at bounding box center [438, 157] width 153 height 24
type input "Interior Overall"
click at [398, 168] on input "text" at bounding box center [418, 159] width 112 height 22
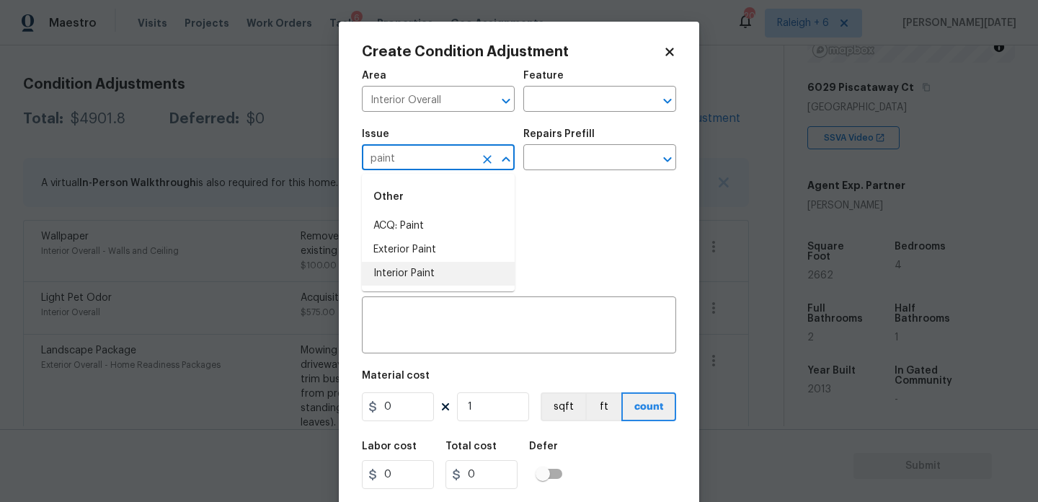
click at [412, 280] on li "Interior Paint" at bounding box center [438, 274] width 153 height 24
type input "Interior Paint"
click at [561, 162] on input "text" at bounding box center [580, 159] width 112 height 22
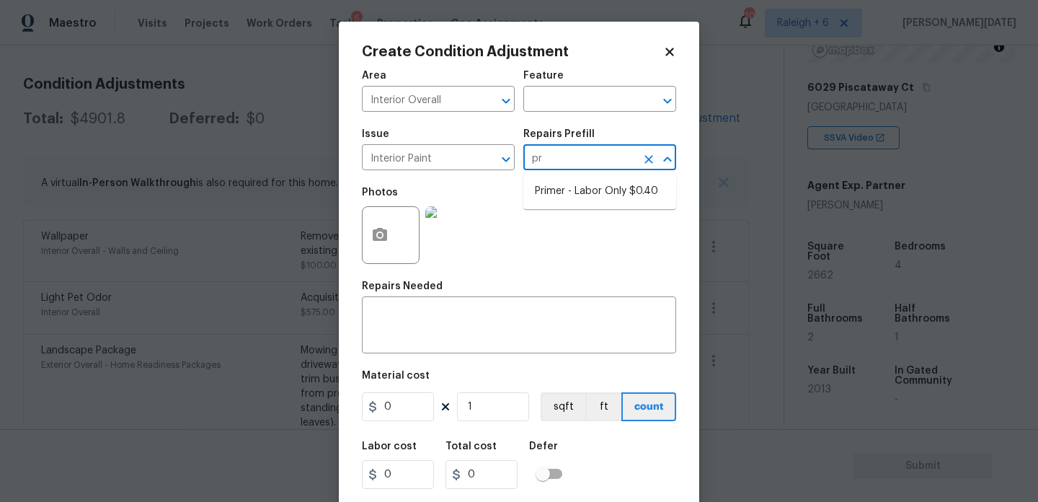
type input "pri"
click at [584, 196] on li "Primer - Labor Only $0.40" at bounding box center [600, 192] width 153 height 24
type input "Overall Paint"
type input "0.4"
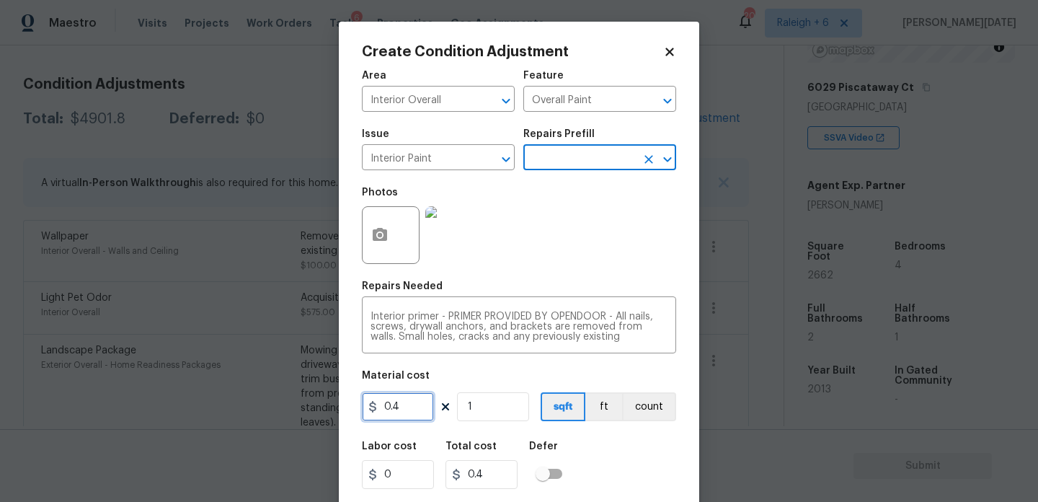
drag, startPoint x: 428, startPoint y: 405, endPoint x: 341, endPoint y: 405, distance: 87.3
click at [341, 405] on div "Create Condition Adjustment Area Interior Overall ​ Feature Overall Paint ​ Iss…" at bounding box center [519, 267] width 361 height 490
type input "100"
click at [569, 263] on div "Photos" at bounding box center [519, 226] width 314 height 94
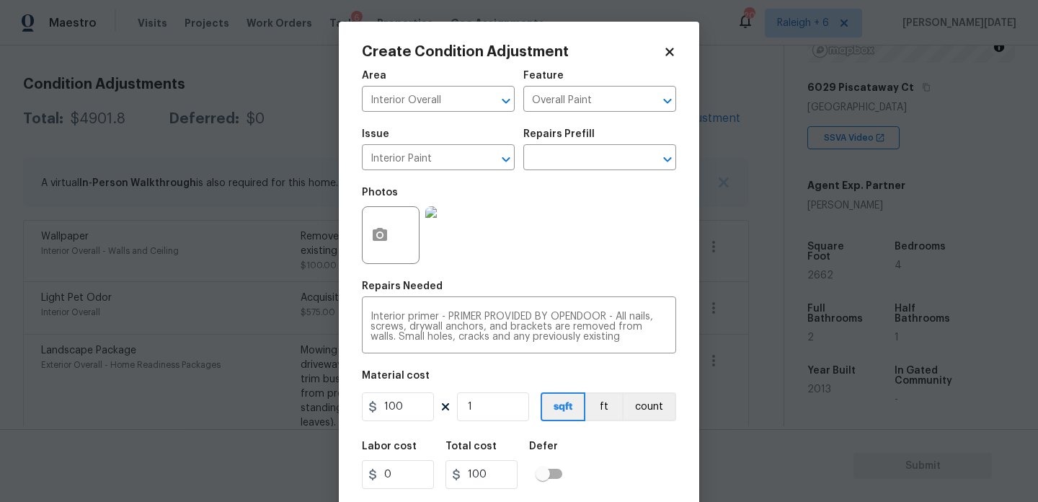
scroll to position [37, 0]
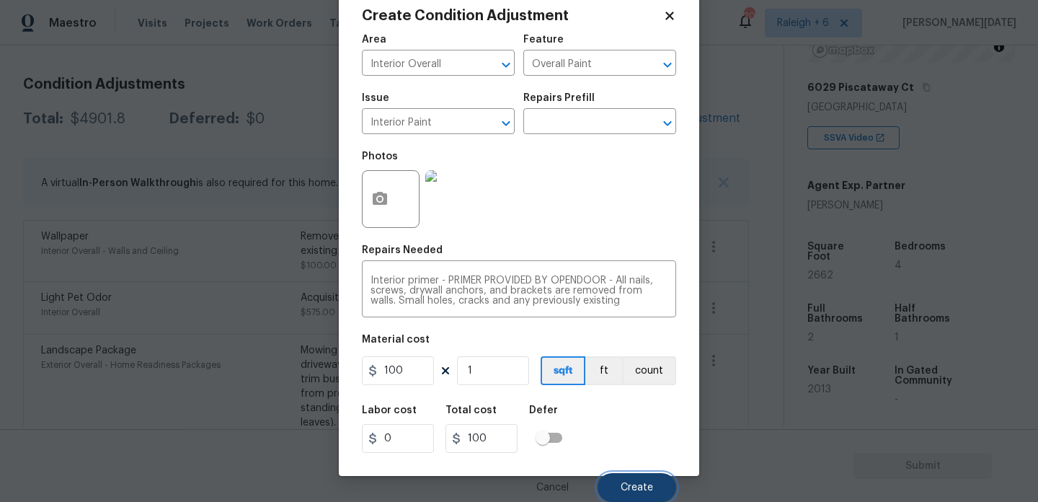
click at [626, 478] on button "Create" at bounding box center [637, 487] width 79 height 29
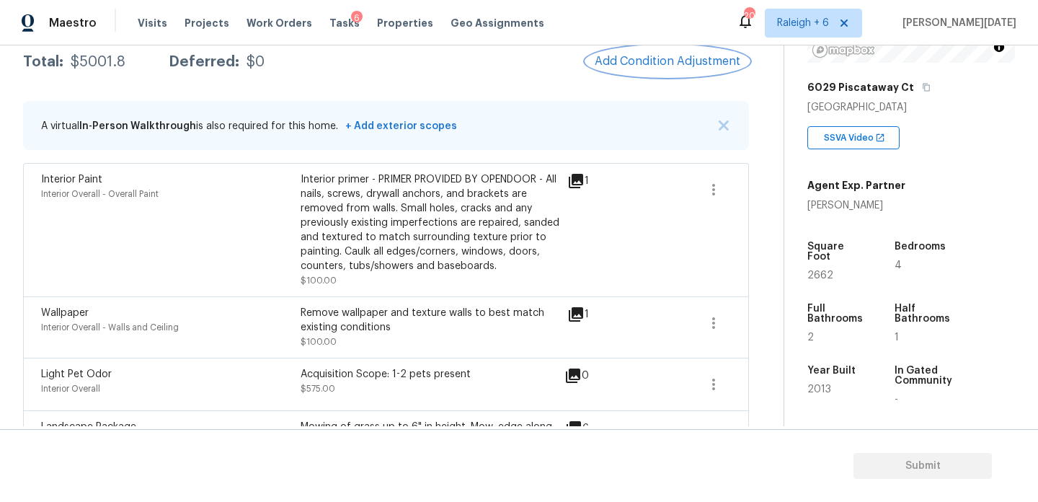
scroll to position [83, 0]
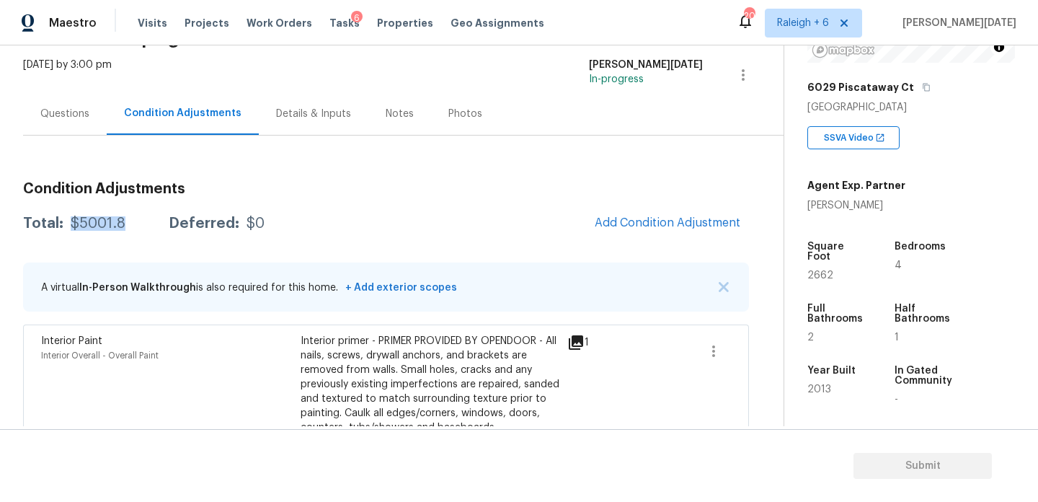
drag, startPoint x: 70, startPoint y: 223, endPoint x: 125, endPoint y: 224, distance: 55.5
click at [125, 224] on div "Total: $5001.8 Deferred: $0" at bounding box center [144, 223] width 242 height 14
copy div "$5001.8"
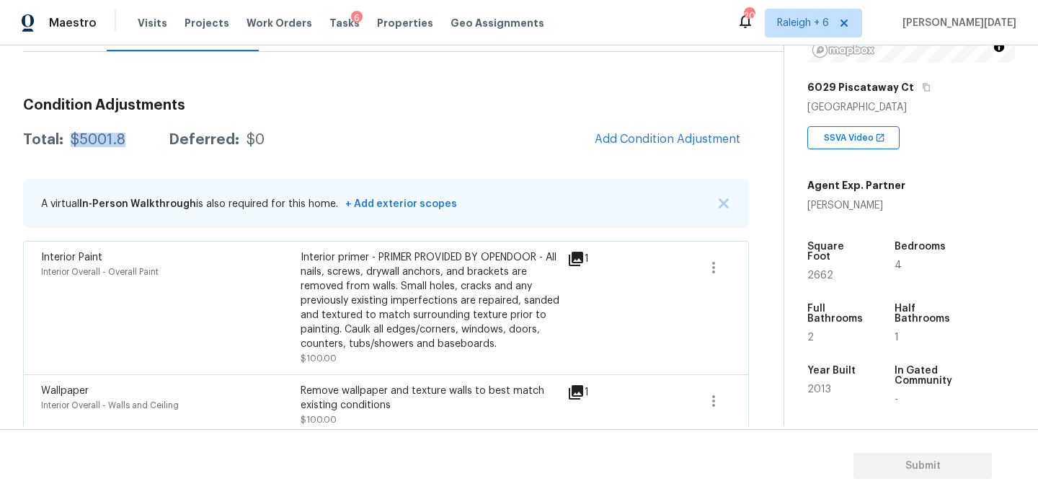
scroll to position [0, 0]
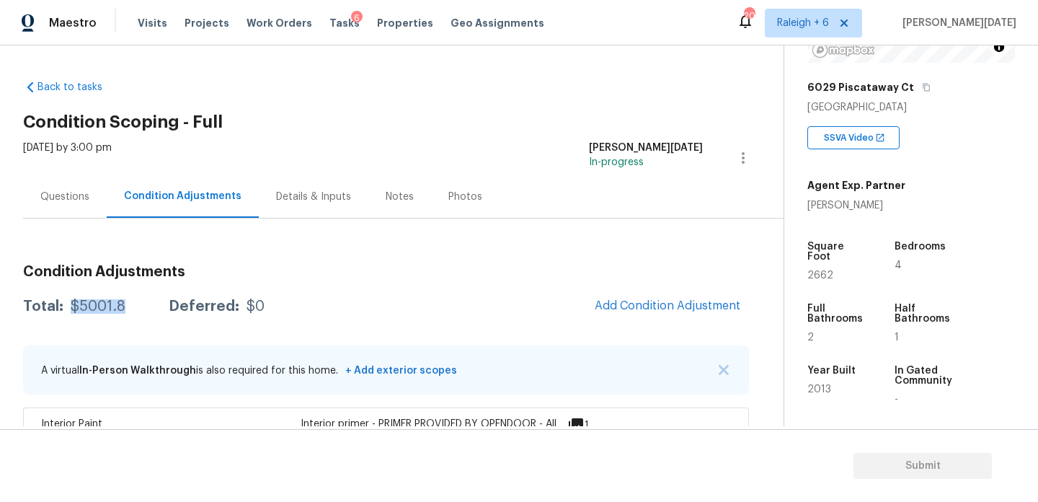
click at [12, 191] on div "Back to tasks Condition Scoping - Full Fri, Aug 29 2025 by 3:00 pm Prabhu Raja …" at bounding box center [519, 235] width 1038 height 381
click at [56, 194] on div "Questions" at bounding box center [64, 197] width 49 height 14
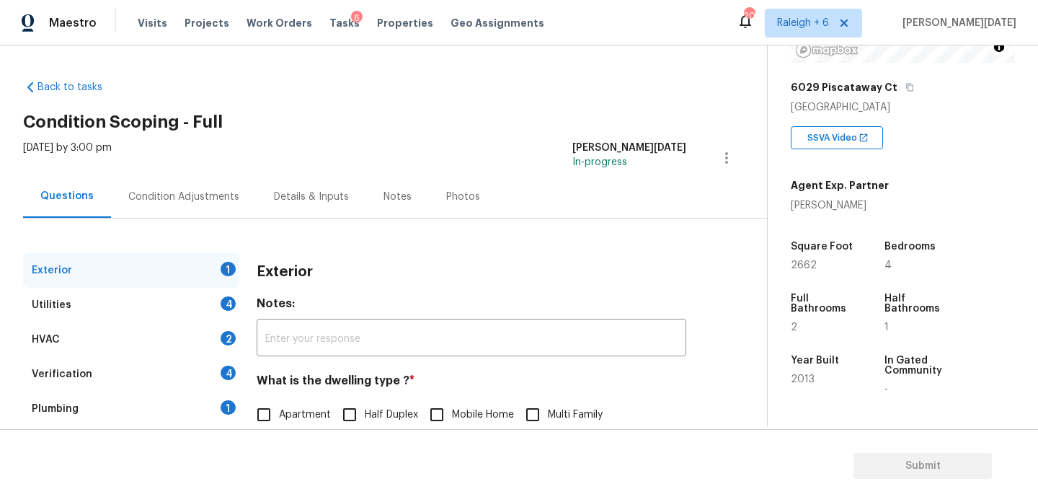
scroll to position [193, 0]
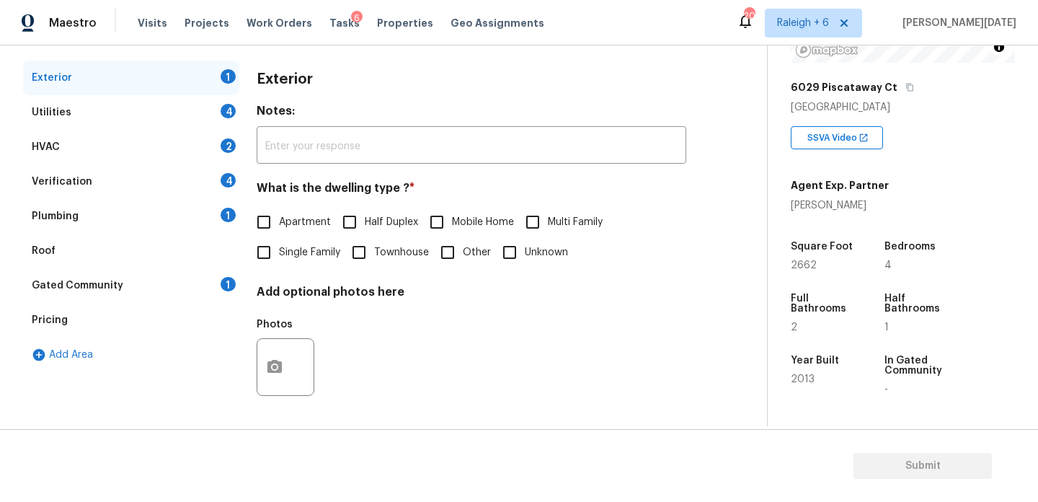
click at [264, 255] on input "Single Family" at bounding box center [264, 252] width 30 height 30
checkbox input "true"
click at [235, 112] on div "4" at bounding box center [228, 111] width 15 height 14
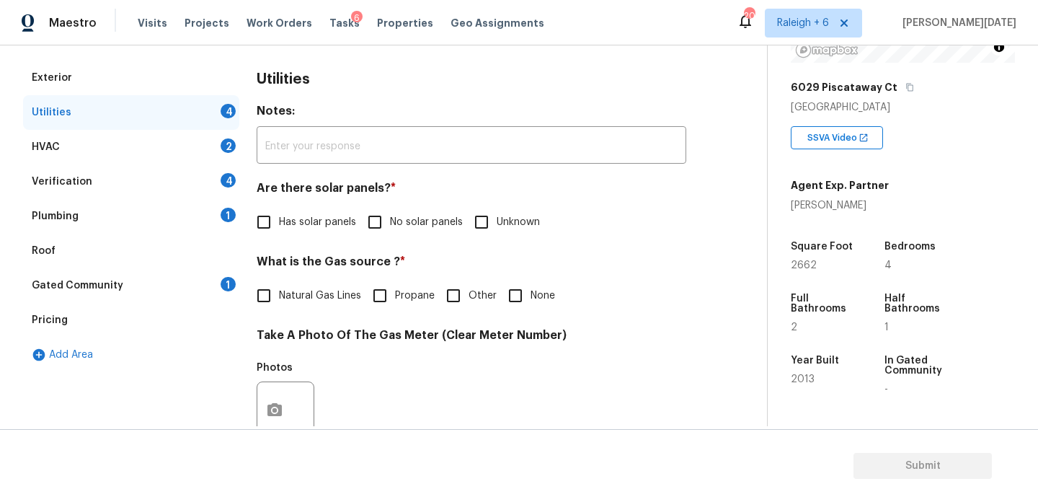
click at [379, 231] on input "No solar panels" at bounding box center [375, 222] width 30 height 30
checkbox input "true"
click at [305, 290] on span "Natural Gas Lines" at bounding box center [320, 297] width 82 height 15
click at [279, 289] on input "Natural Gas Lines" at bounding box center [264, 297] width 30 height 30
checkbox input "true"
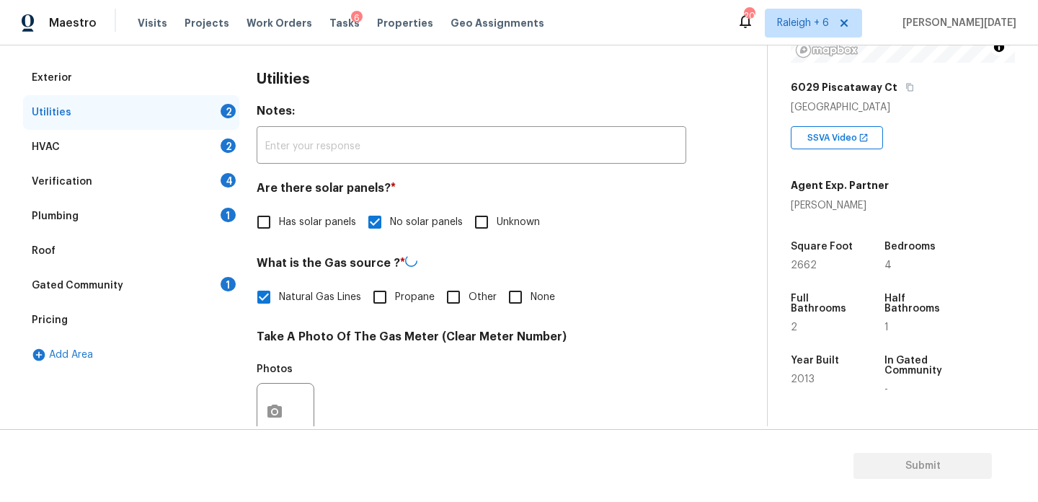
scroll to position [583, 0]
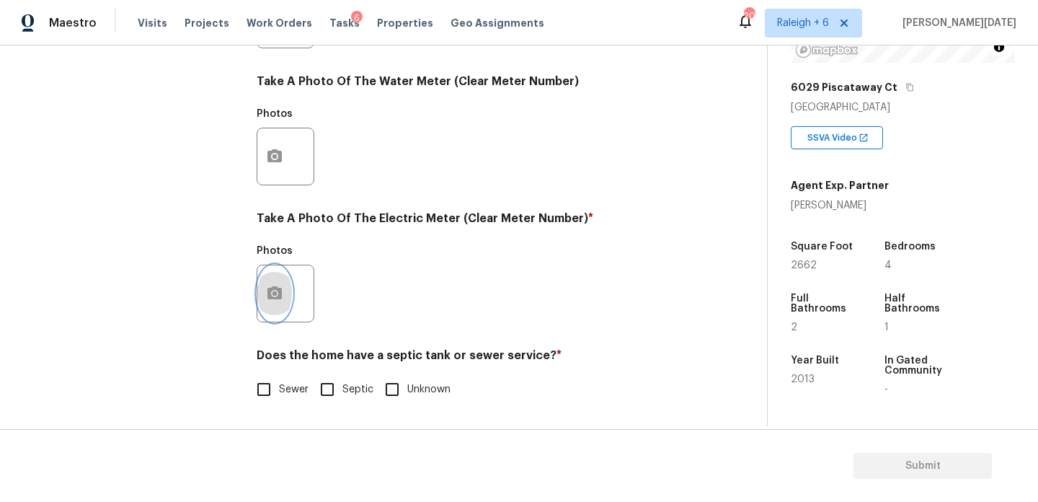
click at [275, 301] on icon "button" at bounding box center [274, 293] width 17 height 17
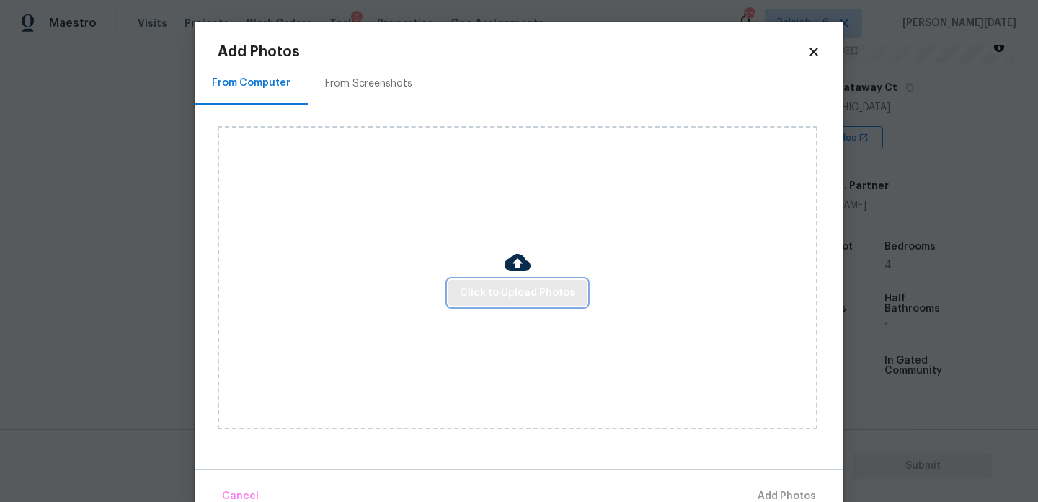
click at [513, 294] on span "Click to Upload Photos" at bounding box center [517, 293] width 115 height 18
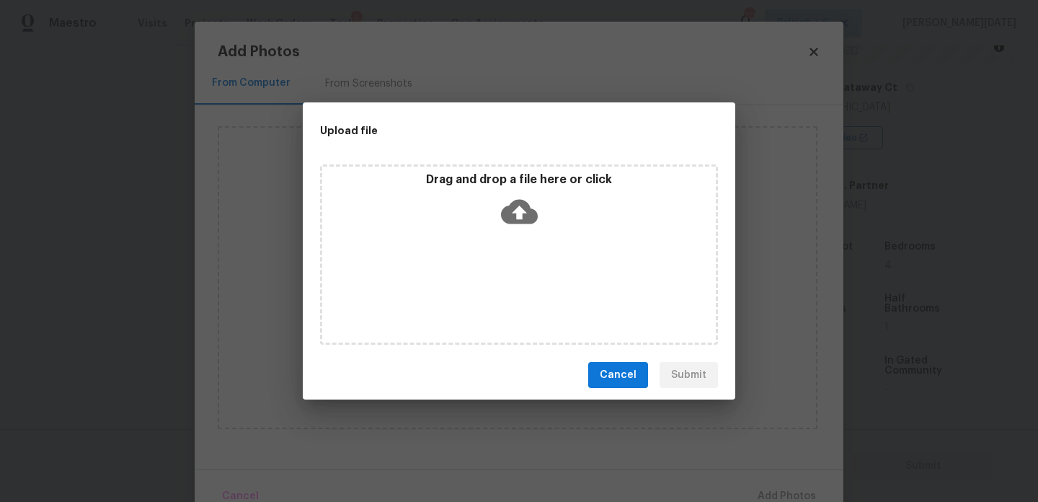
click at [513, 294] on div "Drag and drop a file here or click" at bounding box center [519, 254] width 398 height 180
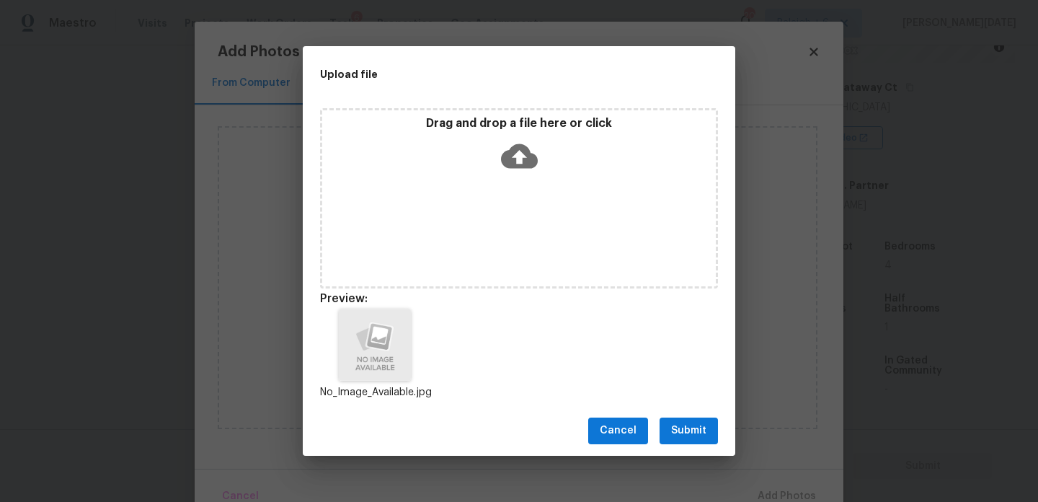
click at [697, 426] on span "Submit" at bounding box center [688, 431] width 35 height 18
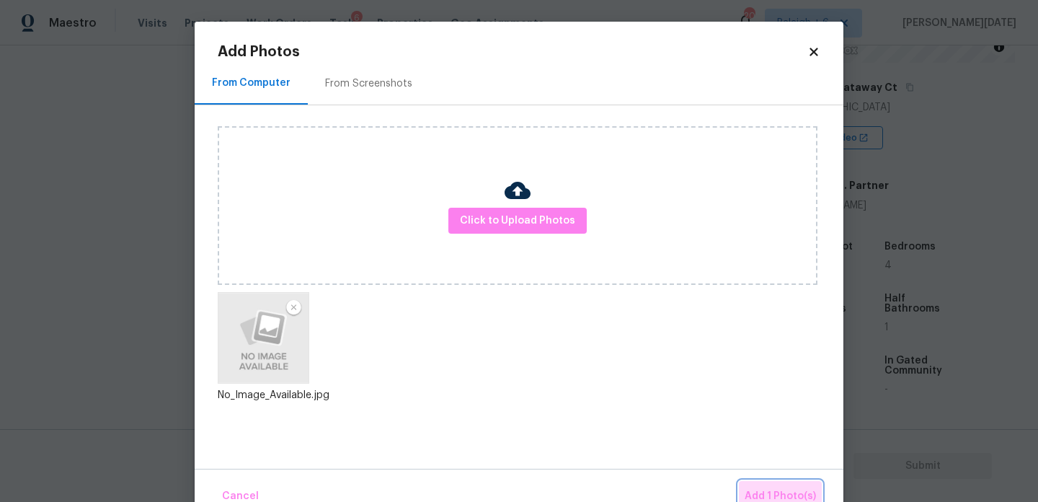
click at [779, 490] on span "Add 1 Photo(s)" at bounding box center [780, 496] width 71 height 18
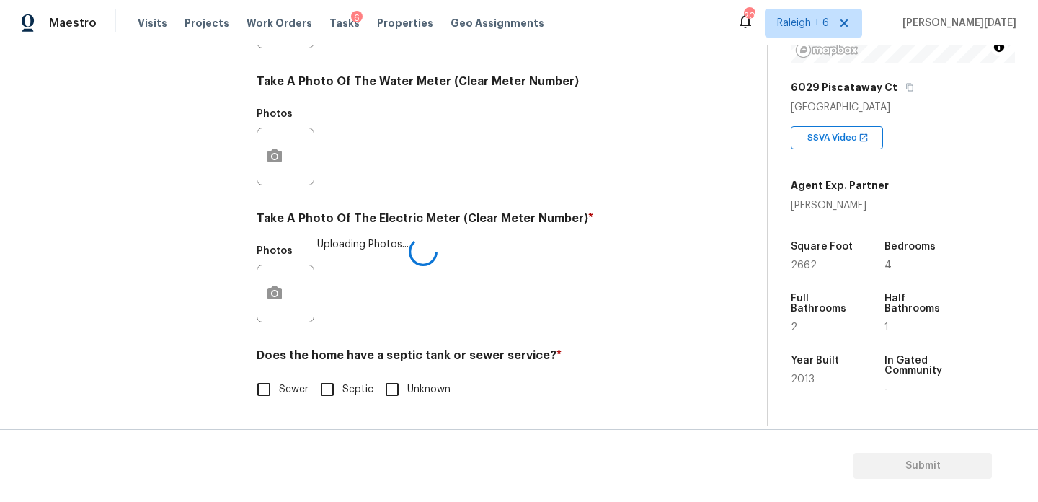
click at [277, 397] on input "Sewer" at bounding box center [264, 389] width 30 height 30
checkbox input "true"
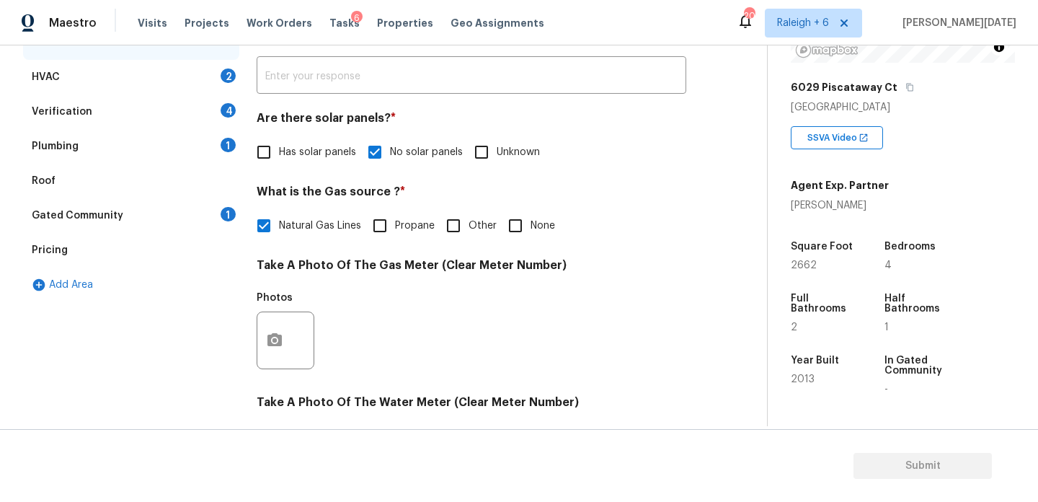
click at [218, 81] on div "HVAC 2" at bounding box center [131, 77] width 216 height 35
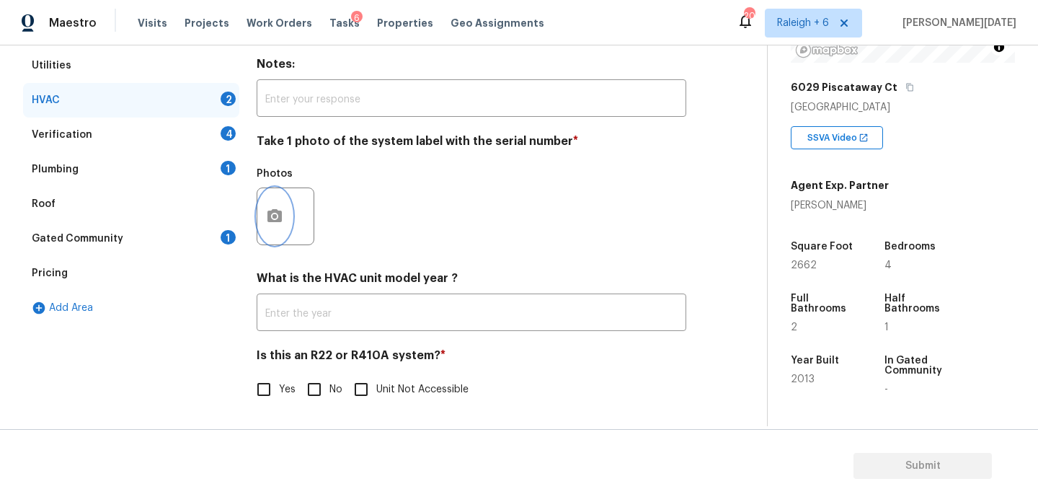
click at [281, 208] on icon "button" at bounding box center [274, 216] width 17 height 17
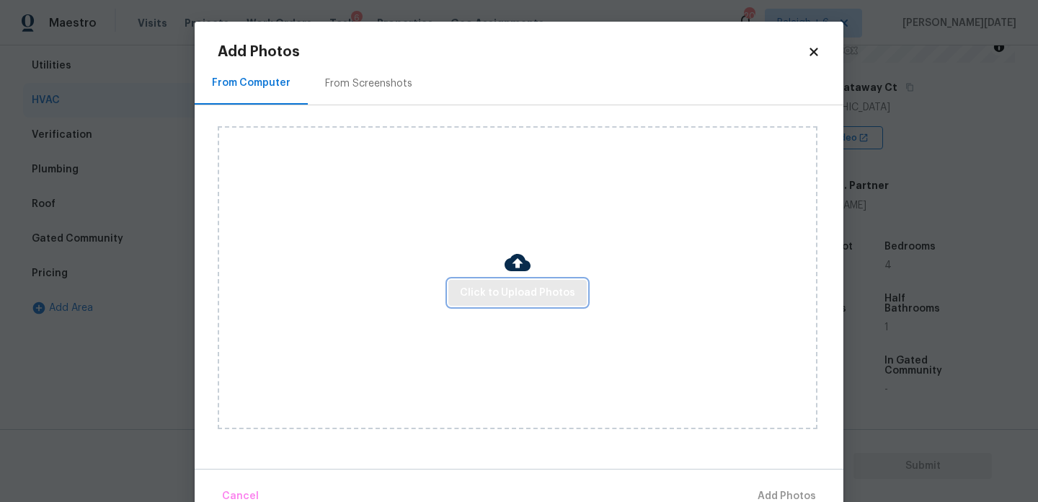
click at [495, 299] on span "Click to Upload Photos" at bounding box center [517, 293] width 115 height 18
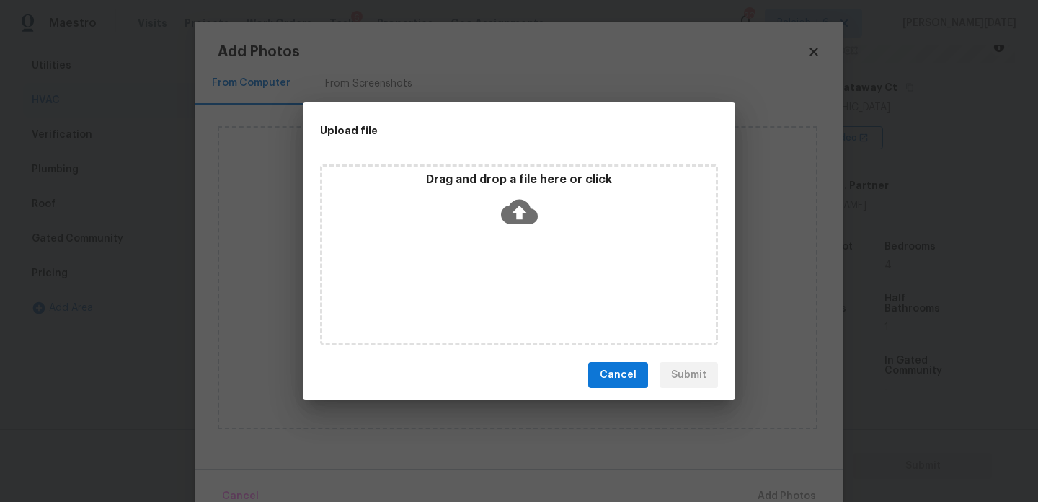
click at [495, 299] on div "Drag and drop a file here or click" at bounding box center [519, 254] width 398 height 180
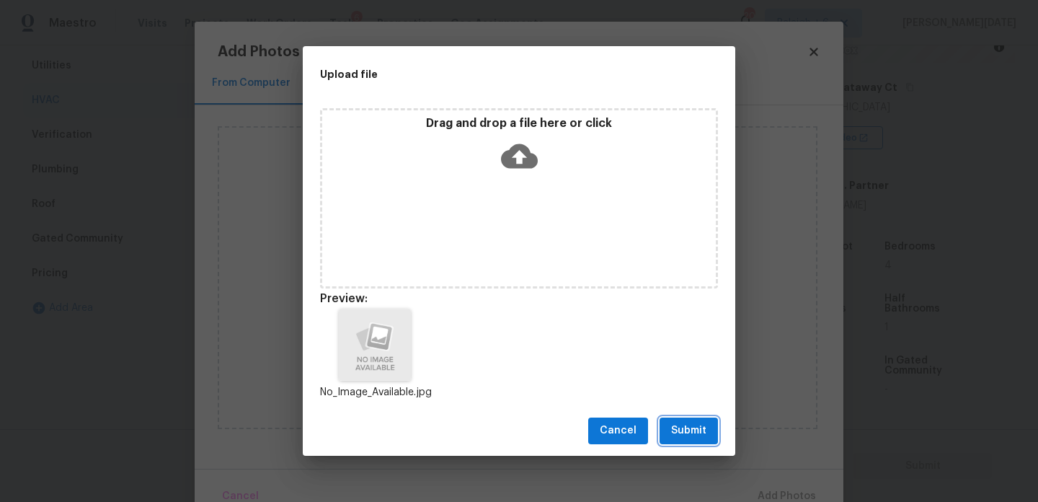
click at [681, 422] on span "Submit" at bounding box center [688, 431] width 35 height 18
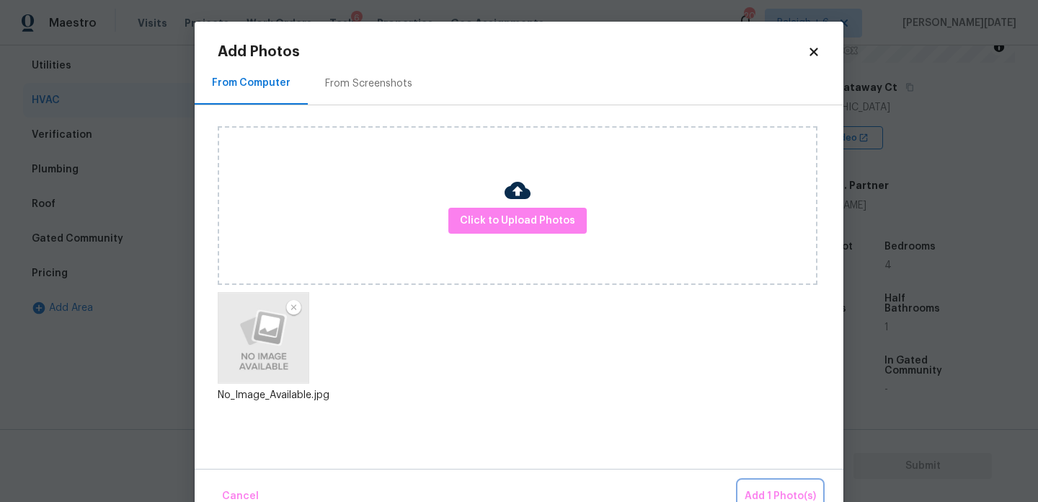
click at [763, 487] on button "Add 1 Photo(s)" at bounding box center [780, 496] width 83 height 31
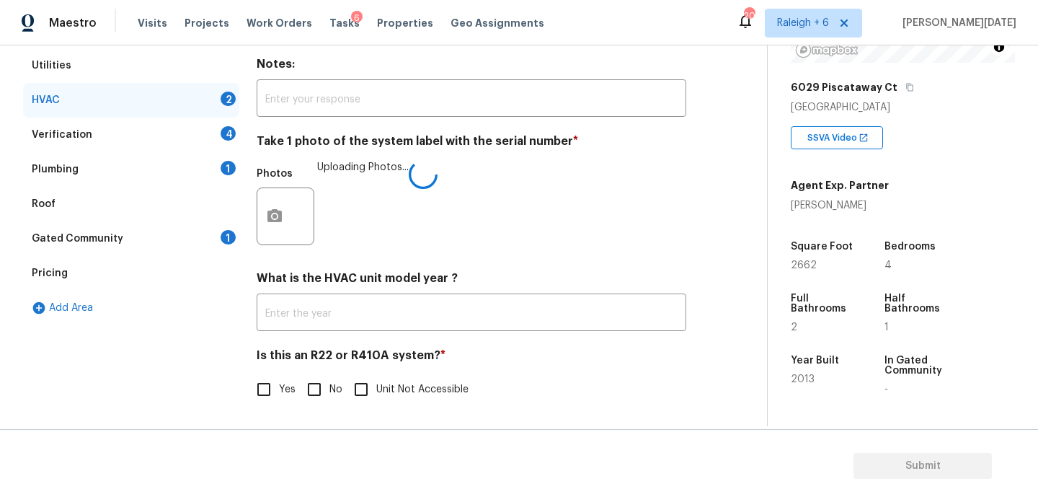
click at [320, 381] on input "No" at bounding box center [314, 389] width 30 height 30
checkbox input "true"
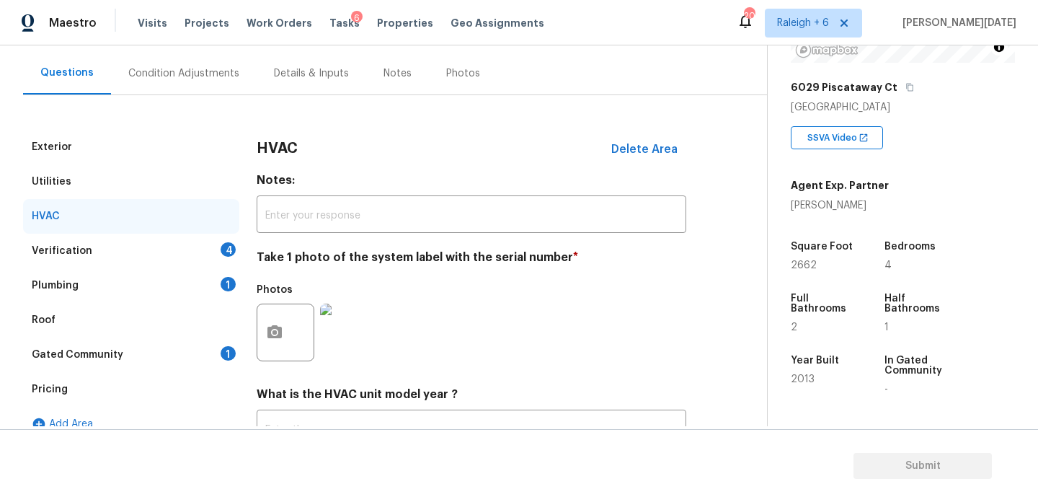
click at [221, 253] on div "Verification 4" at bounding box center [131, 251] width 216 height 35
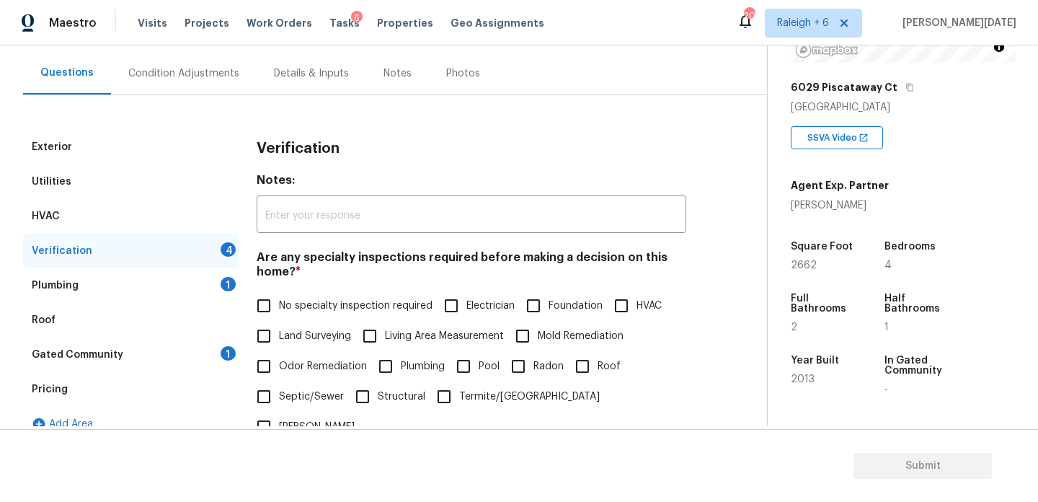
click at [258, 310] on input "No specialty inspection required" at bounding box center [264, 306] width 30 height 30
checkbox input "true"
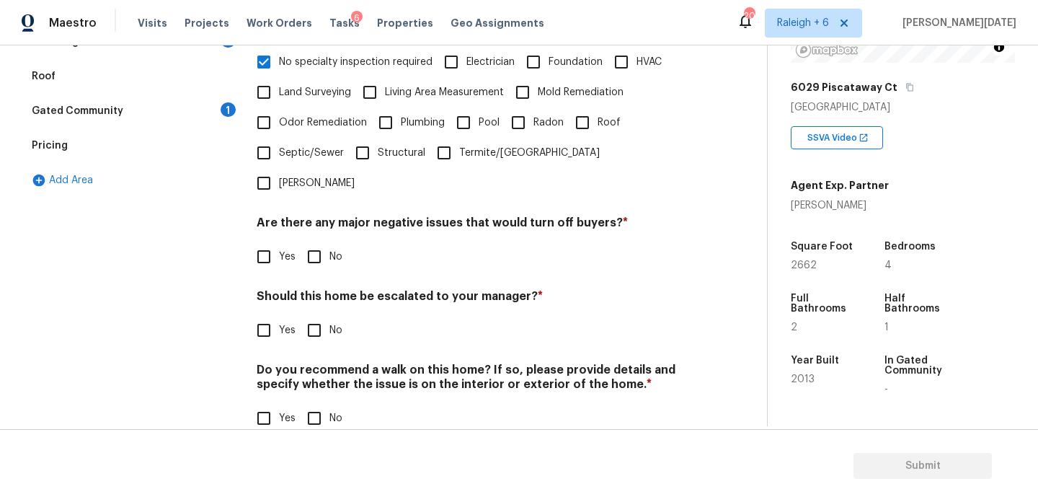
scroll to position [366, 0]
click at [315, 243] on input "No" at bounding box center [314, 258] width 30 height 30
checkbox input "true"
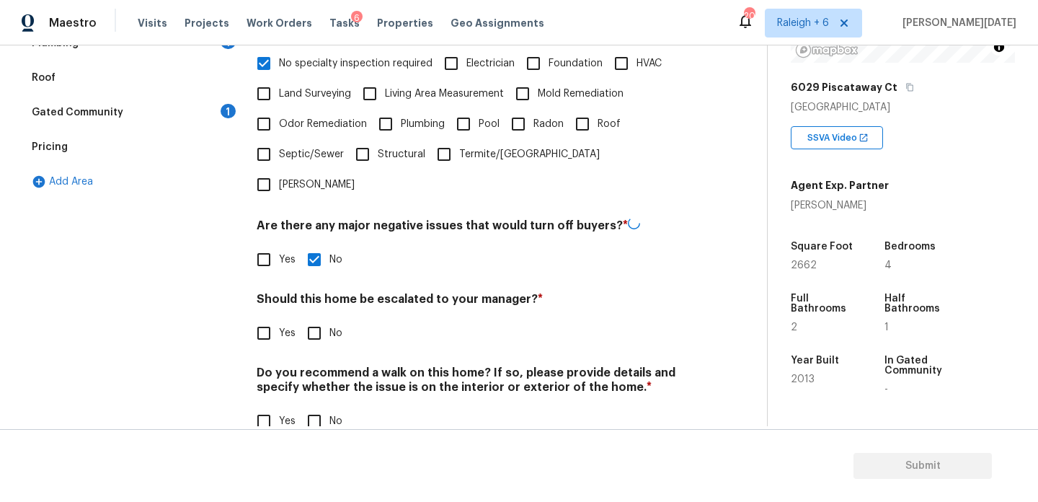
click at [324, 318] on input "No" at bounding box center [314, 333] width 30 height 30
checkbox input "true"
click at [314, 409] on div "Verification Notes: ​ Are any specialty inspections required before making a de…" at bounding box center [472, 171] width 430 height 566
click at [320, 405] on input "No" at bounding box center [314, 420] width 30 height 30
checkbox input "true"
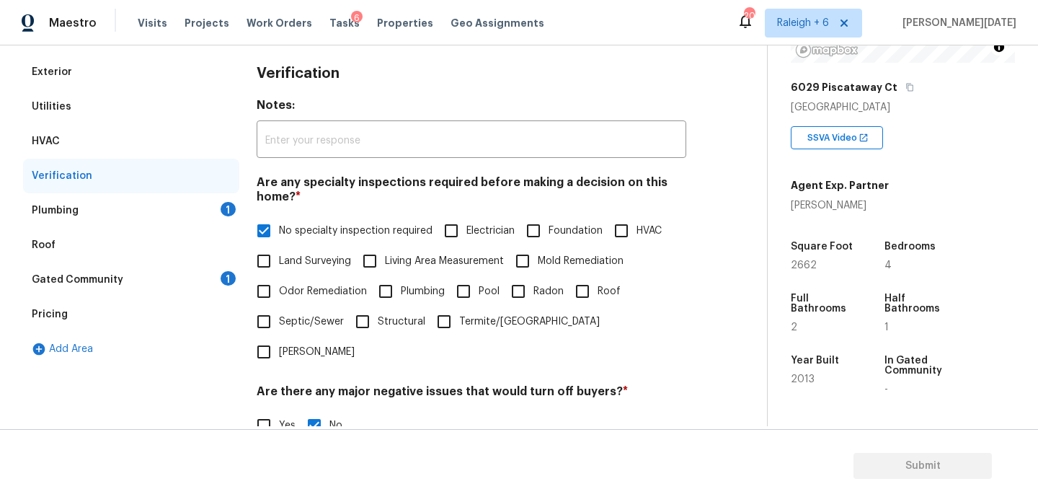
click at [229, 209] on div "1" at bounding box center [228, 209] width 15 height 14
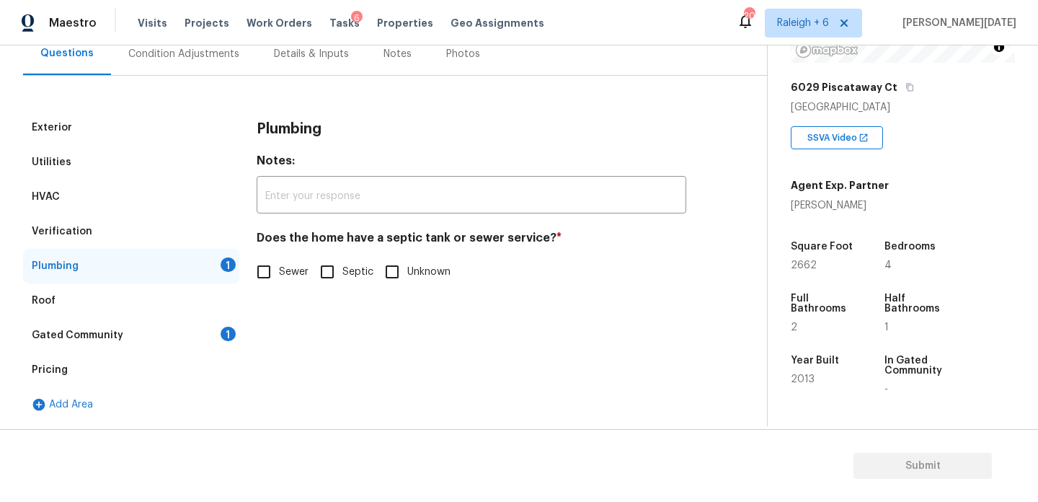
click at [279, 274] on span "Sewer" at bounding box center [294, 272] width 30 height 15
click at [279, 274] on input "Sewer" at bounding box center [264, 272] width 30 height 30
checkbox input "true"
click at [217, 340] on div "Gated Community 1" at bounding box center [131, 335] width 216 height 35
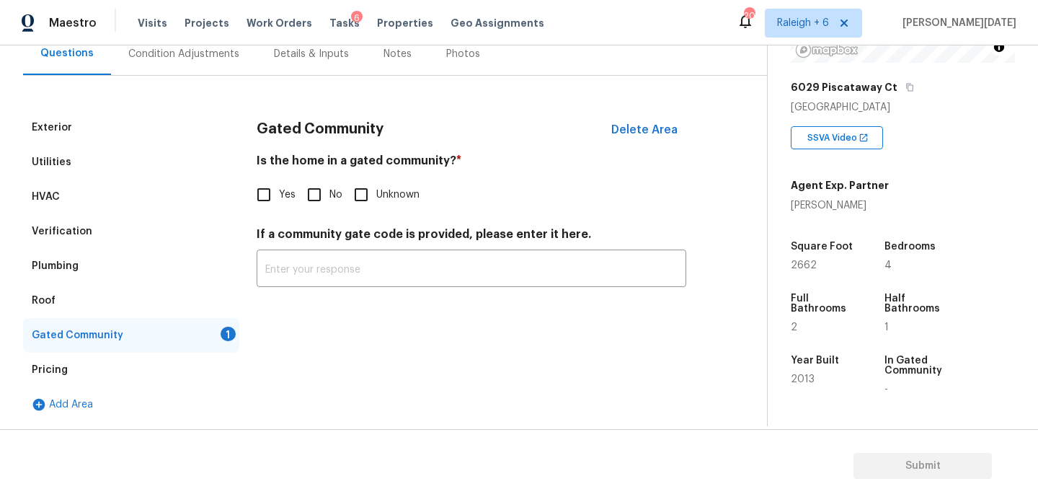
click at [322, 198] on input "No" at bounding box center [314, 195] width 30 height 30
checkbox input "true"
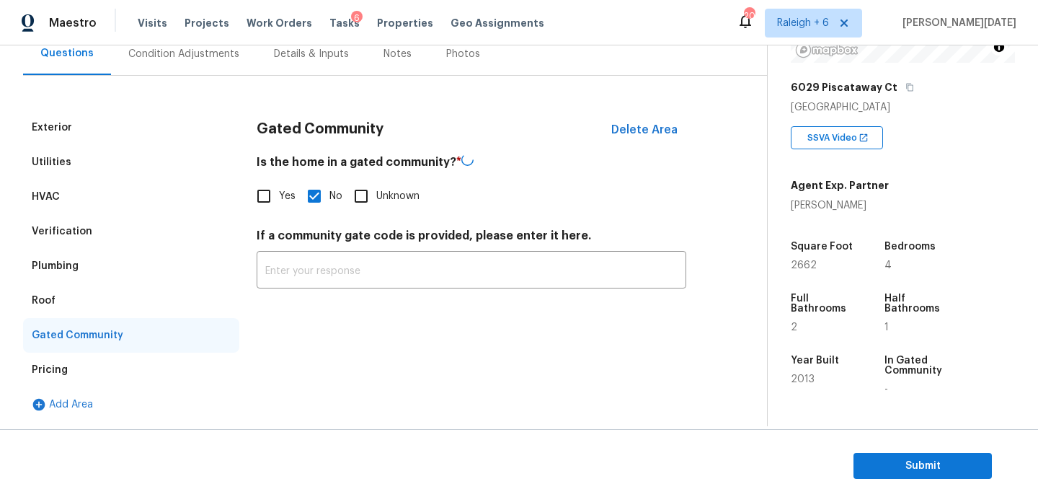
scroll to position [74, 0]
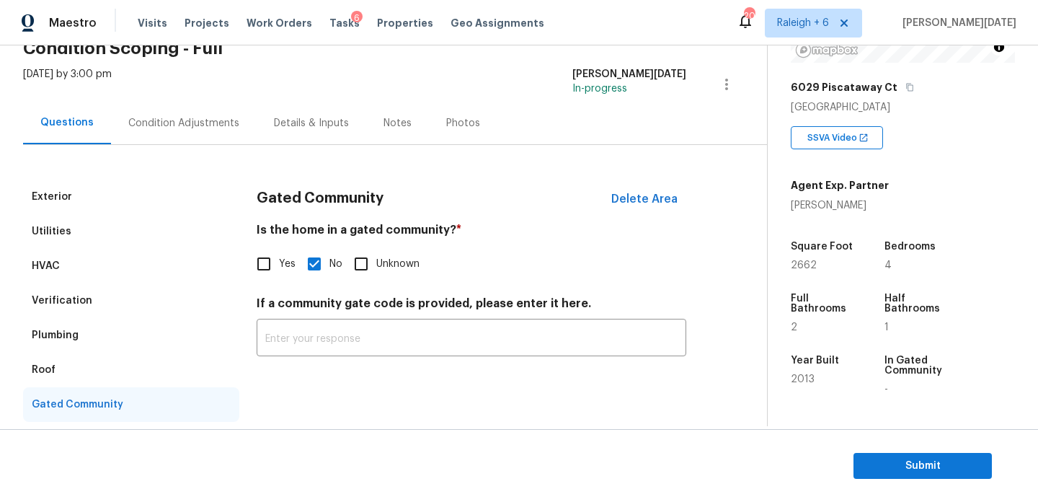
click at [176, 123] on div "Condition Adjustments" at bounding box center [183, 123] width 111 height 14
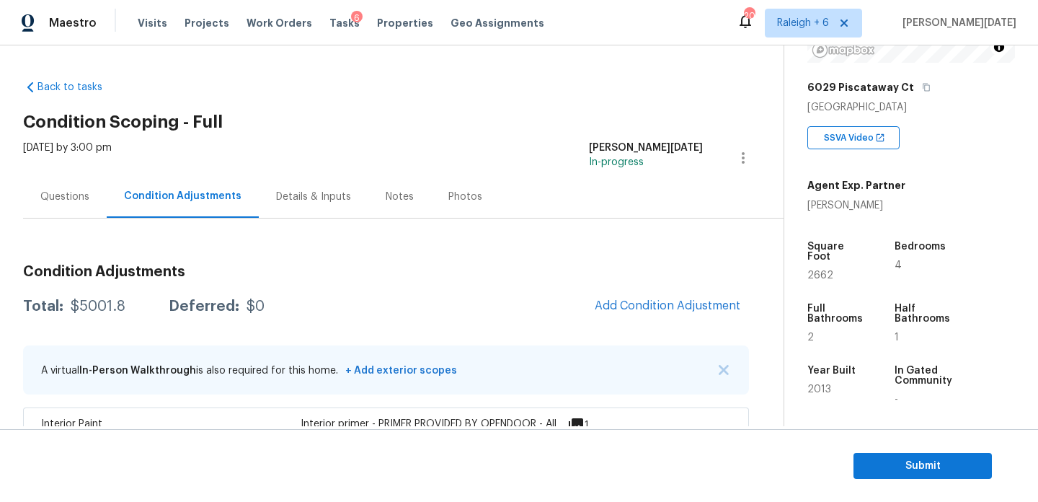
click at [78, 195] on div "Questions" at bounding box center [64, 197] width 49 height 14
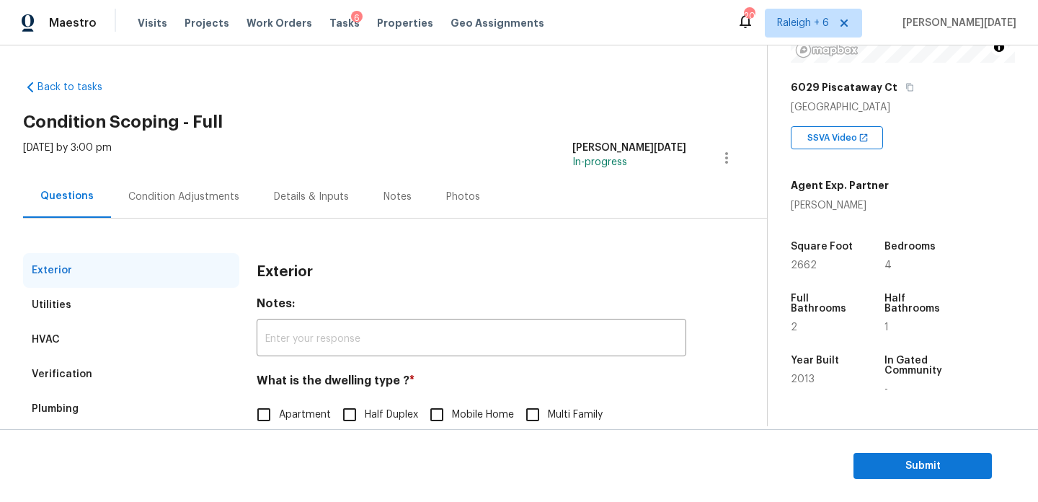
scroll to position [193, 0]
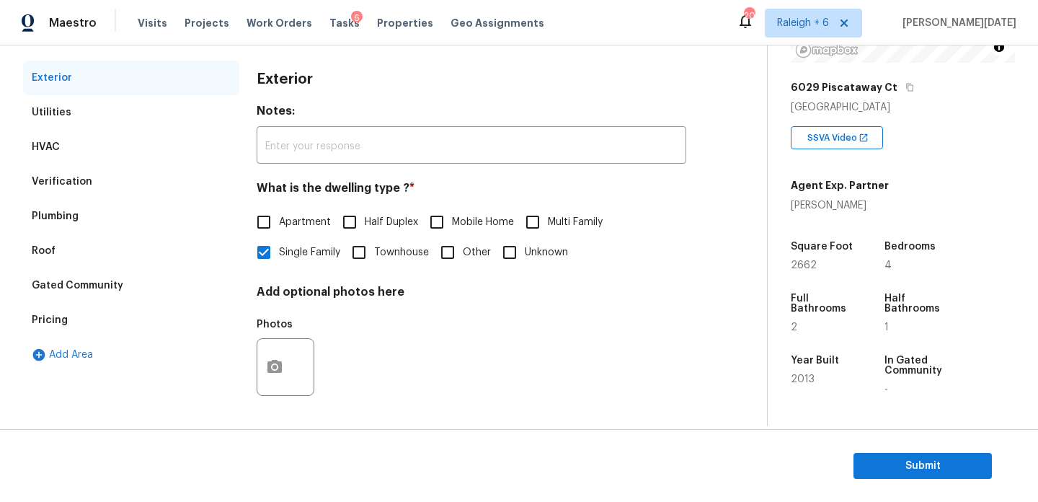
click at [94, 327] on div "Pricing" at bounding box center [131, 320] width 216 height 35
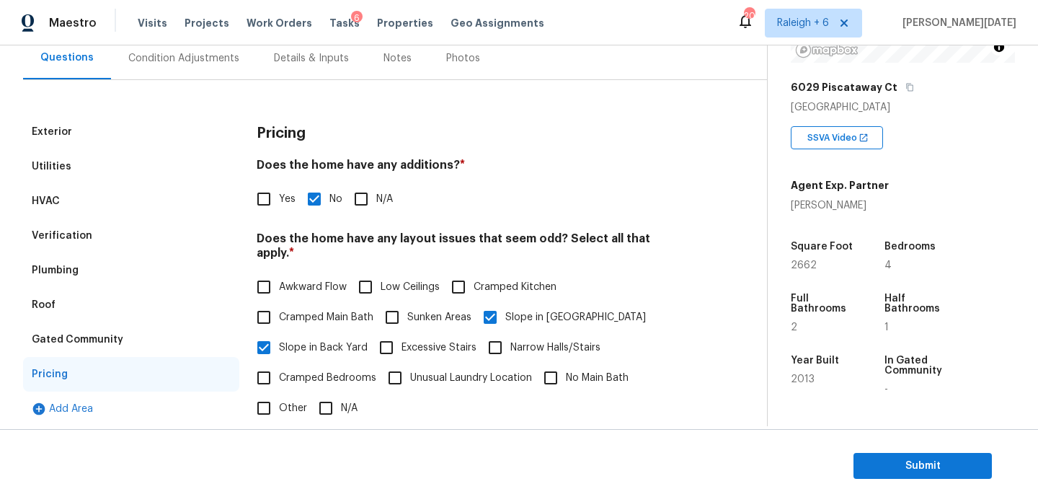
scroll to position [0, 0]
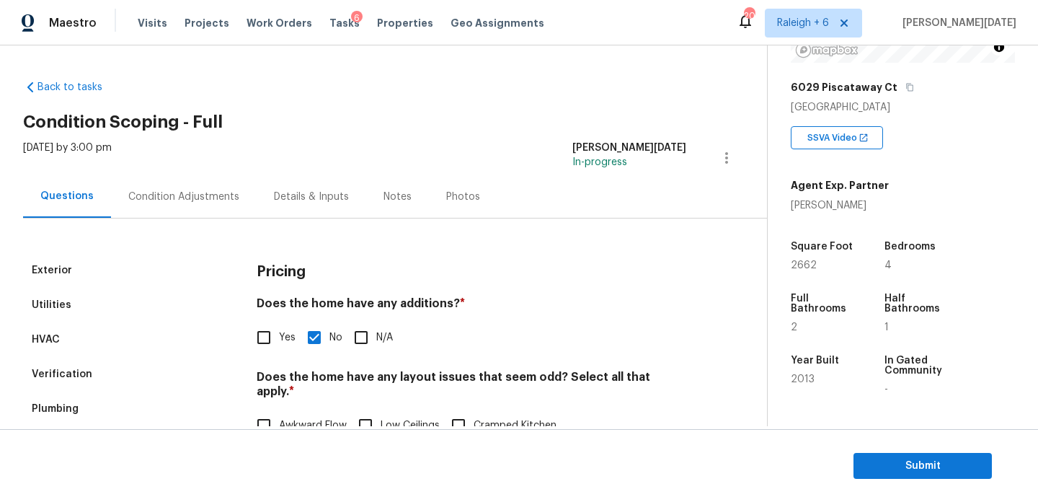
click at [200, 194] on div "Condition Adjustments" at bounding box center [183, 197] width 111 height 14
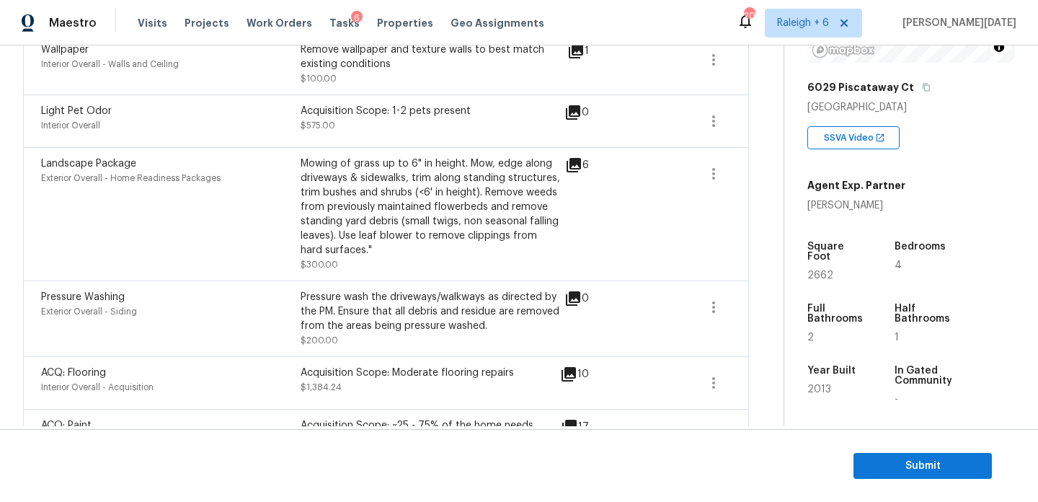
scroll to position [558, 0]
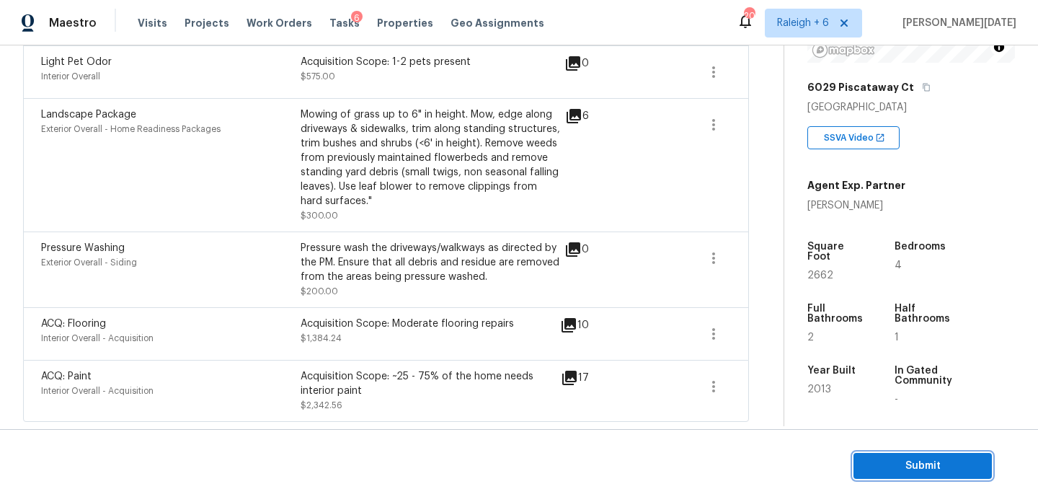
click at [883, 459] on span "Submit" at bounding box center [922, 466] width 115 height 18
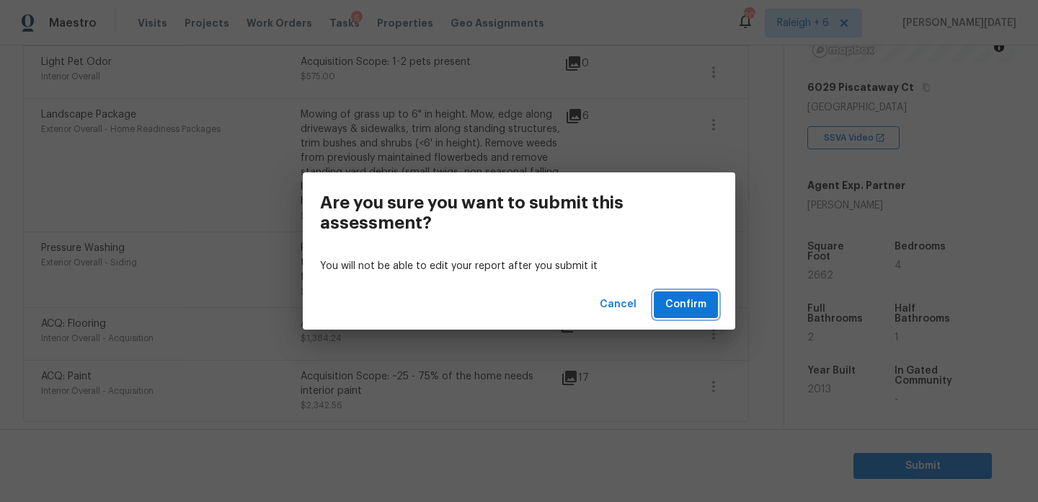
click at [689, 301] on span "Confirm" at bounding box center [686, 305] width 41 height 18
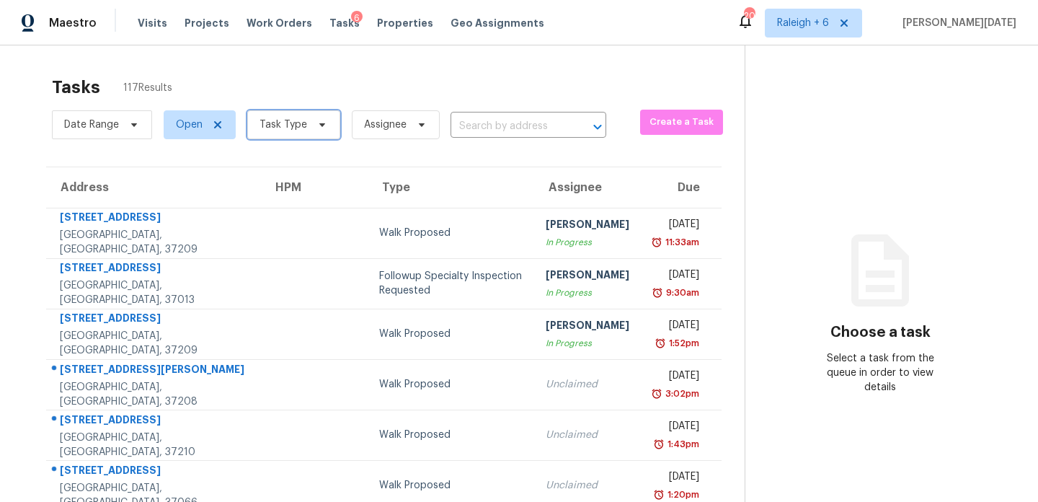
click at [288, 128] on span "Task Type" at bounding box center [284, 125] width 48 height 14
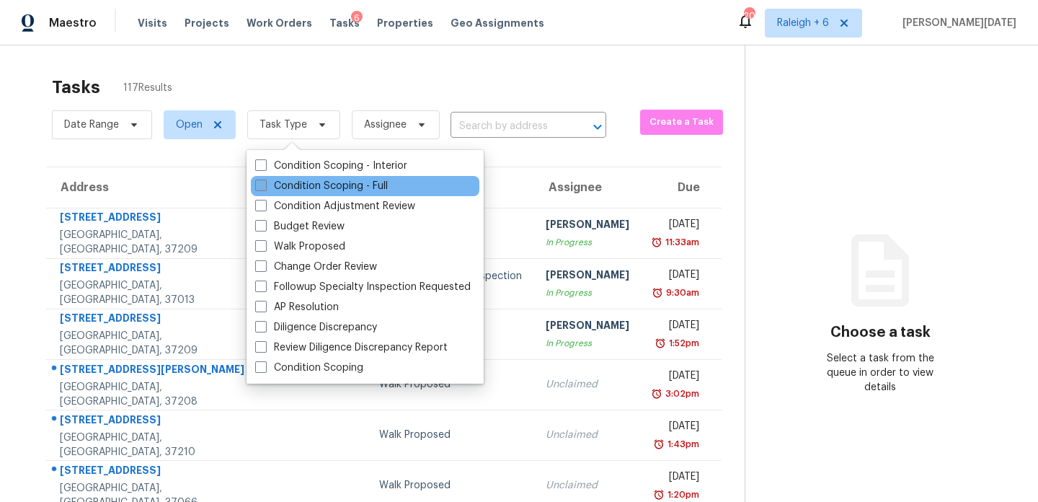
click at [272, 180] on label "Condition Scoping - Full" at bounding box center [321, 186] width 133 height 14
click at [265, 180] on input "Condition Scoping - Full" at bounding box center [259, 183] width 9 height 9
checkbox input "true"
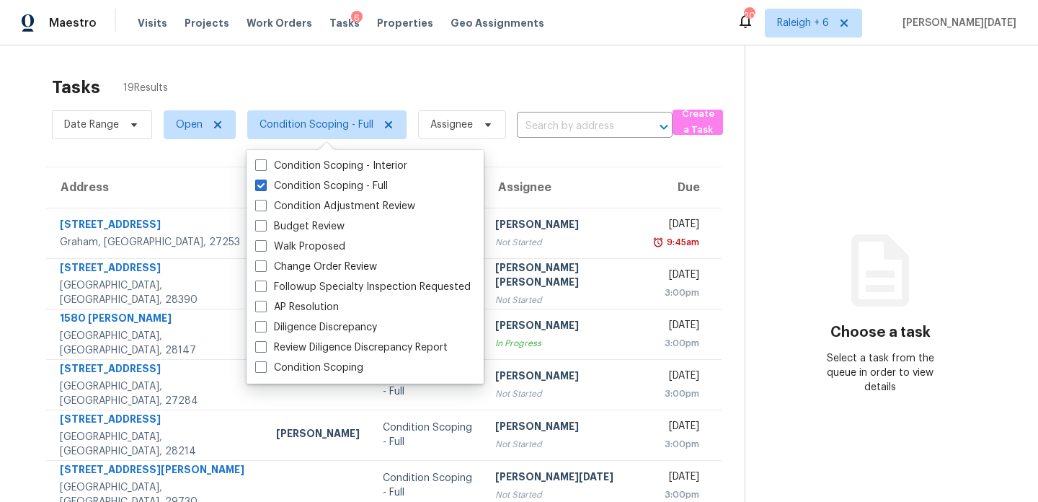
click at [549, 43] on div "Maestro Visits Projects Work Orders Tasks 6 Properties Geo Assignments 205 Rale…" at bounding box center [519, 22] width 1038 height 45
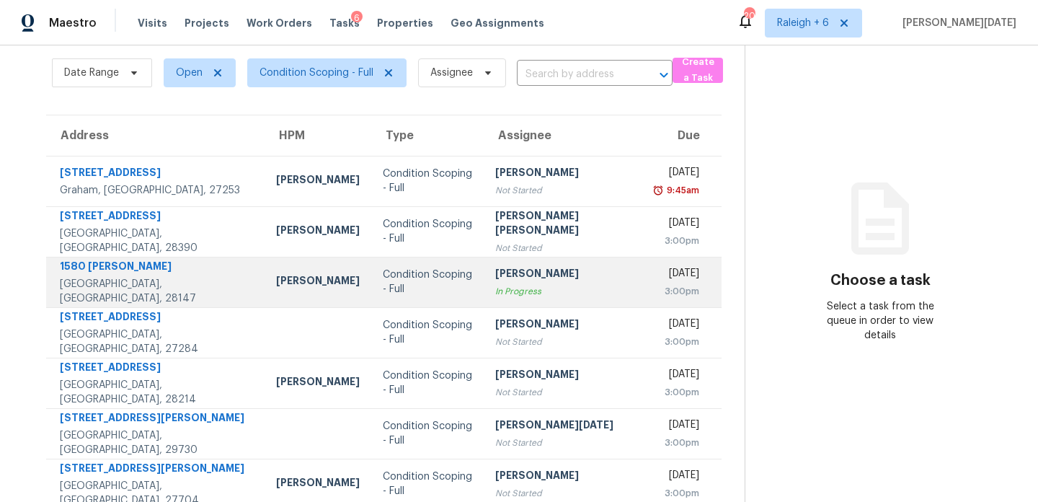
scroll to position [249, 0]
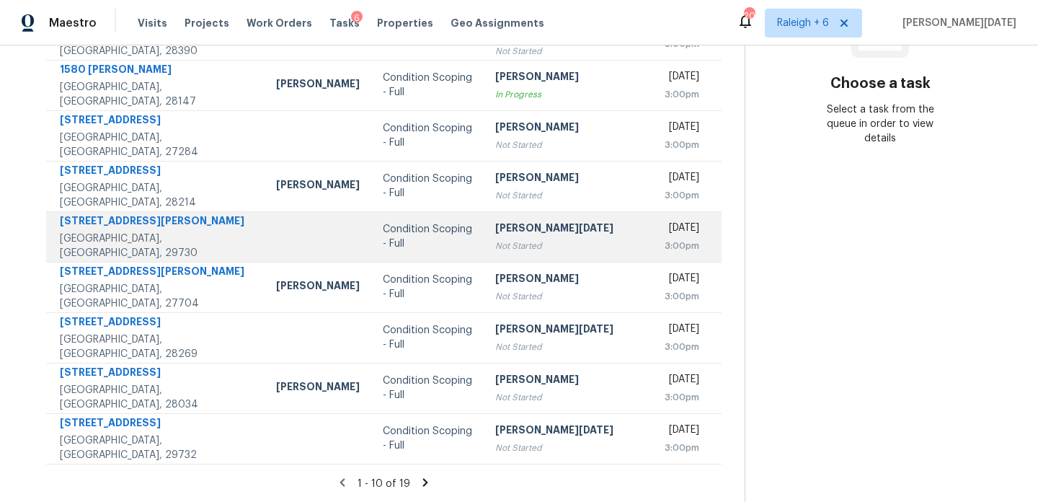
click at [497, 241] on div "Not Started" at bounding box center [564, 246] width 138 height 14
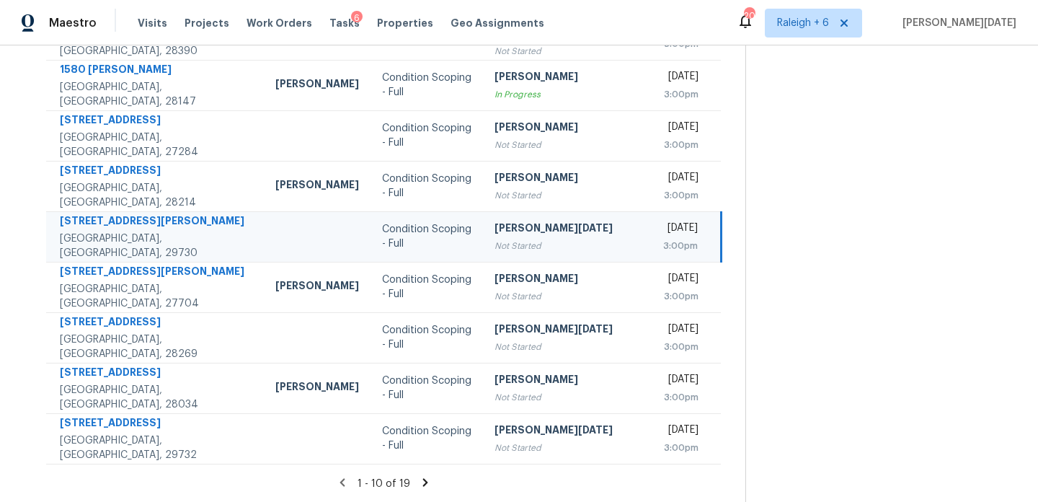
click at [497, 241] on div "Not Started" at bounding box center [564, 246] width 138 height 14
click at [531, 236] on div "[PERSON_NAME][DATE]" at bounding box center [564, 230] width 138 height 18
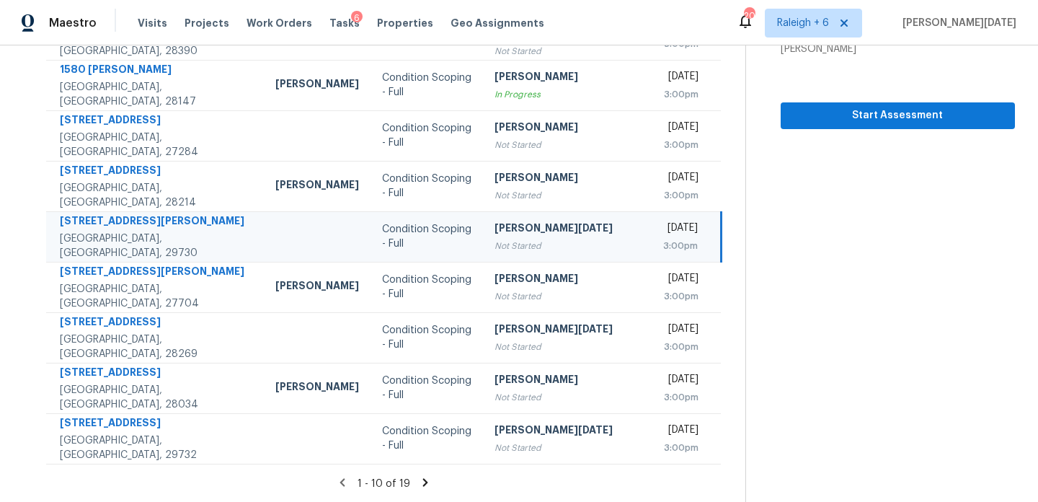
click at [531, 236] on div "[PERSON_NAME][DATE]" at bounding box center [564, 230] width 138 height 18
click at [803, 108] on span "Start Assessment" at bounding box center [897, 116] width 211 height 18
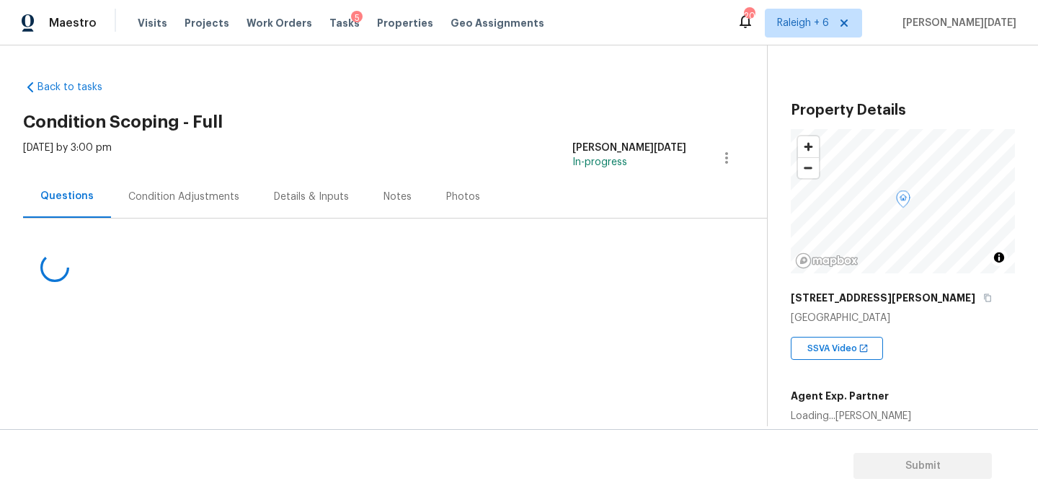
click at [172, 206] on div "Condition Adjustments" at bounding box center [184, 196] width 146 height 43
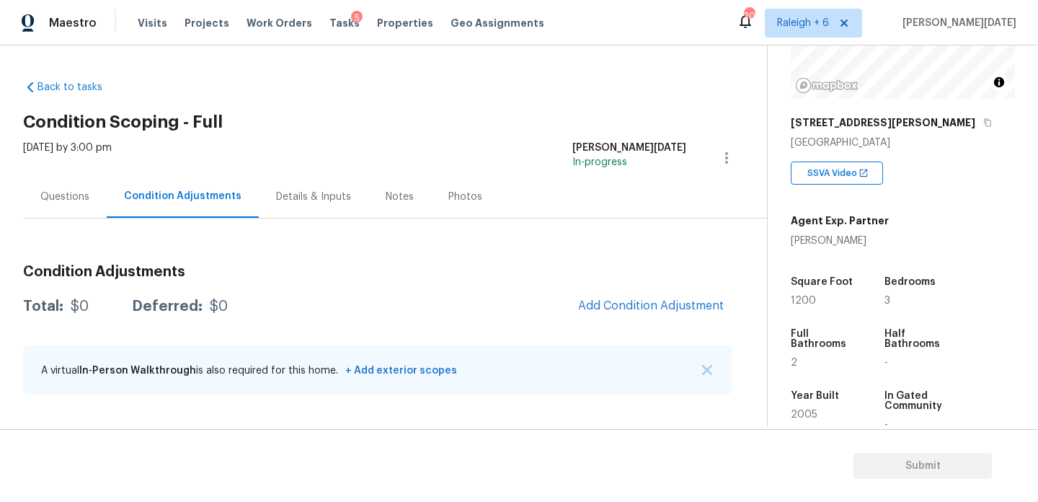
scroll to position [191, 0]
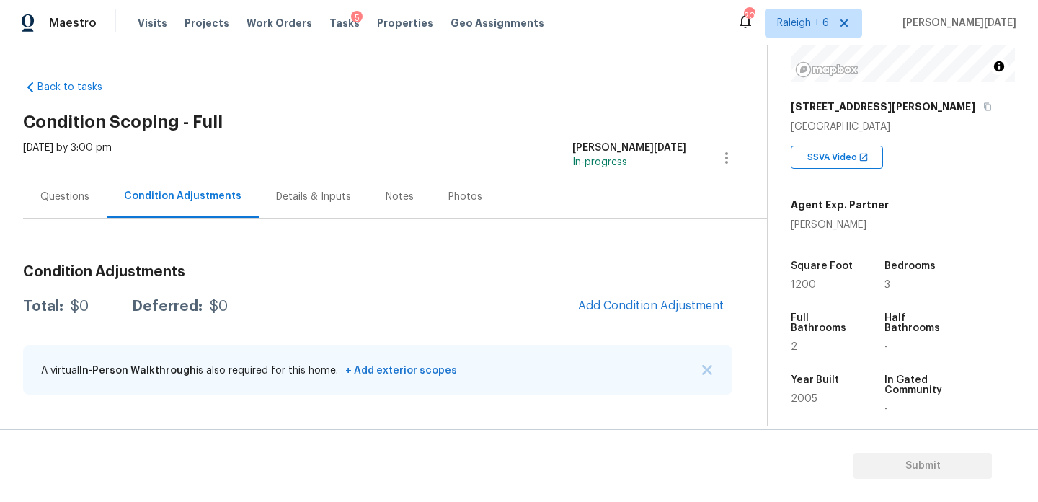
click at [804, 286] on span "1200" at bounding box center [803, 285] width 25 height 10
copy span "1200"
click at [634, 299] on span "Add Condition Adjustment" at bounding box center [651, 305] width 146 height 13
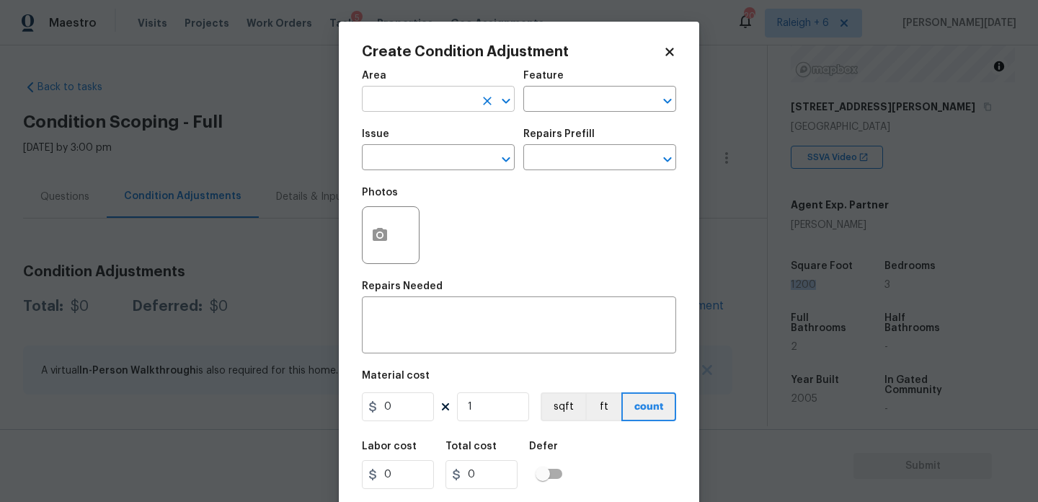
click at [383, 105] on input "text" at bounding box center [418, 100] width 112 height 22
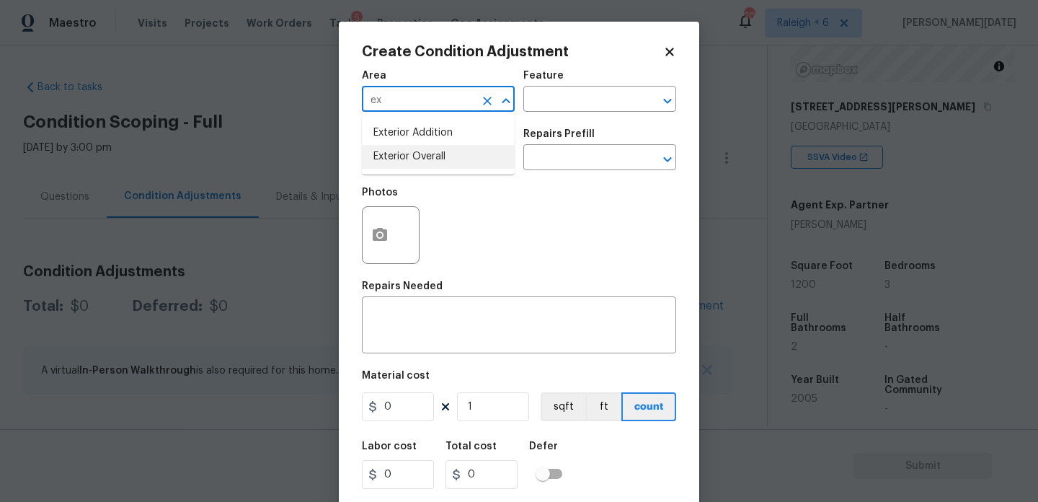
click at [409, 162] on li "Exterior Overall" at bounding box center [438, 157] width 153 height 24
type input "Exterior Overall"
click at [409, 162] on input "text" at bounding box center [418, 159] width 112 height 22
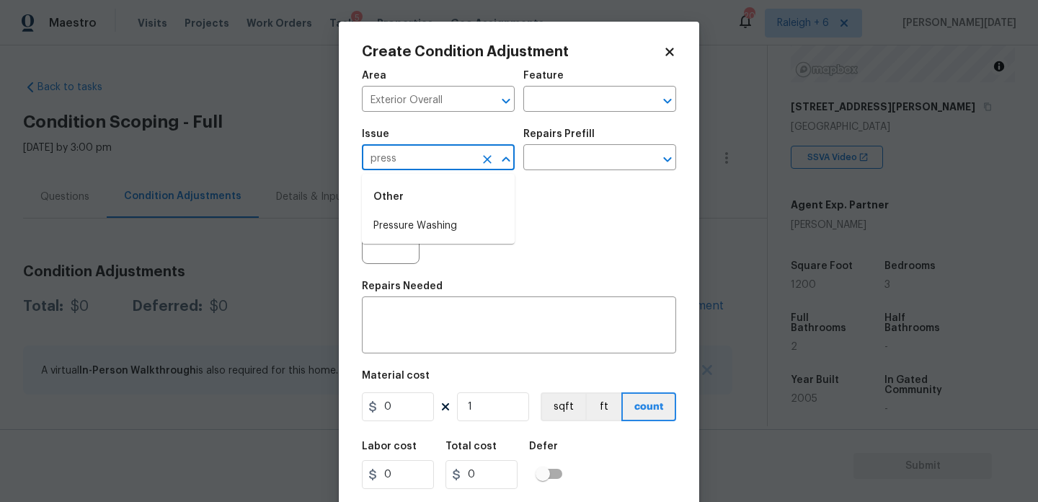
click at [418, 226] on li "Pressure Washing" at bounding box center [438, 226] width 153 height 24
type input "Pressure Washing"
click at [554, 165] on input "text" at bounding box center [580, 159] width 112 height 22
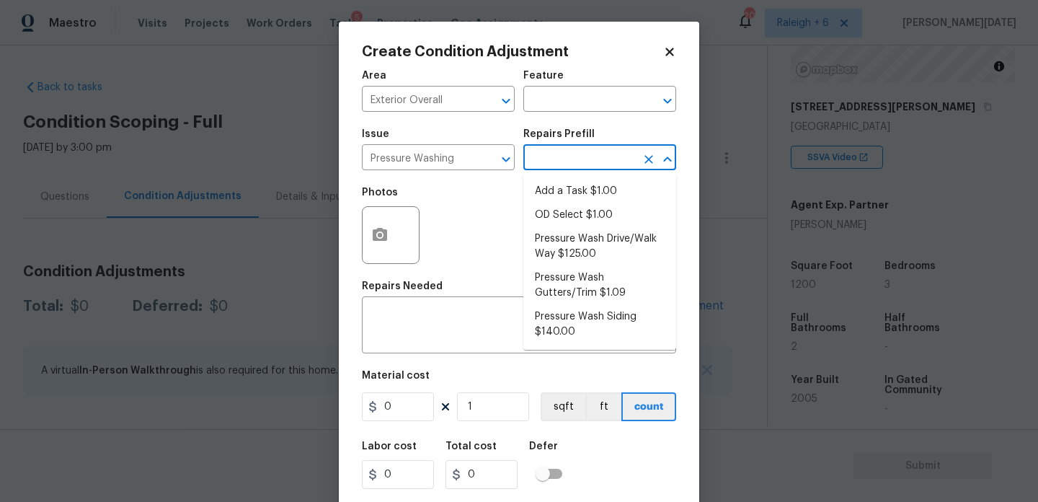
click at [554, 165] on input "text" at bounding box center [580, 159] width 112 height 22
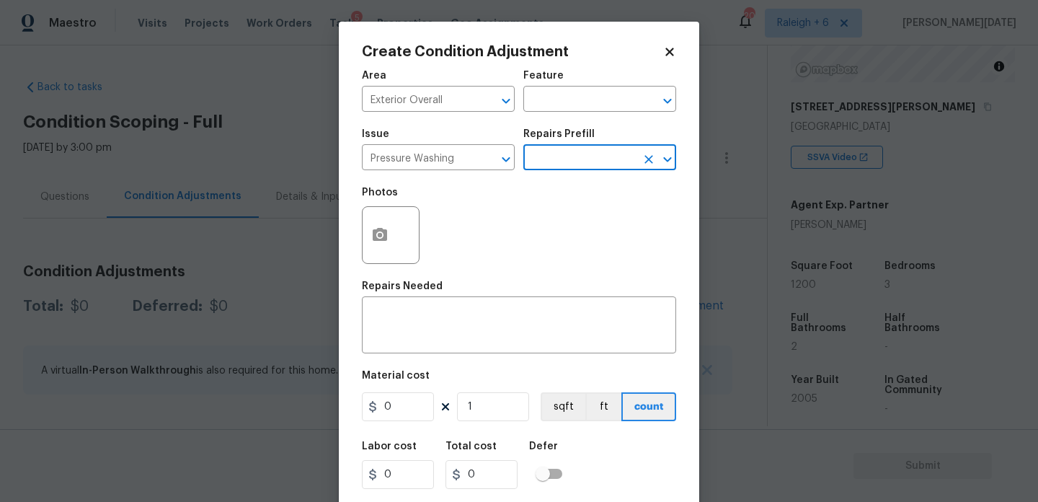
click at [554, 165] on input "text" at bounding box center [580, 159] width 112 height 22
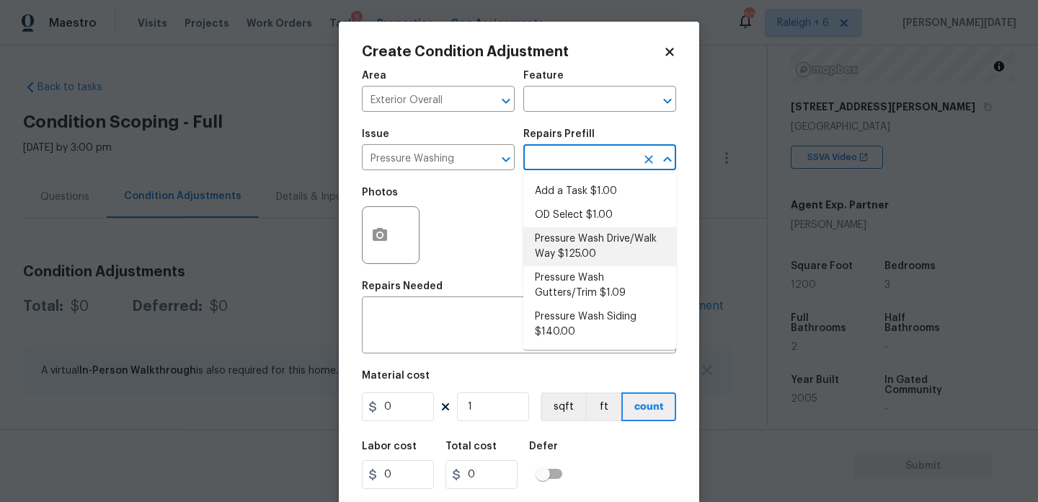
click at [573, 246] on li "Pressure Wash Drive/Walk Way $125.00" at bounding box center [600, 246] width 153 height 39
type input "Siding"
type textarea "Pressure wash the driveways/walkways as directed by the PM. Ensure that all deb…"
type input "125"
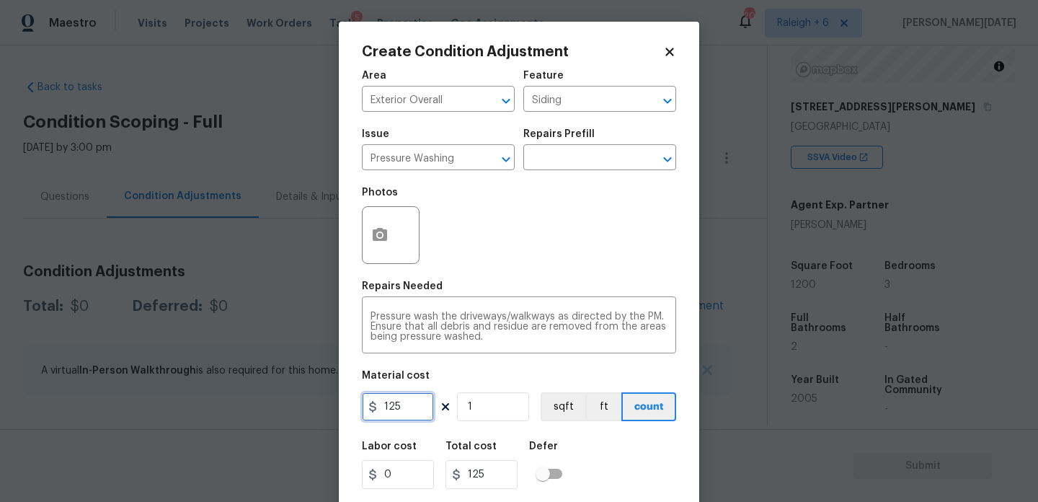
drag, startPoint x: 412, startPoint y: 415, endPoint x: 249, endPoint y: 415, distance: 163.0
click at [249, 415] on div "Create Condition Adjustment Area Exterior Overall ​ Feature Siding ​ Issue Pres…" at bounding box center [519, 251] width 1038 height 502
type input "200"
click at [592, 235] on div "Photos" at bounding box center [519, 226] width 314 height 94
type input "200"
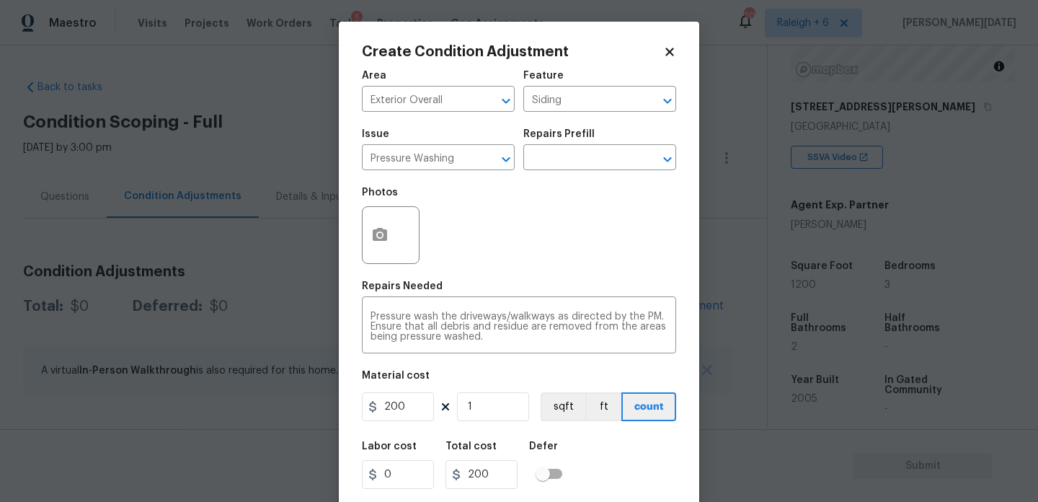
scroll to position [37, 0]
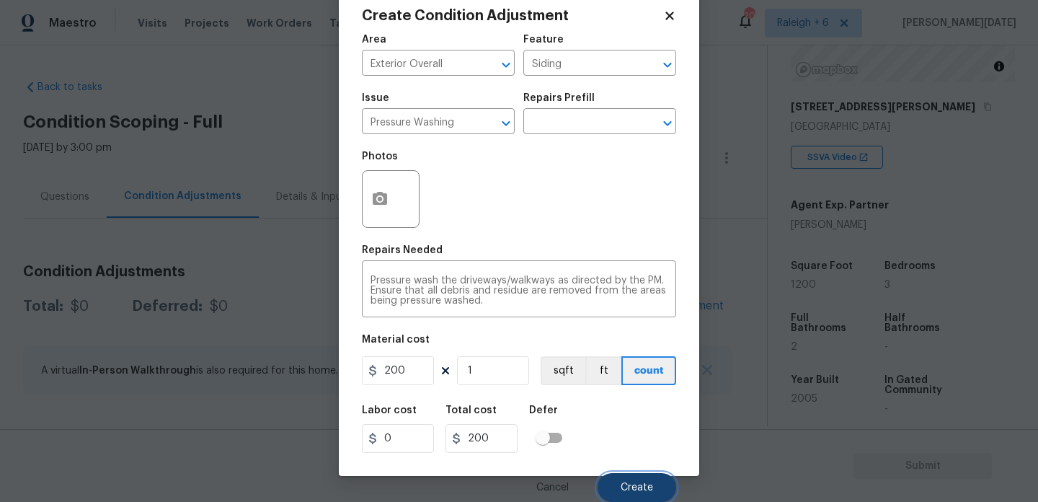
click at [629, 487] on span "Create" at bounding box center [637, 487] width 32 height 11
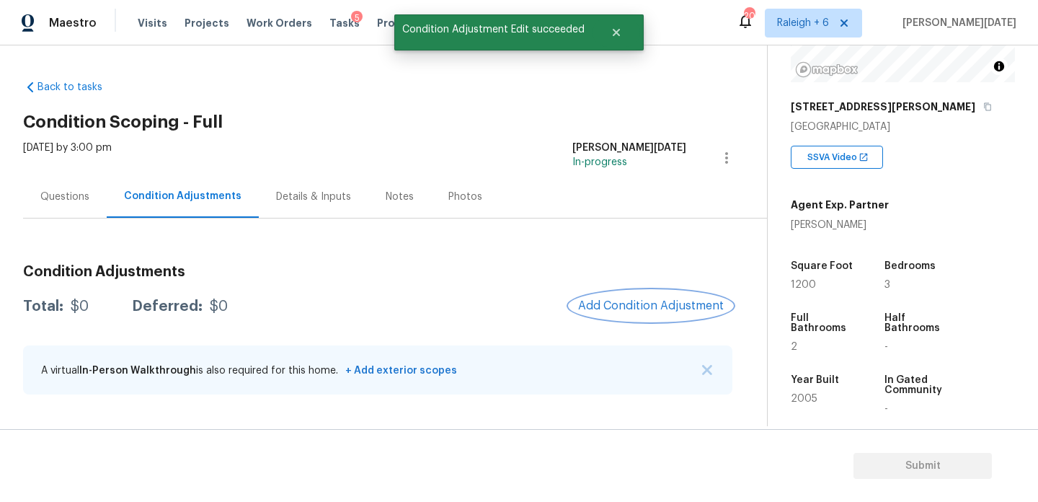
scroll to position [0, 0]
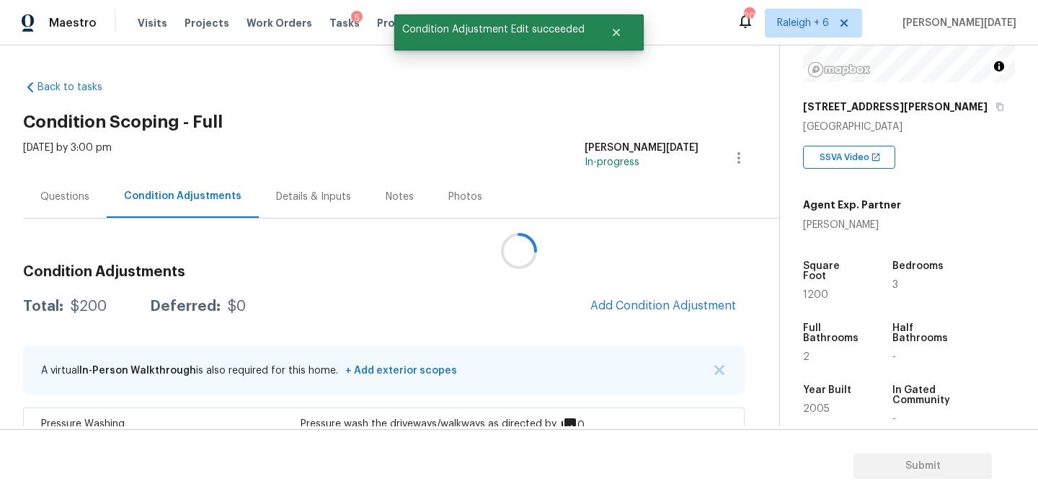
click at [633, 299] on div at bounding box center [519, 251] width 1038 height 502
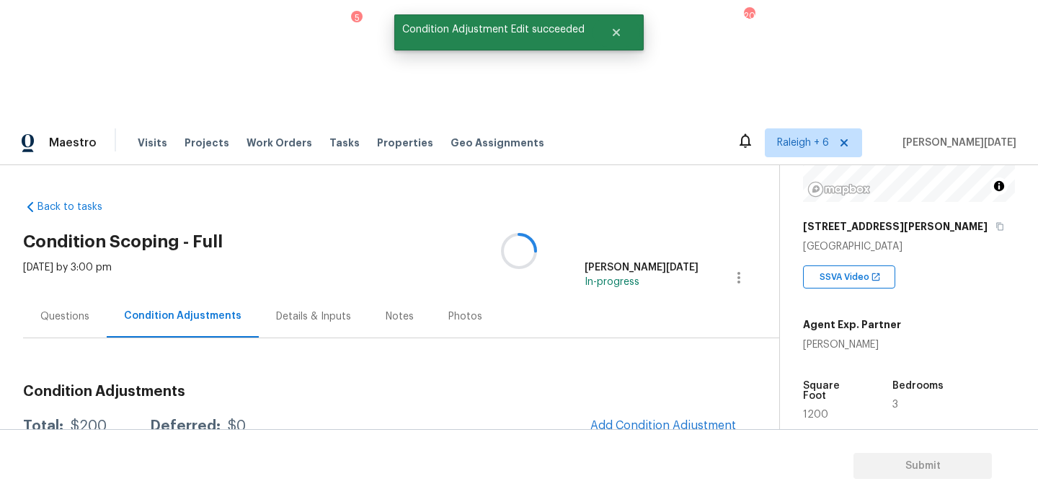
click at [633, 299] on div at bounding box center [519, 251] width 1038 height 502
click at [633, 419] on span "Add Condition Adjustment" at bounding box center [664, 425] width 146 height 13
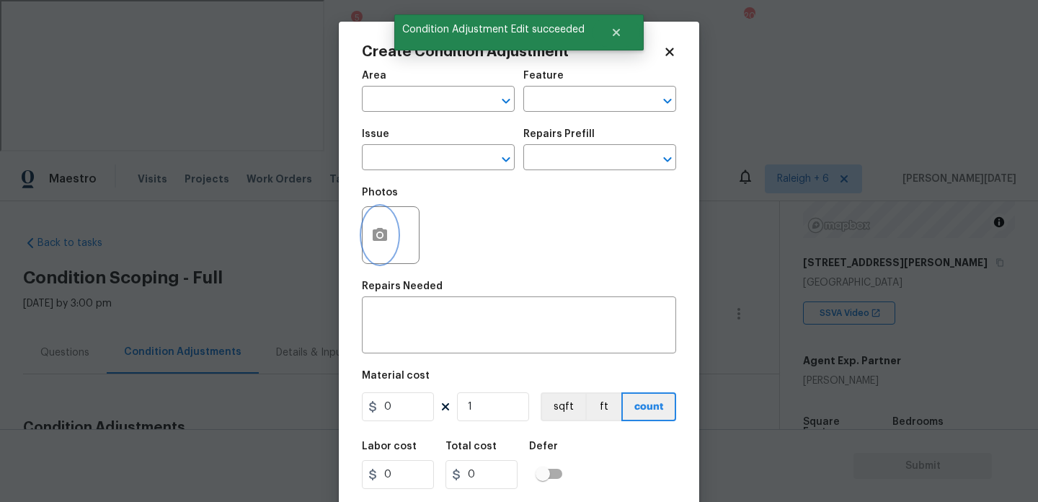
click at [366, 221] on button "button" at bounding box center [380, 235] width 35 height 56
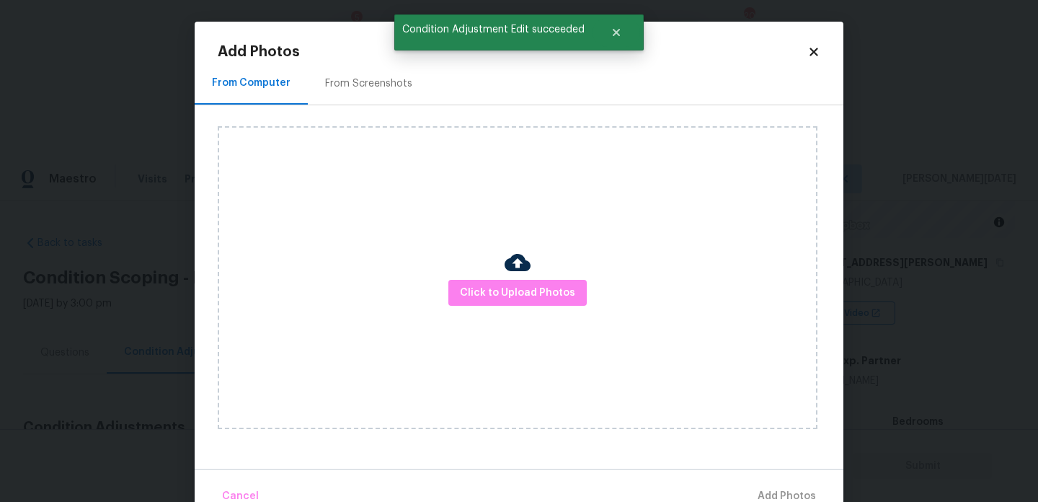
click at [355, 97] on div "From Screenshots" at bounding box center [369, 83] width 122 height 43
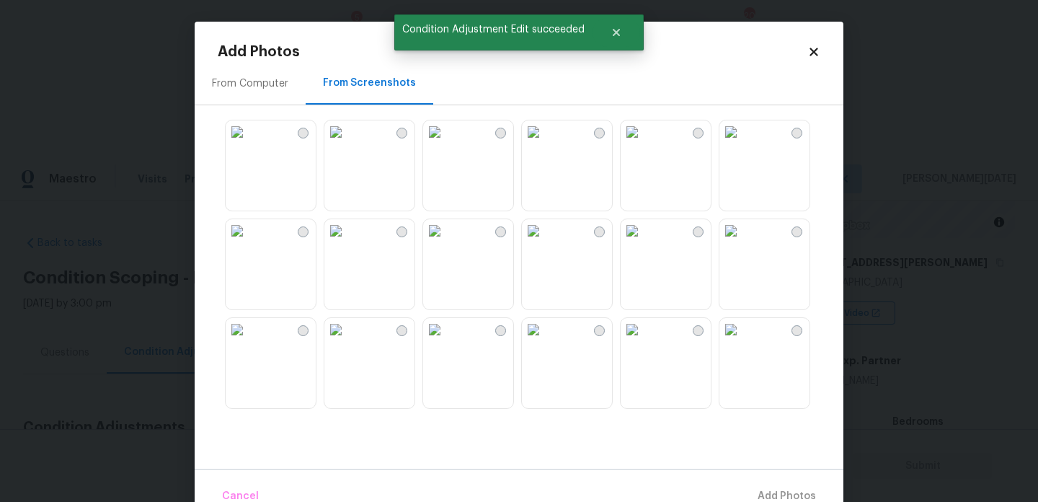
click at [545, 143] on img at bounding box center [533, 131] width 23 height 23
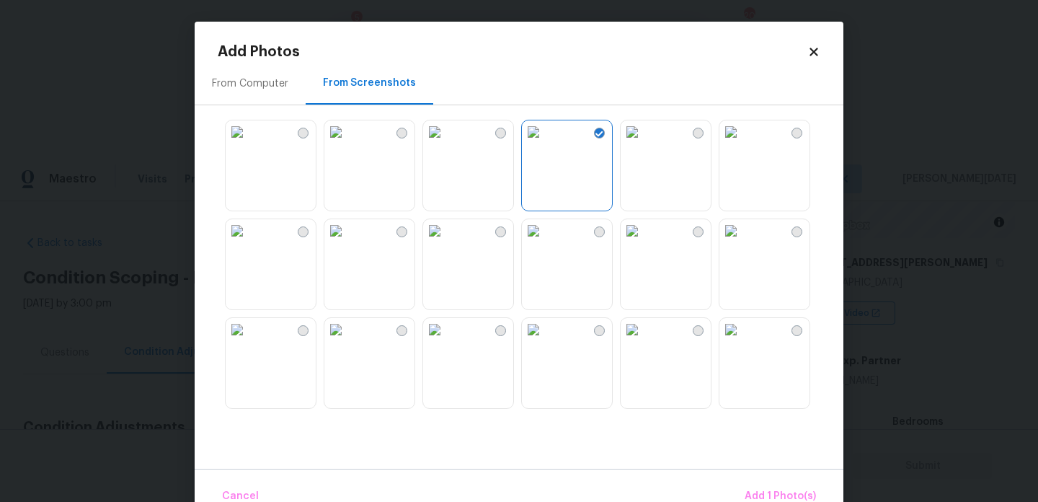
click at [743, 341] on img at bounding box center [731, 329] width 23 height 23
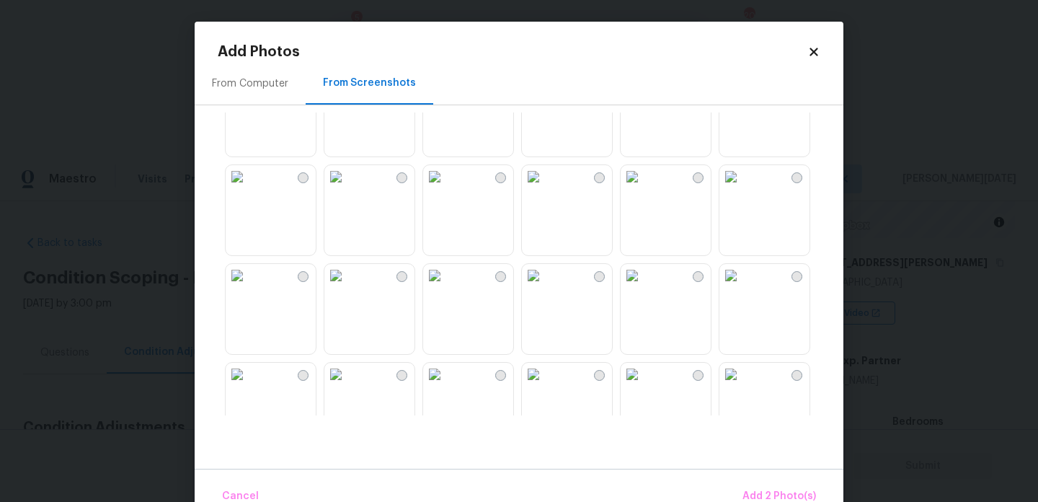
click at [743, 188] on img at bounding box center [731, 176] width 23 height 23
click at [644, 188] on img at bounding box center [632, 176] width 23 height 23
click at [446, 188] on img at bounding box center [434, 176] width 23 height 23
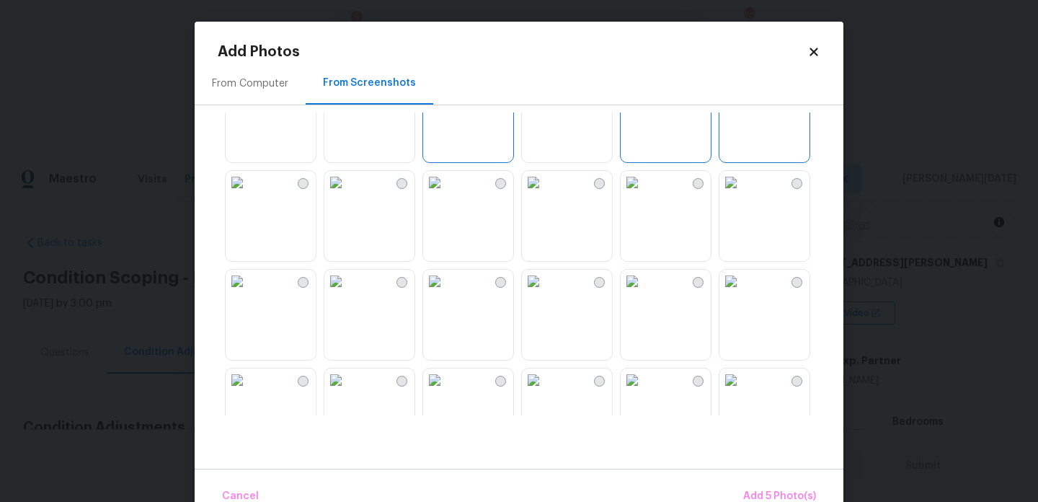
scroll to position [448, 0]
click at [758, 489] on span "Add 5 Photo(s)" at bounding box center [779, 496] width 73 height 18
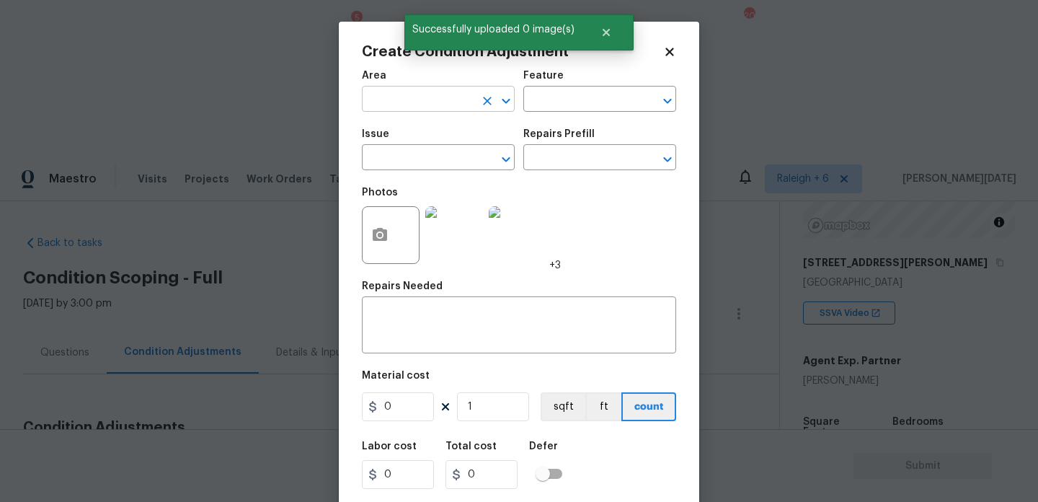
click at [399, 102] on input "text" at bounding box center [418, 100] width 112 height 22
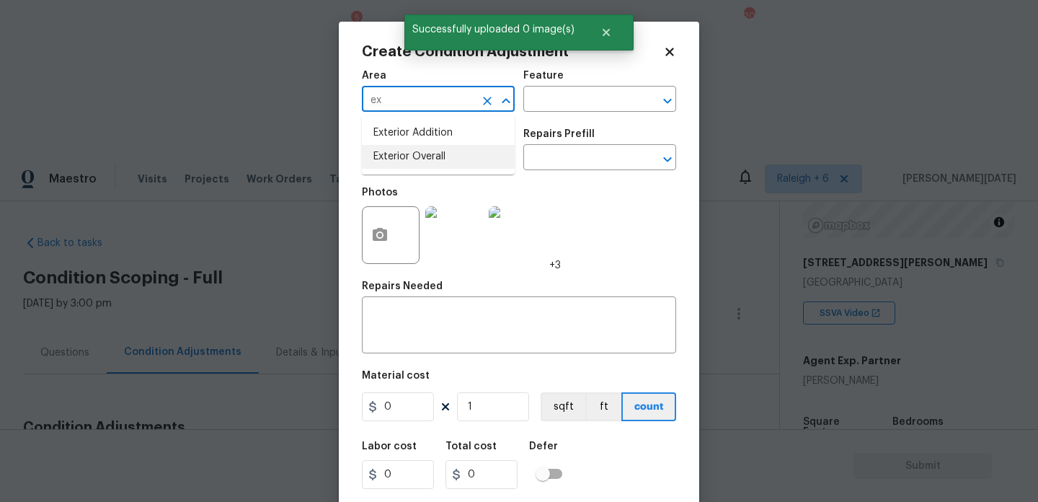
click at [410, 162] on li "Exterior Overall" at bounding box center [438, 157] width 153 height 24
type input "Exterior Overall"
click at [410, 162] on input "text" at bounding box center [418, 159] width 112 height 22
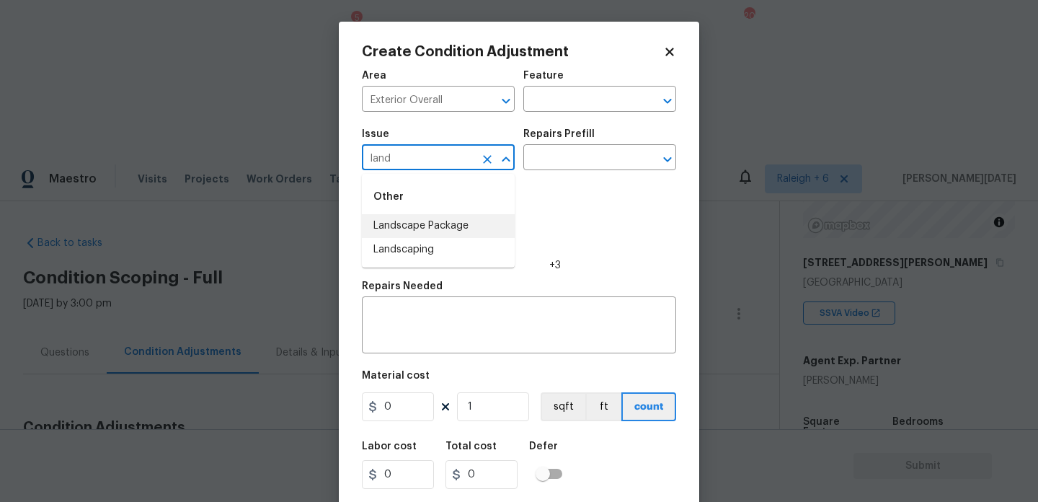
click at [428, 217] on li "Landscape Package" at bounding box center [438, 226] width 153 height 24
type input "Landscape Package"
click at [588, 136] on h5 "Repairs Prefill" at bounding box center [559, 134] width 71 height 10
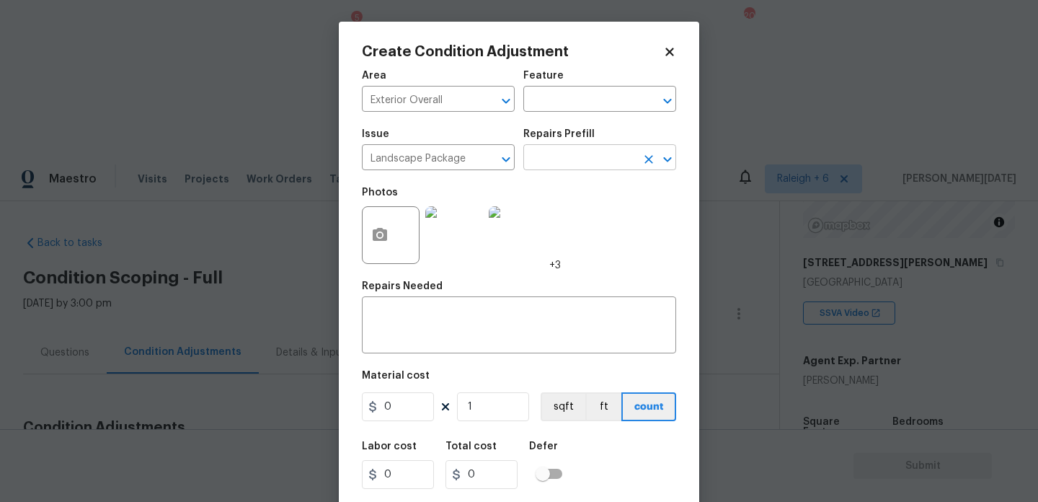
click at [583, 166] on input "text" at bounding box center [580, 159] width 112 height 22
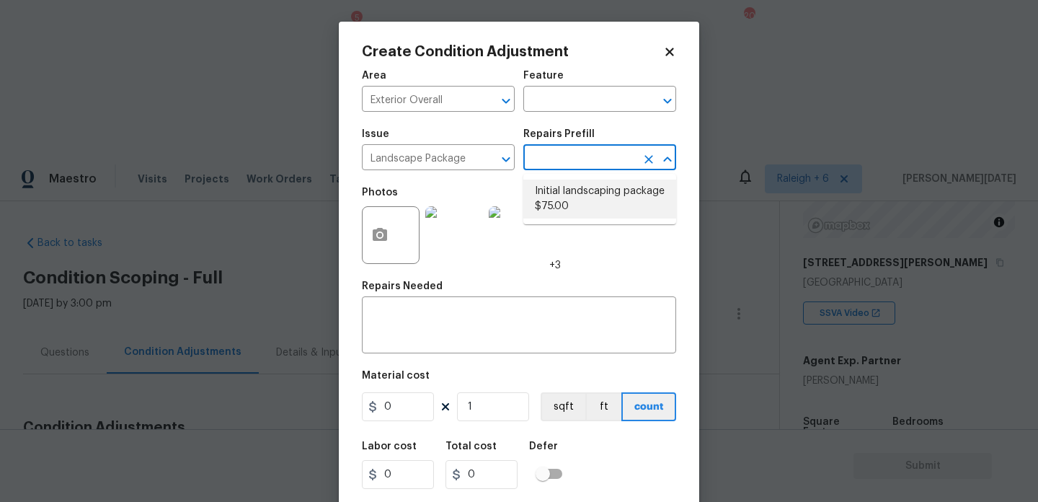
click at [588, 195] on li "Initial landscaping package $75.00" at bounding box center [600, 199] width 153 height 39
type input "Home Readiness Packages"
type textarea "Mowing of grass up to 6" in height. Mow, edge along driveways & sidewalks, trim…"
type input "75"
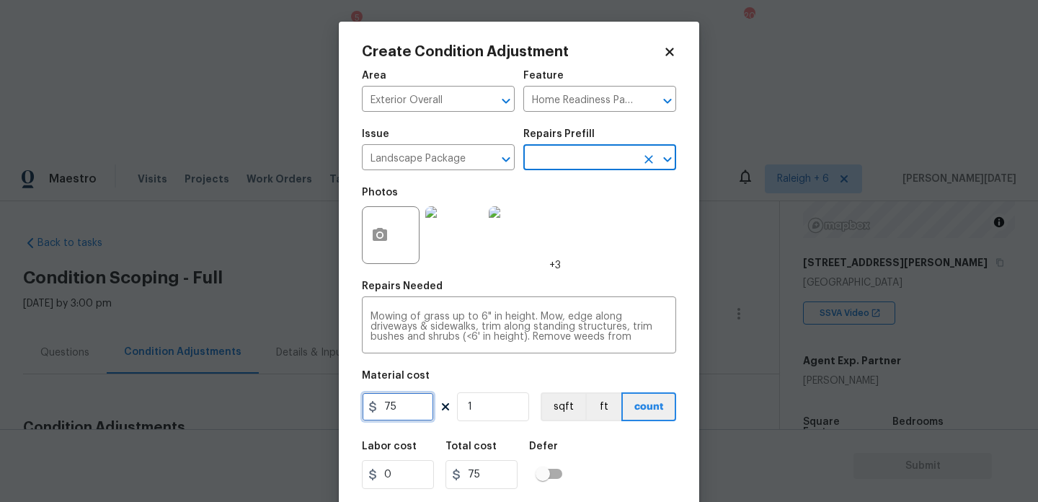
click at [419, 415] on input "75" at bounding box center [398, 406] width 72 height 29
type input "750"
click at [600, 268] on div "Photos +3" at bounding box center [519, 226] width 314 height 94
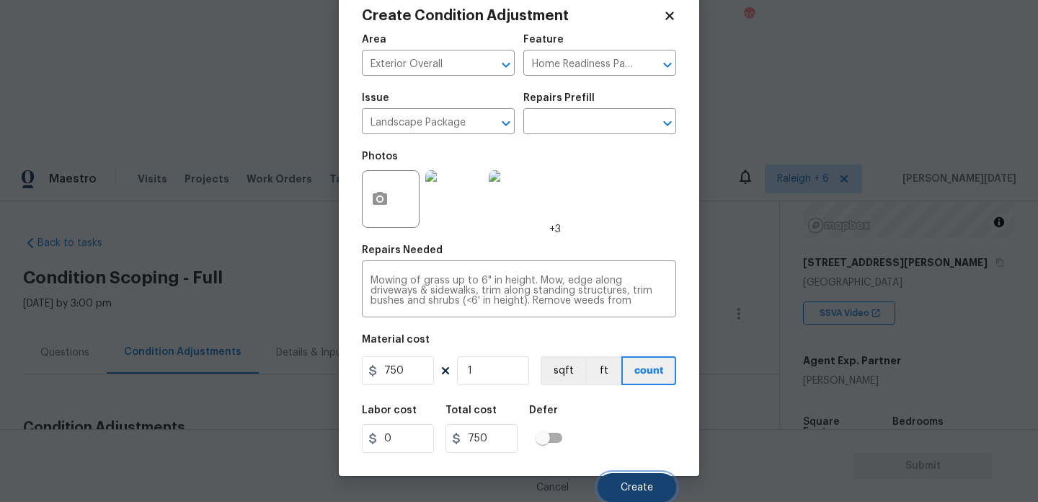
click at [618, 495] on button "Create" at bounding box center [637, 487] width 79 height 29
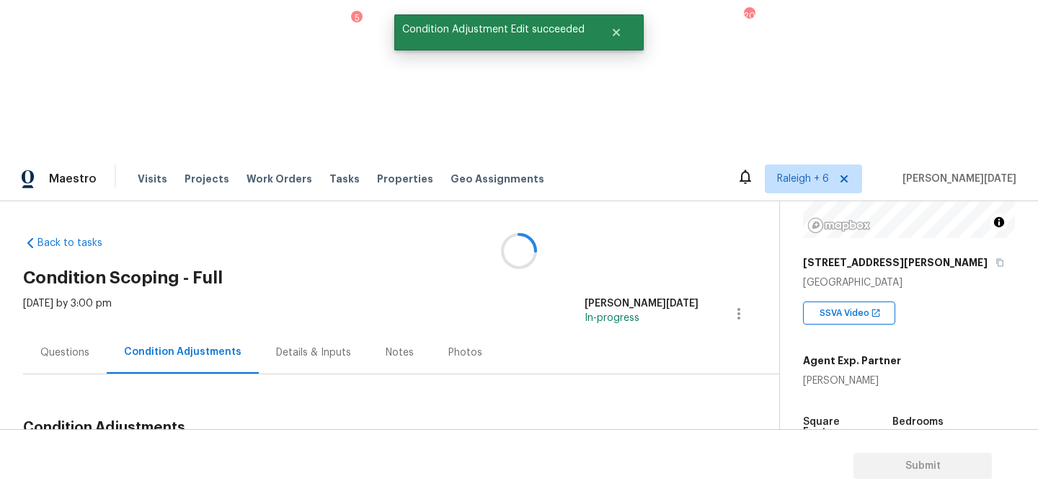
scroll to position [0, 0]
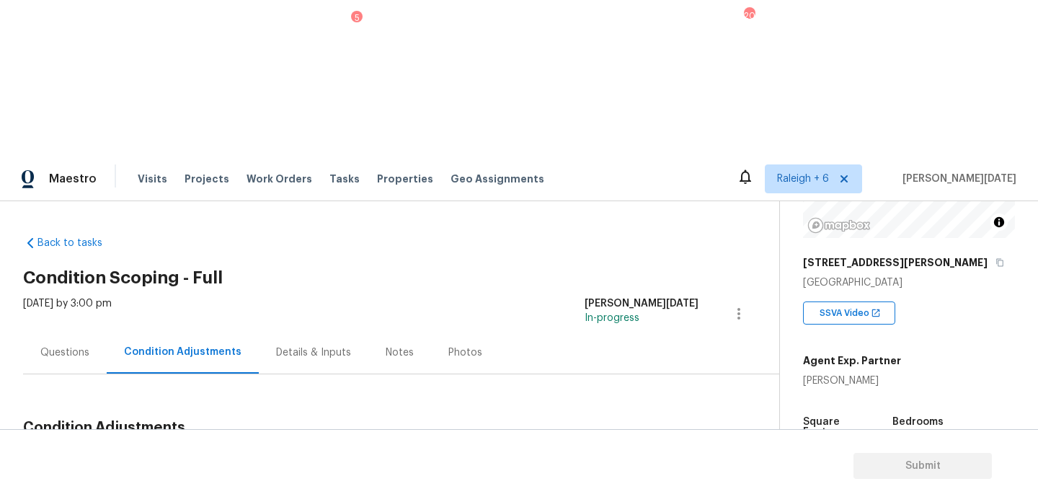
click at [81, 345] on div "Questions" at bounding box center [64, 352] width 49 height 14
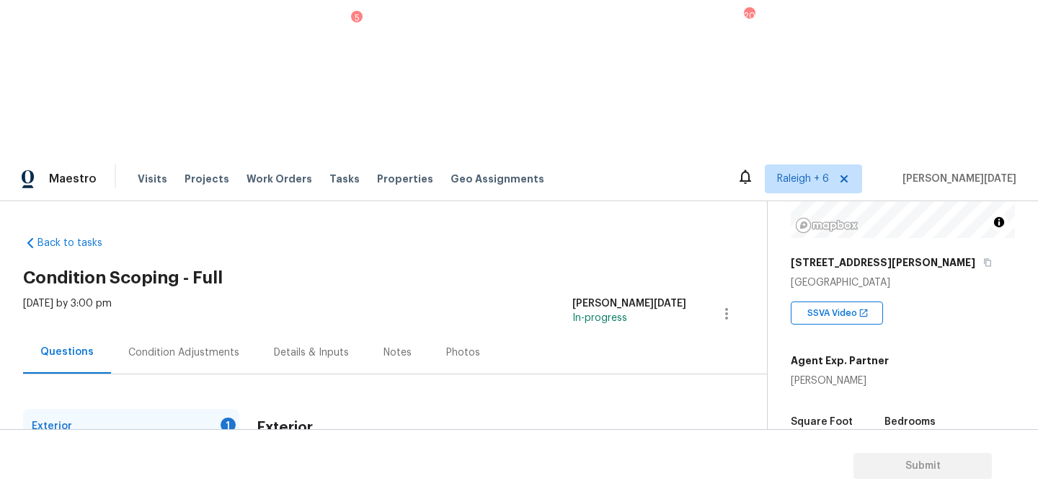
scroll to position [193, 0]
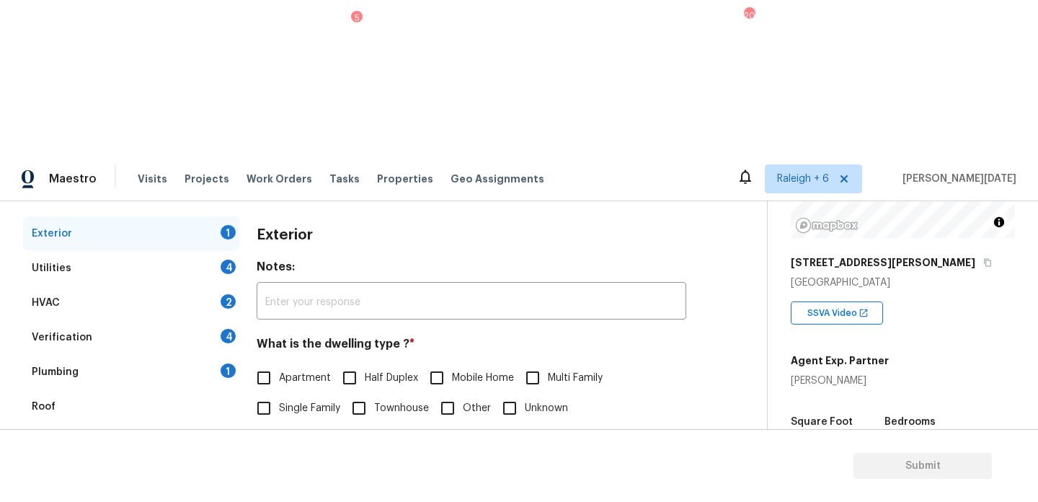
click at [163, 459] on div "Pricing 5" at bounding box center [131, 476] width 216 height 35
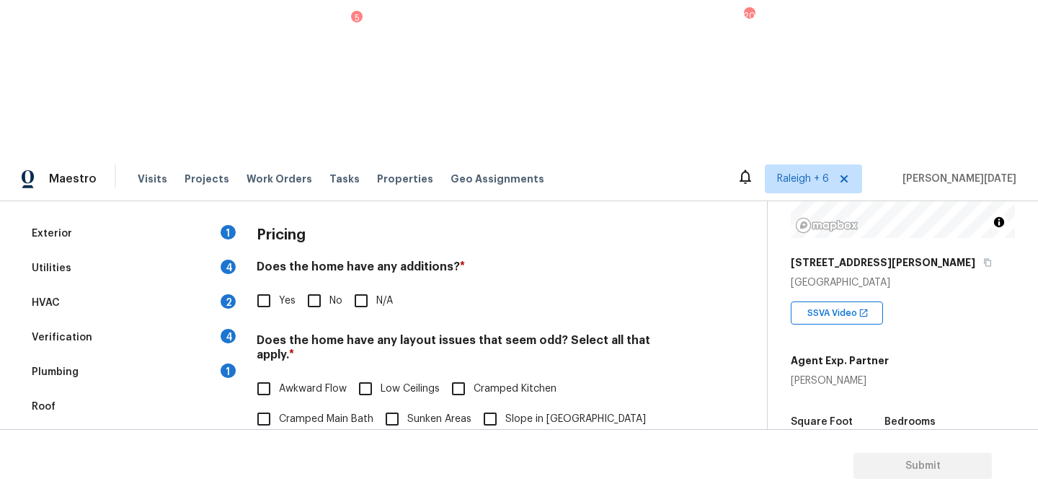
click at [490, 404] on input "Slope in Front Yard" at bounding box center [490, 419] width 30 height 30
checkbox input "true"
click at [331, 286] on label "No" at bounding box center [320, 301] width 43 height 30
click at [330, 286] on input "No" at bounding box center [314, 301] width 30 height 30
checkbox input "true"
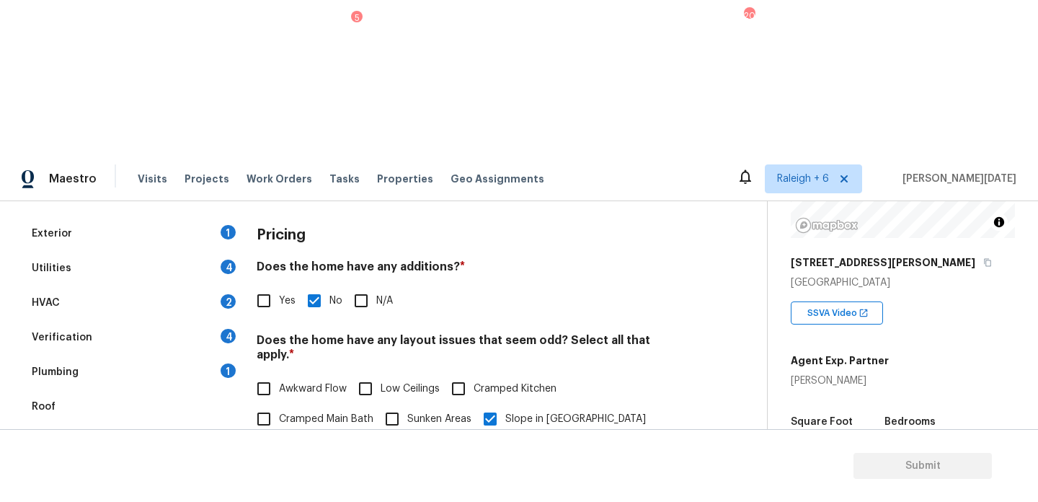
scroll to position [0, 0]
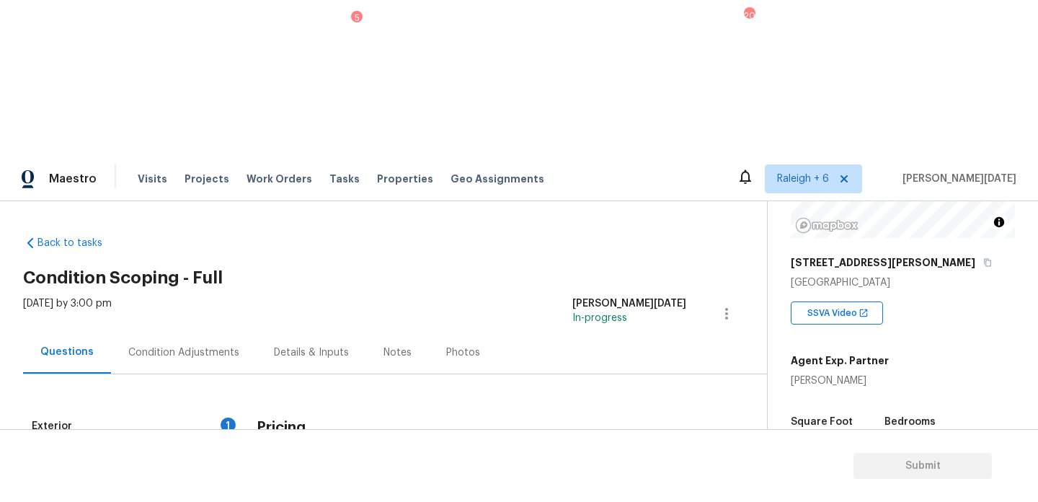
click at [161, 345] on div "Condition Adjustments" at bounding box center [183, 352] width 111 height 14
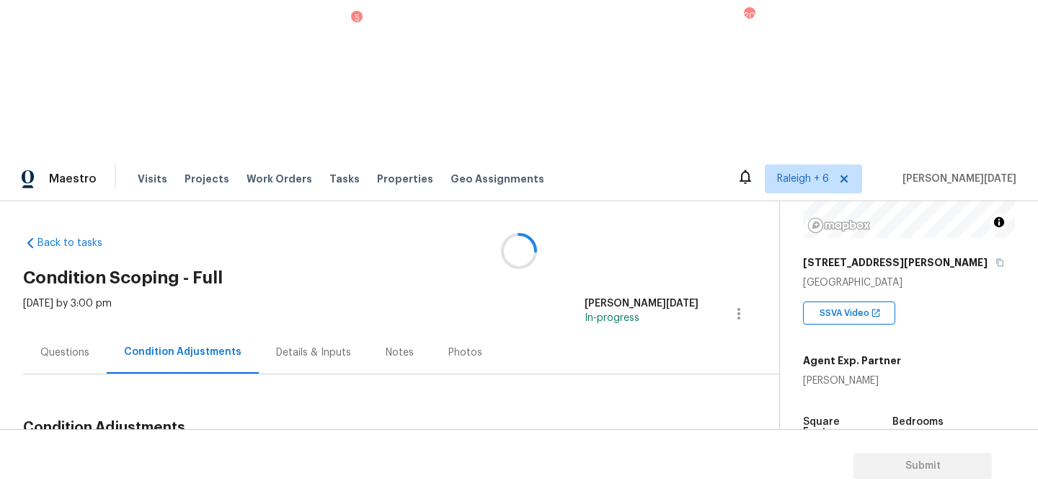
click at [667, 308] on div at bounding box center [519, 251] width 1038 height 502
click at [667, 455] on span "Add Condition Adjustment" at bounding box center [664, 461] width 146 height 13
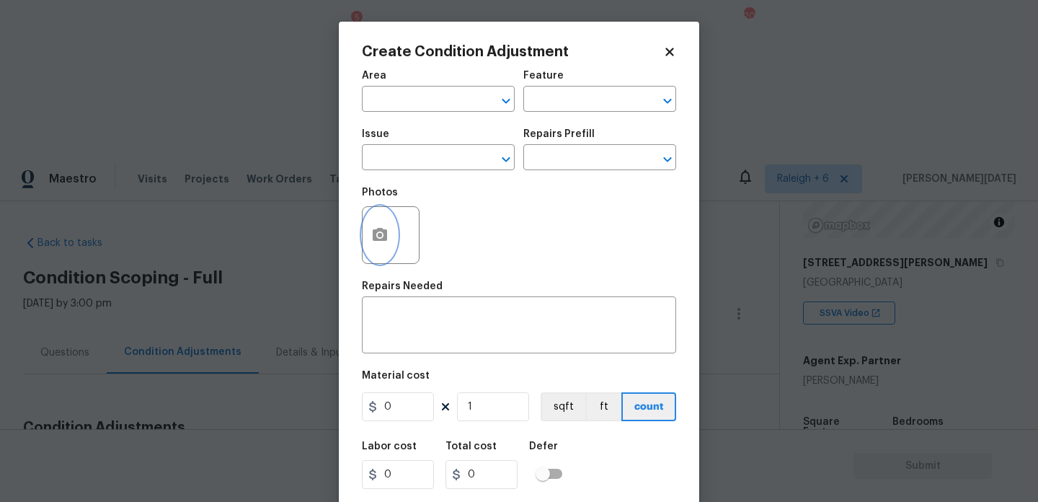
click at [368, 235] on button "button" at bounding box center [380, 235] width 35 height 56
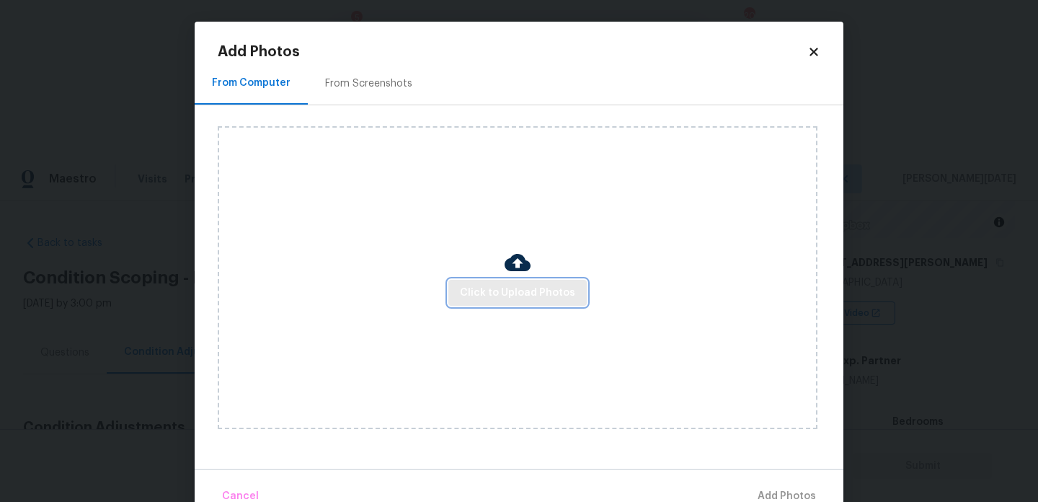
click at [493, 293] on span "Click to Upload Photos" at bounding box center [517, 293] width 115 height 18
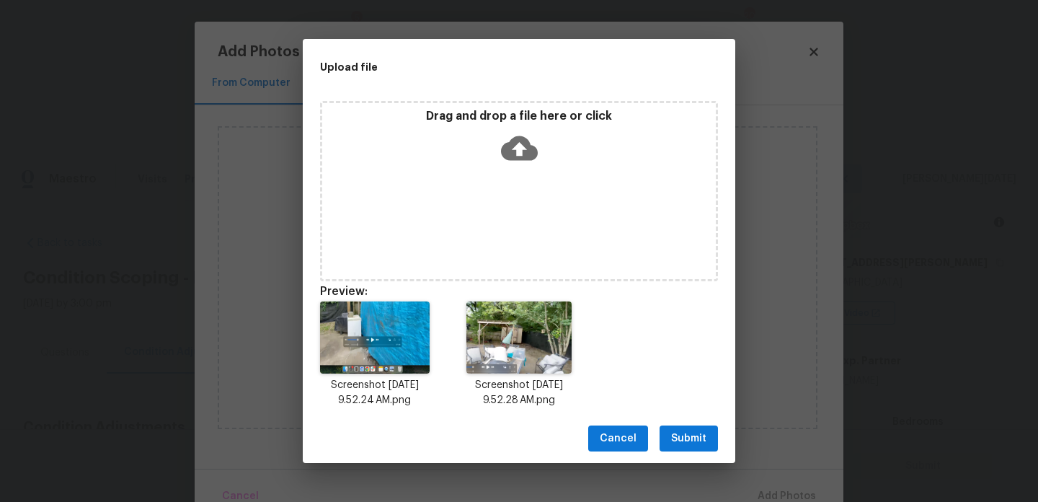
click at [694, 430] on span "Submit" at bounding box center [688, 439] width 35 height 18
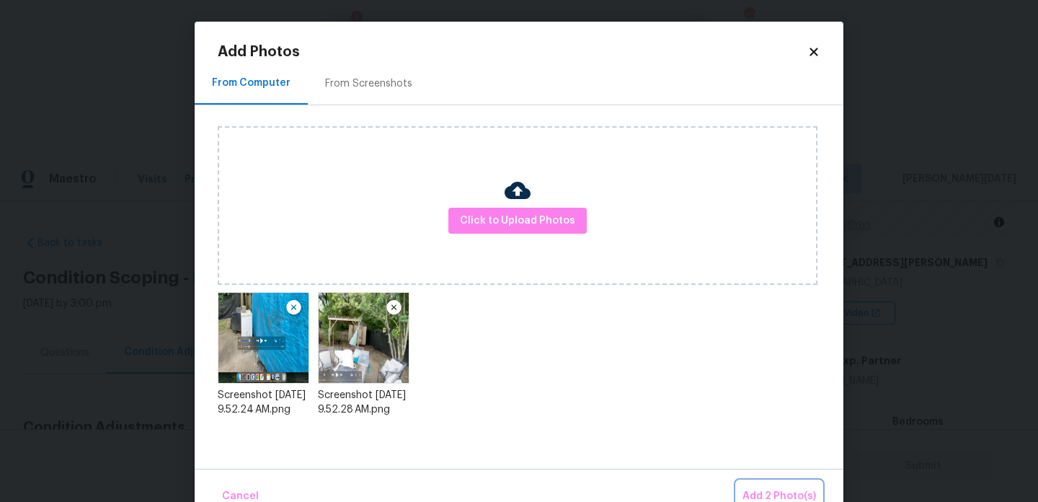
click at [759, 487] on button "Add 2 Photo(s)" at bounding box center [779, 496] width 85 height 31
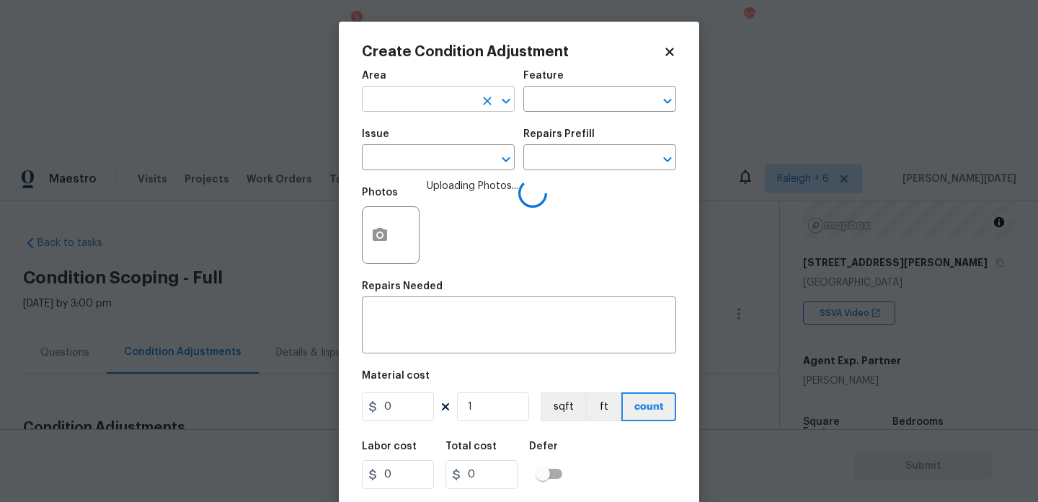
click at [371, 94] on input "text" at bounding box center [418, 100] width 112 height 22
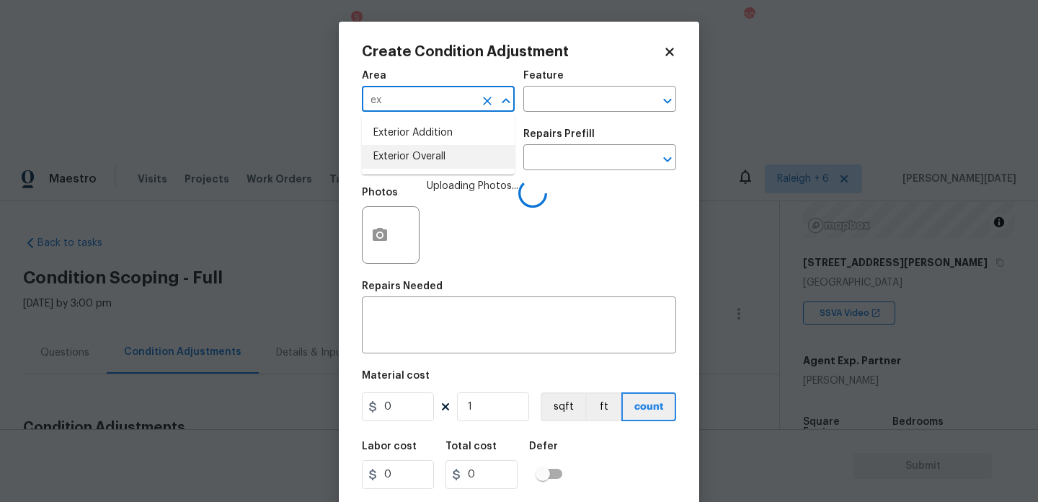
click at [408, 167] on li "Exterior Overall" at bounding box center [438, 157] width 153 height 24
type input "Exterior Overall"
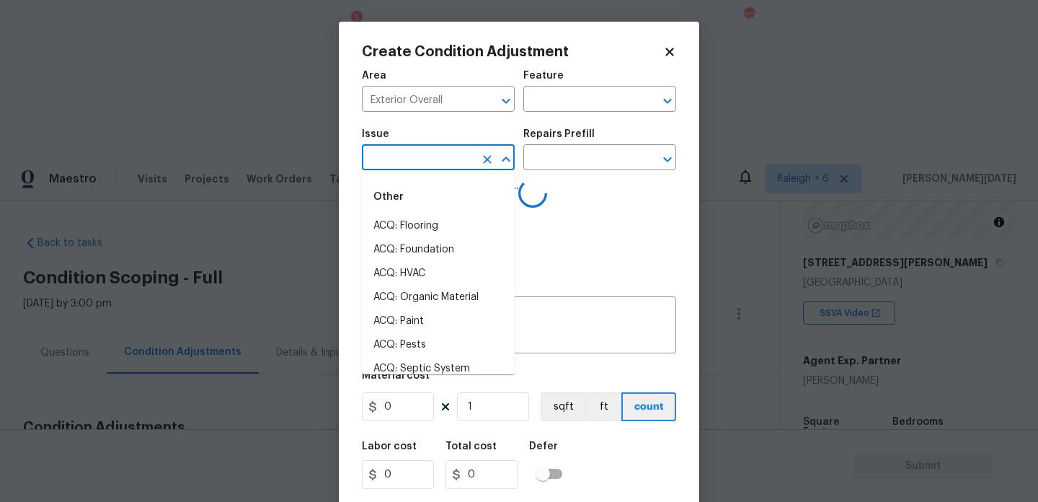
click at [408, 167] on input "text" at bounding box center [418, 159] width 112 height 22
type input "d"
type input "e"
type input "d"
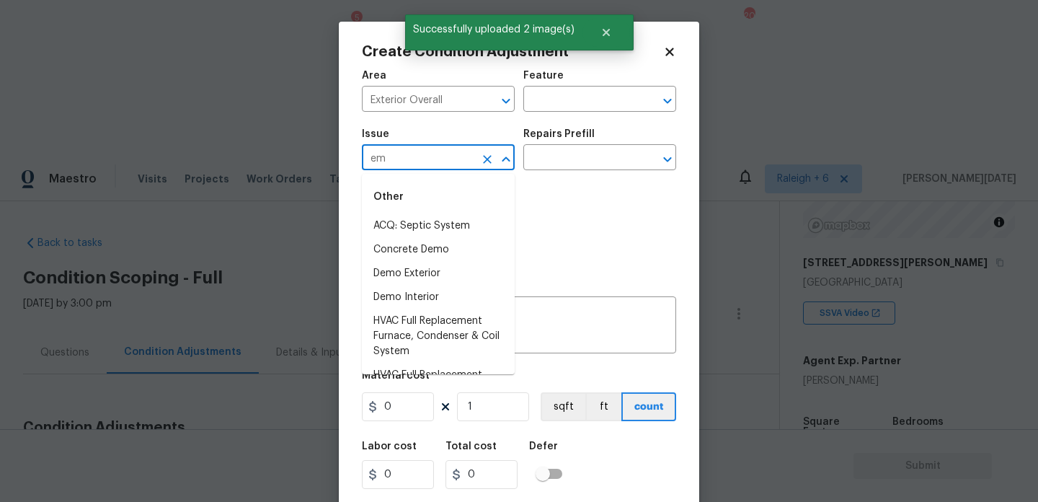
type input "emo"
click at [410, 244] on li "ACQ: Foundation" at bounding box center [438, 250] width 153 height 24
type input "ACQ: Foundation"
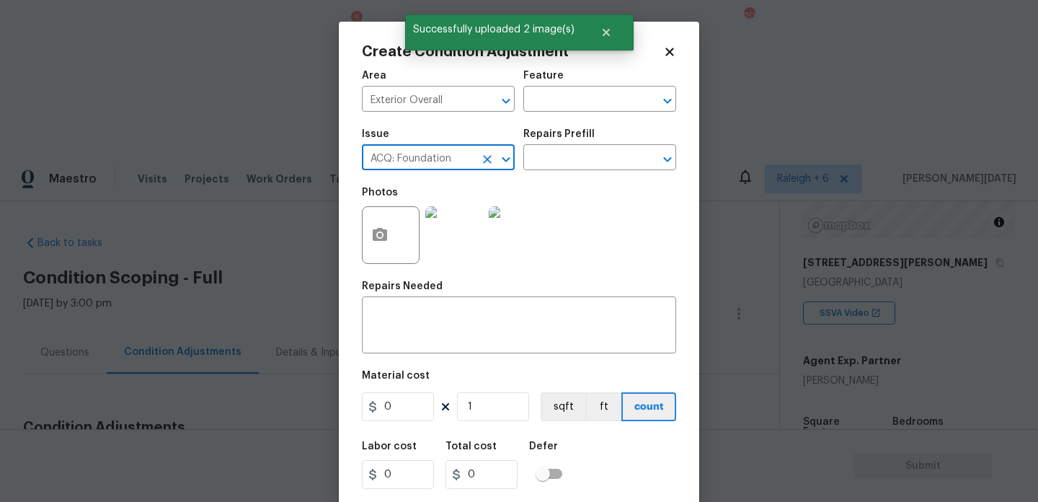
click at [486, 162] on icon "Clear" at bounding box center [487, 159] width 14 height 14
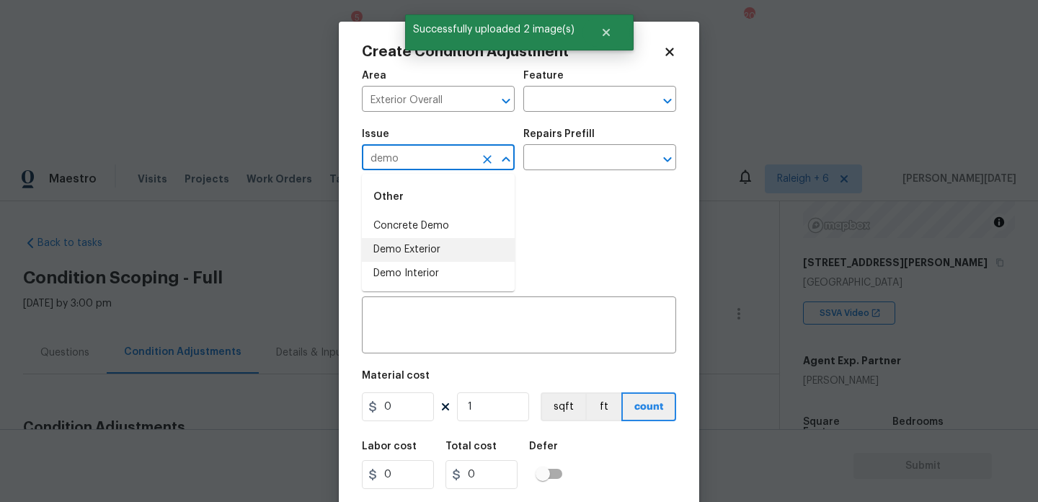
click at [446, 249] on li "Demo Exterior" at bounding box center [438, 250] width 153 height 24
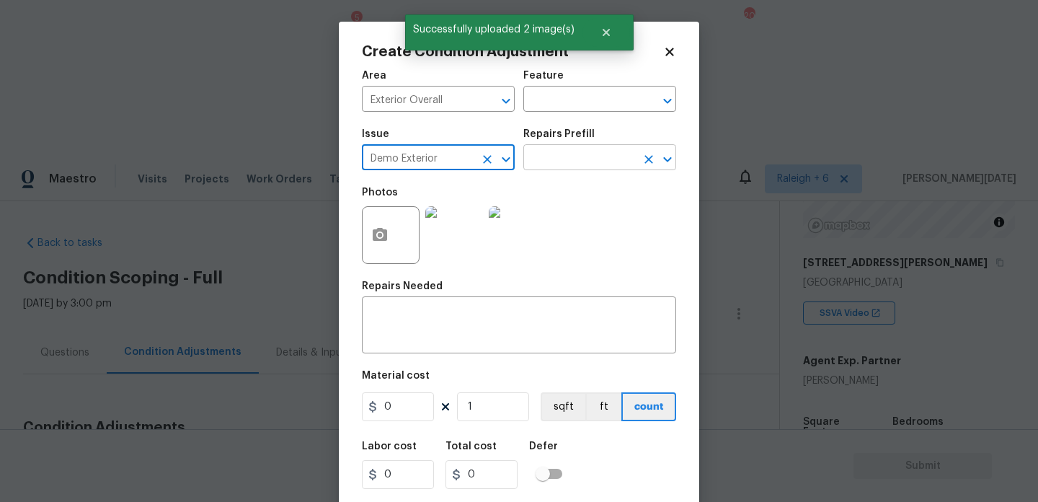
type input "Demo Exterior"
click at [576, 156] on input "text" at bounding box center [580, 159] width 112 height 22
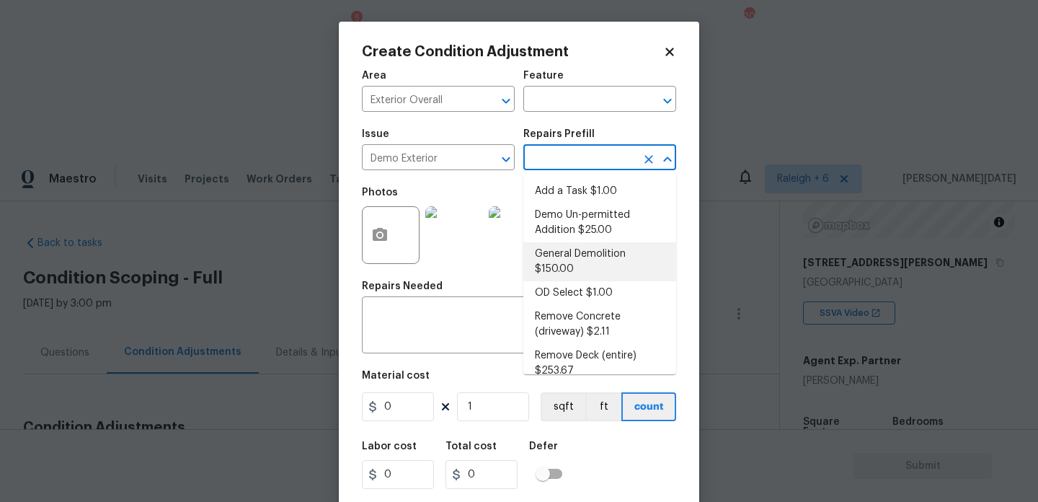
click at [590, 261] on li "General Demolition $150.00" at bounding box center [600, 261] width 153 height 39
type input "Demolition"
type textarea "Decks, sheds, above ground pools,"
type input "150"
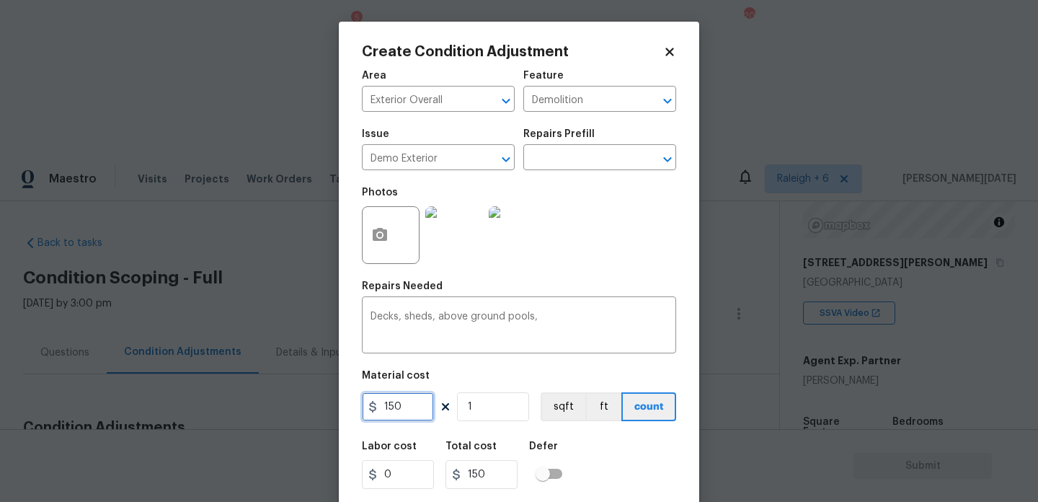
drag, startPoint x: 412, startPoint y: 410, endPoint x: 350, endPoint y: 410, distance: 62.0
click at [350, 410] on div "Create Condition Adjustment Area Exterior Overall ​ Feature Demolition ​ Issue …" at bounding box center [519, 267] width 361 height 490
type input "800"
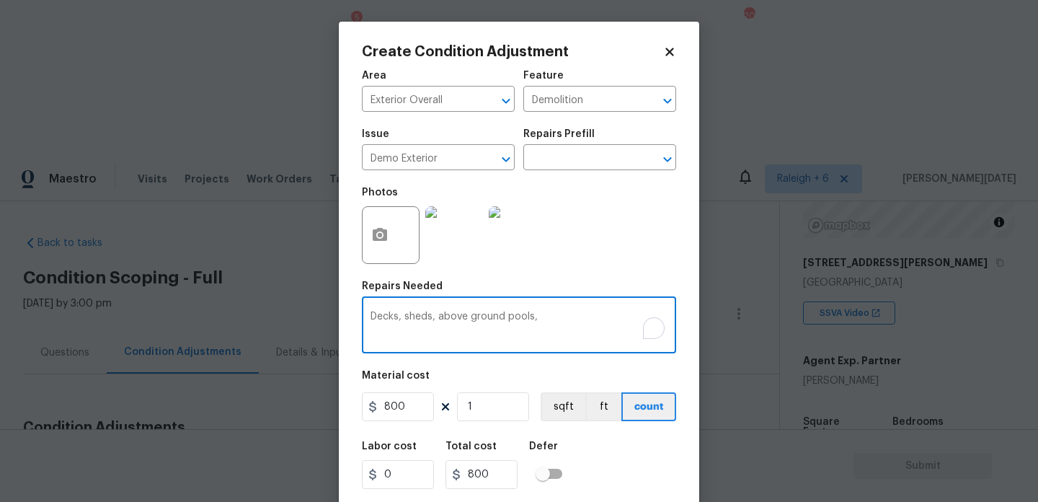
drag, startPoint x: 393, startPoint y: 318, endPoint x: 281, endPoint y: 318, distance: 112.5
click at [281, 318] on div "Create Condition Adjustment Area Exterior Overall ​ Feature Demolition ​ Issue …" at bounding box center [519, 251] width 1038 height 502
drag, startPoint x: 397, startPoint y: 319, endPoint x: 536, endPoint y: 319, distance: 139.2
click at [536, 319] on textarea "sheds, above ground pools," at bounding box center [519, 327] width 297 height 30
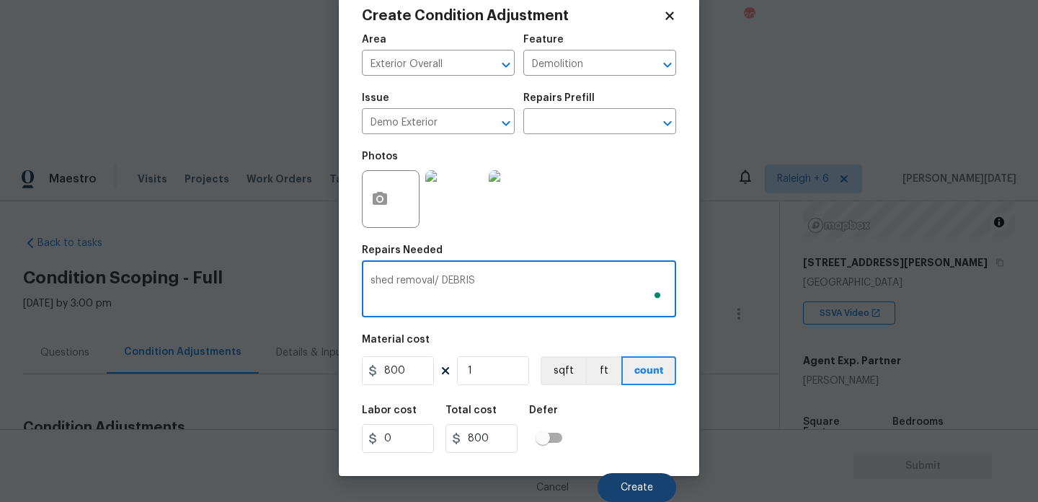
type textarea "shed removal/ DEBRIS"
click at [630, 487] on span "Create" at bounding box center [637, 487] width 32 height 11
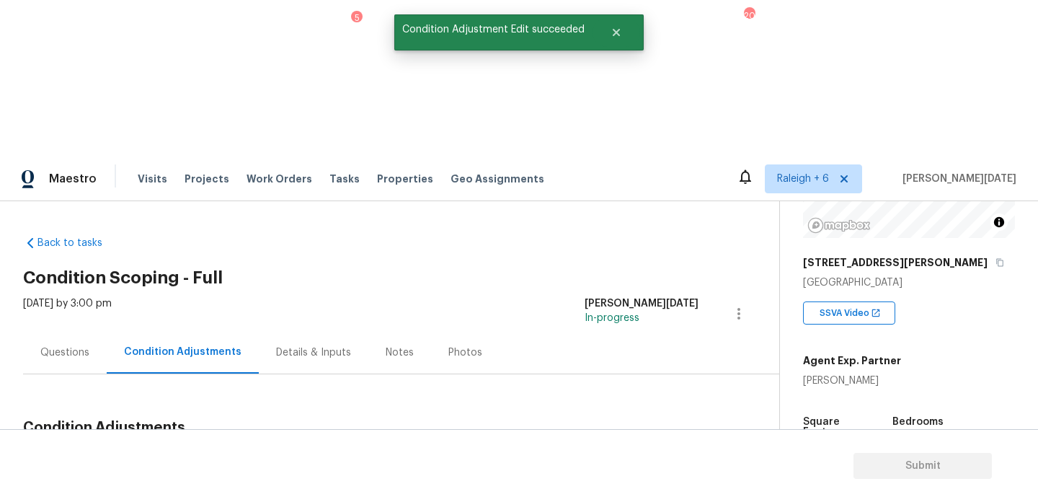
scroll to position [0, 0]
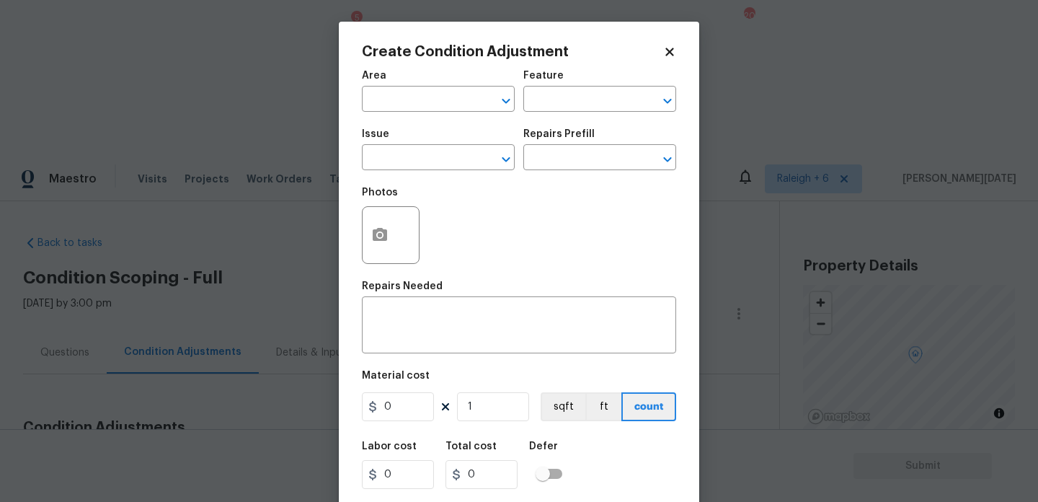
scroll to position [191, 0]
click at [371, 247] on button "button" at bounding box center [380, 235] width 35 height 56
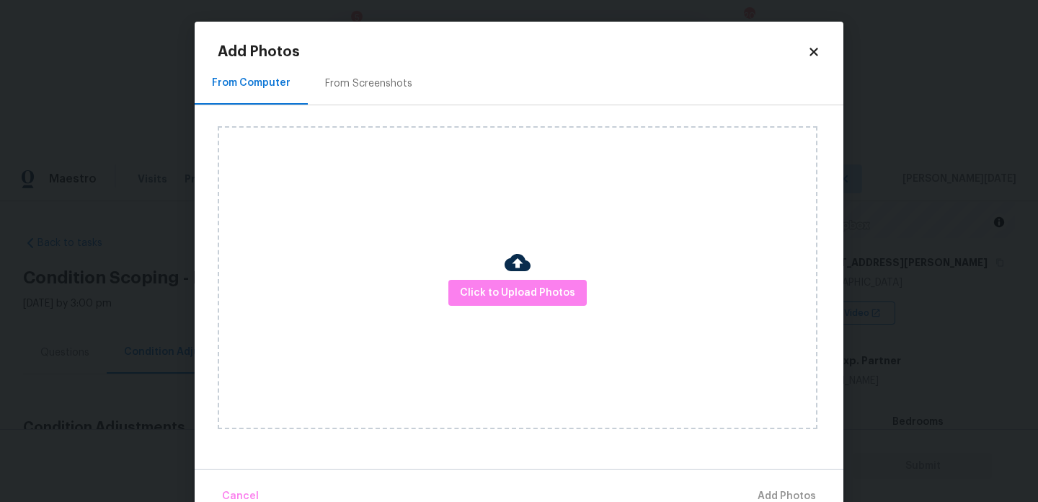
click at [511, 315] on div "Click to Upload Photos" at bounding box center [518, 277] width 600 height 303
click at [534, 297] on span "Click to Upload Photos" at bounding box center [517, 293] width 115 height 18
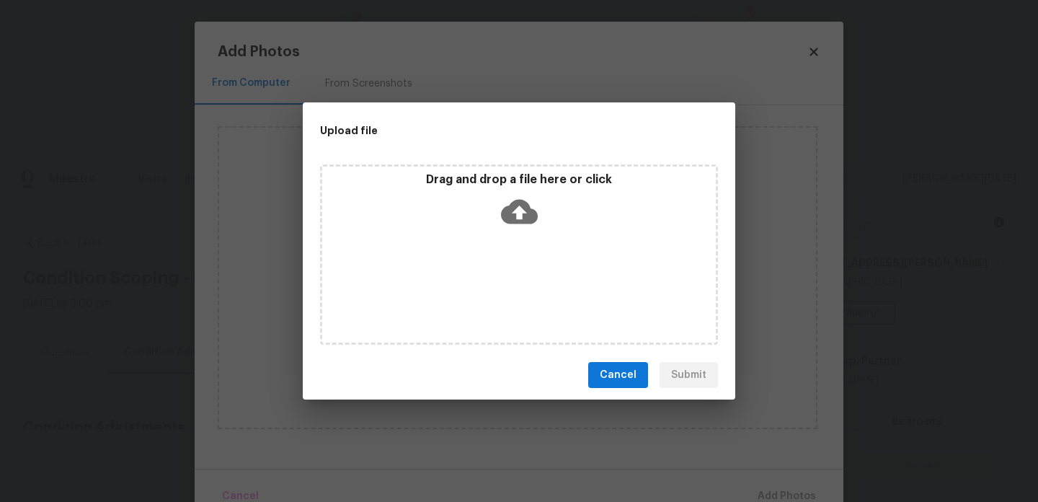
click at [534, 297] on div "Drag and drop a file here or click" at bounding box center [519, 254] width 398 height 180
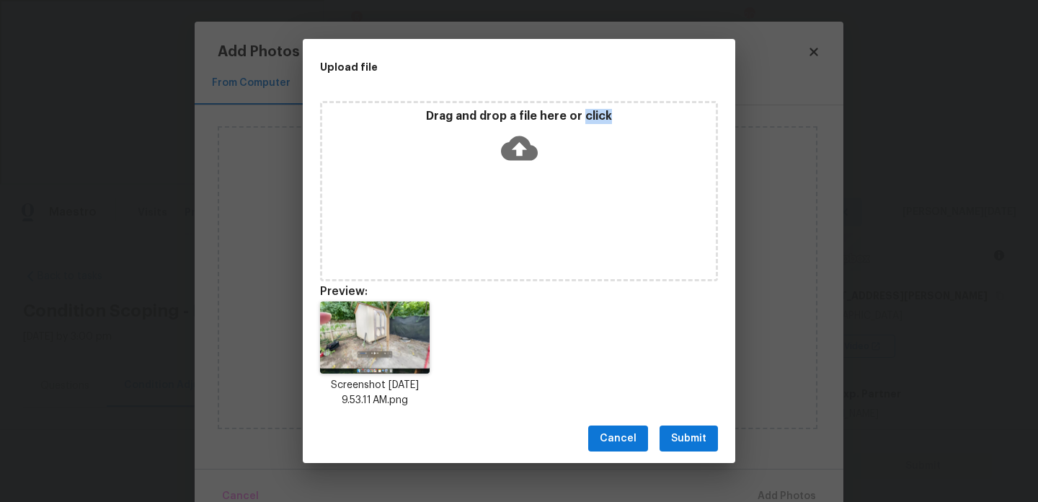
click at [683, 440] on span "Submit" at bounding box center [688, 439] width 35 height 18
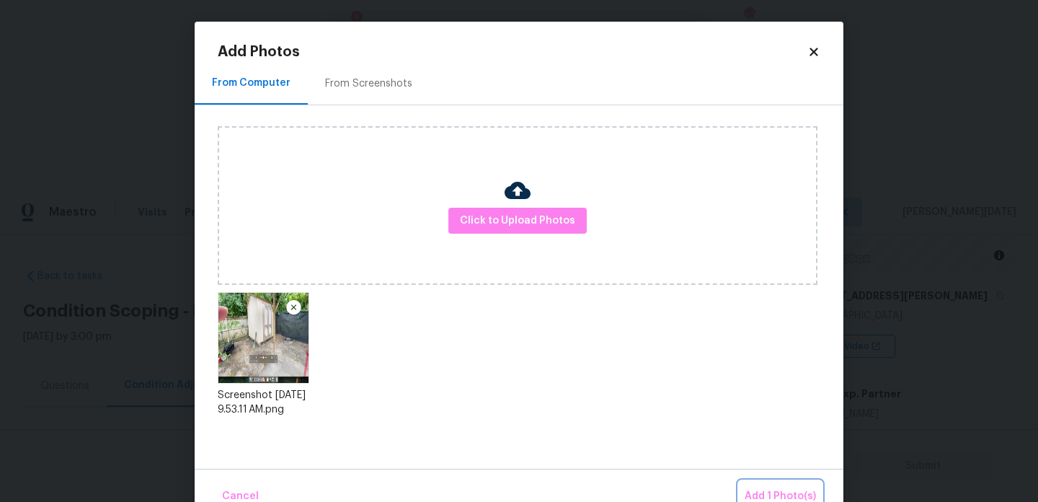
click at [774, 490] on span "Add 1 Photo(s)" at bounding box center [780, 496] width 71 height 18
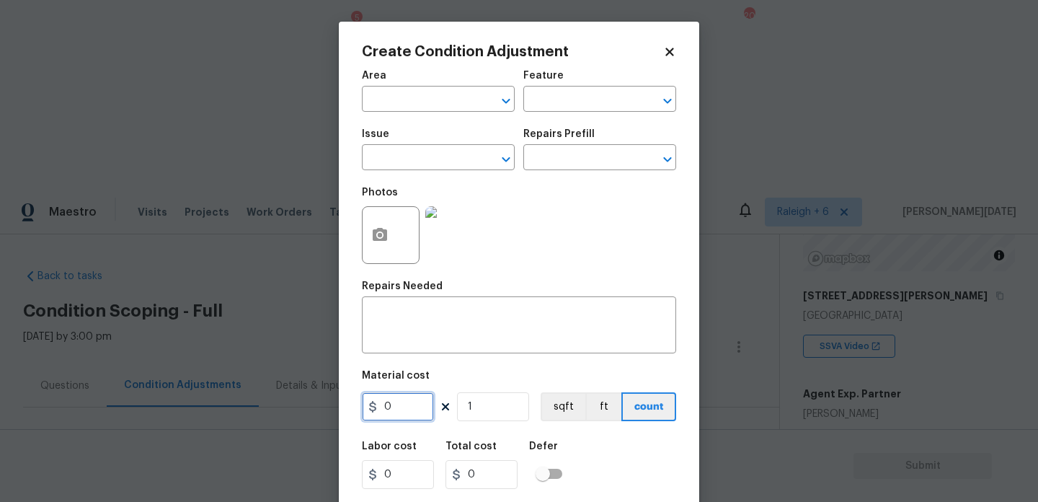
click at [402, 407] on input "0" at bounding box center [398, 406] width 72 height 29
type input "1000"
click at [362, 227] on div at bounding box center [391, 235] width 58 height 58
click at [376, 252] on button "button" at bounding box center [380, 235] width 35 height 56
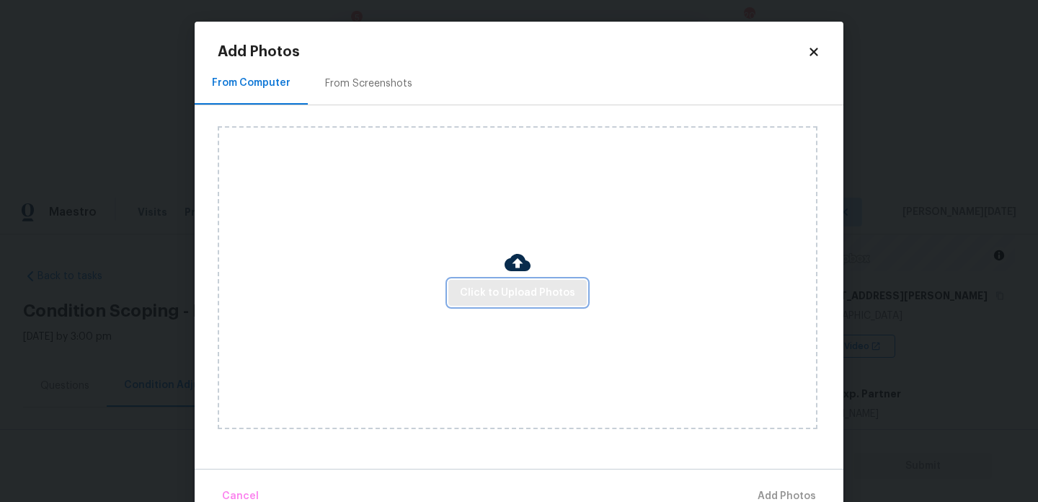
click at [467, 286] on span "Click to Upload Photos" at bounding box center [517, 293] width 115 height 18
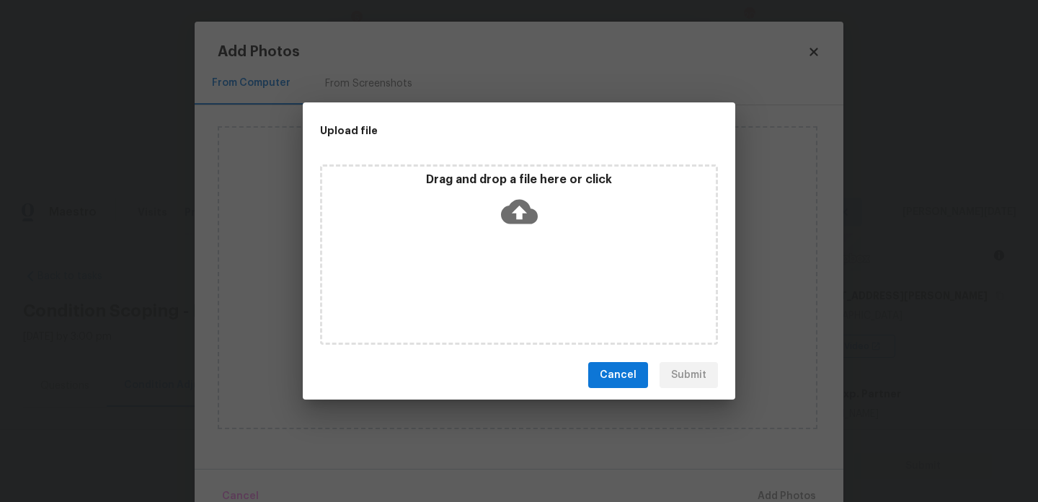
click at [467, 286] on div "Drag and drop a file here or click" at bounding box center [519, 254] width 398 height 180
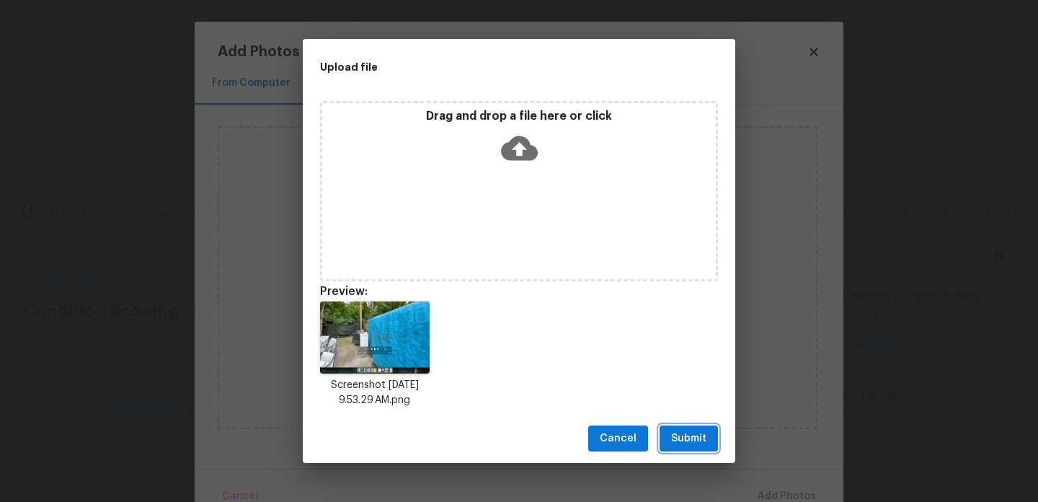
click at [684, 433] on span "Submit" at bounding box center [688, 439] width 35 height 18
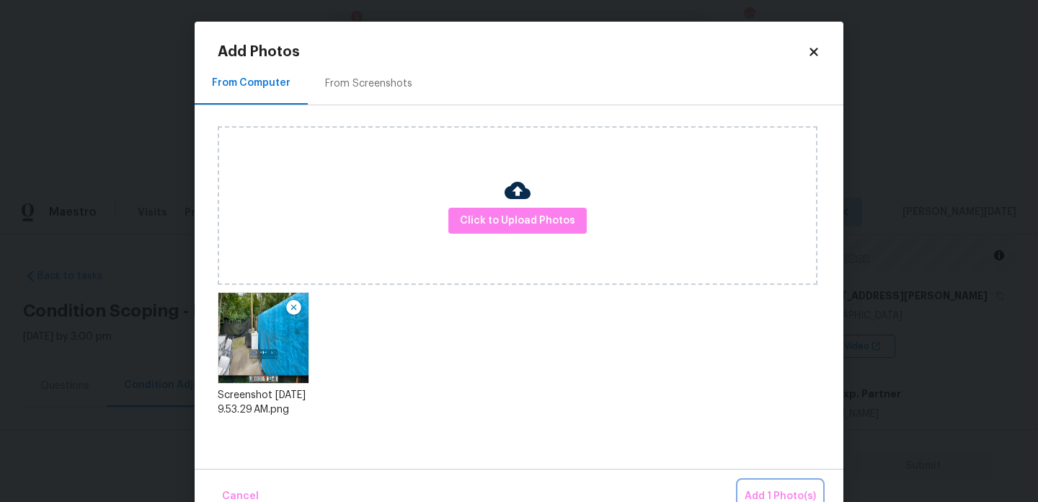
click at [756, 482] on button "Add 1 Photo(s)" at bounding box center [780, 496] width 83 height 31
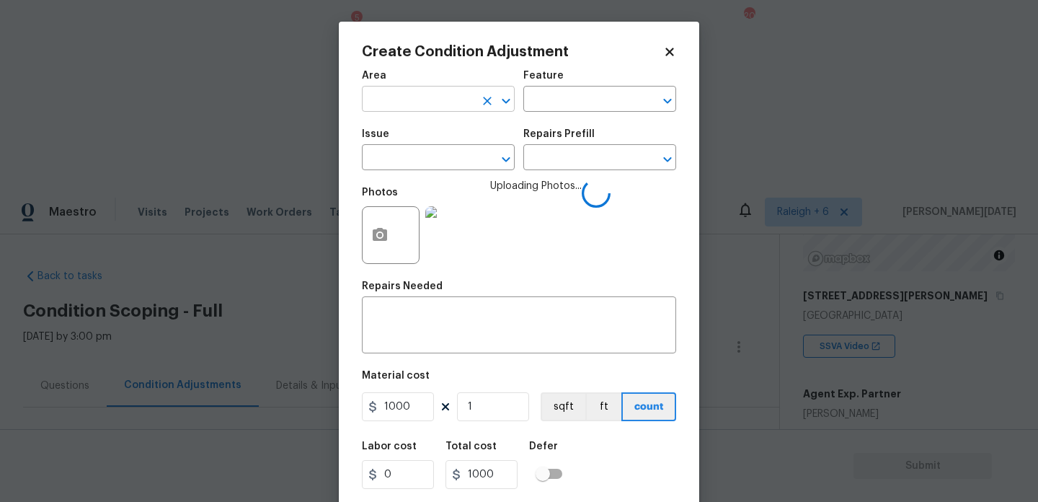
click at [397, 96] on input "text" at bounding box center [418, 100] width 112 height 22
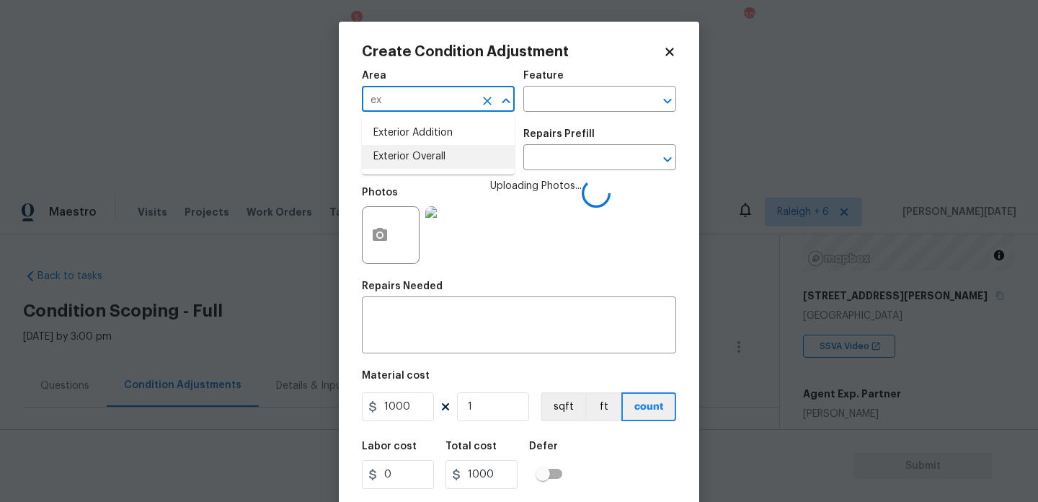
click at [402, 164] on li "Exterior Overall" at bounding box center [438, 157] width 153 height 24
type input "Exterior Overall"
click at [402, 164] on input "text" at bounding box center [418, 159] width 112 height 22
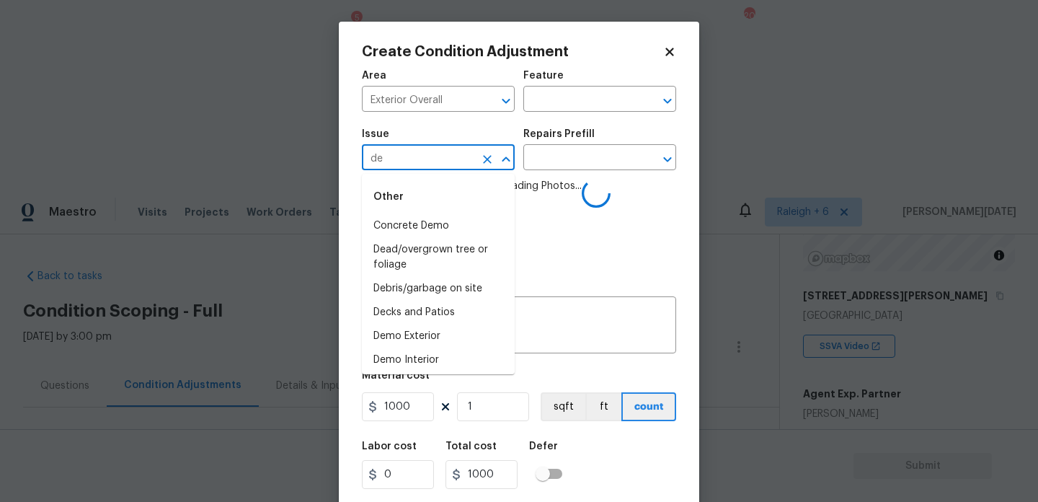
type input "d"
click at [402, 221] on li "Fencing" at bounding box center [438, 226] width 153 height 24
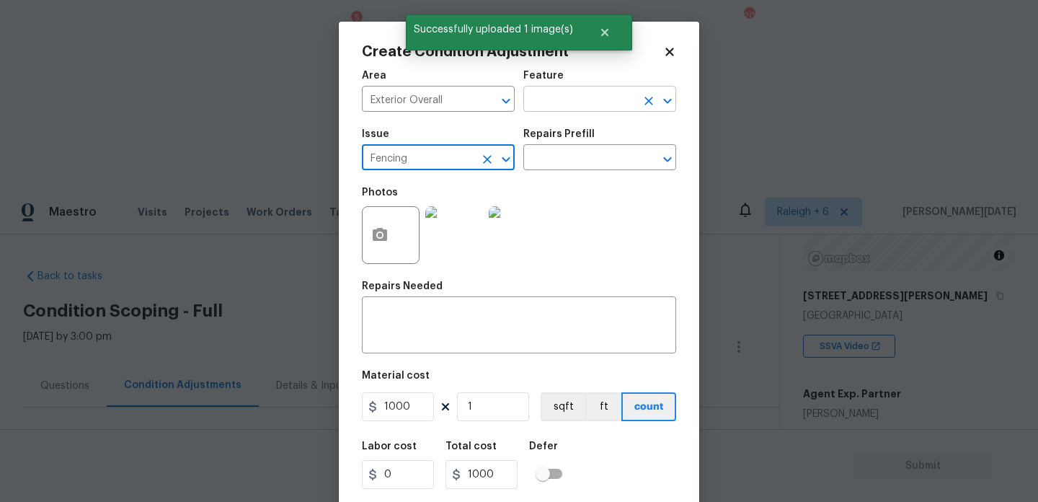
type input "Fencing"
click at [538, 97] on input "text" at bounding box center [580, 100] width 112 height 22
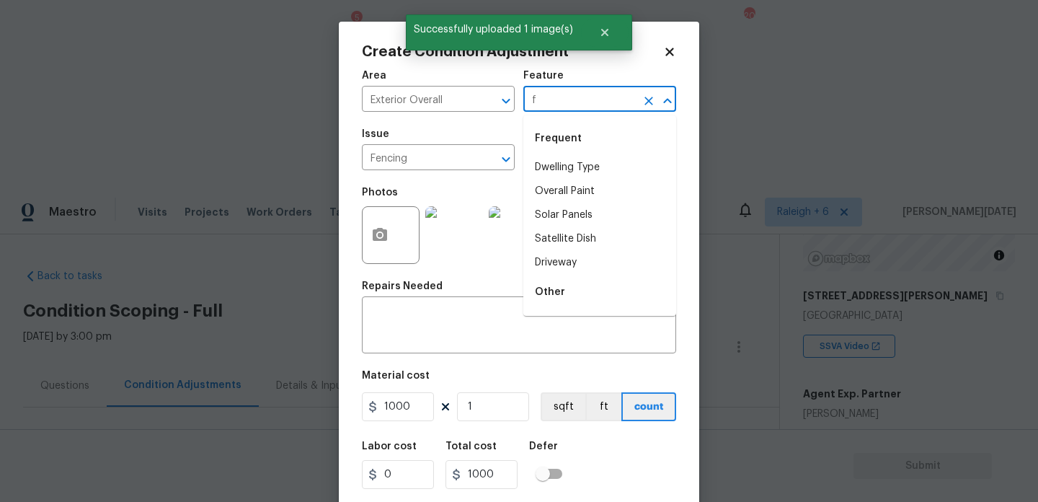
type input "fe"
type input "bn"
type input "fen"
click at [556, 173] on li "Fence" at bounding box center [600, 168] width 153 height 24
type input "Fence"
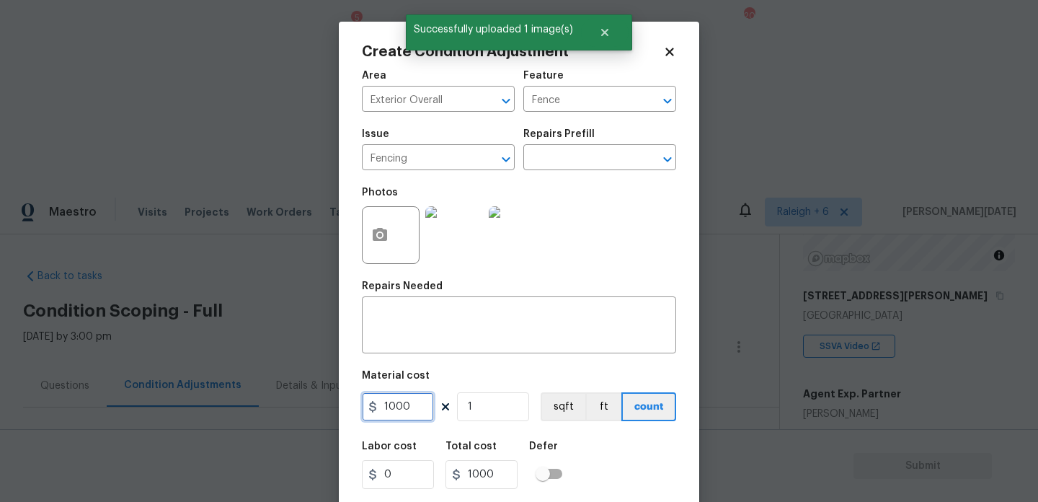
drag, startPoint x: 425, startPoint y: 417, endPoint x: 200, endPoint y: 417, distance: 225.0
click at [200, 417] on div "Create Condition Adjustment Area Exterior Overall ​ Feature Fence ​ Issue Fenci…" at bounding box center [519, 251] width 1038 height 502
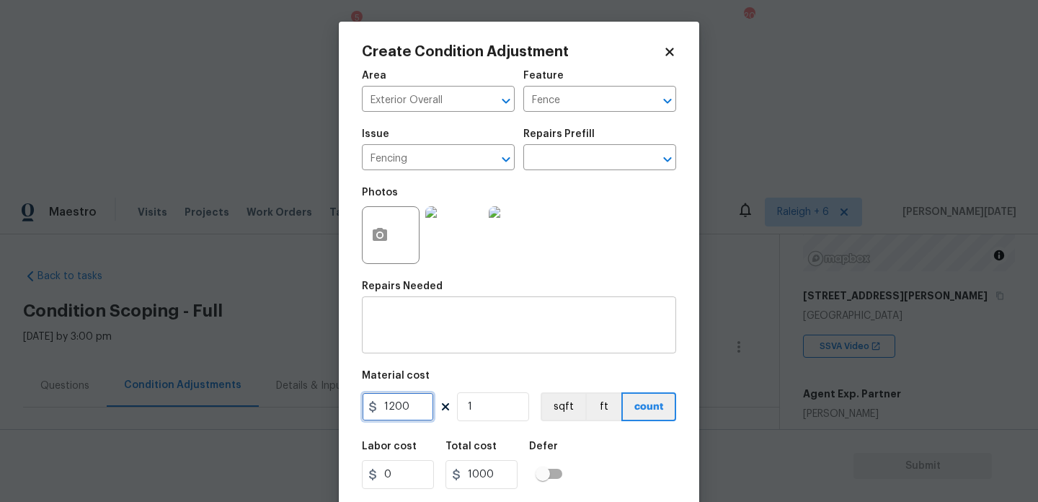
type input "1200"
click at [374, 334] on textarea at bounding box center [519, 327] width 297 height 30
type input "1200"
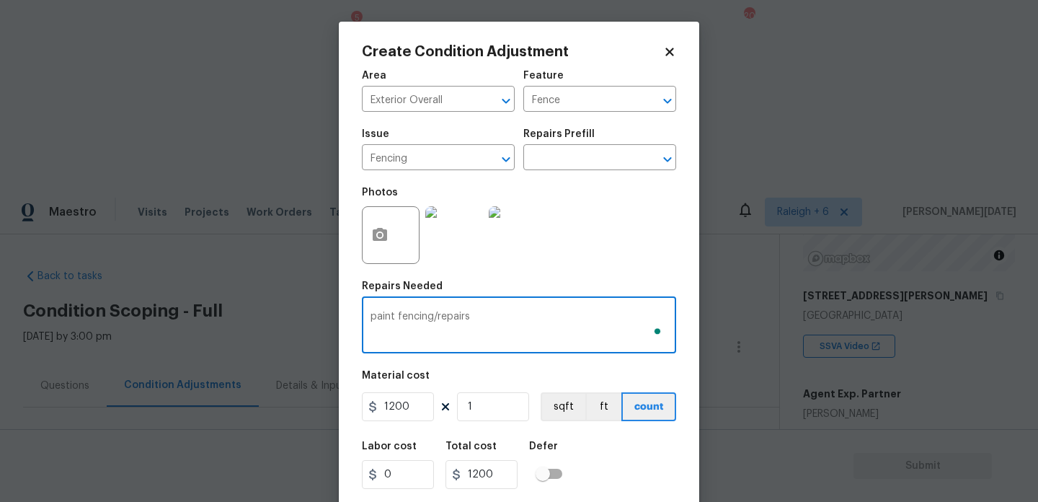
scroll to position [37, 0]
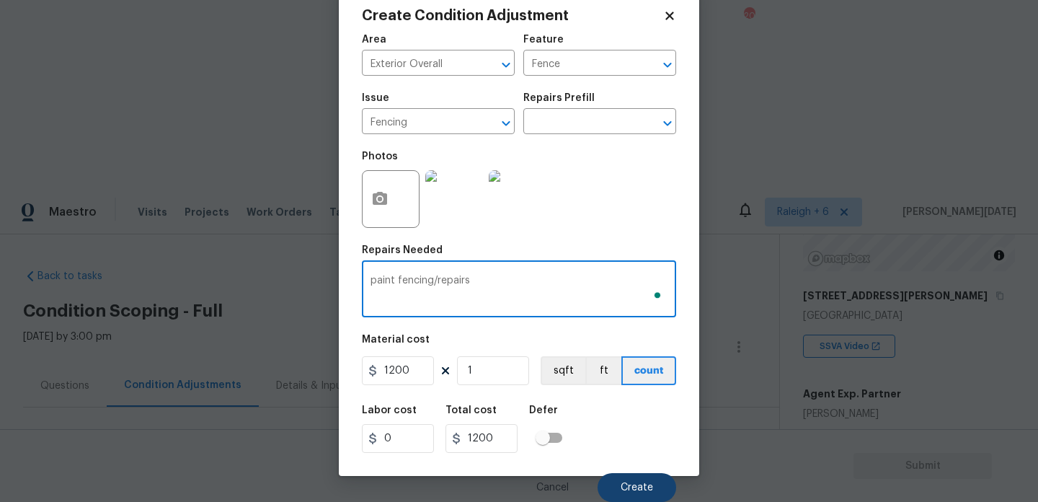
type textarea "paint fencing/repairs"
click at [648, 488] on span "Create" at bounding box center [637, 487] width 32 height 11
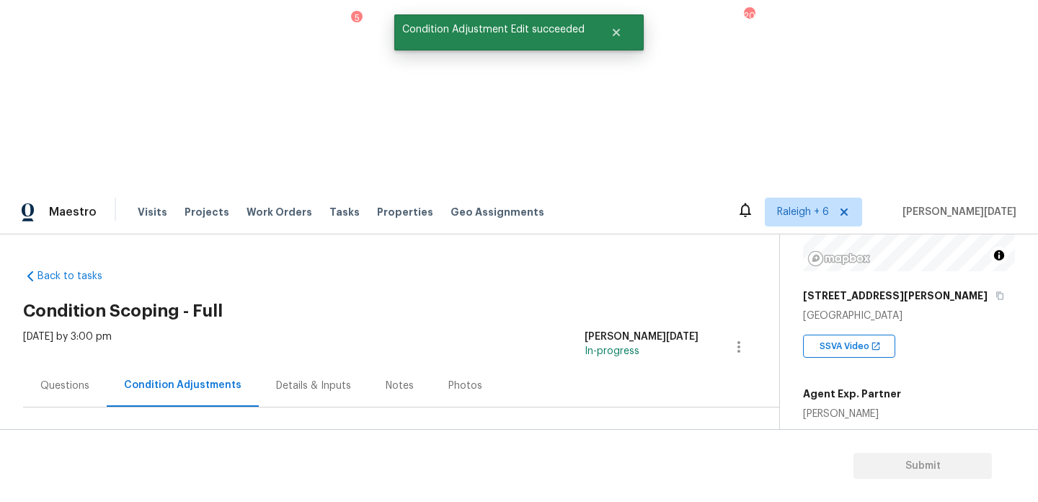
scroll to position [0, 0]
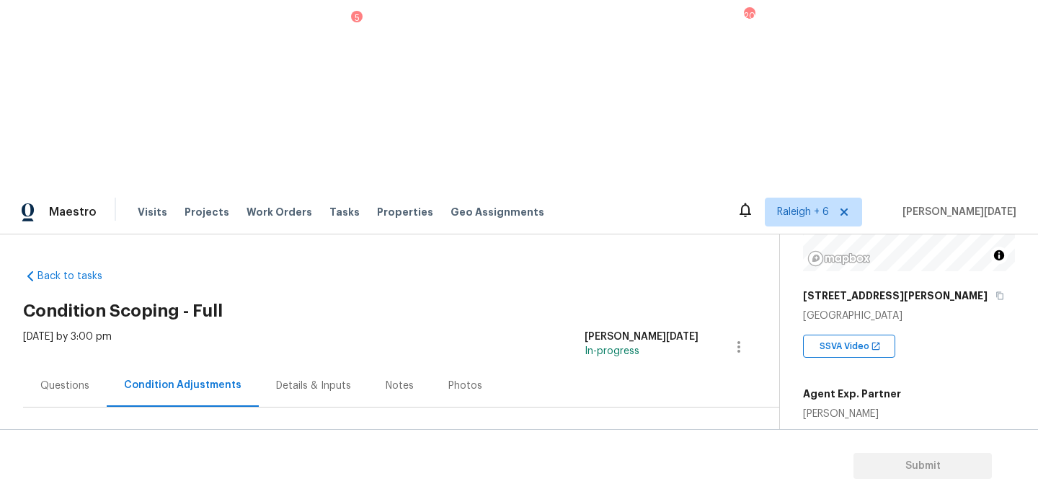
click at [43, 379] on div "Questions" at bounding box center [64, 386] width 49 height 14
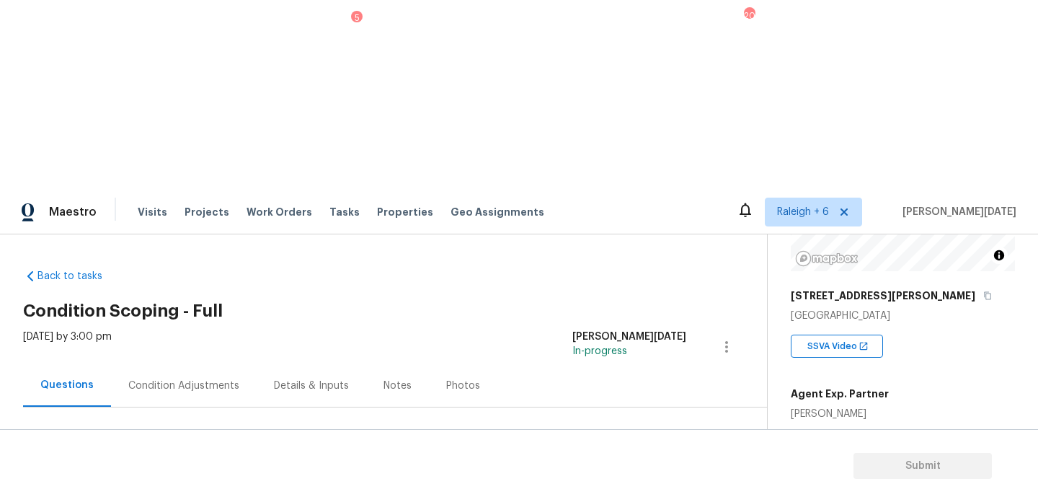
scroll to position [193, 0]
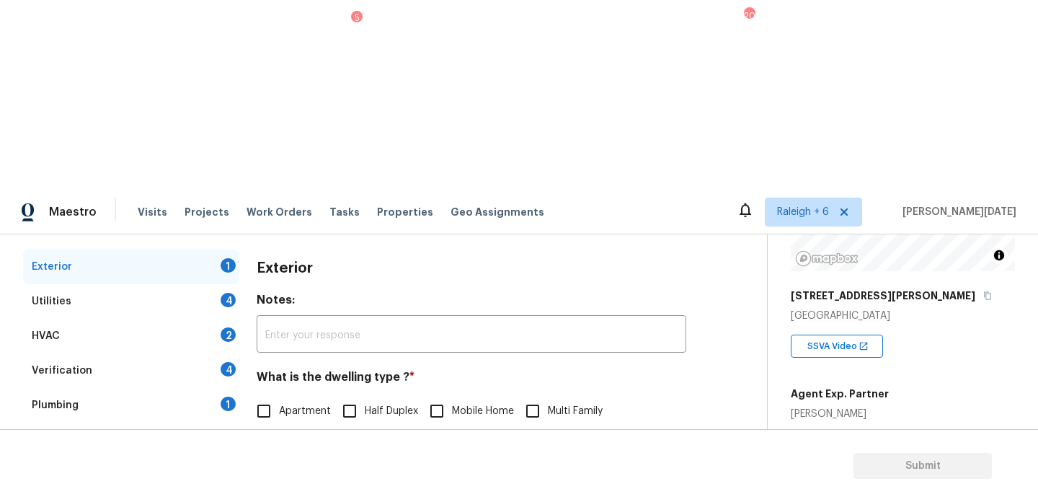
click at [108, 353] on div "Verification 4" at bounding box center [131, 370] width 216 height 35
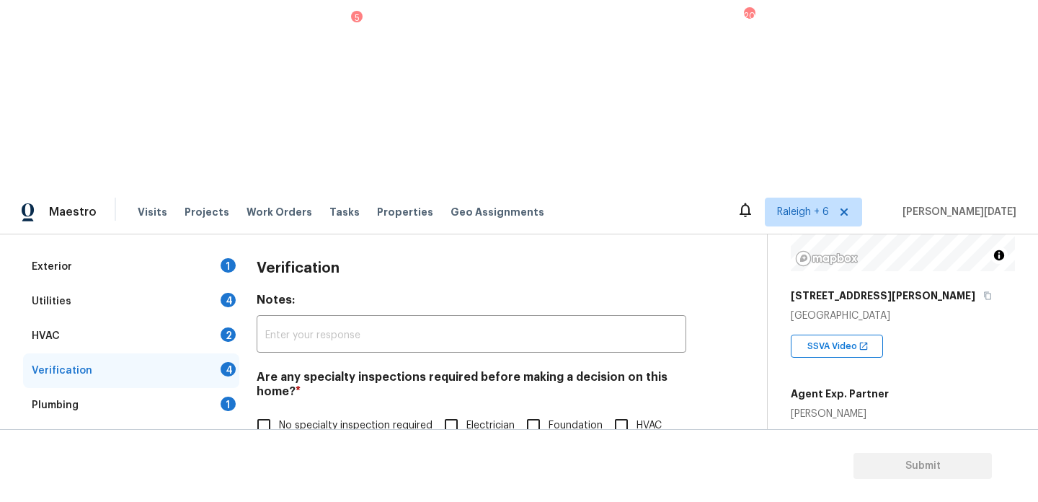
scroll to position [366, 0]
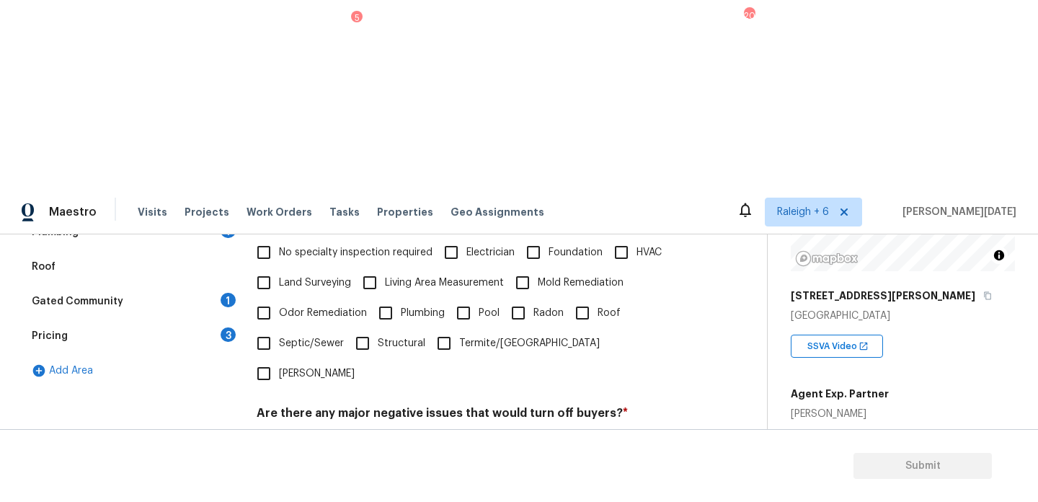
click at [267, 319] on div "Verification Notes: ​ Are any specialty inspections required before making a de…" at bounding box center [472, 358] width 430 height 565
checkbox input "true"
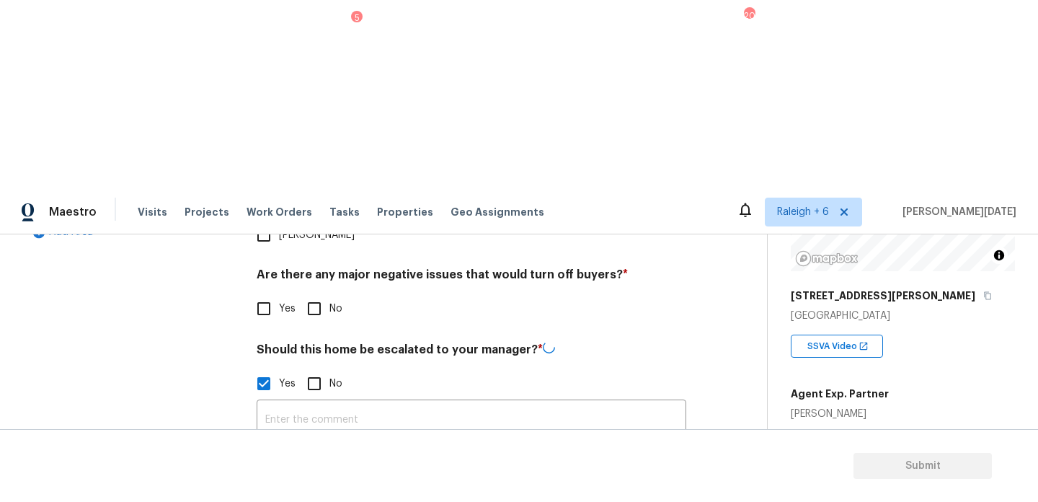
click at [256, 287] on div "Exterior 1 Utilities 4 HVAC 2 Verification 5 Plumbing 1 Roof Gated Community 1 …" at bounding box center [378, 289] width 710 height 702
click at [265, 469] on button "button" at bounding box center [274, 497] width 35 height 56
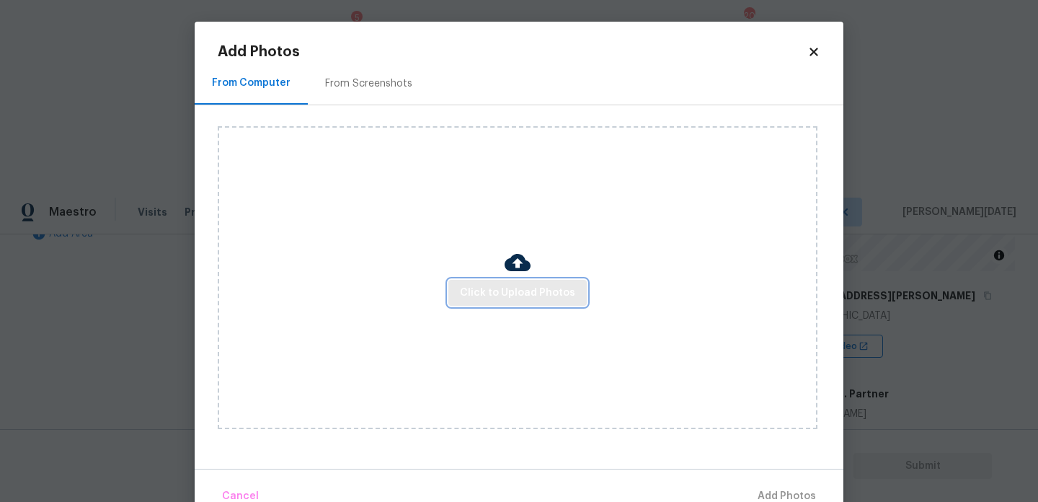
click at [500, 301] on button "Click to Upload Photos" at bounding box center [518, 293] width 138 height 27
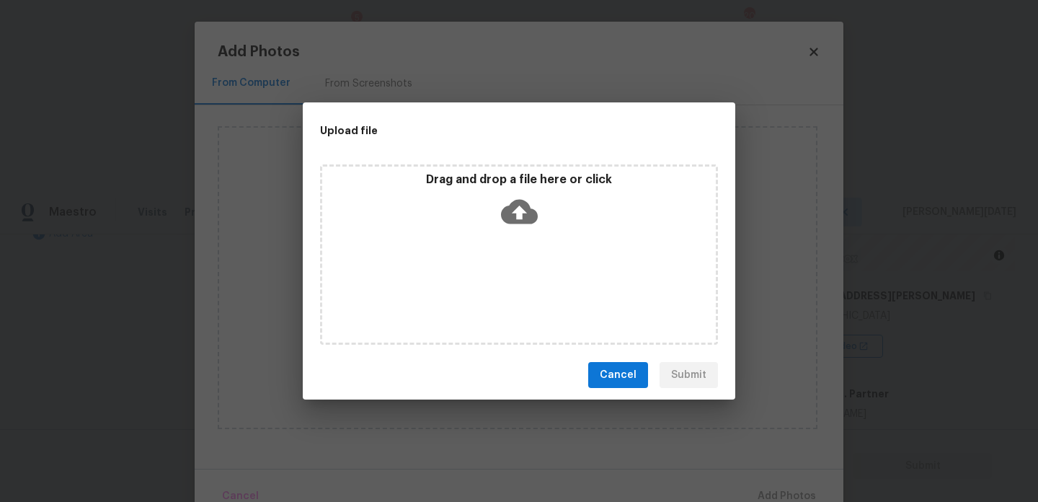
click at [500, 301] on div "Drag and drop a file here or click" at bounding box center [519, 254] width 398 height 180
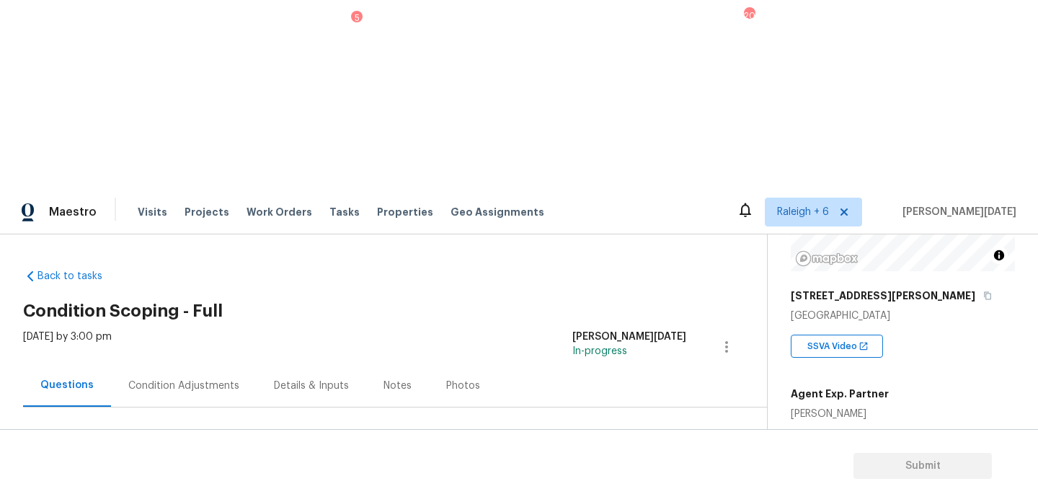
click at [199, 364] on div "Condition Adjustments" at bounding box center [184, 385] width 146 height 43
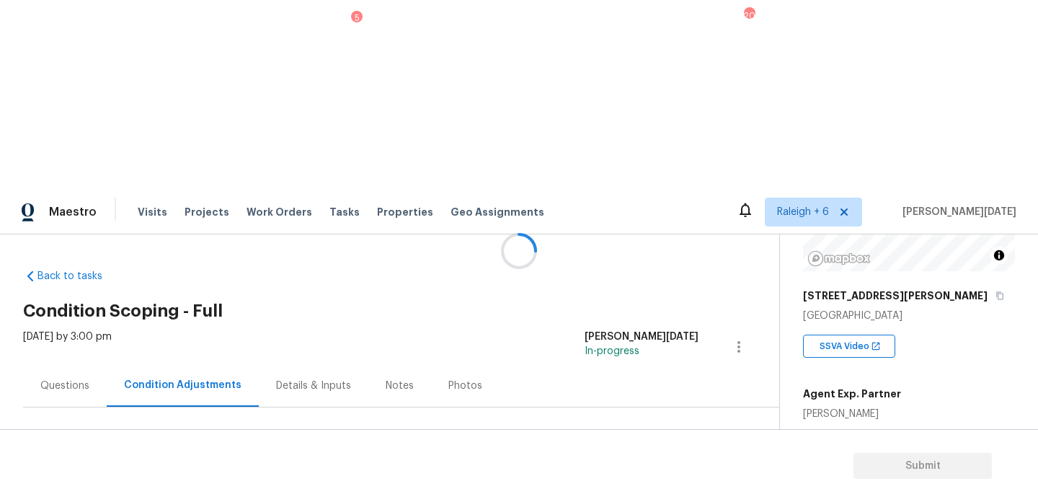
click at [619, 302] on div at bounding box center [519, 251] width 1038 height 502
click at [619, 488] on span "Add Condition Adjustment" at bounding box center [664, 494] width 146 height 13
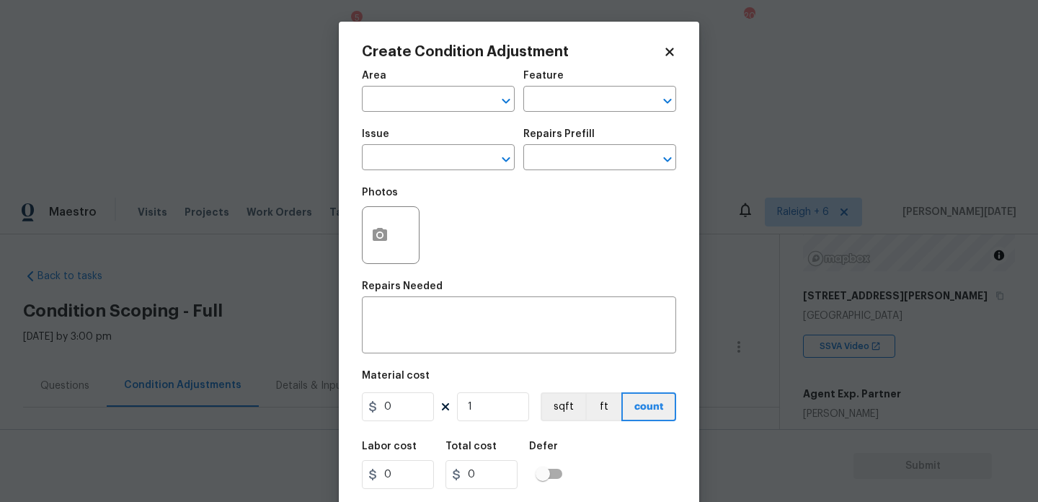
click at [619, 302] on div "x ​" at bounding box center [519, 326] width 314 height 53
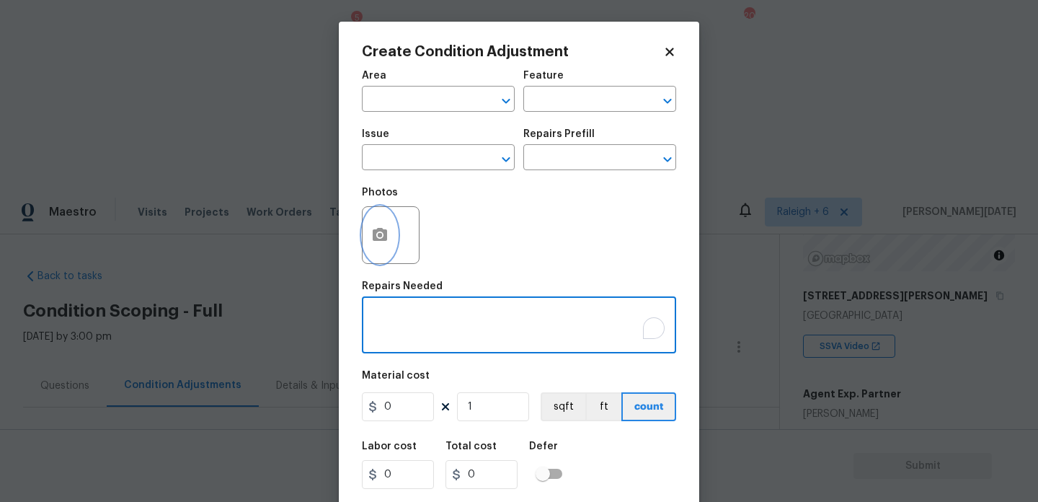
click at [379, 244] on icon "button" at bounding box center [379, 234] width 17 height 17
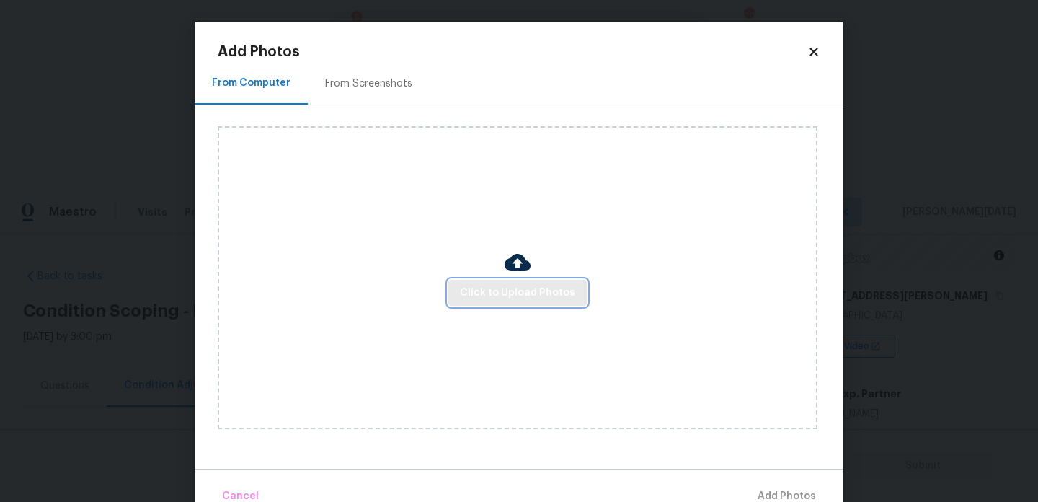
click at [495, 299] on span "Click to Upload Photos" at bounding box center [517, 293] width 115 height 18
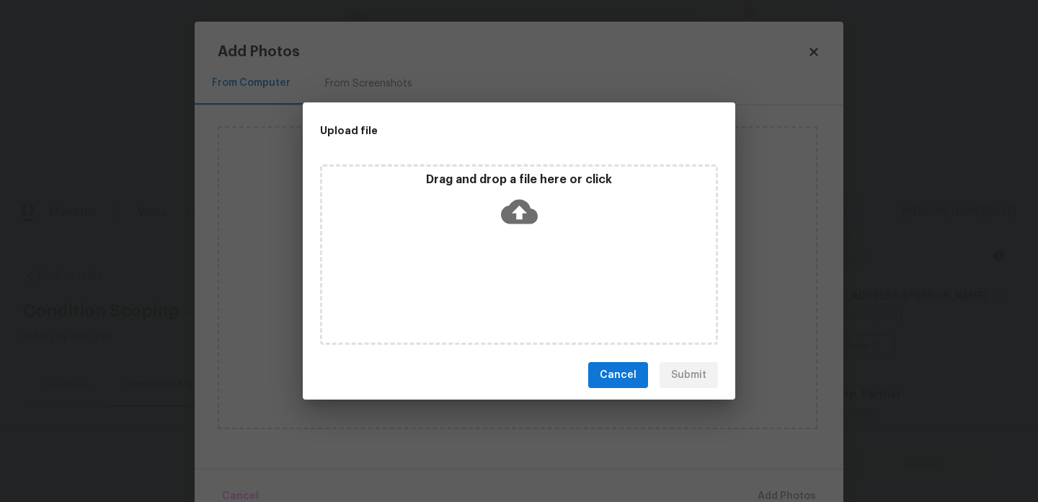
click at [495, 299] on div "Drag and drop a file here or click" at bounding box center [519, 254] width 398 height 180
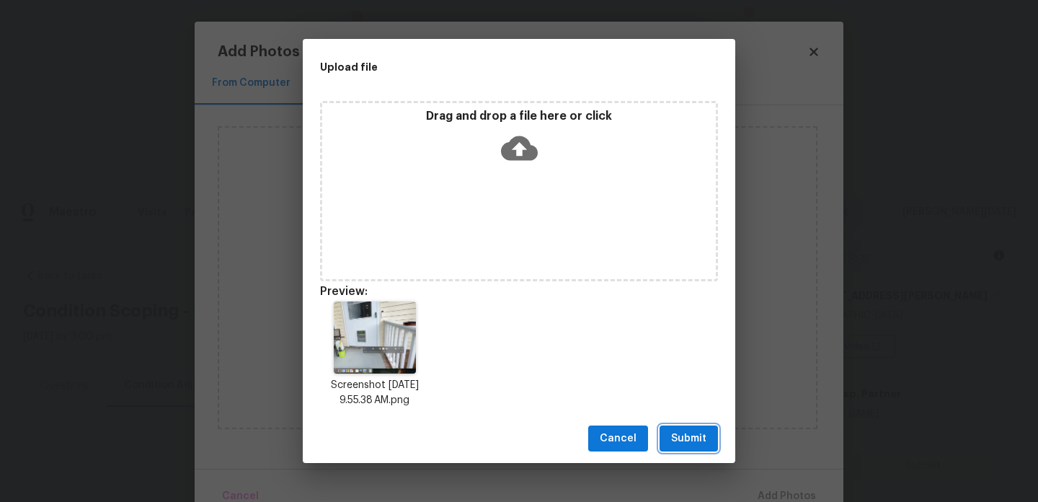
click at [686, 434] on span "Submit" at bounding box center [688, 439] width 35 height 18
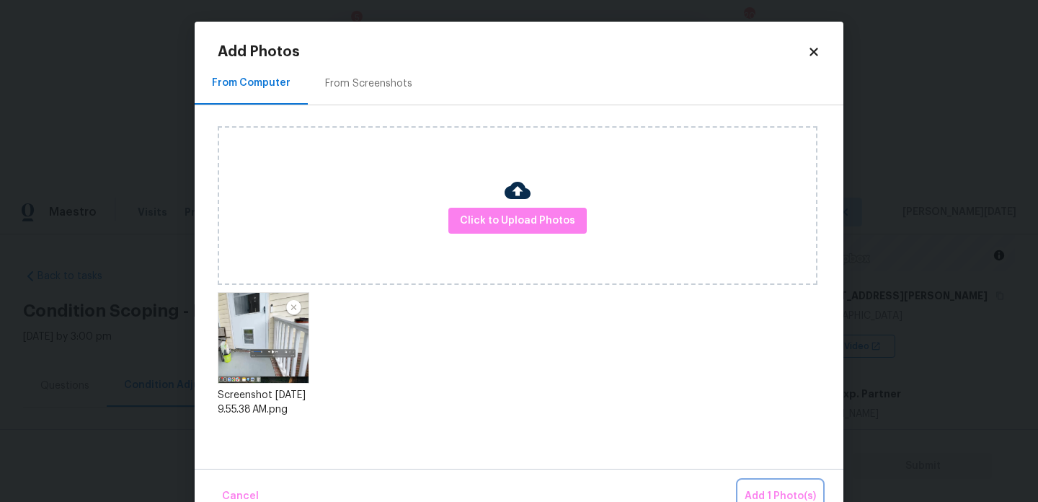
click at [755, 487] on span "Add 1 Photo(s)" at bounding box center [780, 496] width 71 height 18
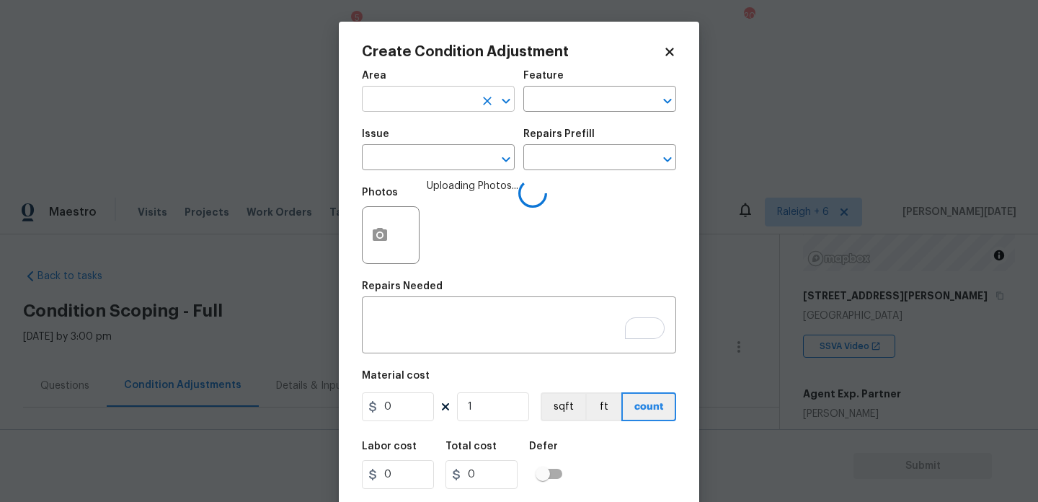
click at [381, 100] on input "text" at bounding box center [418, 100] width 112 height 22
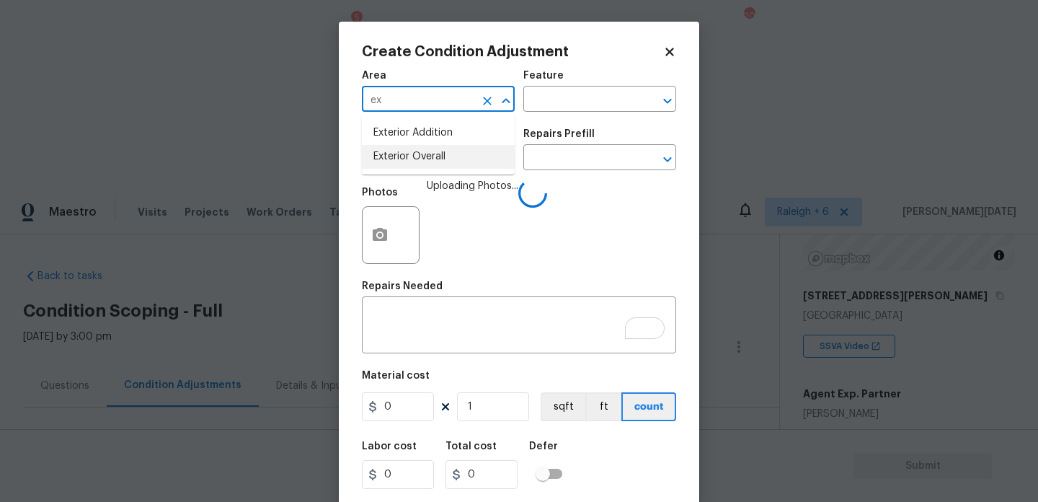
click at [407, 154] on li "Exterior Overall" at bounding box center [438, 157] width 153 height 24
type input "Exterior Overall"
click at [567, 79] on div "Feature" at bounding box center [600, 80] width 153 height 19
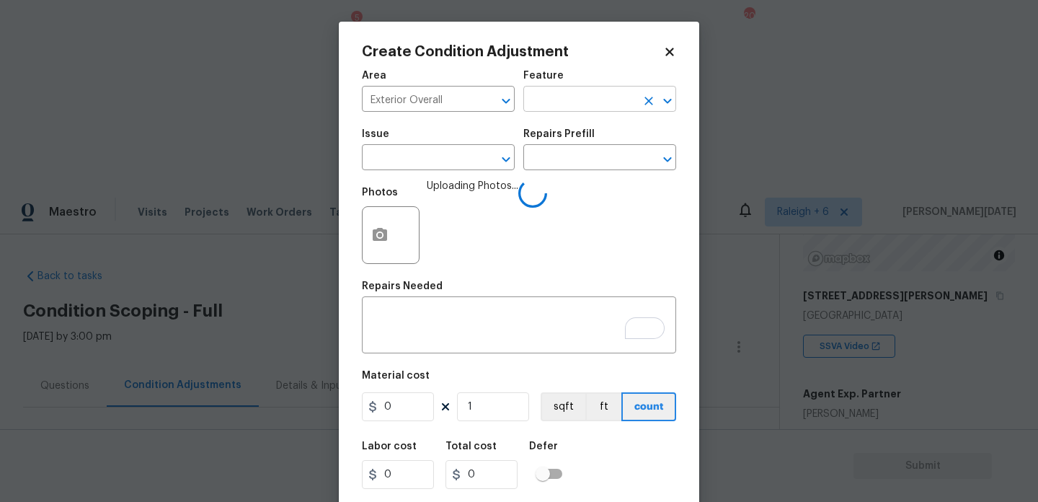
click at [560, 100] on input "text" at bounding box center [580, 100] width 112 height 22
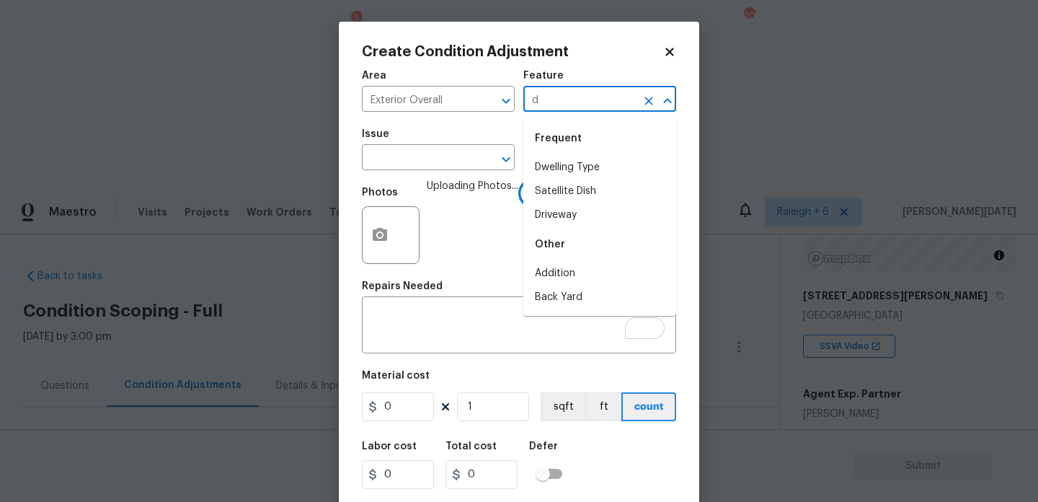
type input "do"
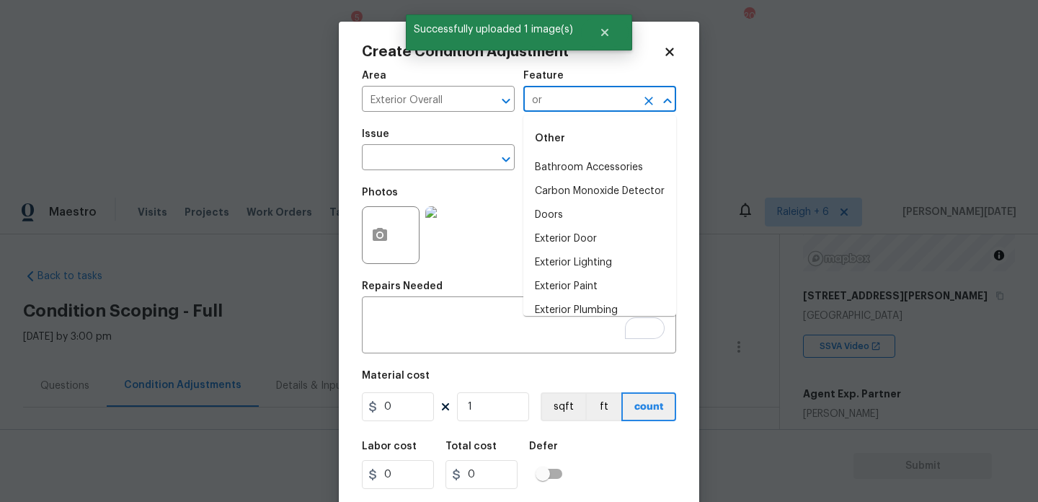
type input "o"
type input "doo"
type input "r"
click at [605, 196] on li "Exterior Door" at bounding box center [600, 192] width 153 height 24
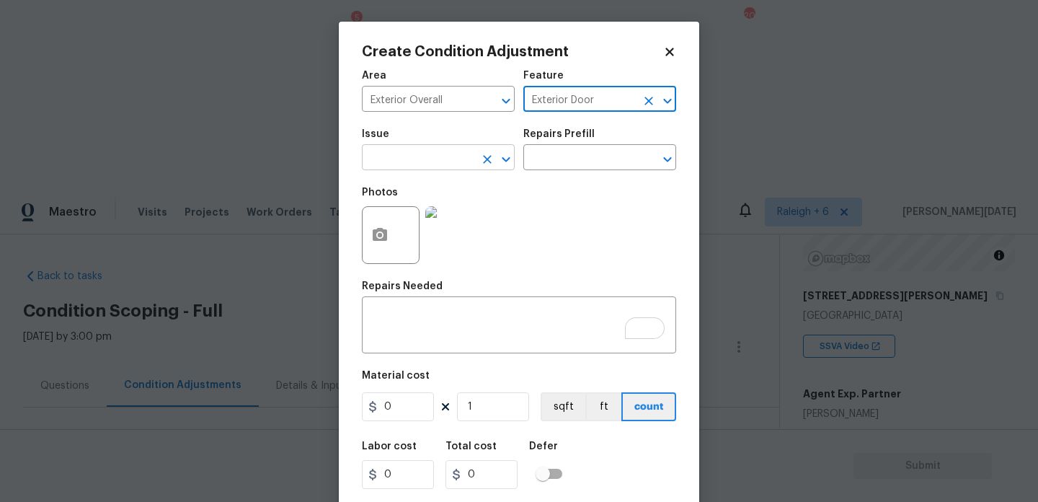
type input "Exterior Door"
click at [423, 151] on input "text" at bounding box center [418, 159] width 112 height 22
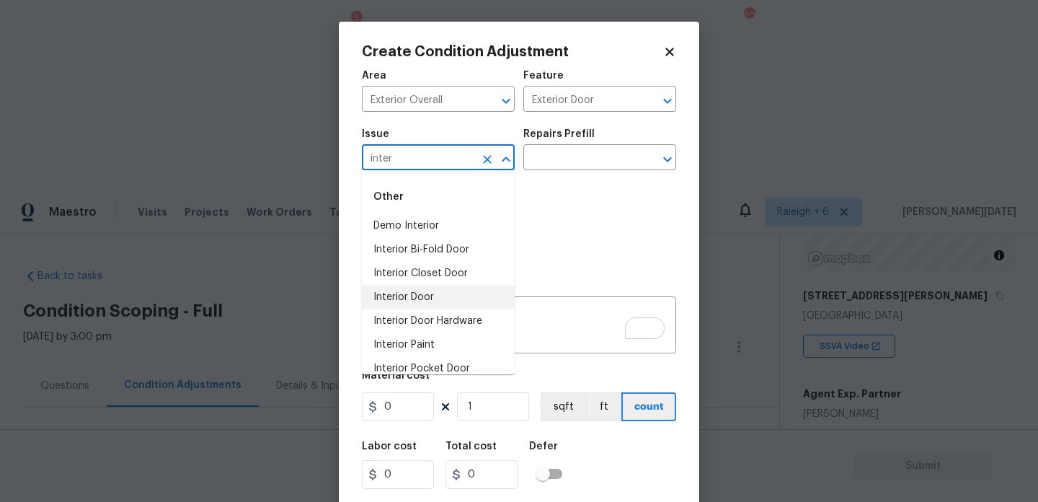
click at [425, 294] on li "Interior Door" at bounding box center [438, 298] width 153 height 24
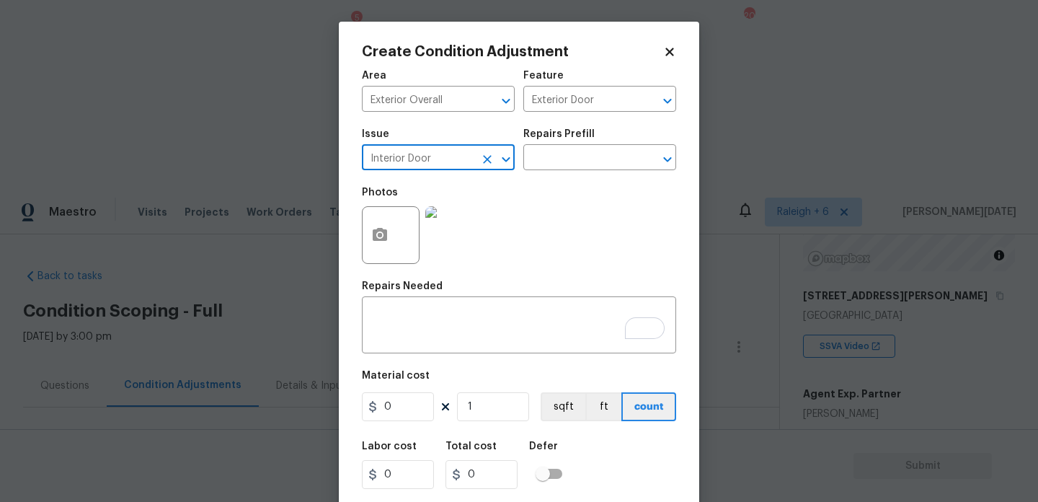
type input "Interior Door"
click at [397, 399] on input "0" at bounding box center [398, 406] width 72 height 29
type input "650"
click at [407, 343] on div "x ​" at bounding box center [519, 326] width 314 height 53
type input "650"
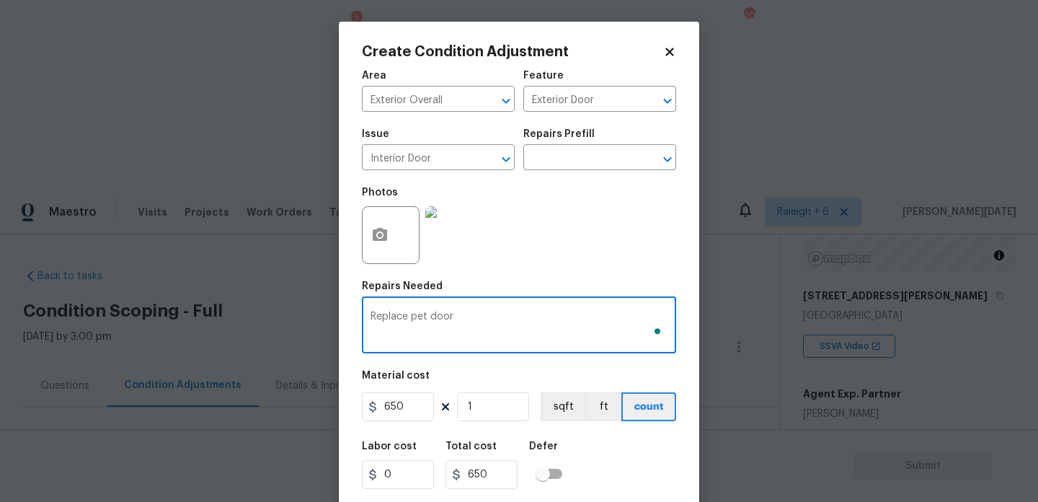
scroll to position [37, 0]
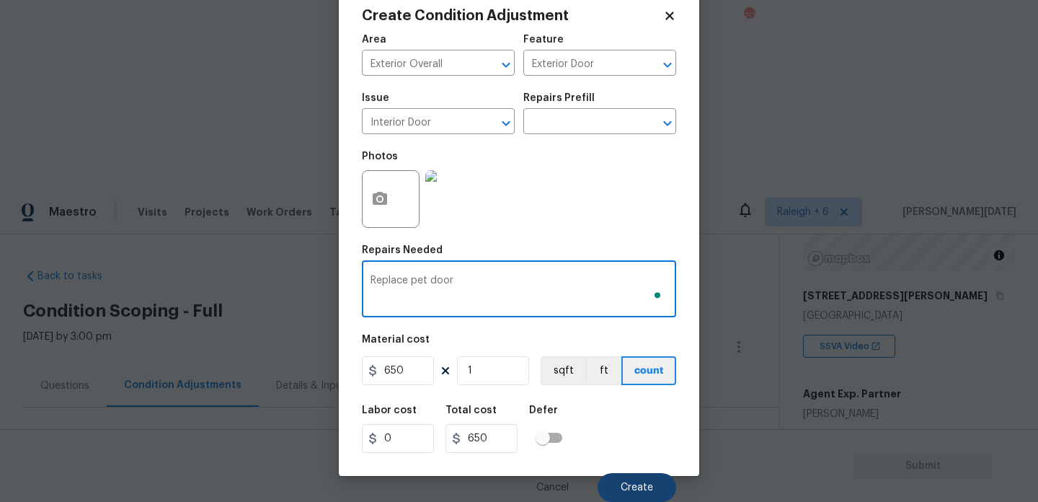
type textarea "Replace pet door"
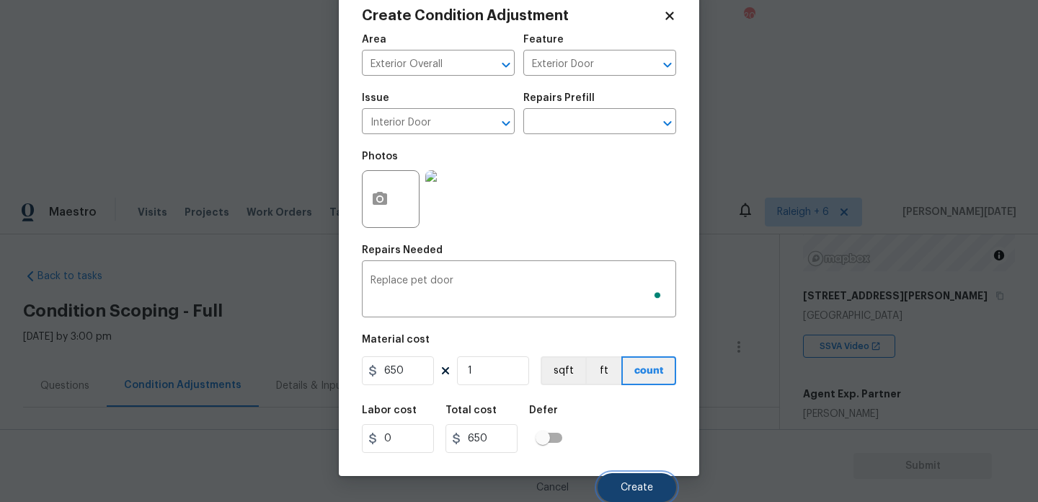
click at [623, 476] on button "Create" at bounding box center [637, 487] width 79 height 29
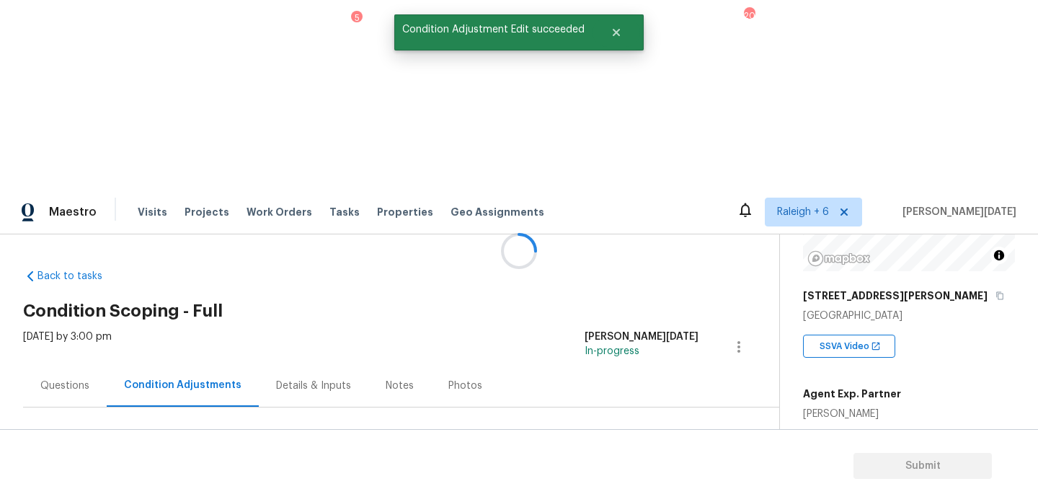
scroll to position [0, 0]
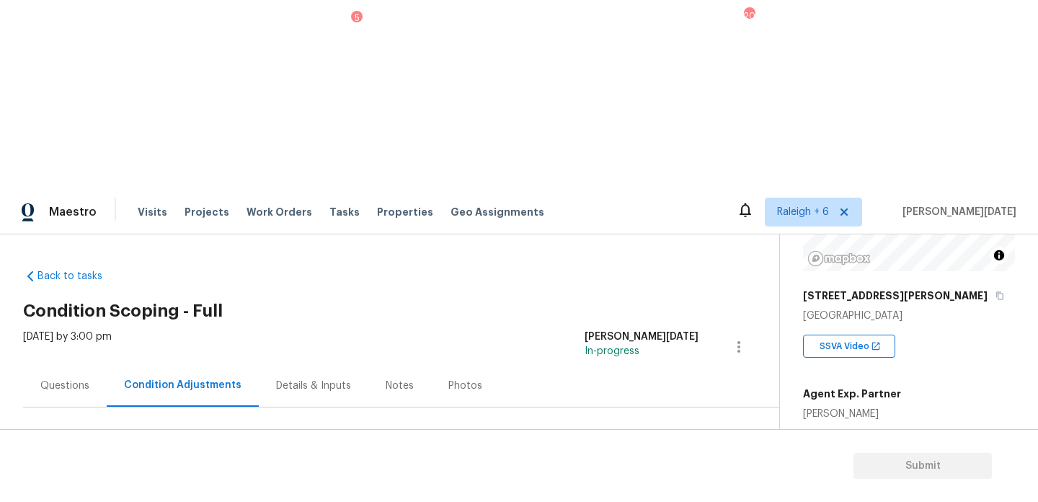
click at [645, 480] on button "Add Condition Adjustment" at bounding box center [663, 495] width 163 height 30
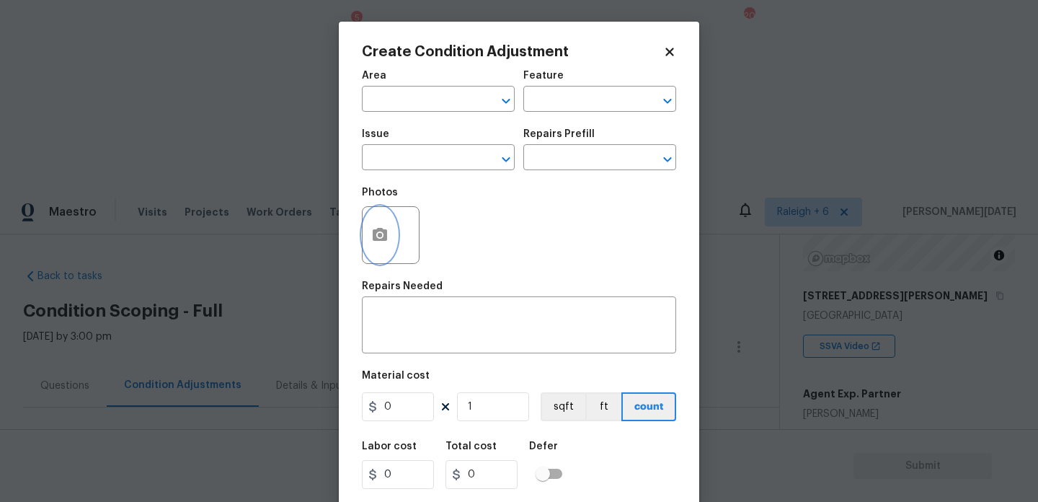
click at [385, 238] on icon "button" at bounding box center [380, 234] width 14 height 13
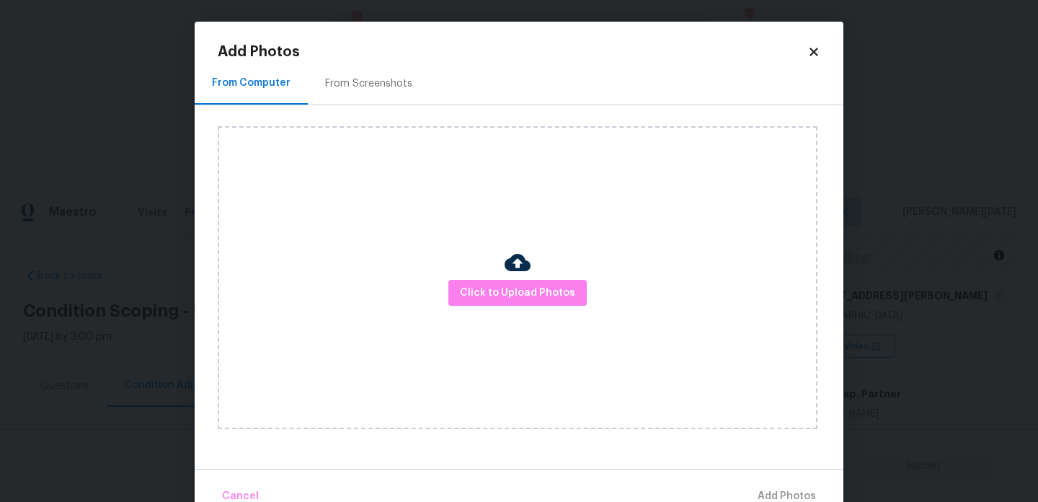
click at [547, 314] on div "Click to Upload Photos" at bounding box center [518, 277] width 600 height 303
click at [552, 300] on span "Click to Upload Photos" at bounding box center [517, 293] width 115 height 18
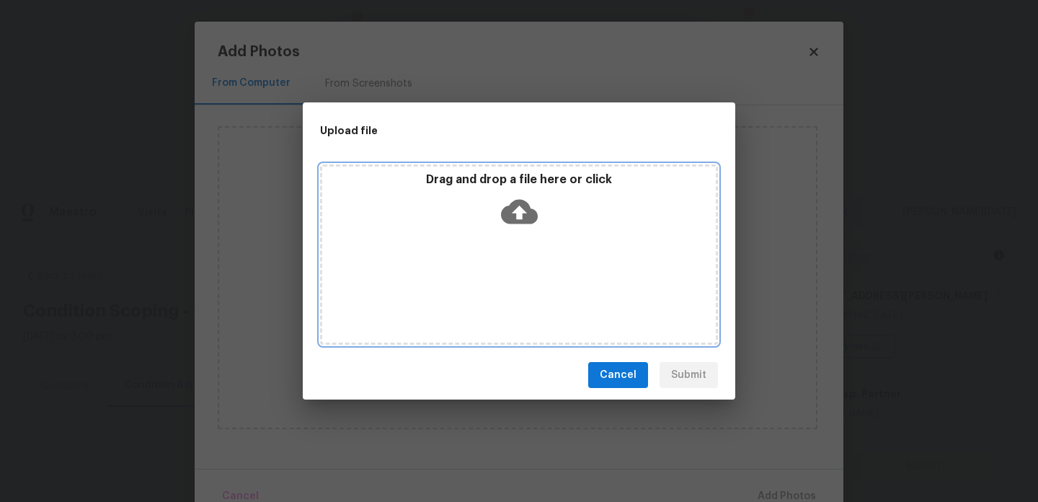
click at [552, 300] on div "Drag and drop a file here or click" at bounding box center [519, 254] width 398 height 180
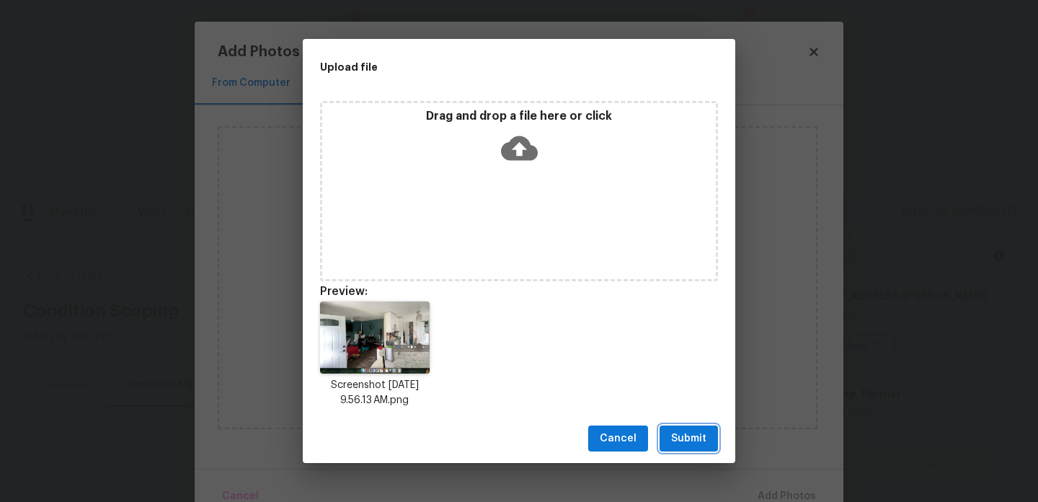
click at [683, 441] on span "Submit" at bounding box center [688, 439] width 35 height 18
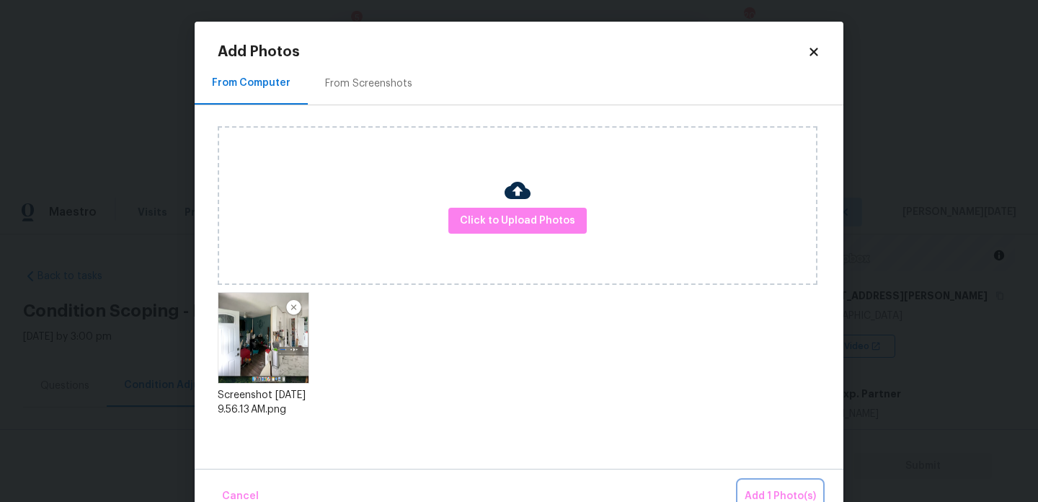
click at [765, 485] on button "Add 1 Photo(s)" at bounding box center [780, 496] width 83 height 31
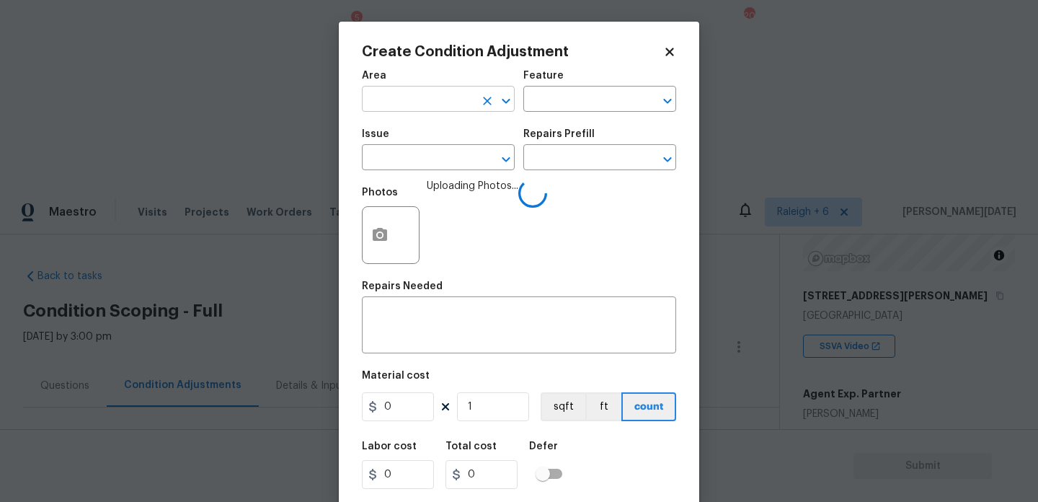
click at [391, 106] on input "text" at bounding box center [418, 100] width 112 height 22
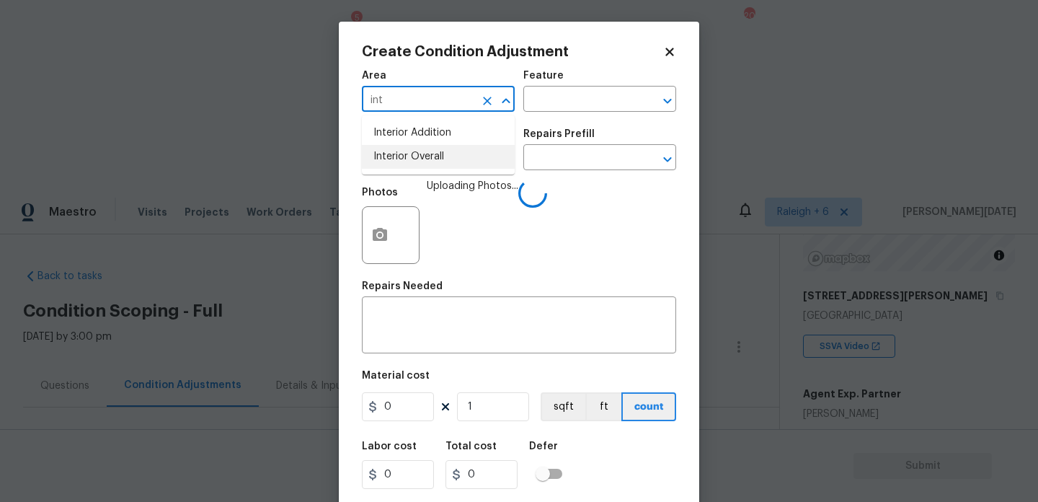
click at [407, 162] on li "Interior Overall" at bounding box center [438, 157] width 153 height 24
type input "Interior Overall"
click at [407, 162] on input "text" at bounding box center [418, 159] width 112 height 22
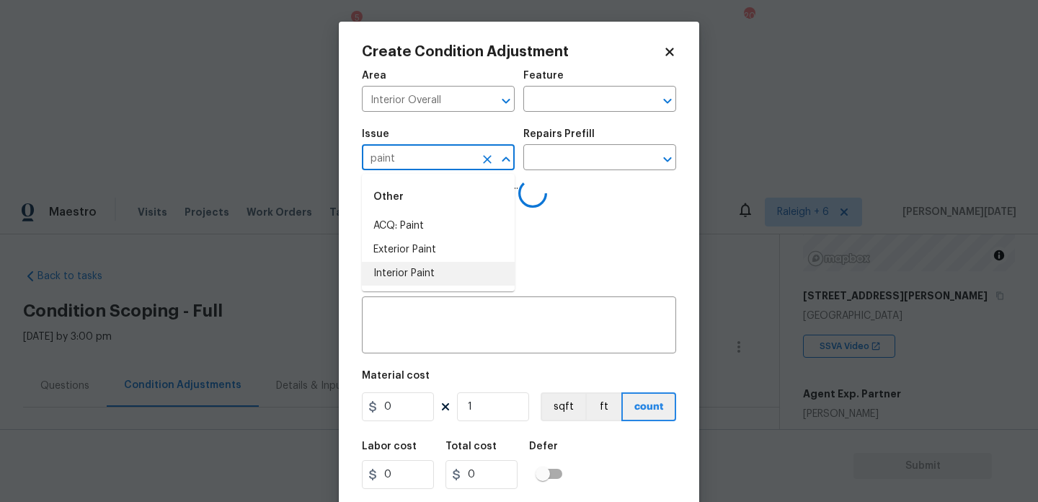
click at [409, 267] on li "Interior Paint" at bounding box center [438, 274] width 153 height 24
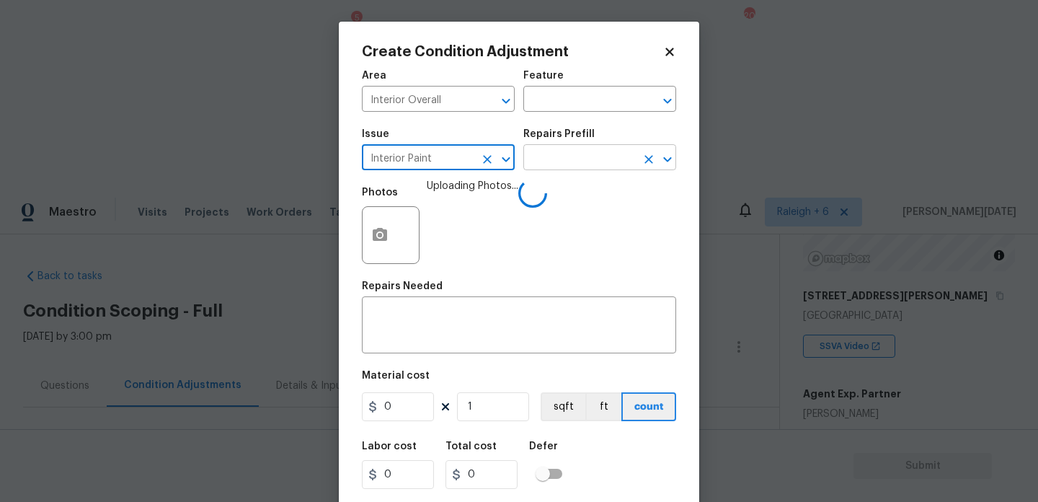
type input "Interior Paint"
click at [558, 152] on input "text" at bounding box center [580, 159] width 112 height 22
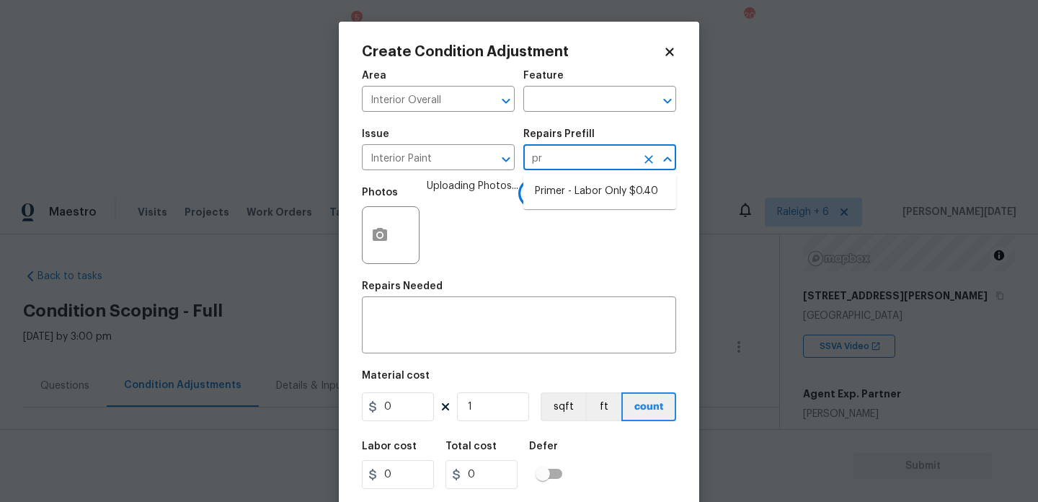
type input "pri"
click at [566, 185] on li "Primer - Labor Only $0.40" at bounding box center [600, 192] width 153 height 24
type input "Overall Paint"
type textarea "Interior primer - PRIMER PROVIDED BY OPENDOOR - All nails, screws, drywall anch…"
type input "0.4"
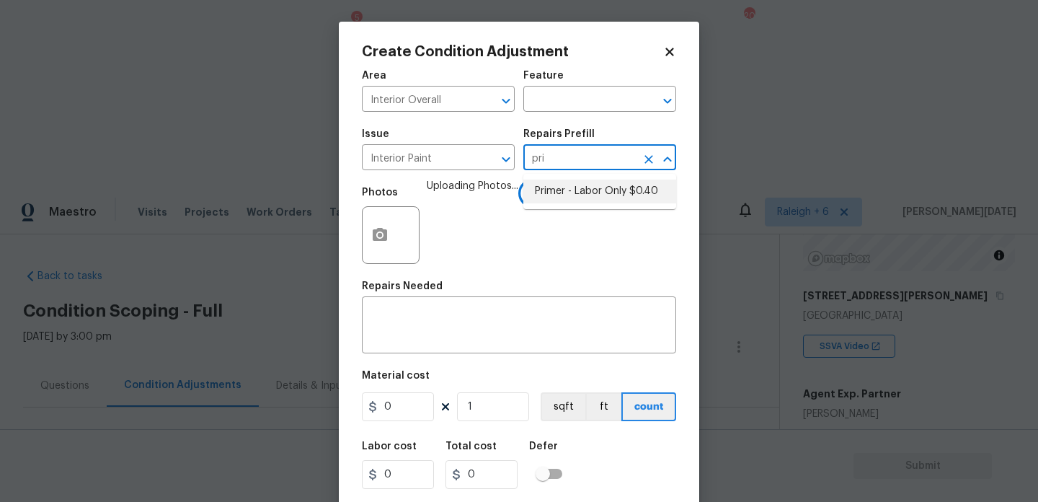
type input "0.4"
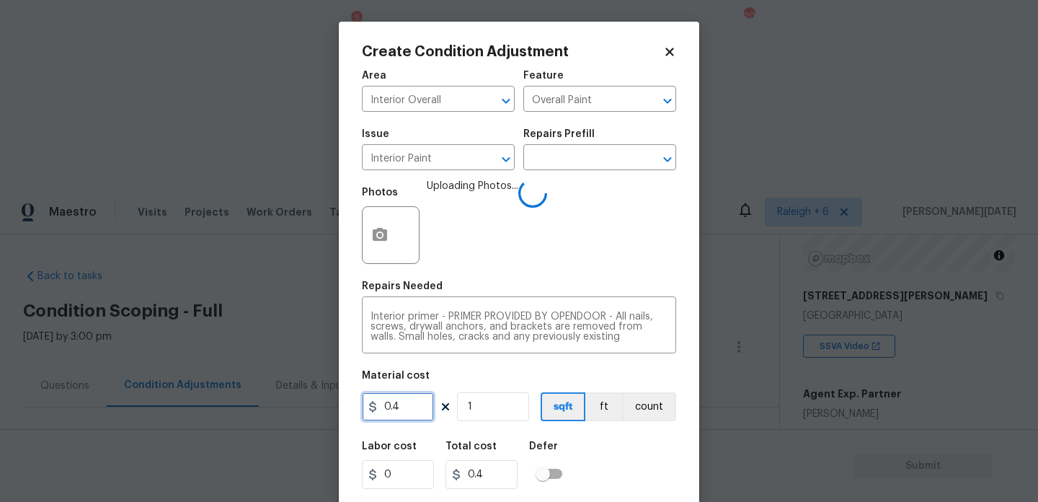
drag, startPoint x: 410, startPoint y: 414, endPoint x: 316, endPoint y: 411, distance: 94.5
click at [316, 411] on div "Create Condition Adjustment Area Interior Overall ​ Feature Overall Paint ​ Iss…" at bounding box center [519, 251] width 1038 height 502
type input "200"
click at [537, 271] on div "Photos Uploading Photos..." at bounding box center [519, 226] width 314 height 94
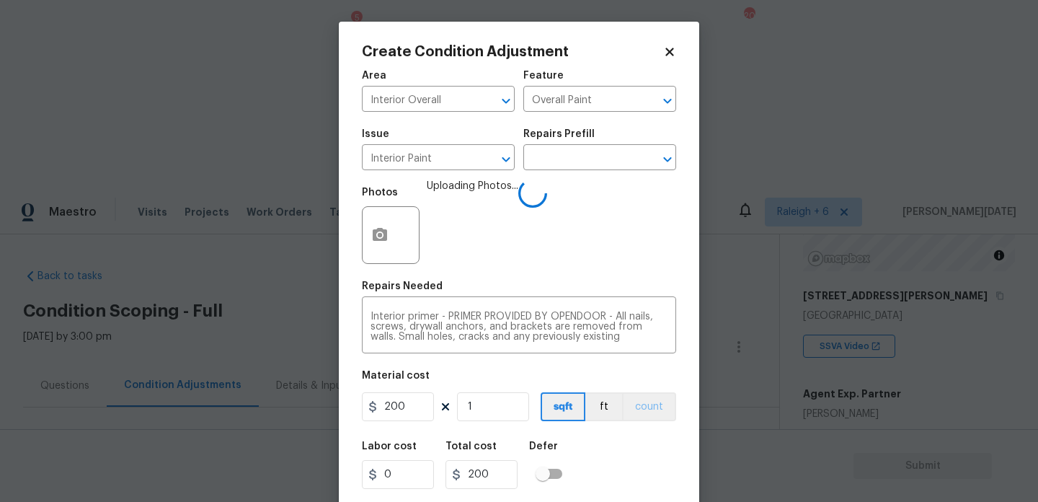
scroll to position [37, 0]
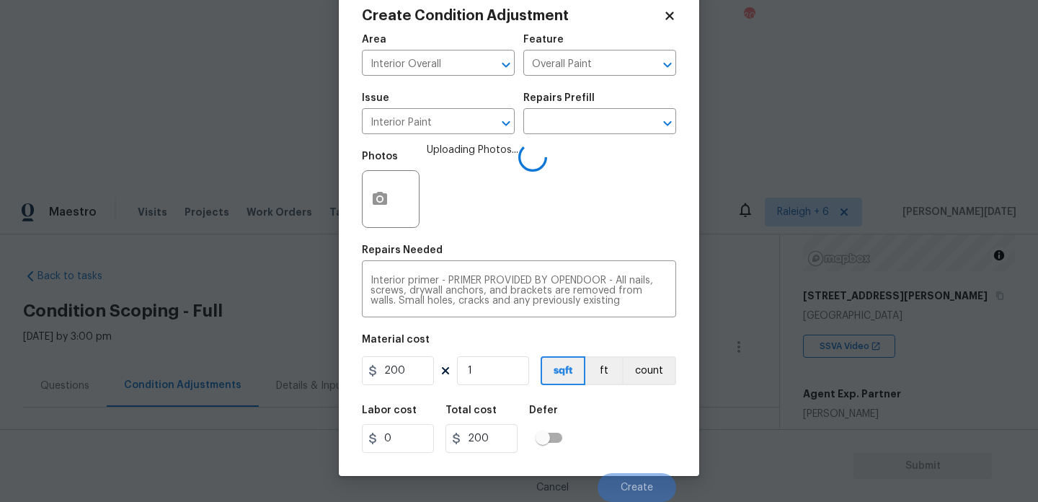
click at [619, 428] on div "Labor cost 0 Total cost 200 Defer" at bounding box center [519, 429] width 314 height 65
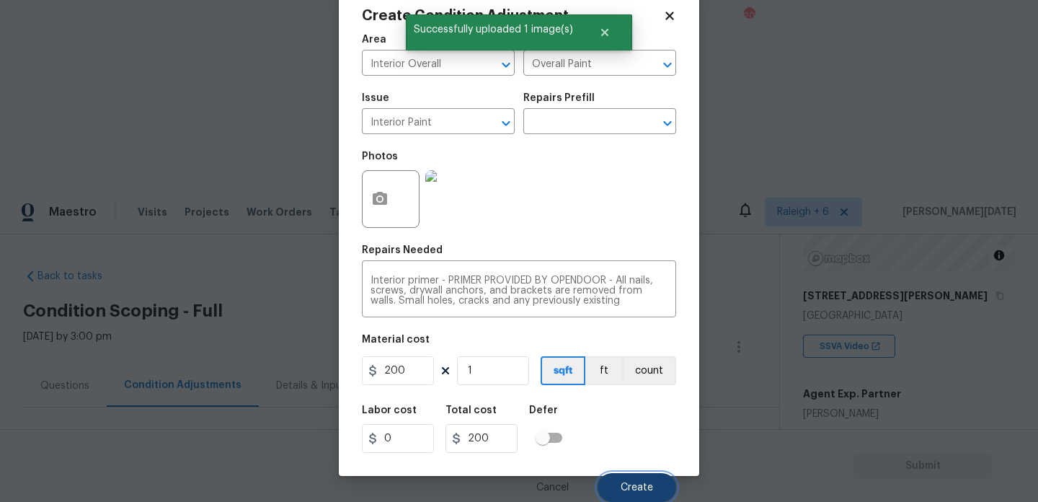
click at [628, 482] on span "Create" at bounding box center [637, 487] width 32 height 11
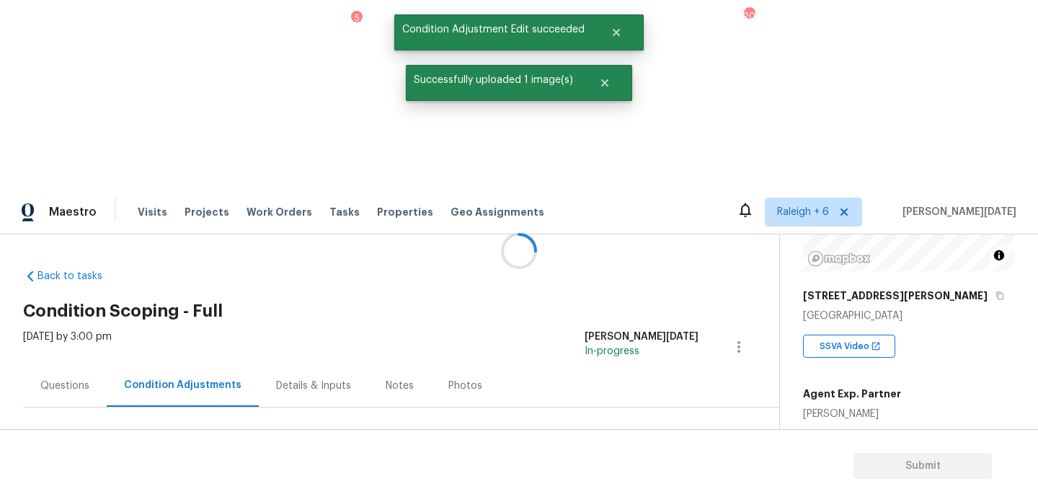
scroll to position [0, 0]
click at [635, 480] on button "Add Condition Adjustment" at bounding box center [663, 495] width 163 height 30
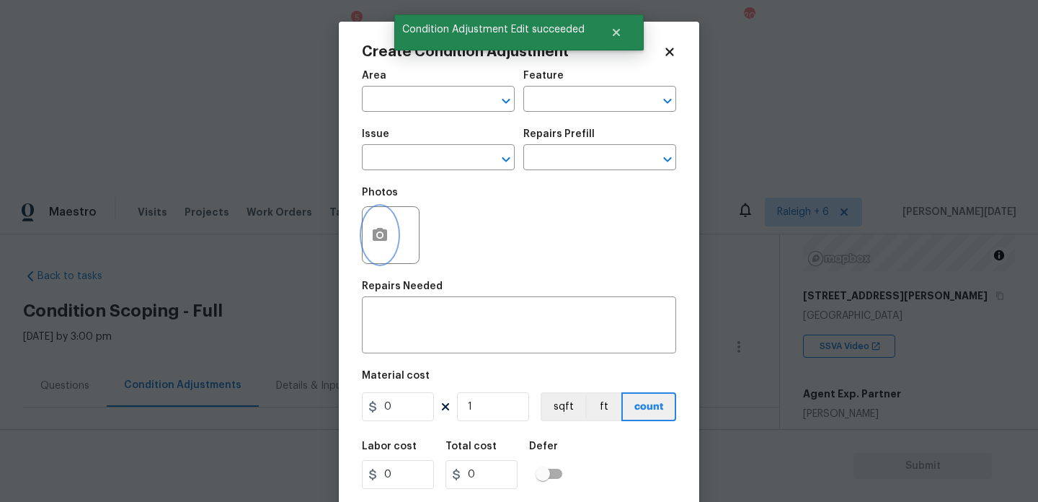
click at [385, 235] on icon "button" at bounding box center [380, 234] width 14 height 13
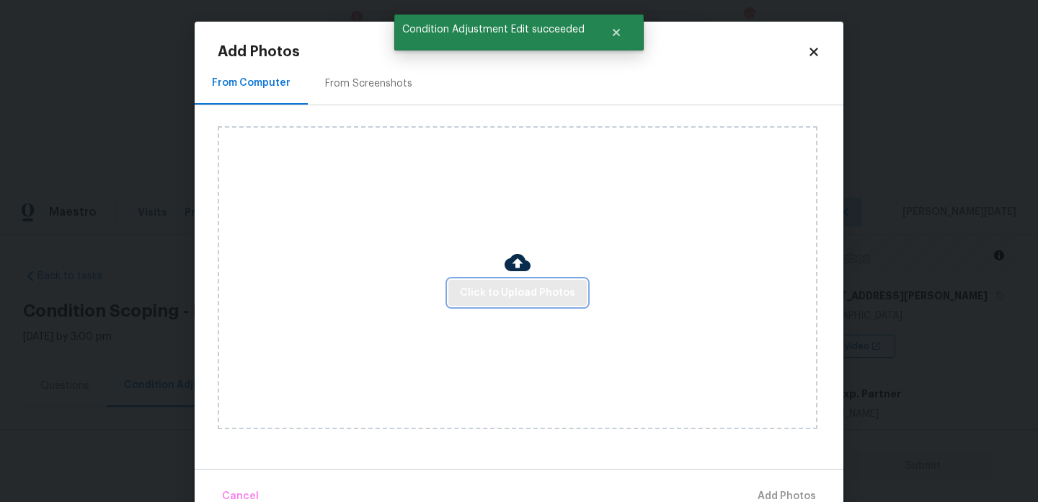
click at [510, 301] on span "Click to Upload Photos" at bounding box center [517, 293] width 115 height 18
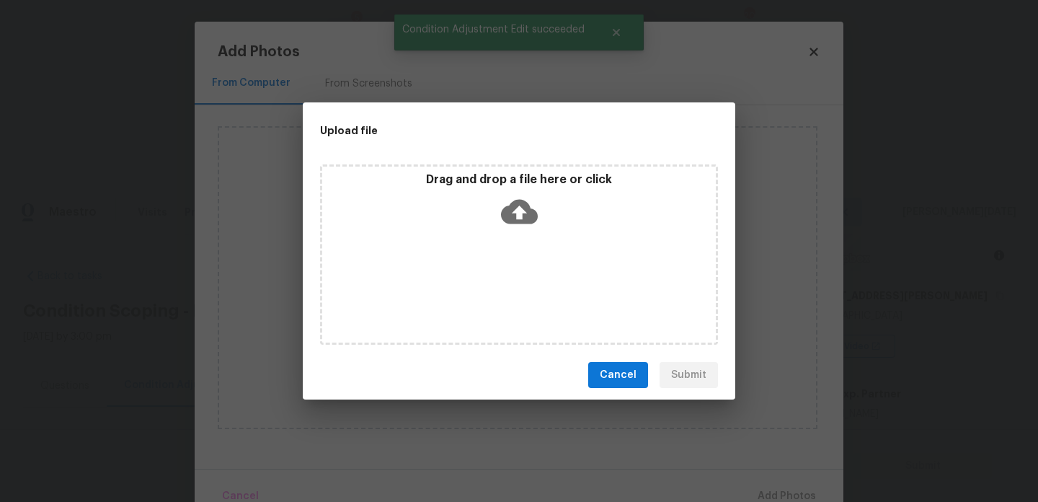
click at [510, 301] on div "Drag and drop a file here or click" at bounding box center [519, 254] width 398 height 180
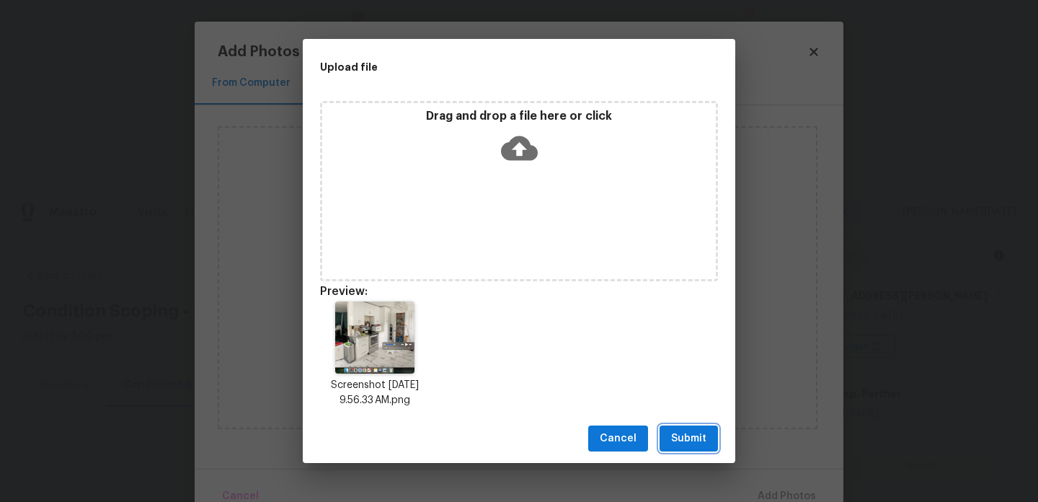
click at [689, 438] on span "Submit" at bounding box center [688, 439] width 35 height 18
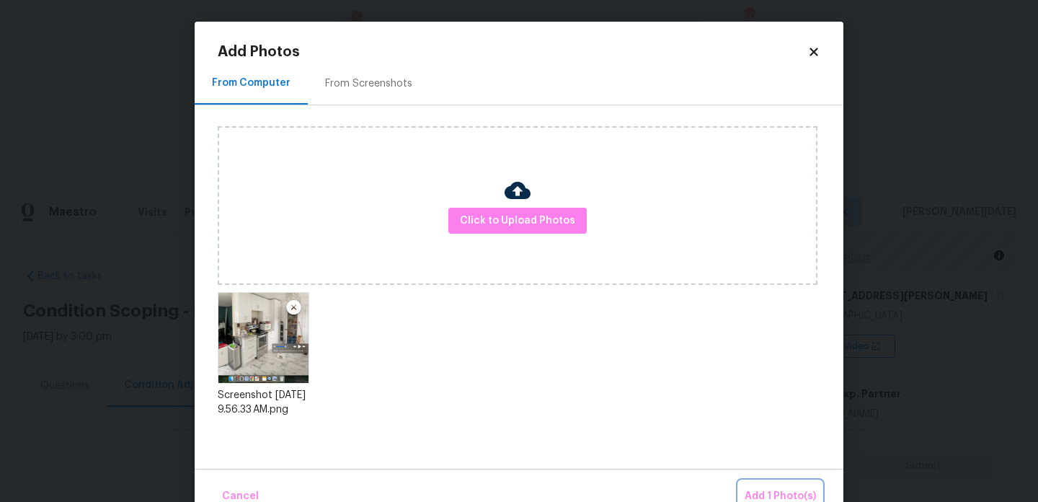
click at [767, 493] on span "Add 1 Photo(s)" at bounding box center [780, 496] width 71 height 18
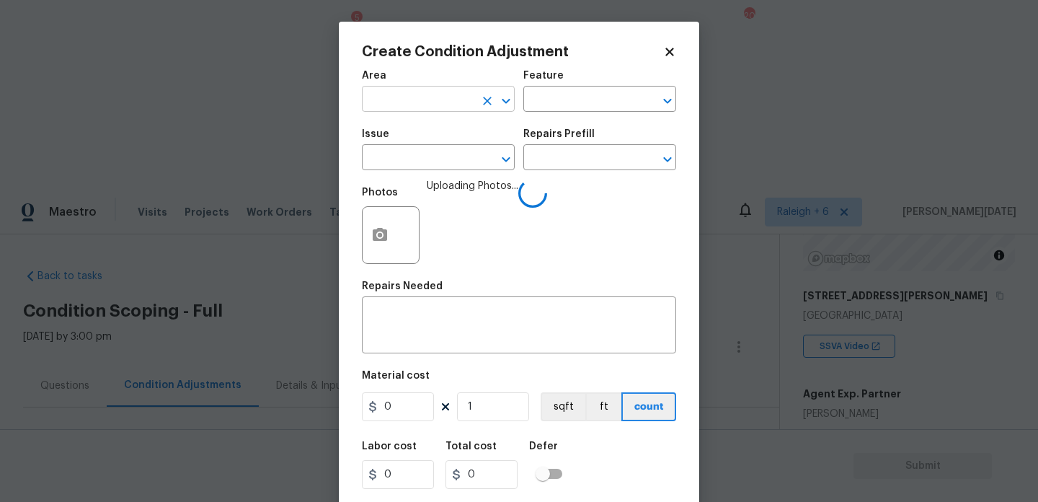
click at [371, 102] on input "text" at bounding box center [418, 100] width 112 height 22
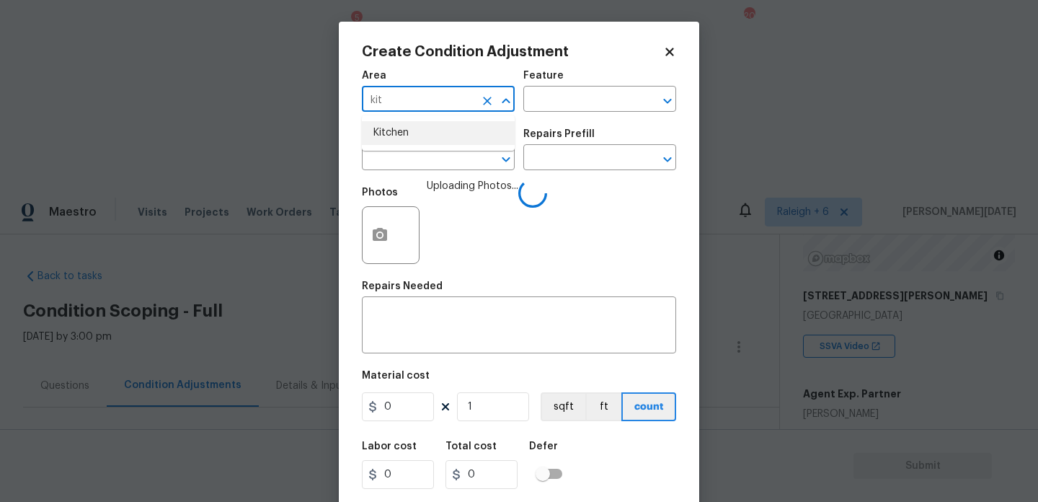
click at [397, 140] on li "Kitchen" at bounding box center [438, 133] width 153 height 24
type input "Kitchen"
click at [418, 166] on input "text" at bounding box center [418, 159] width 112 height 22
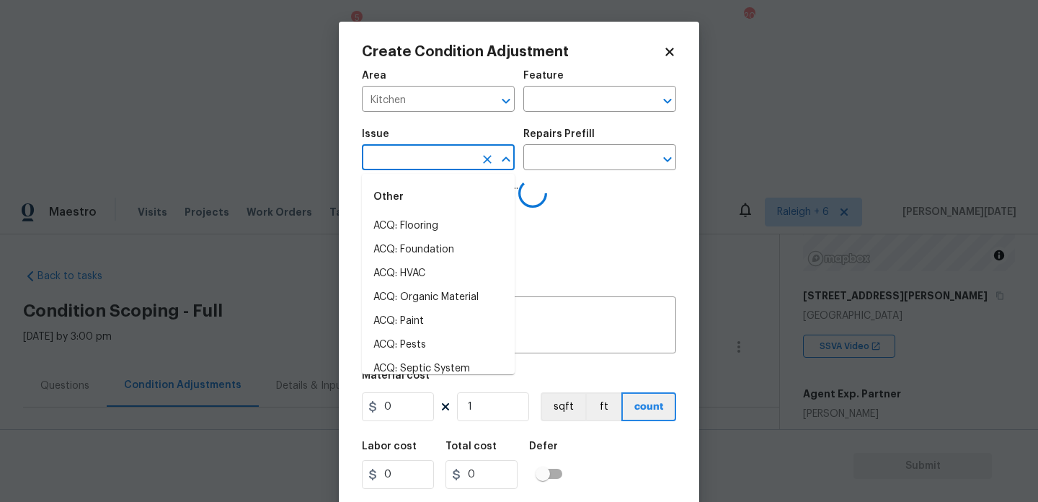
type input "v"
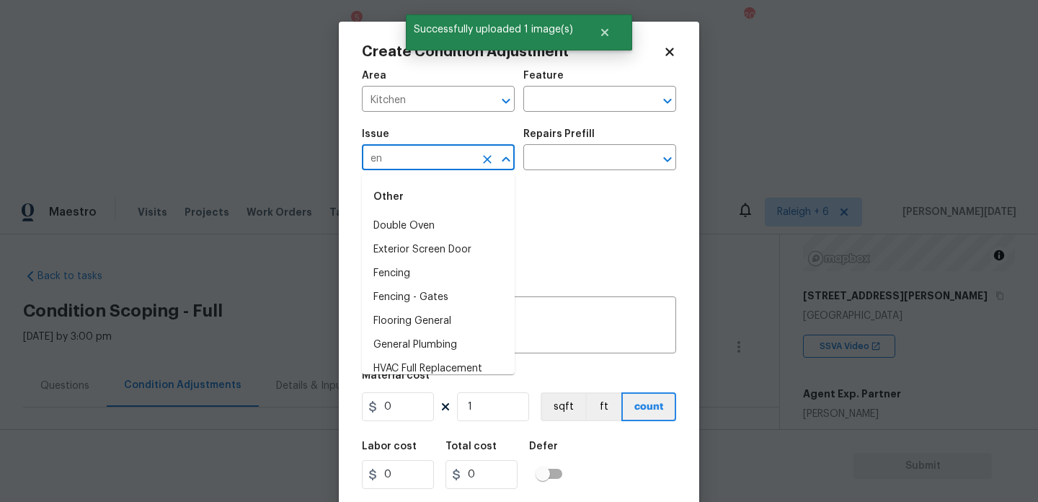
type input "e"
type input "v"
type input "e"
click at [561, 100] on input "text" at bounding box center [580, 100] width 112 height 22
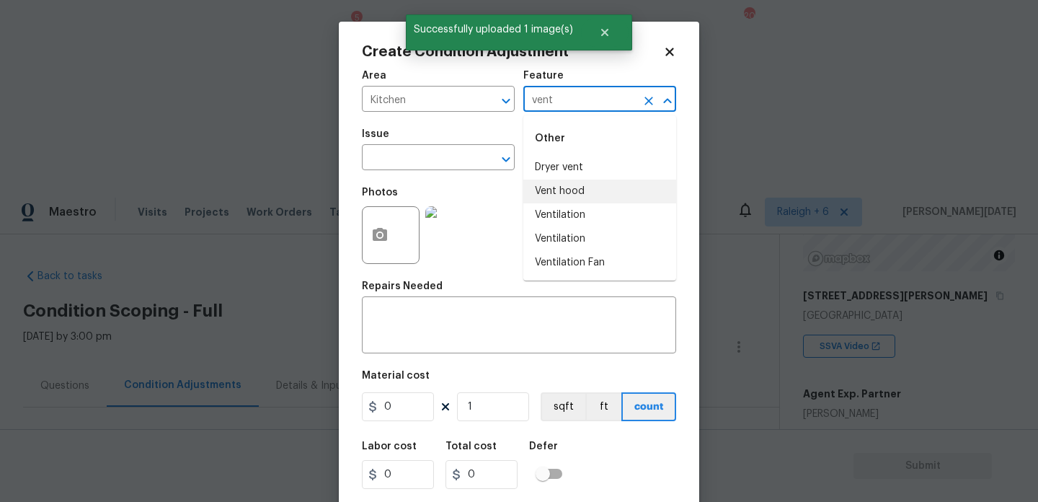
click at [567, 193] on li "Vent hood" at bounding box center [600, 192] width 153 height 24
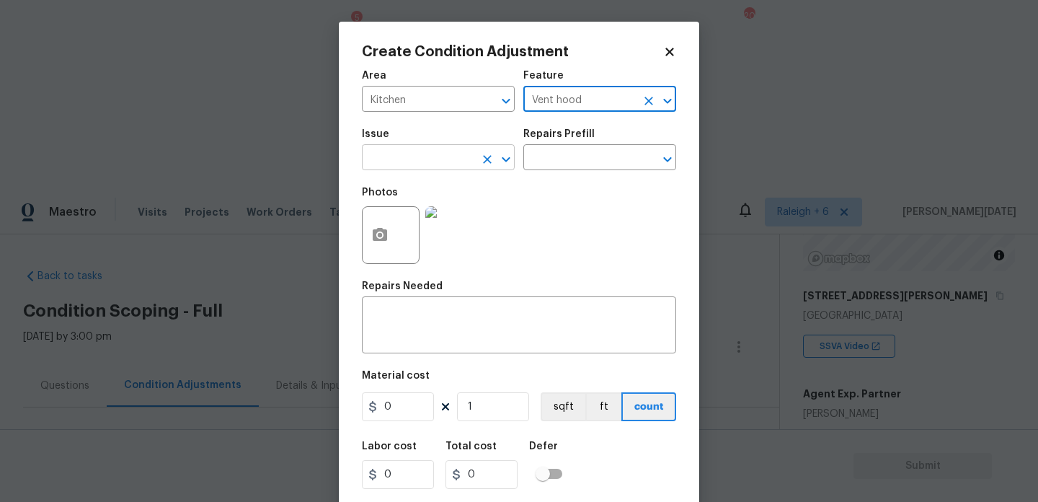
type input "Vent hood"
click at [407, 161] on input "text" at bounding box center [418, 159] width 112 height 22
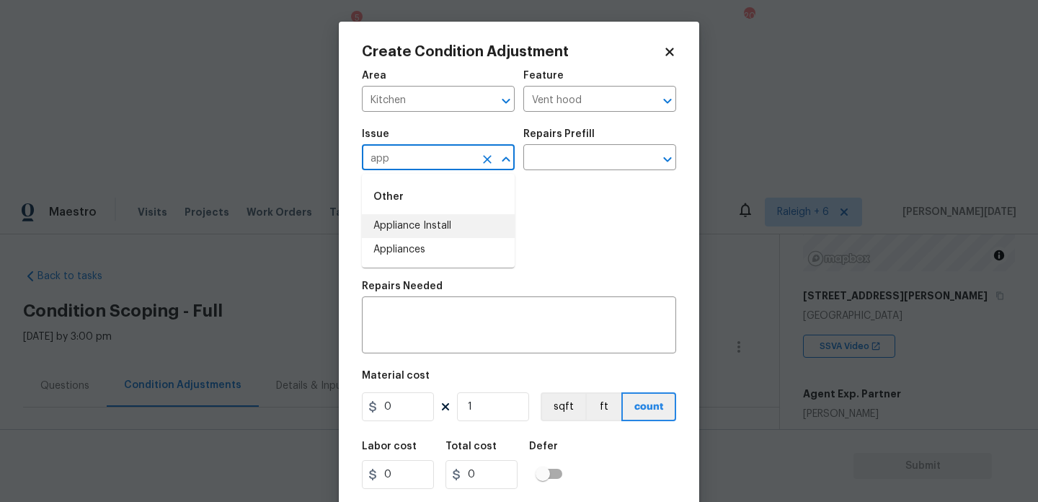
click at [414, 250] on li "Appliances" at bounding box center [438, 250] width 153 height 24
type input "Appliances"
click at [571, 168] on input "text" at bounding box center [580, 159] width 112 height 22
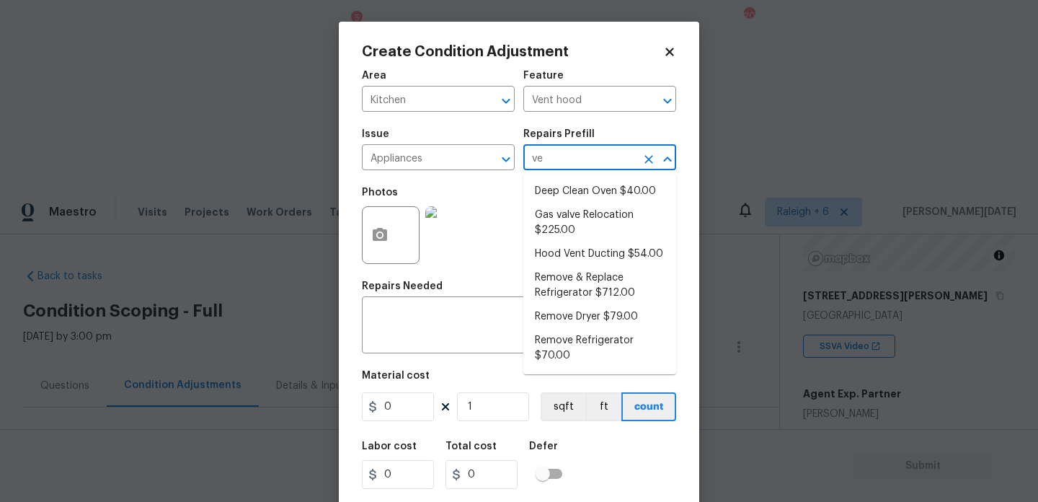
type input "ven"
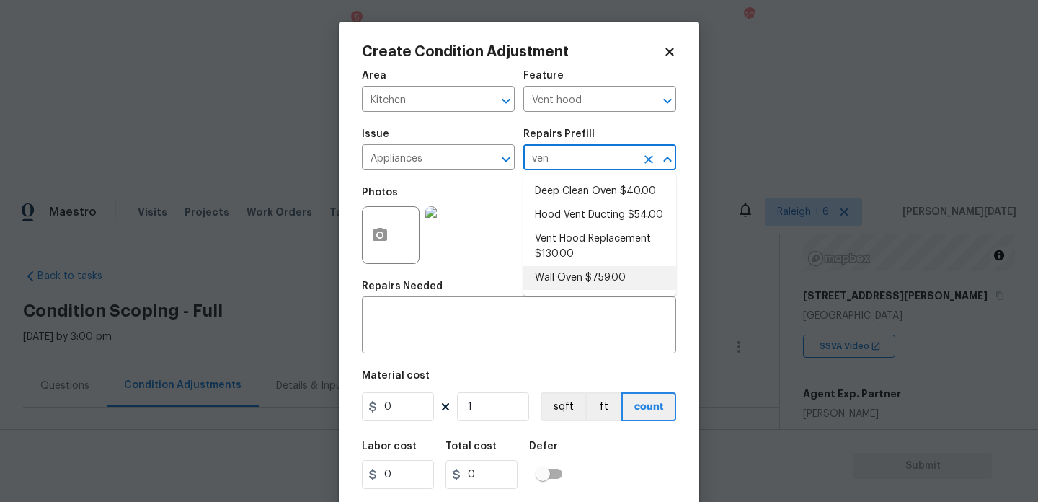
click at [616, 255] on li "Vent Hood Replacement $130.00" at bounding box center [600, 246] width 153 height 39
type input "Appliances"
type textarea "Remove and replace the existing hood vent with new (PM to approve finish). Ensu…"
type input "130"
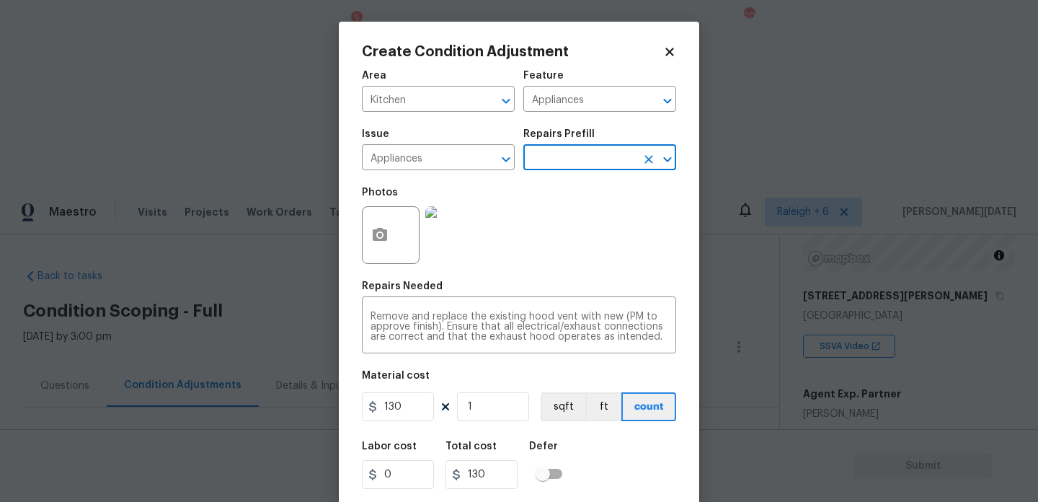
scroll to position [37, 0]
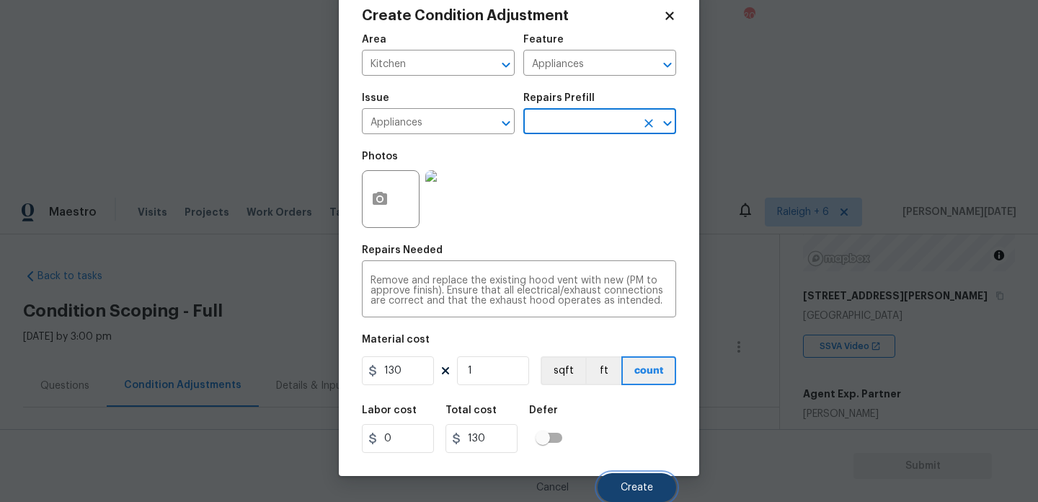
click at [635, 483] on span "Create" at bounding box center [637, 487] width 32 height 11
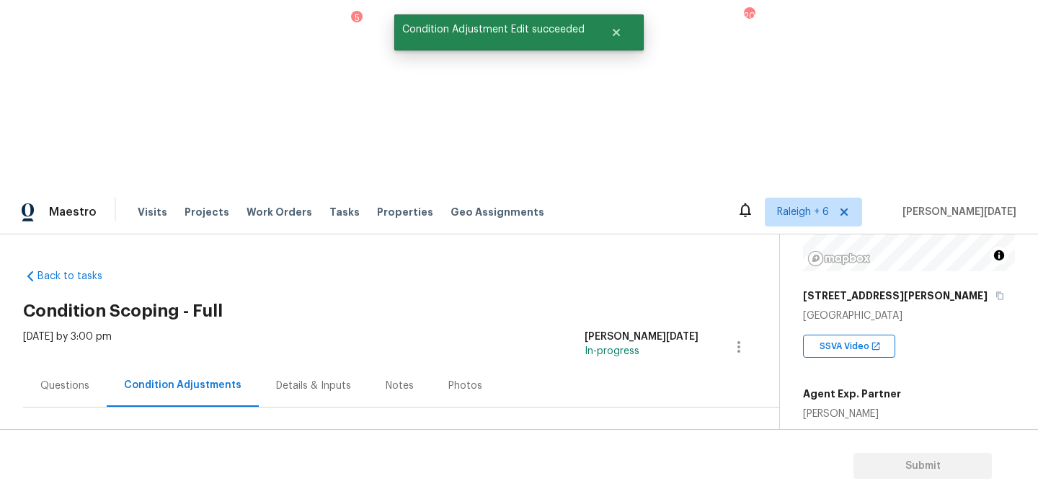
scroll to position [0, 0]
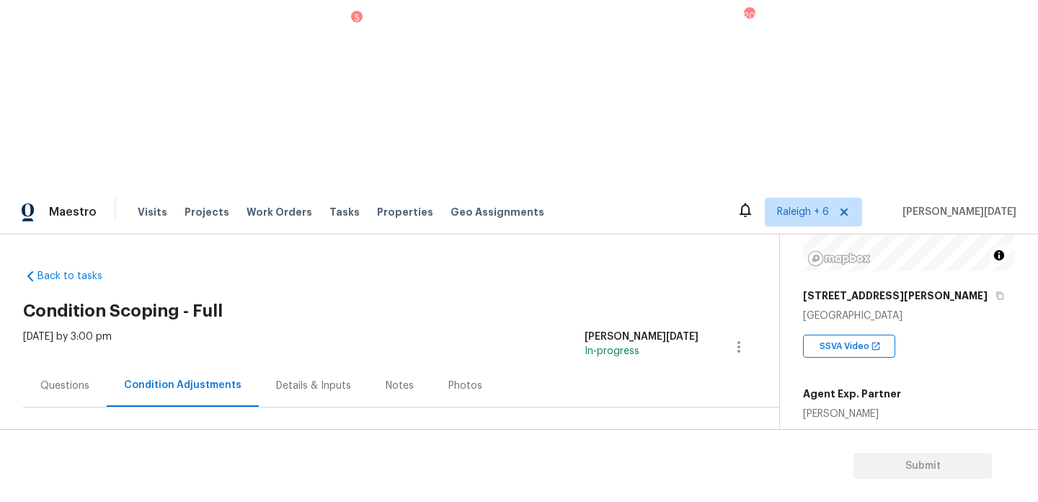
click at [65, 330] on div "[DATE] by 3:00 pm" at bounding box center [67, 347] width 89 height 35
click at [61, 379] on div "Questions" at bounding box center [64, 386] width 49 height 14
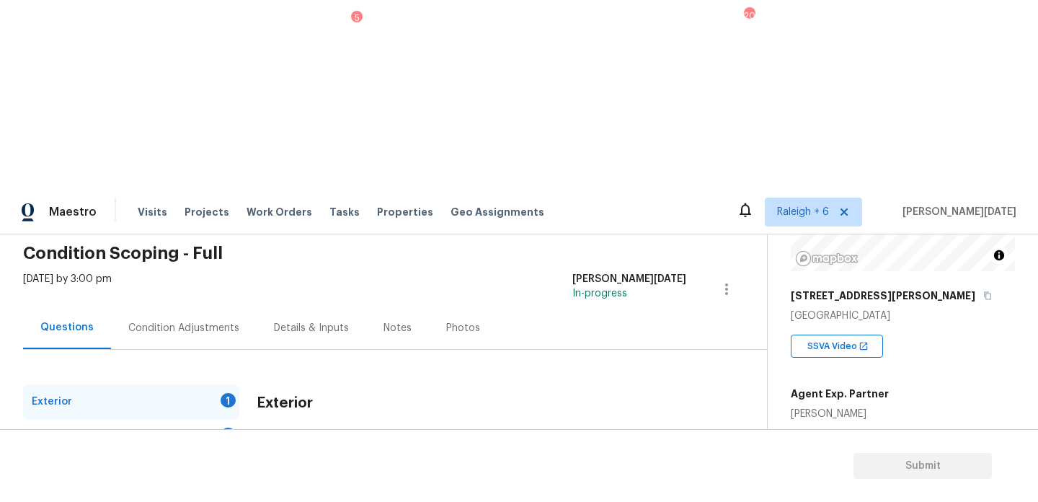
scroll to position [4, 0]
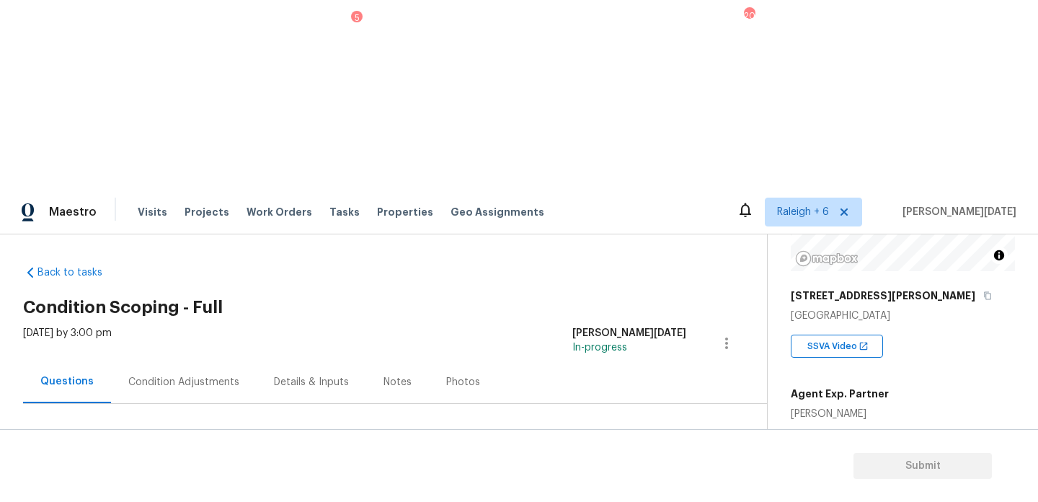
click at [214, 361] on div "Condition Adjustments" at bounding box center [184, 382] width 146 height 43
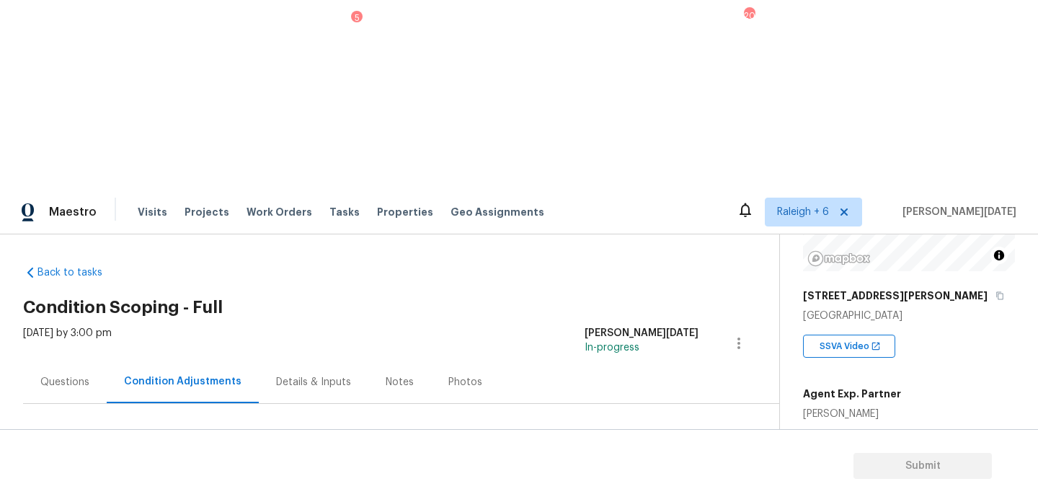
click at [619, 476] on span "Add Condition Adjustment" at bounding box center [663, 492] width 163 height 32
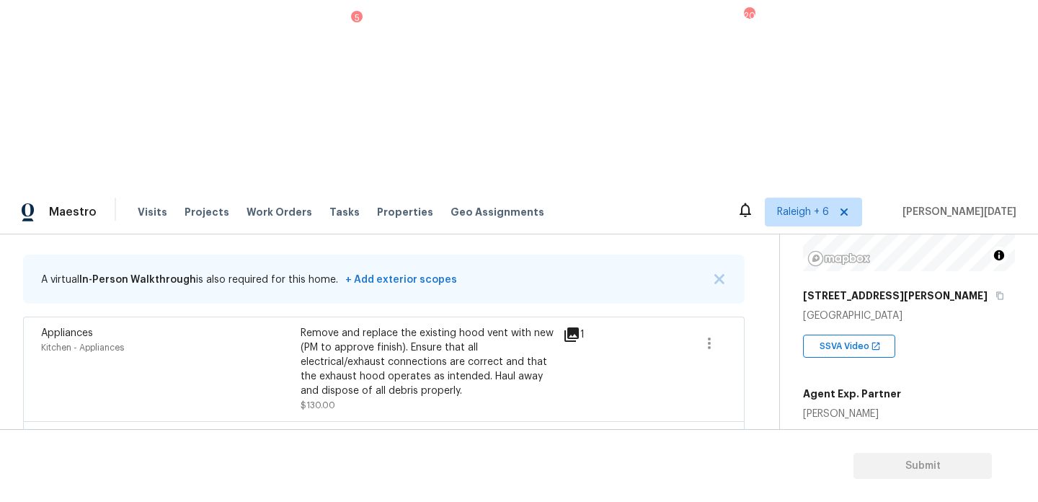
scroll to position [119, 0]
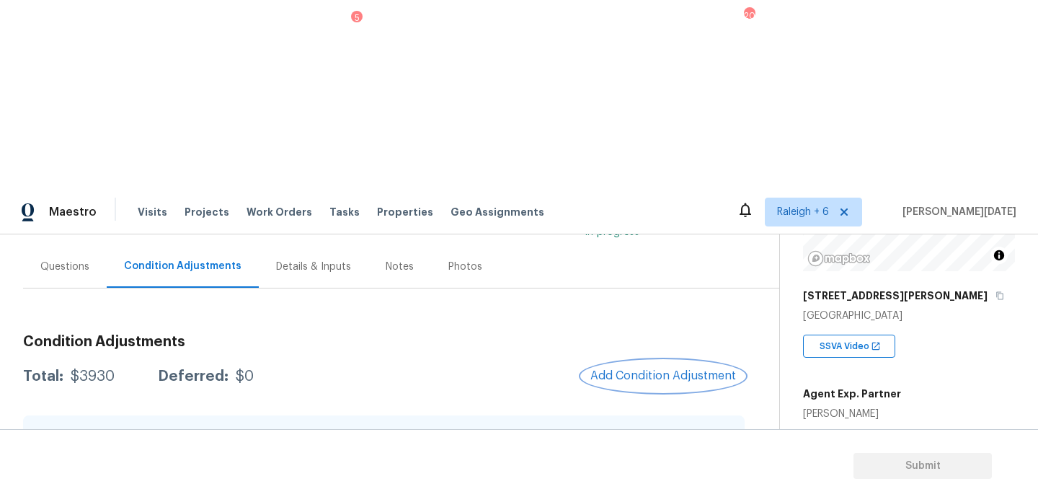
click at [640, 369] on span "Add Condition Adjustment" at bounding box center [664, 375] width 146 height 13
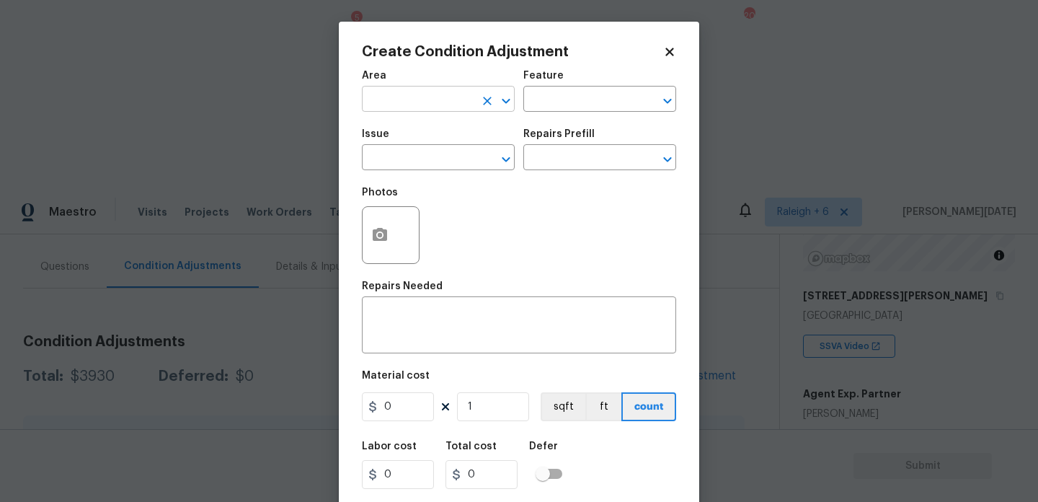
click at [382, 95] on input "text" at bounding box center [418, 100] width 112 height 22
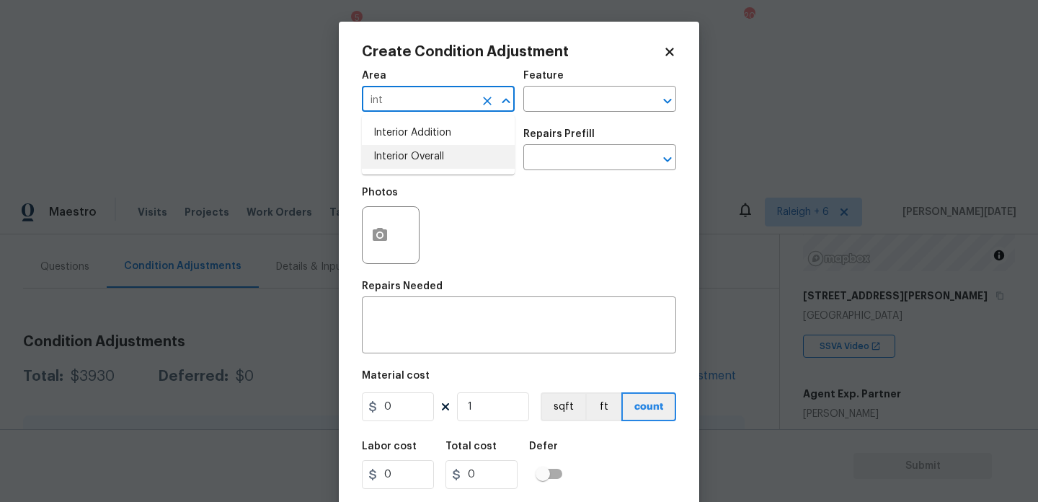
click at [408, 156] on li "Interior Overall" at bounding box center [438, 157] width 153 height 24
type input "Interior Overall"
click at [408, 156] on input "text" at bounding box center [418, 159] width 112 height 22
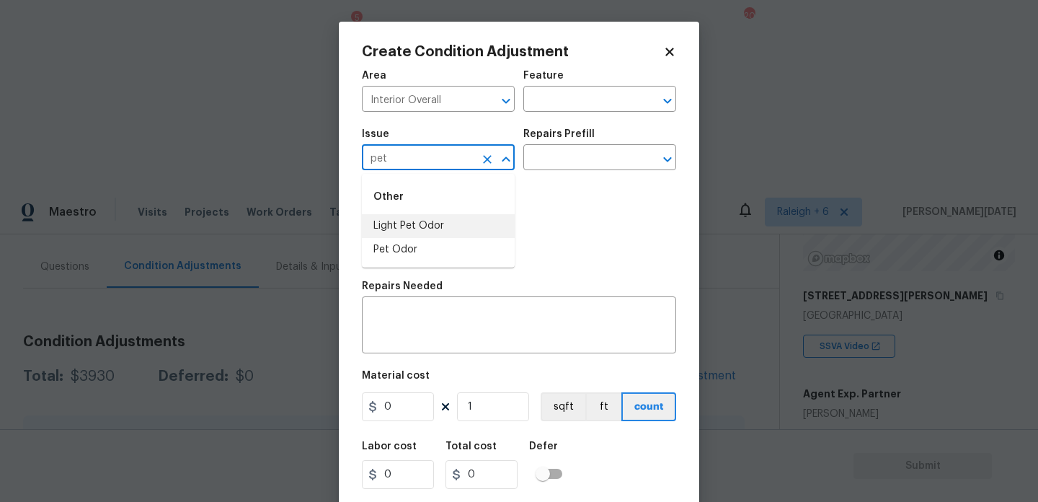
click at [427, 221] on li "Light Pet Odor" at bounding box center [438, 226] width 153 height 24
type input "Light Pet Odor"
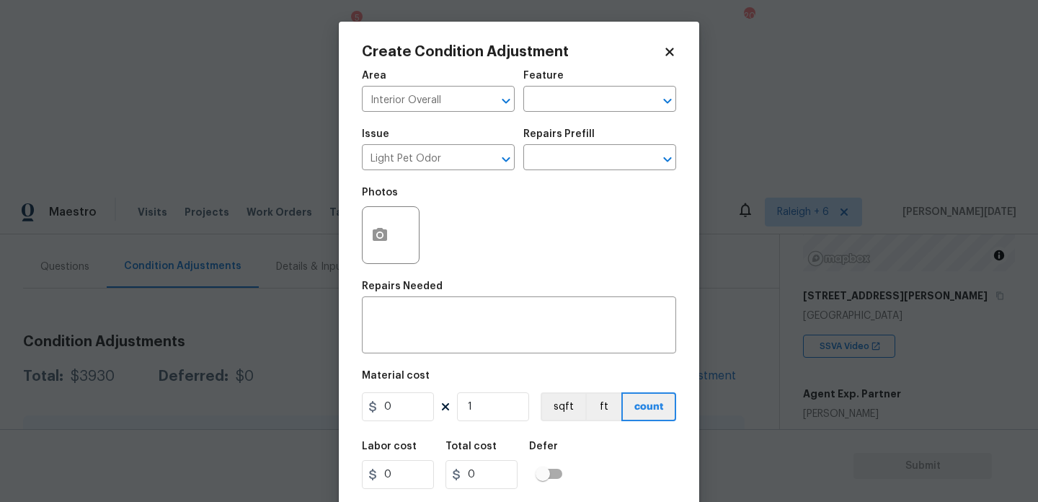
click at [580, 145] on div "Repairs Prefill" at bounding box center [600, 138] width 153 height 19
click at [487, 163] on icon "Clear" at bounding box center [487, 159] width 14 height 14
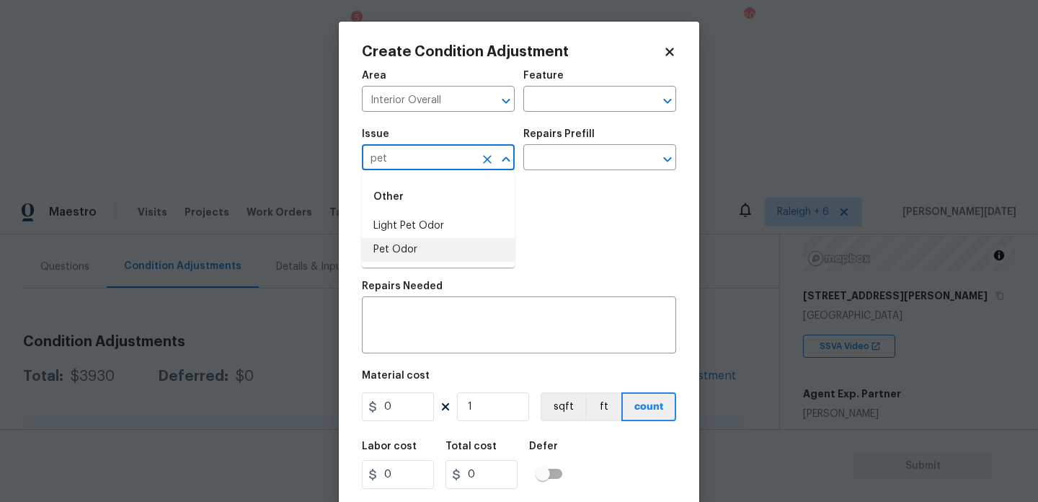
click at [459, 241] on li "Pet Odor" at bounding box center [438, 250] width 153 height 24
type input "Pet Odor"
click at [593, 167] on input "text" at bounding box center [580, 159] width 112 height 22
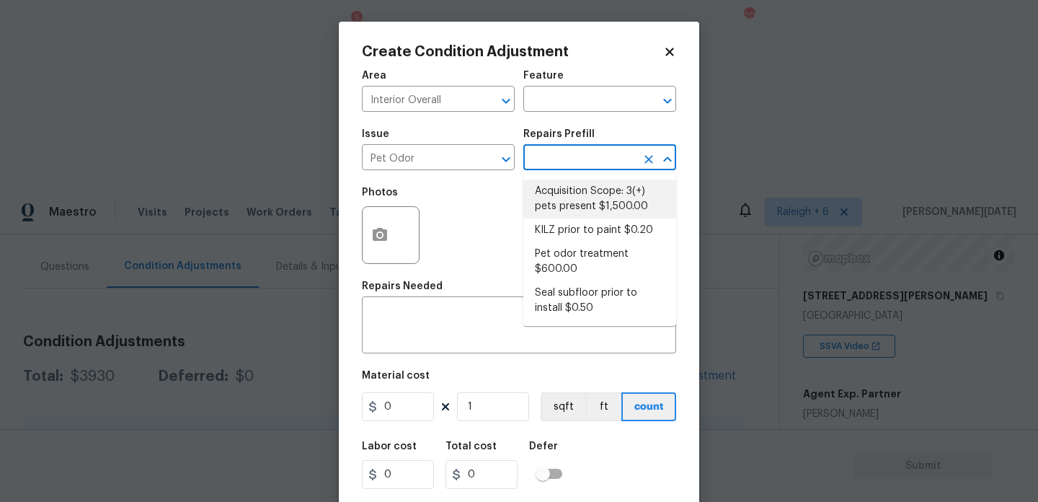
click at [596, 192] on li "Acquisition Scope: 3(+) pets present $1,500.00" at bounding box center [600, 199] width 153 height 39
type textarea "Acquisition Scope: 3(+) pets present"
type input "1500"
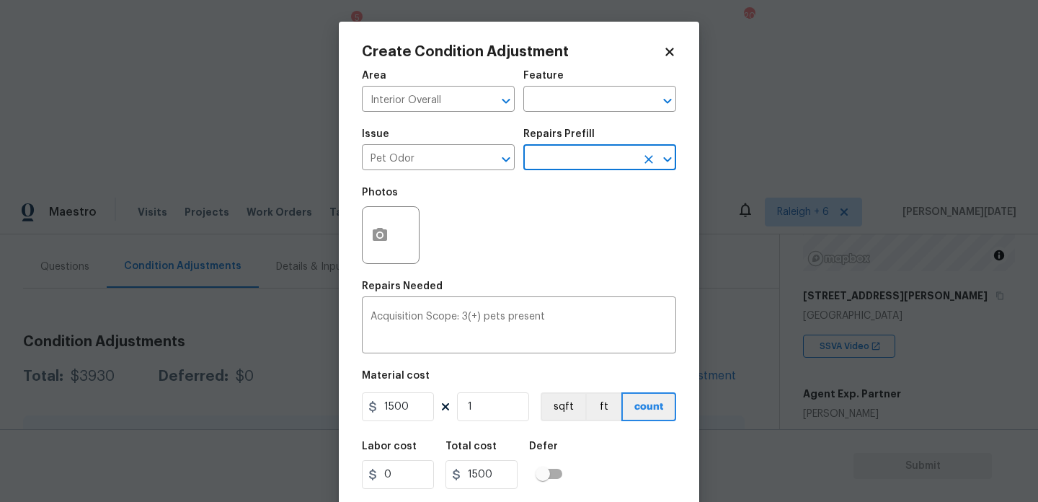
scroll to position [37, 0]
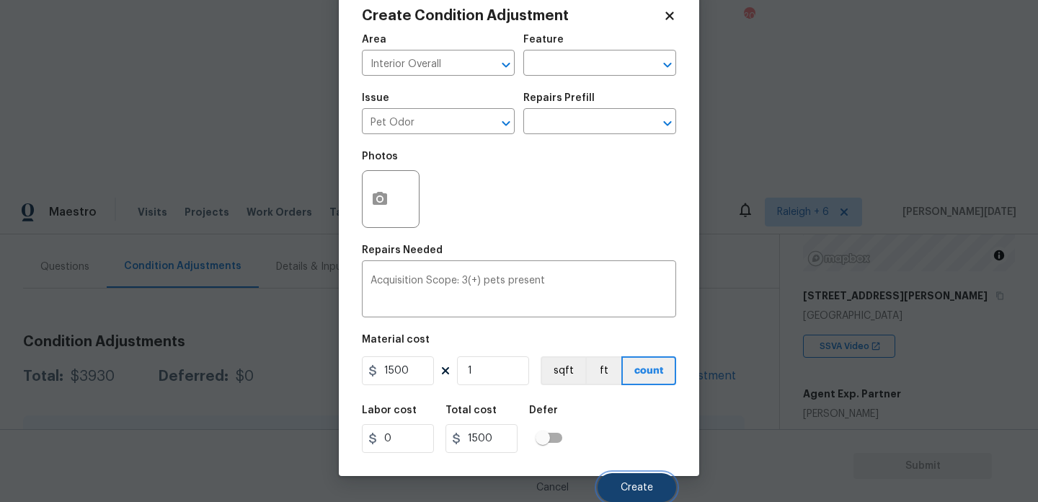
click at [629, 485] on span "Create" at bounding box center [637, 487] width 32 height 11
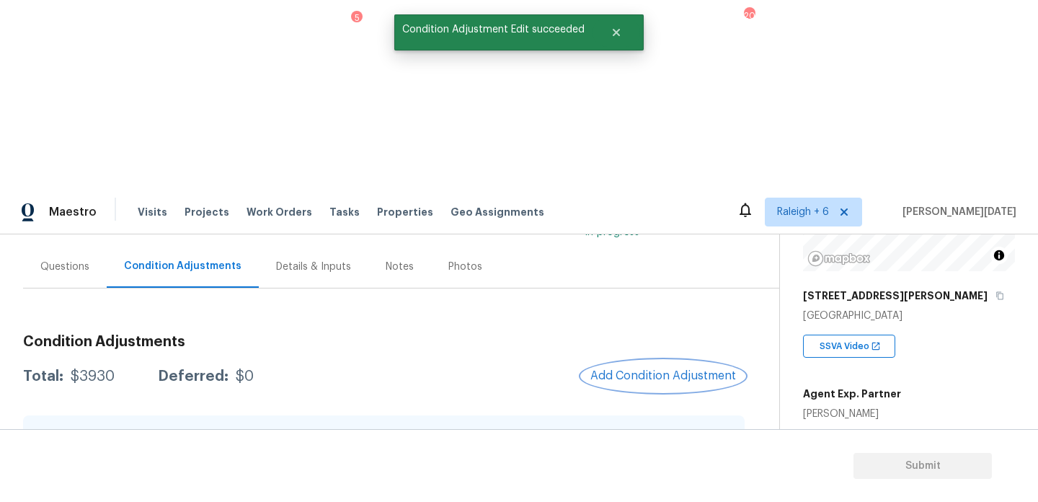
scroll to position [0, 0]
